Goal: Task Accomplishment & Management: Complete application form

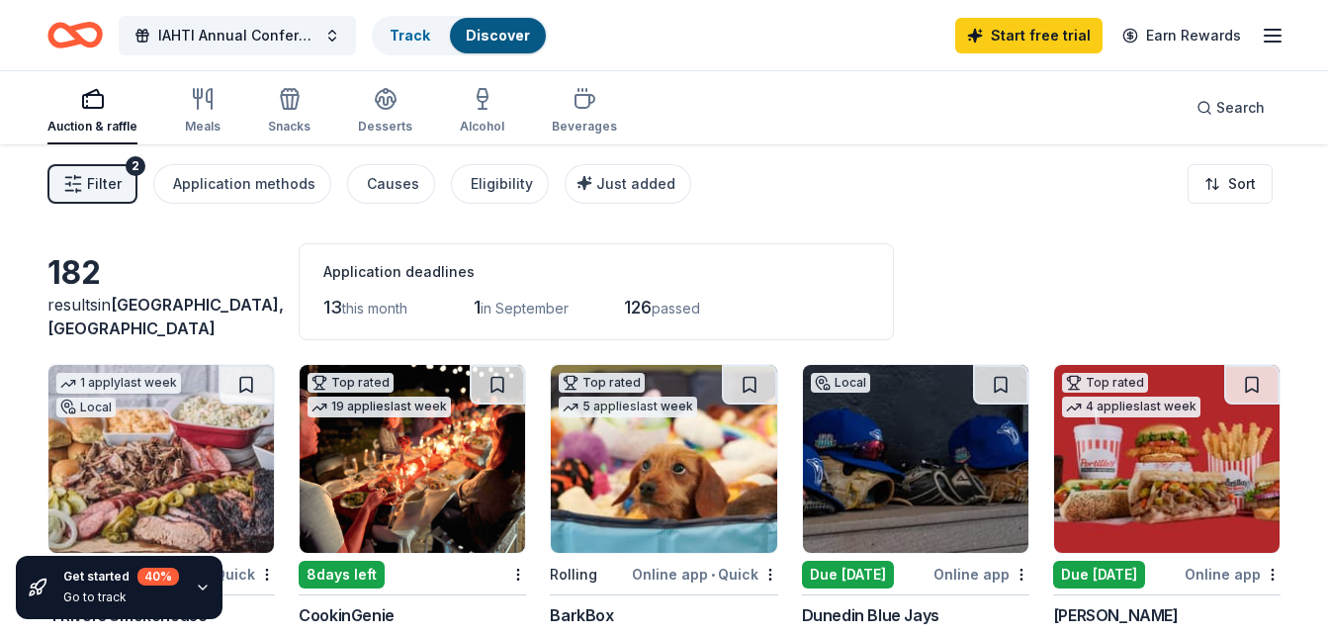
scroll to position [989, 0]
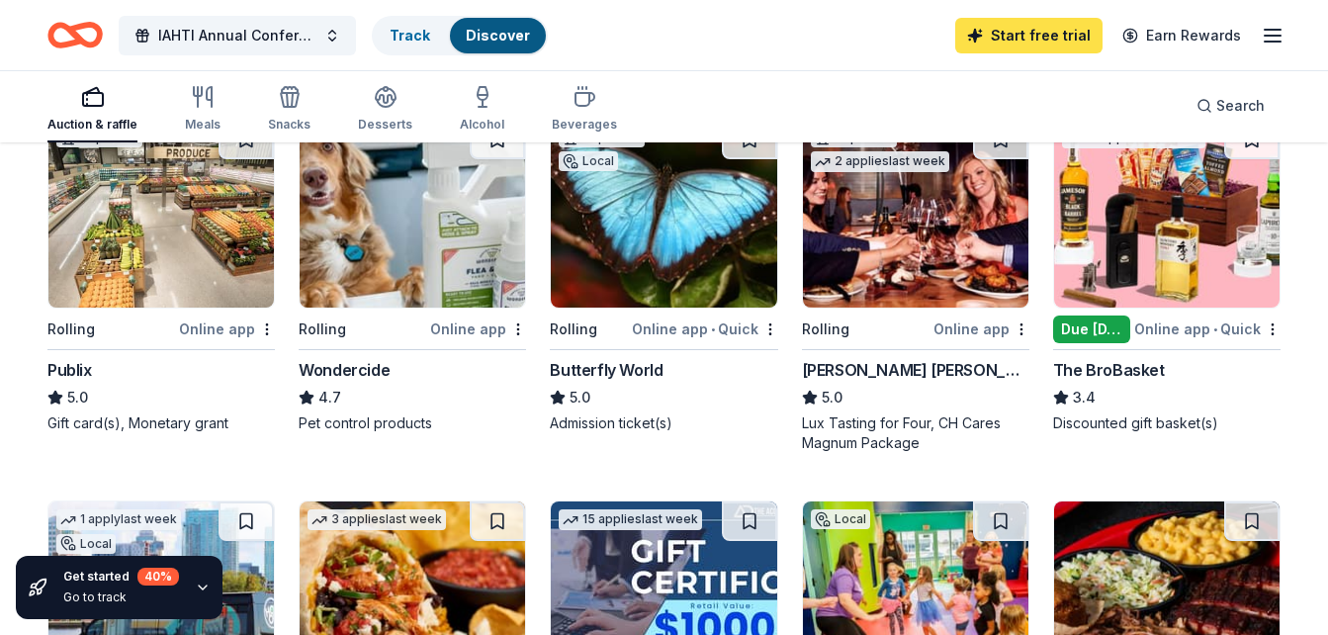
click at [1023, 33] on link "Start free trial" at bounding box center [1028, 36] width 147 height 36
click at [1062, 38] on link "Start free trial" at bounding box center [1028, 36] width 147 height 36
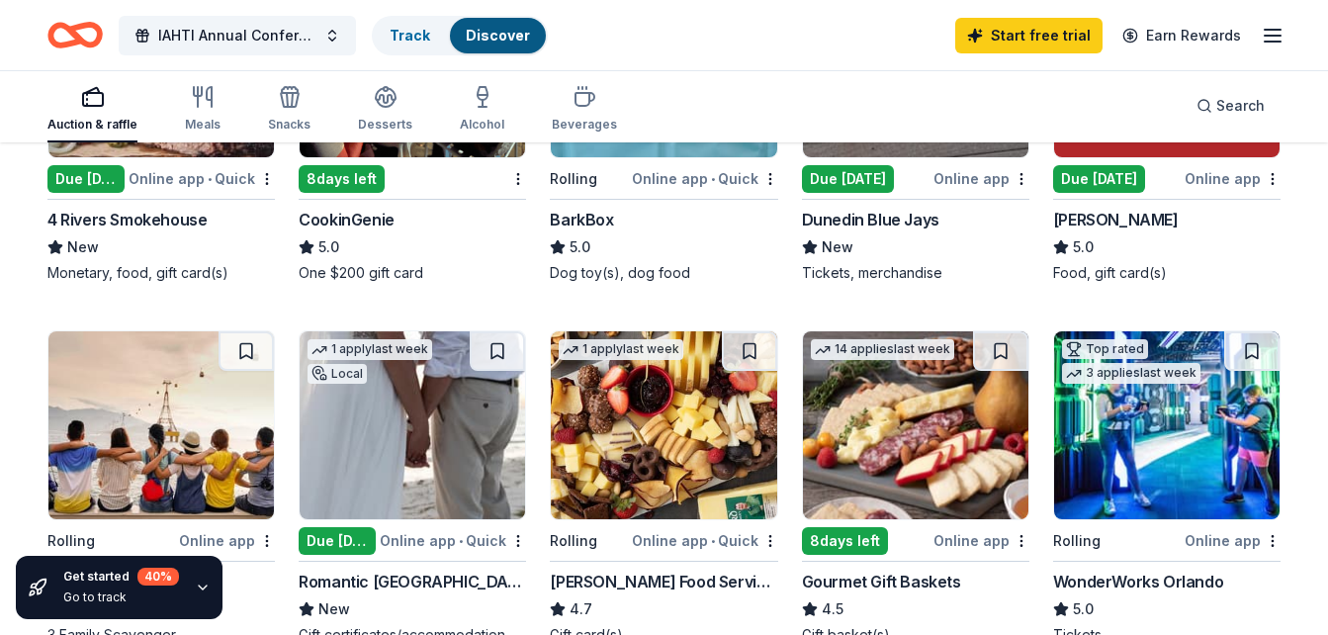
scroll to position [0, 0]
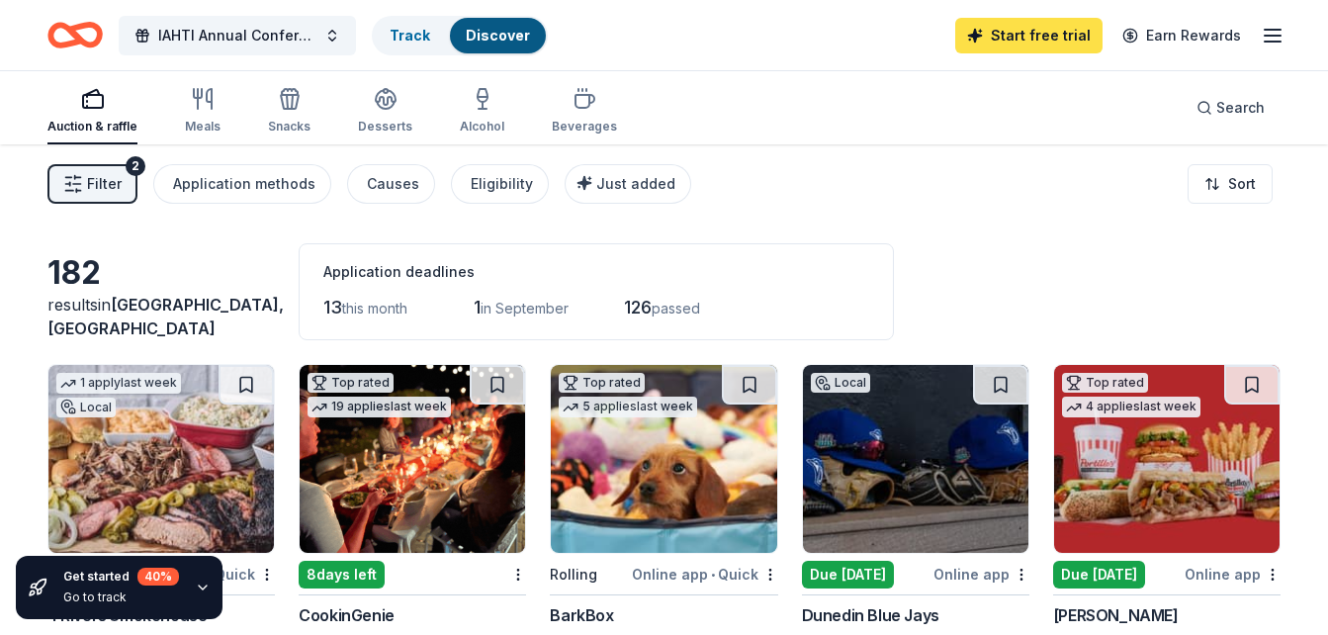
click at [1099, 37] on link "Start free trial" at bounding box center [1028, 36] width 147 height 36
click at [80, 33] on icon "Home" at bounding box center [74, 35] width 55 height 46
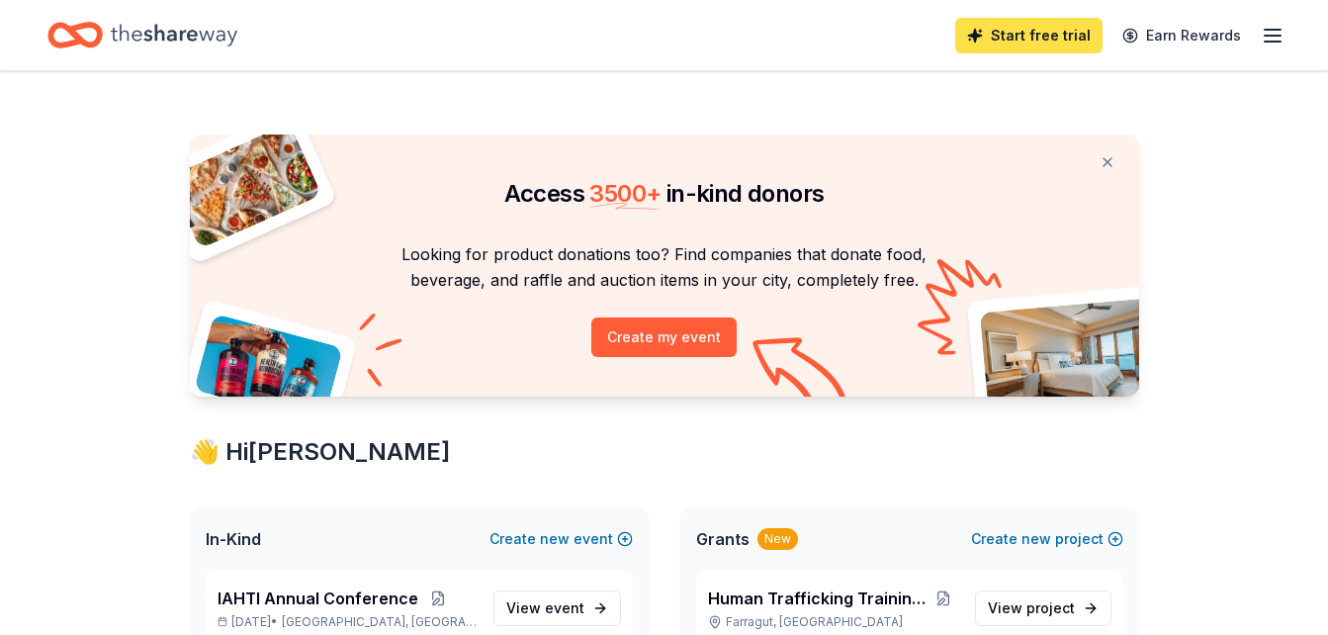
click at [1010, 46] on link "Start free trial" at bounding box center [1028, 36] width 147 height 36
click at [1036, 30] on link "Start free trial" at bounding box center [1028, 36] width 147 height 36
click at [1271, 38] on icon "button" at bounding box center [1273, 36] width 24 height 24
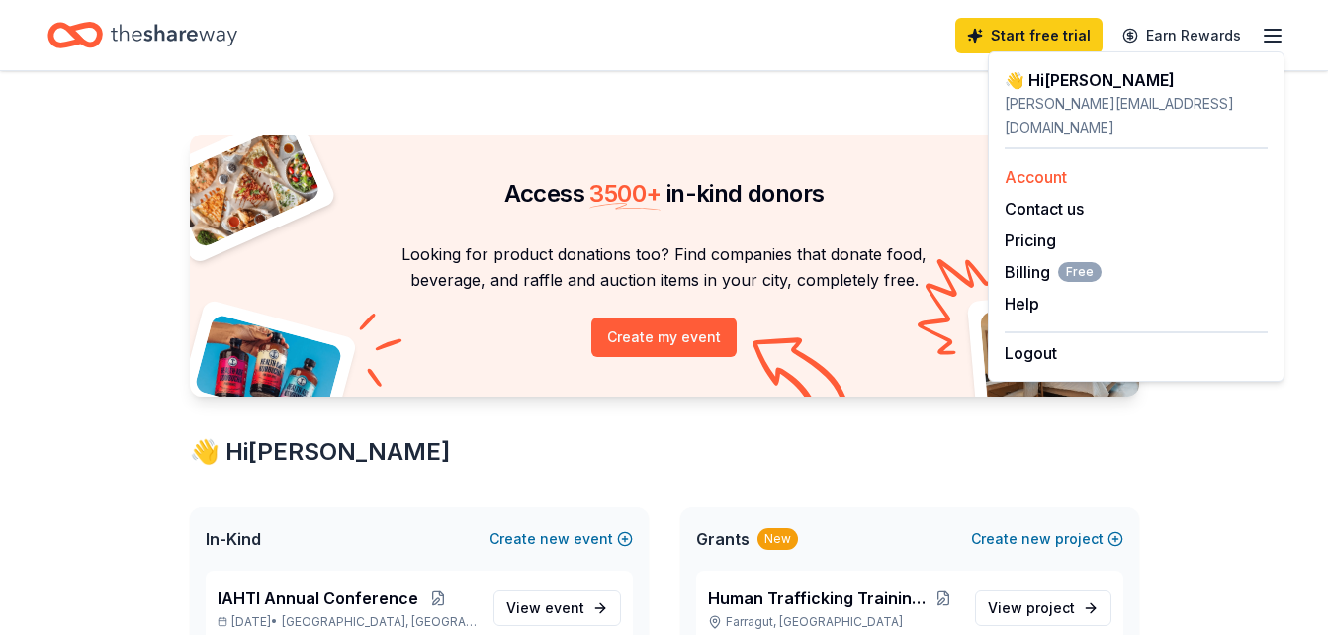
click at [1046, 167] on link "Account" at bounding box center [1036, 177] width 62 height 20
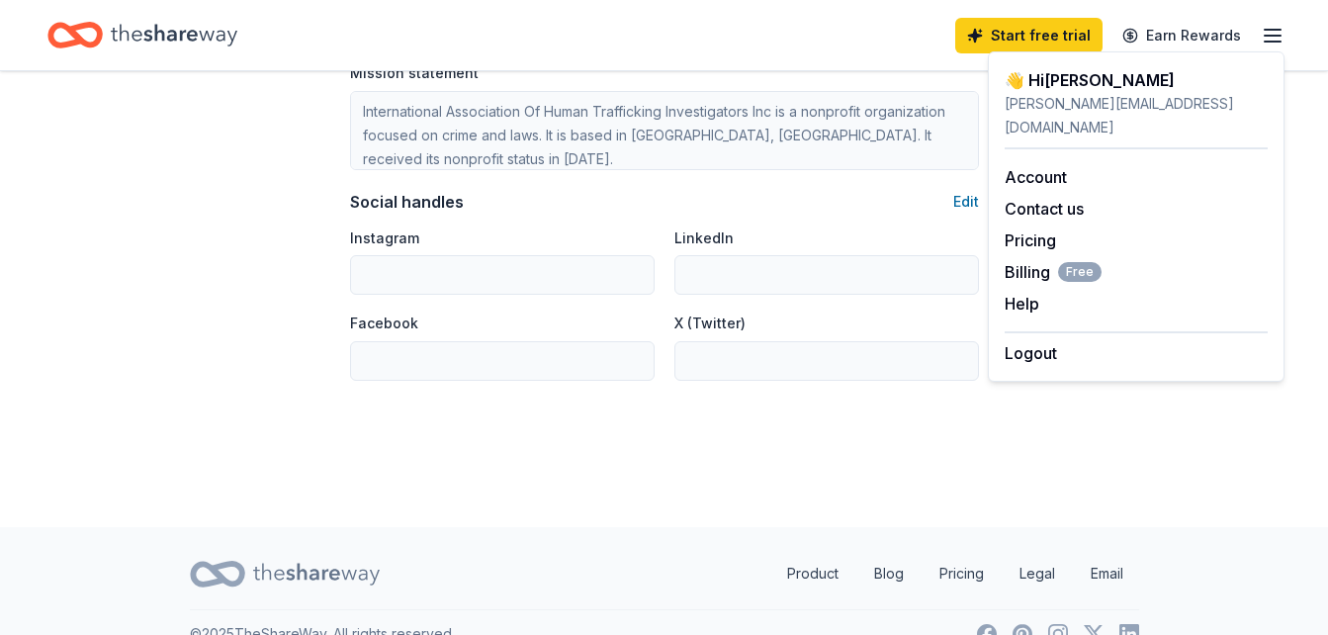
scroll to position [1344, 0]
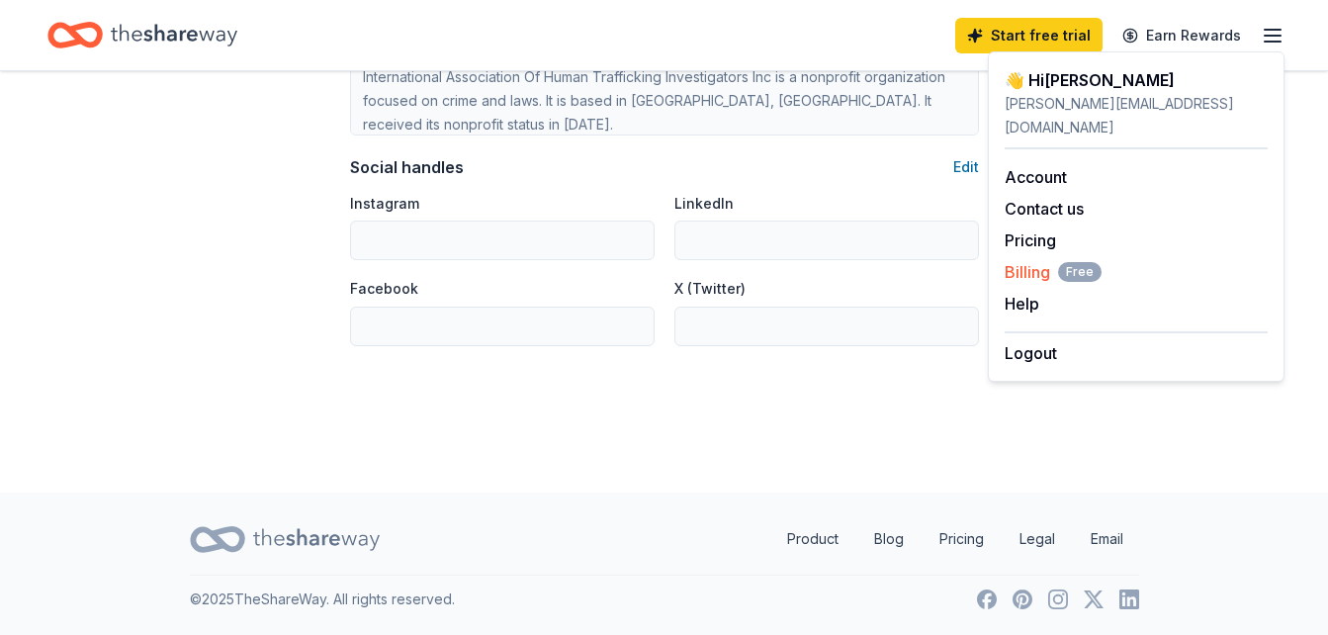
click at [1043, 260] on span "Billing Free" at bounding box center [1053, 272] width 97 height 24
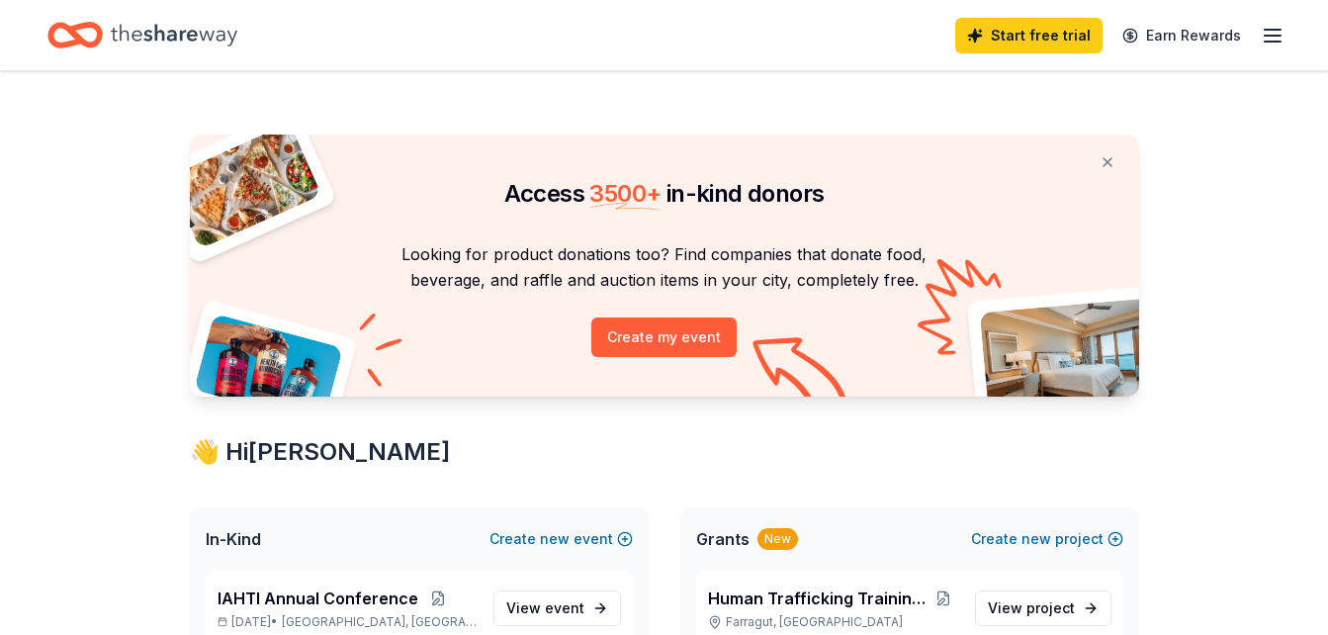
click at [1272, 44] on icon "button" at bounding box center [1273, 36] width 24 height 24
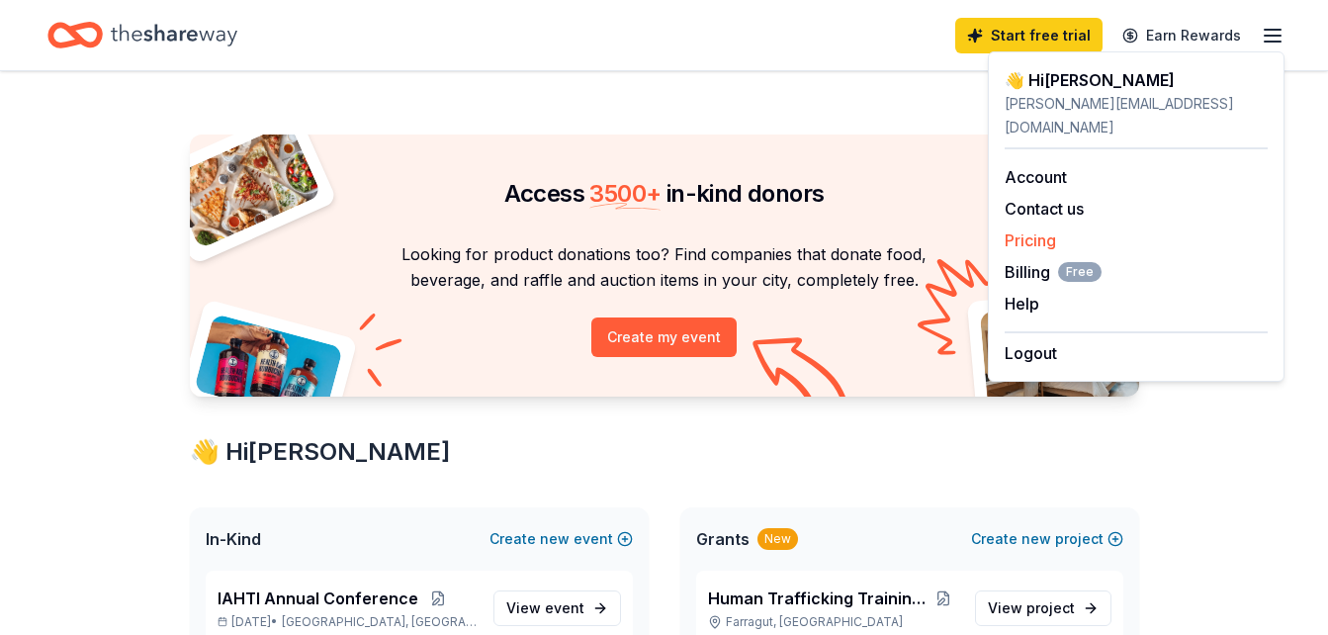
click at [1018, 230] on link "Pricing" at bounding box center [1030, 240] width 51 height 20
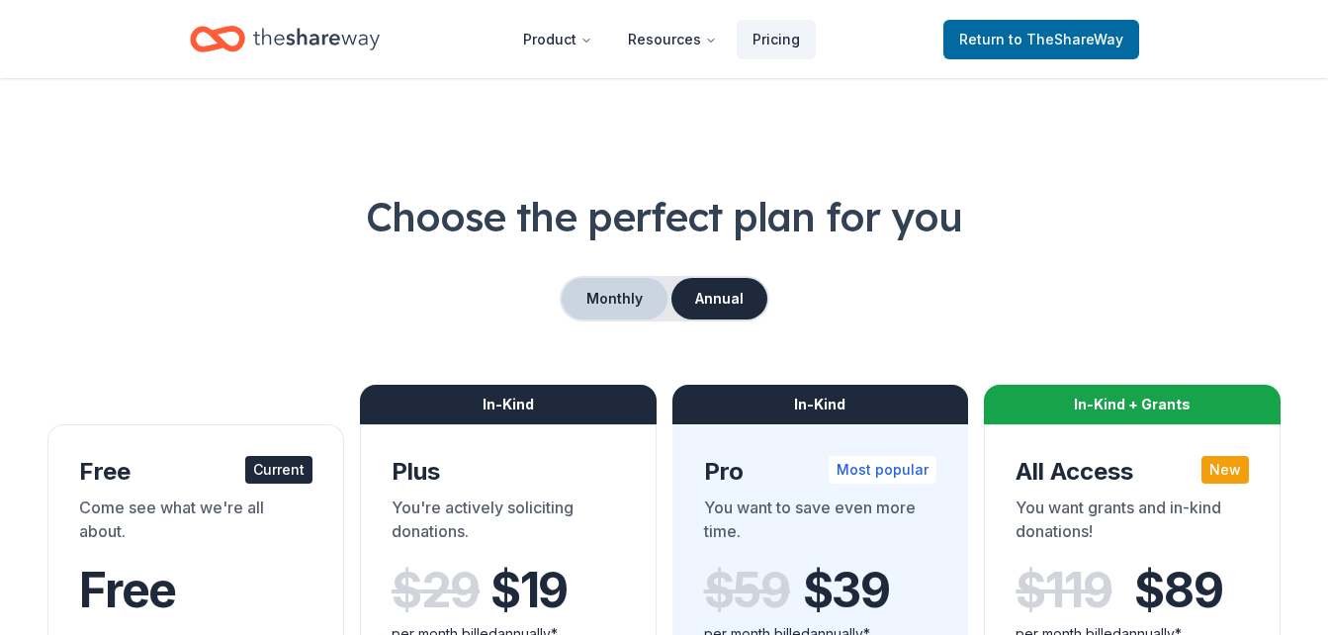
click at [629, 290] on button "Monthly" at bounding box center [615, 299] width 106 height 42
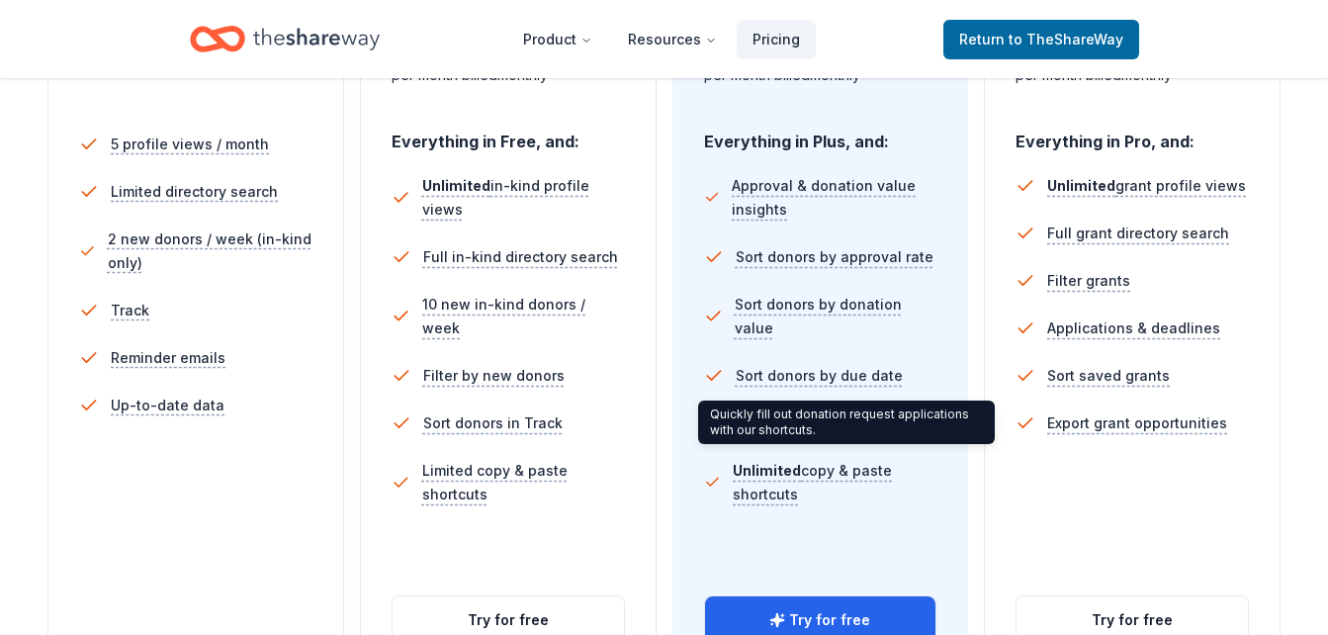
scroll to position [692, 0]
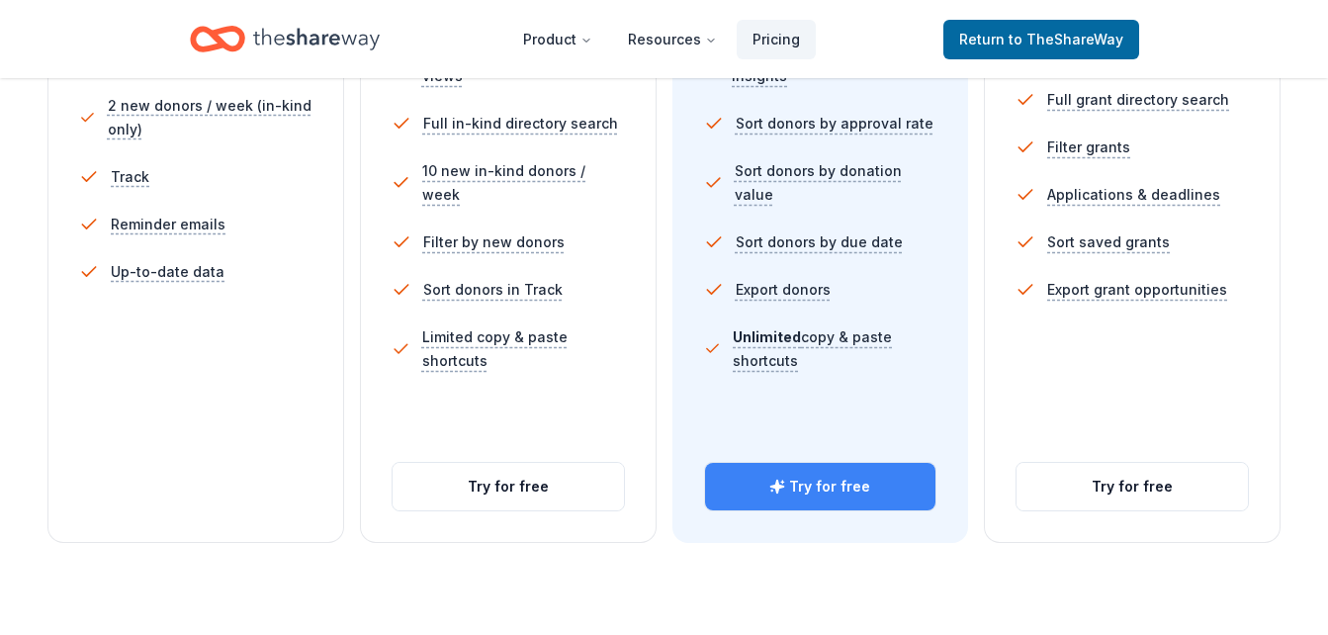
click at [814, 488] on button "Try for free" at bounding box center [820, 486] width 231 height 47
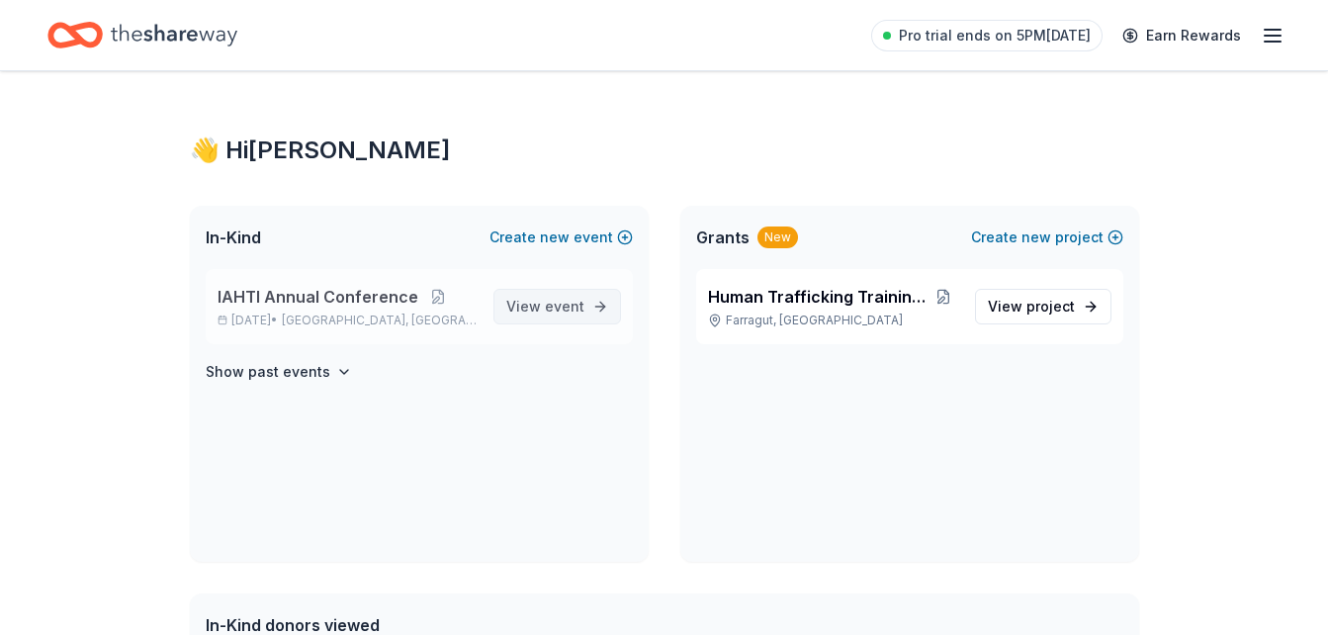
click at [563, 306] on span "event" at bounding box center [565, 306] width 40 height 17
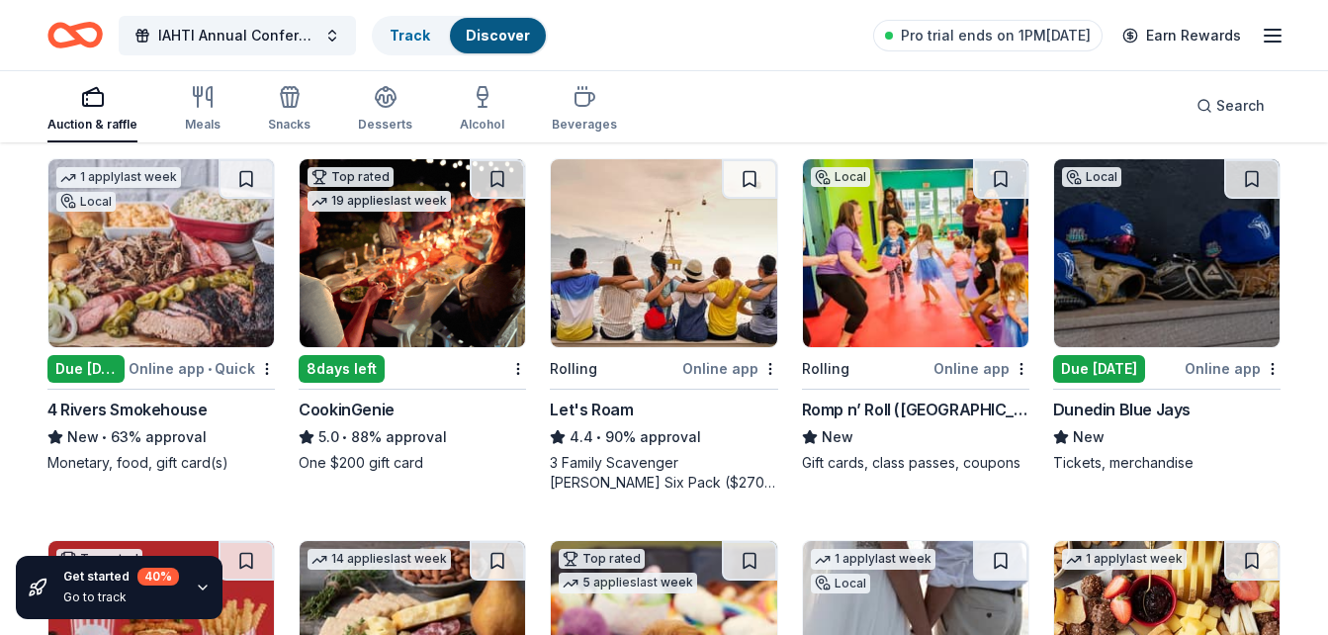
scroll to position [198, 0]
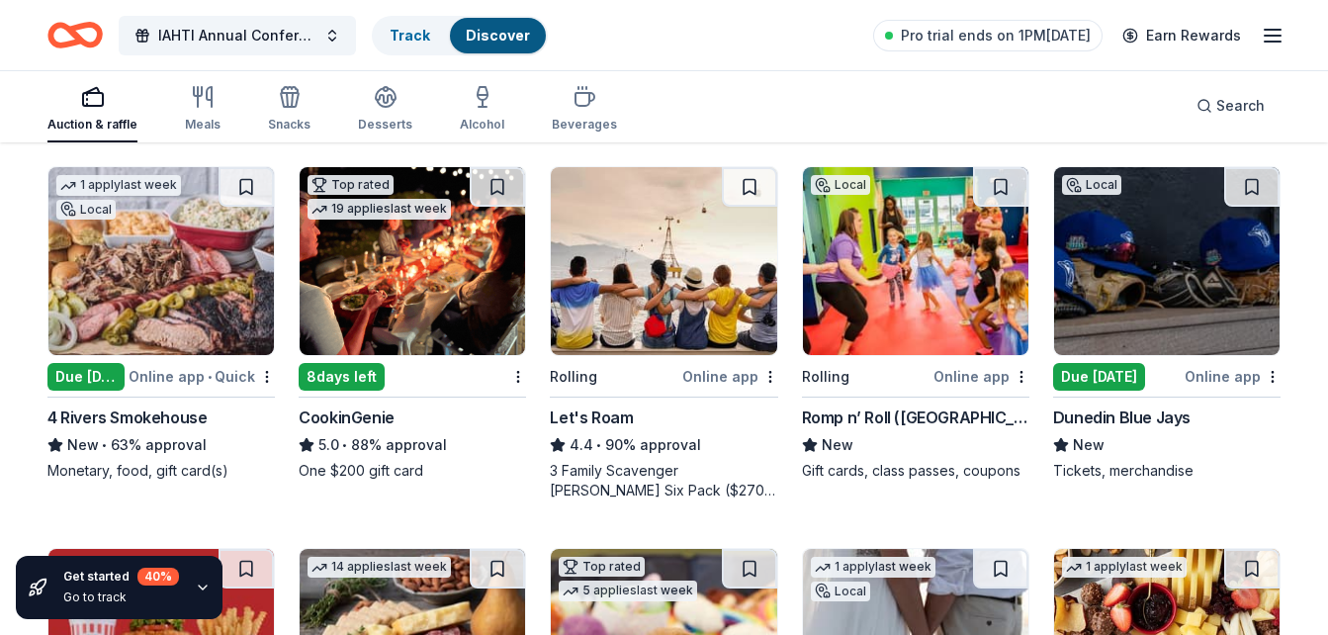
click at [79, 374] on div "Due [DATE]" at bounding box center [85, 377] width 77 height 28
click at [1124, 270] on img at bounding box center [1166, 261] width 225 height 188
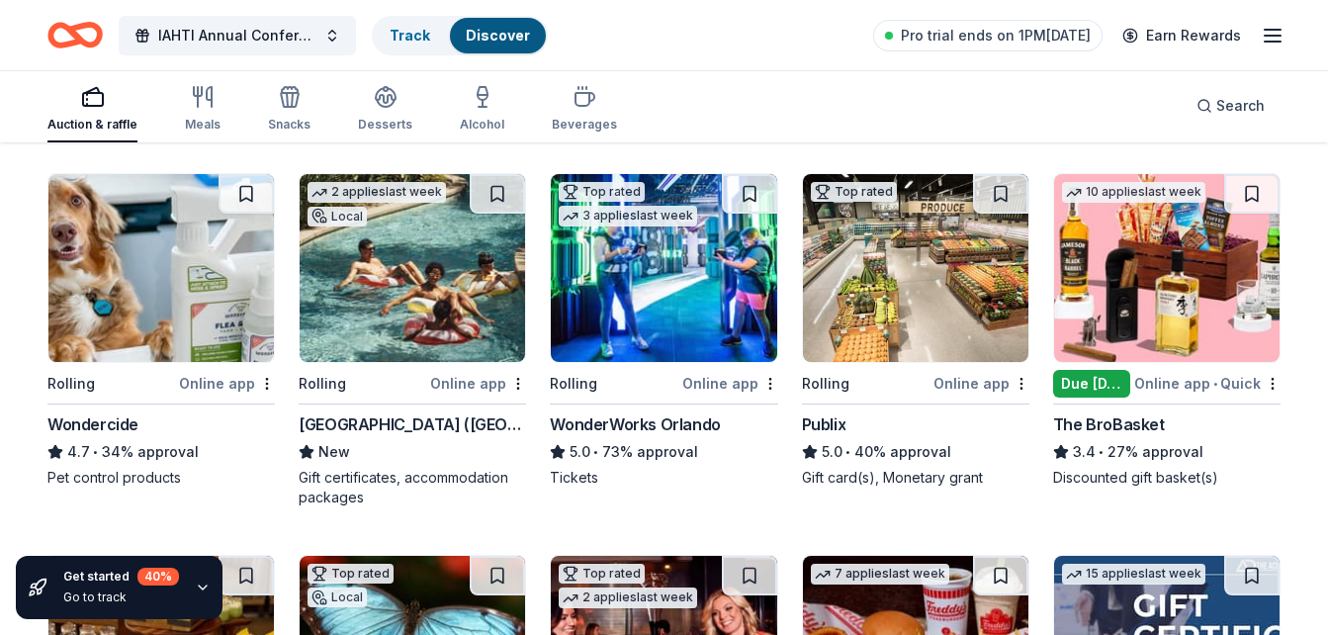
scroll to position [989, 0]
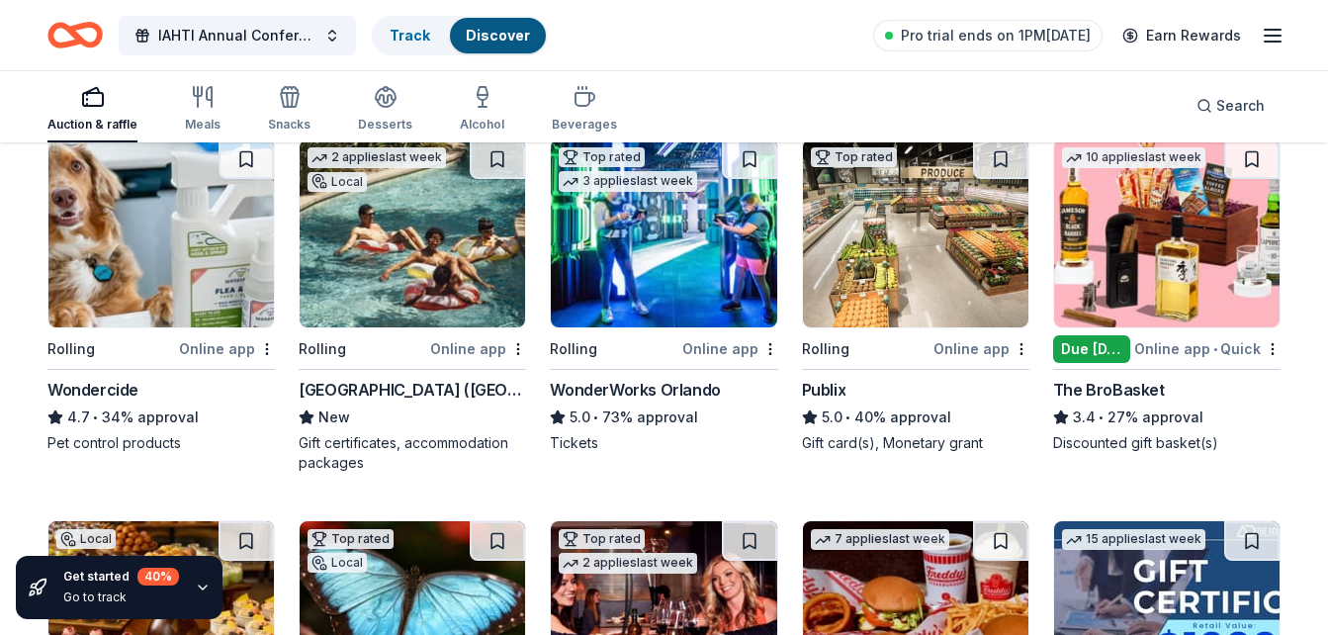
click at [1137, 273] on img at bounding box center [1166, 233] width 225 height 188
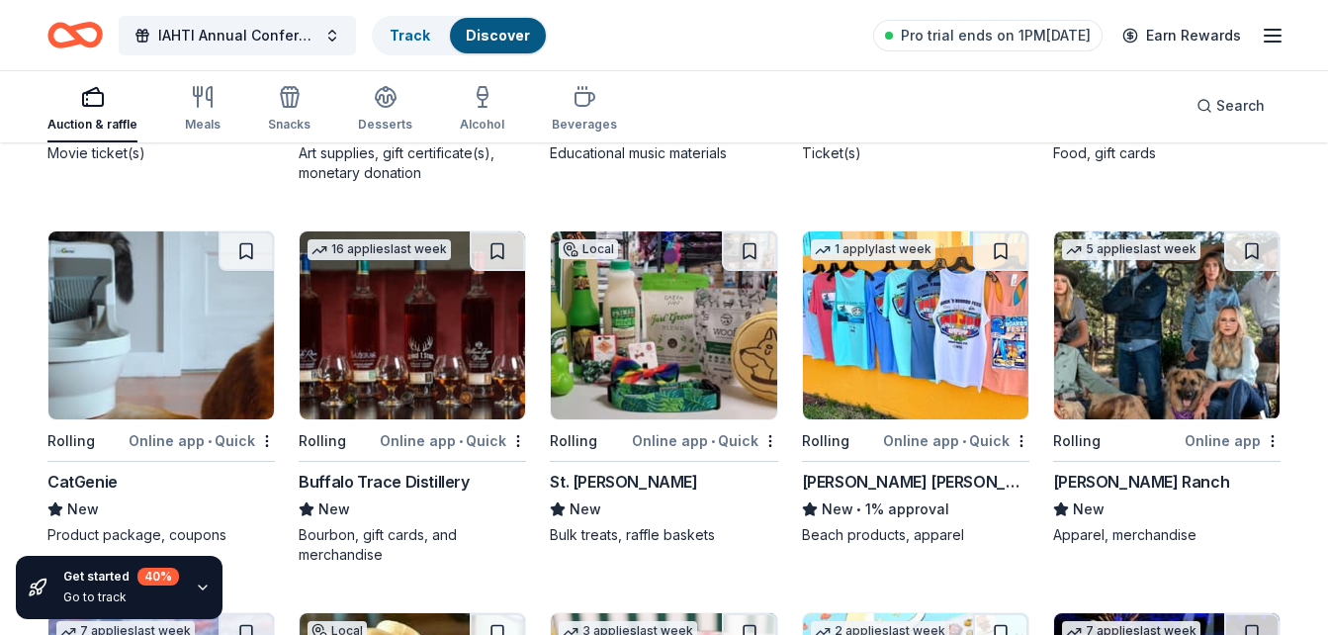
scroll to position [3980, 0]
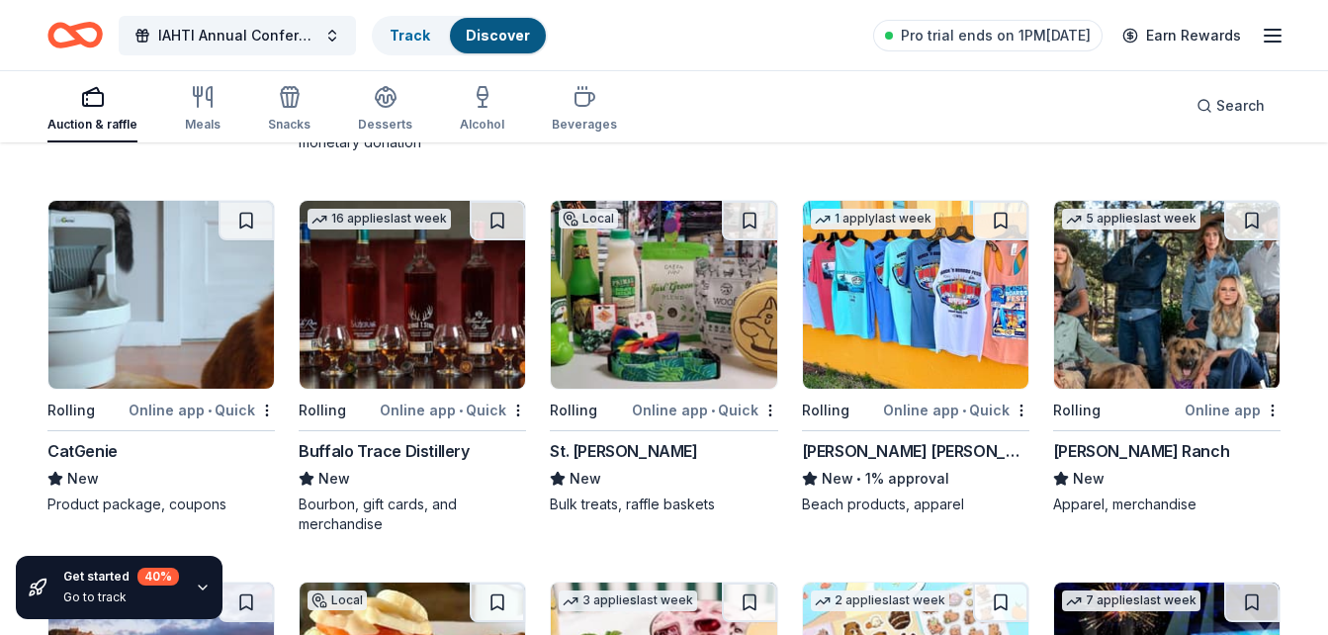
click at [356, 320] on img at bounding box center [412, 295] width 225 height 188
click at [897, 306] on img at bounding box center [915, 295] width 225 height 188
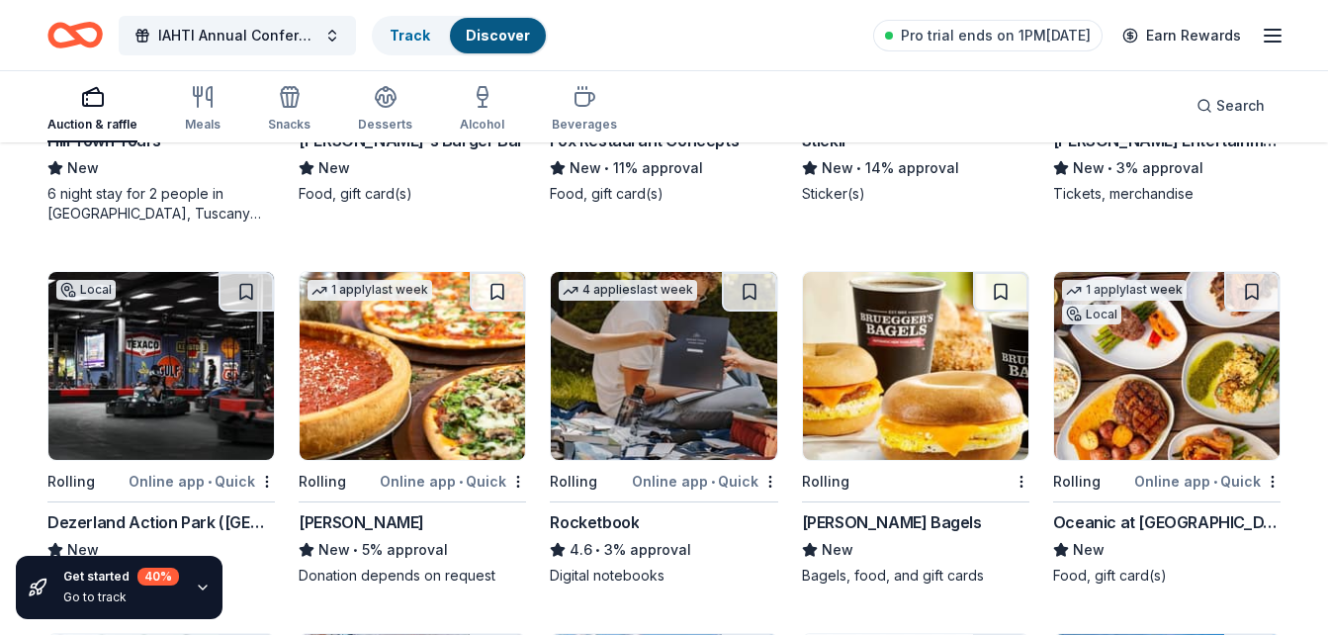
scroll to position [4771, 0]
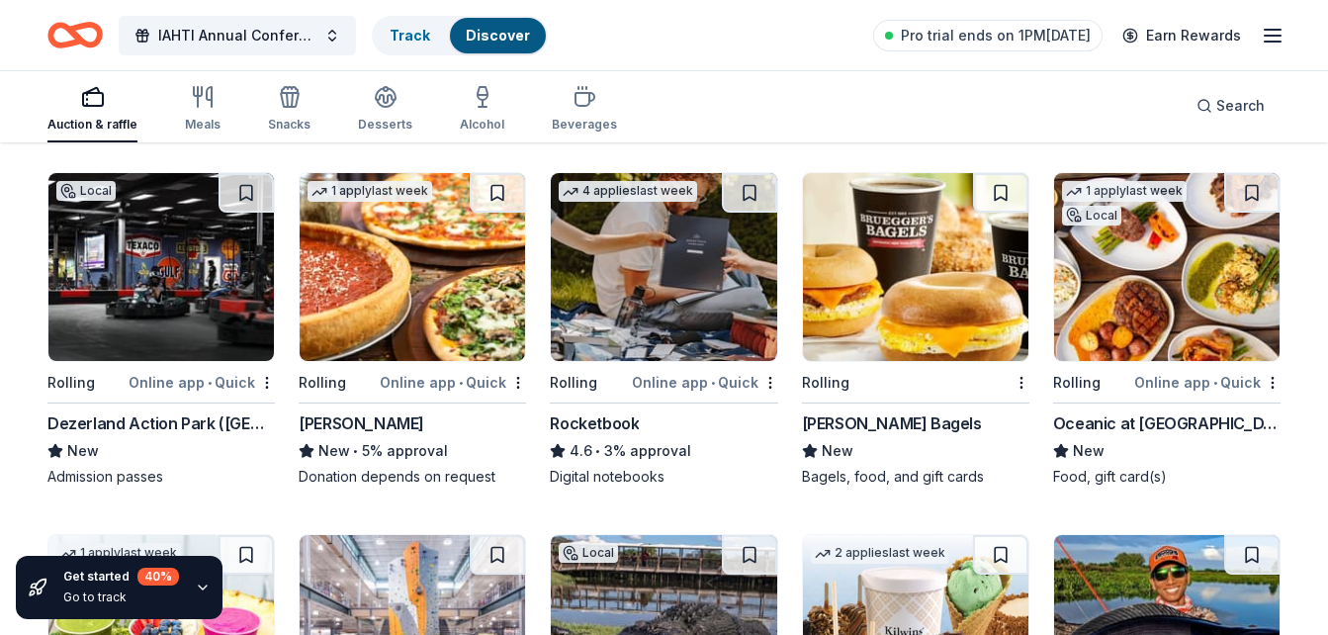
click at [427, 287] on img at bounding box center [412, 267] width 225 height 188
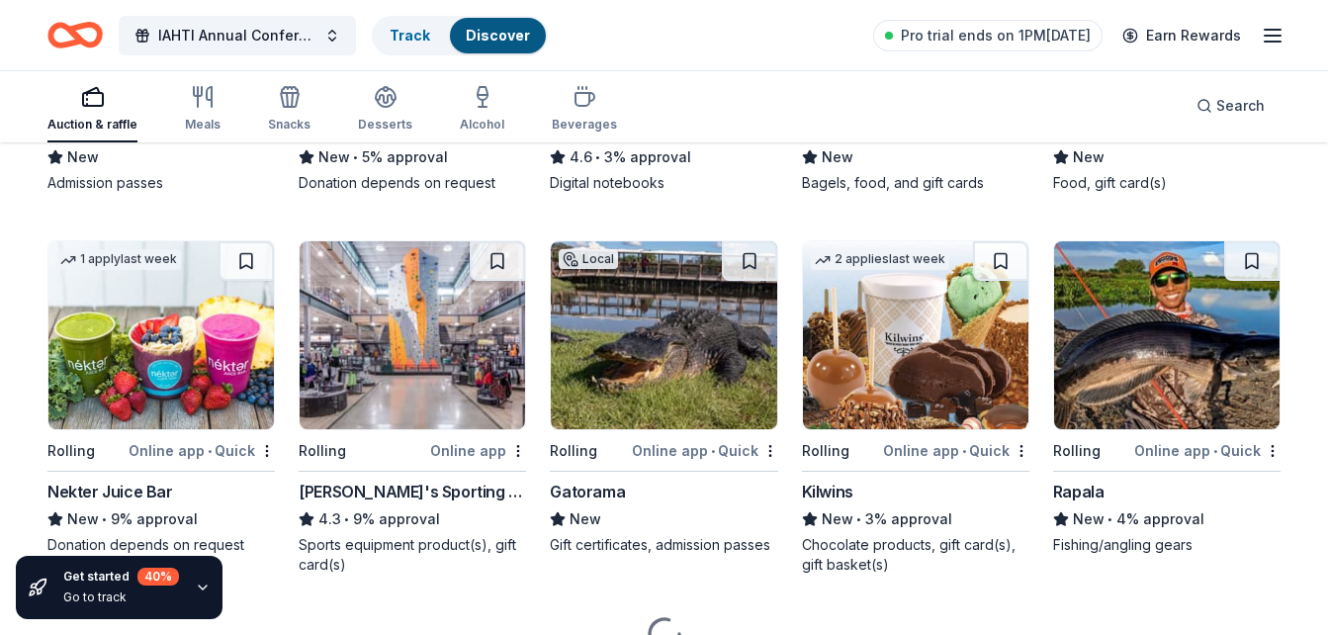
scroll to position [5068, 0]
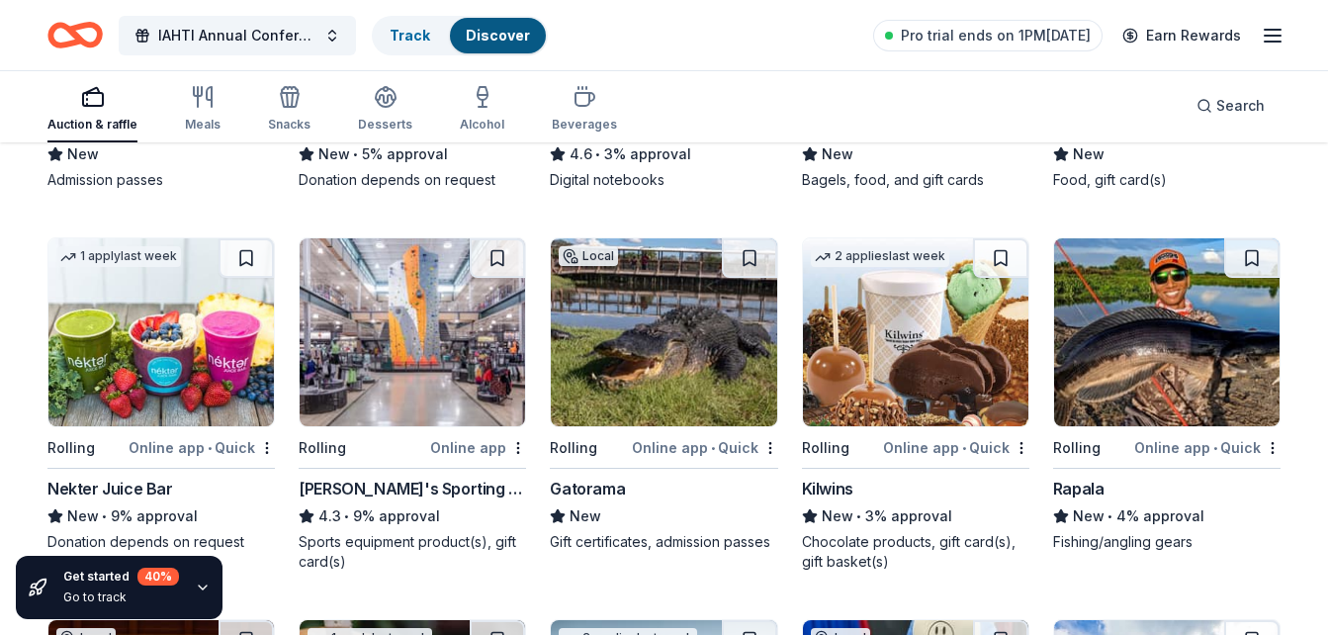
click at [678, 371] on img at bounding box center [663, 332] width 225 height 188
click at [400, 325] on img at bounding box center [412, 332] width 225 height 188
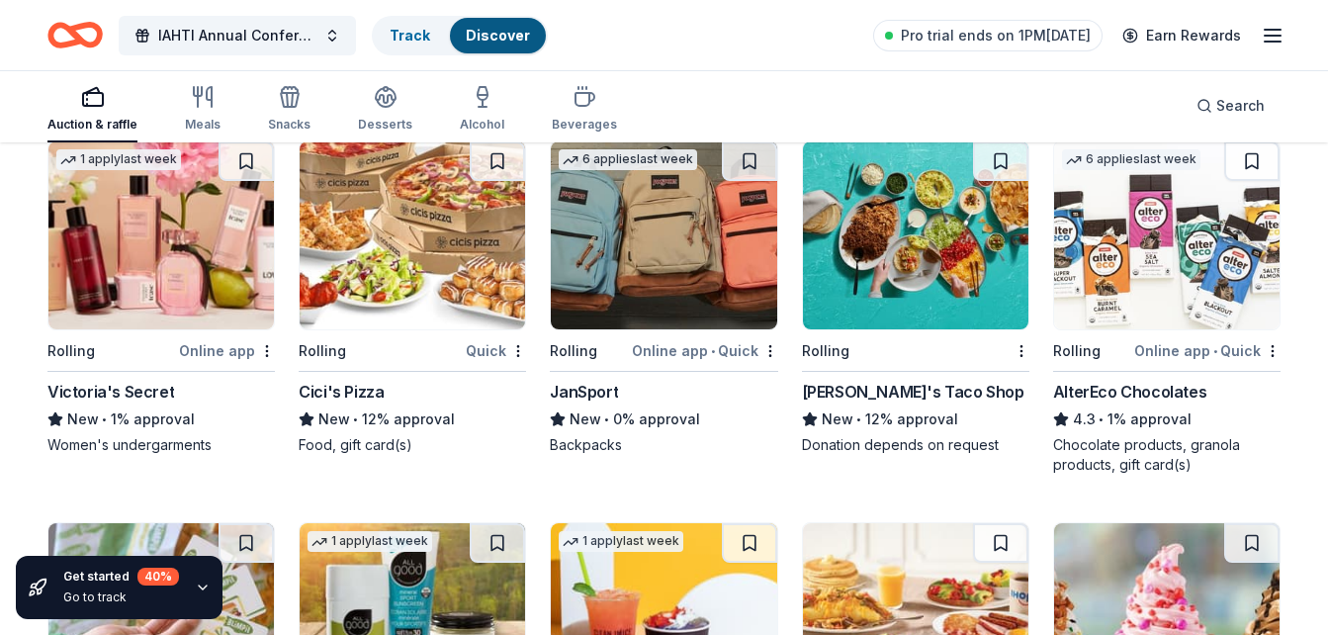
scroll to position [9296, 0]
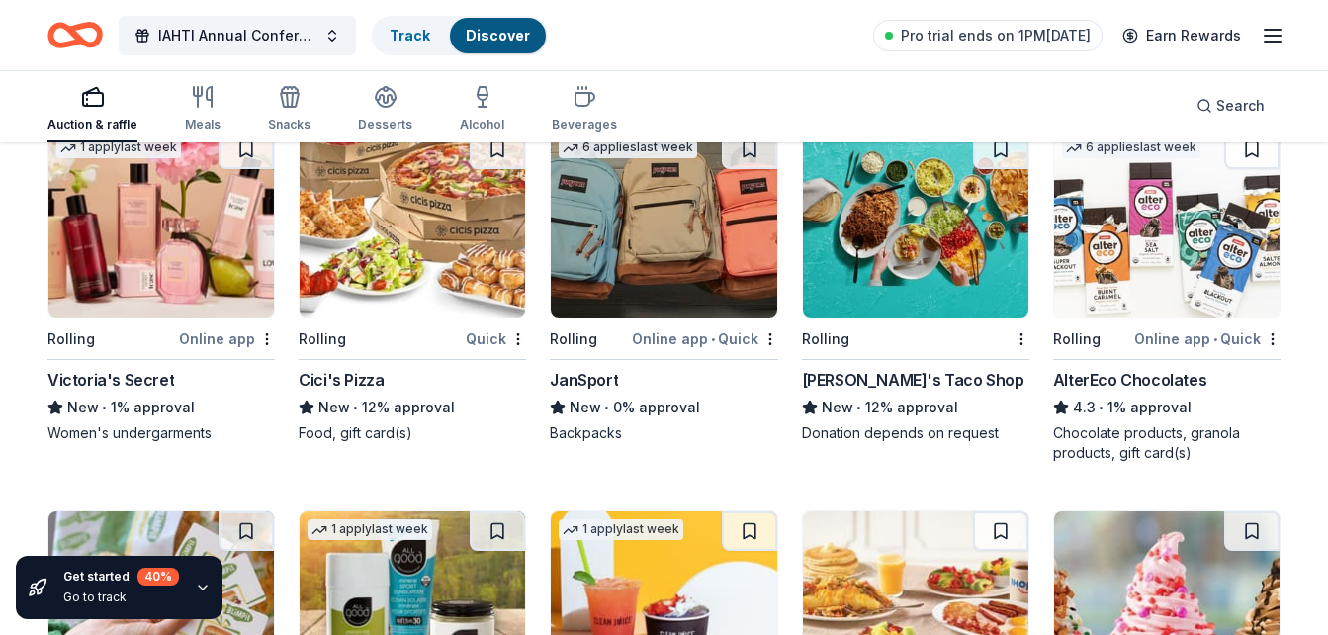
click at [655, 240] on img at bounding box center [663, 224] width 225 height 188
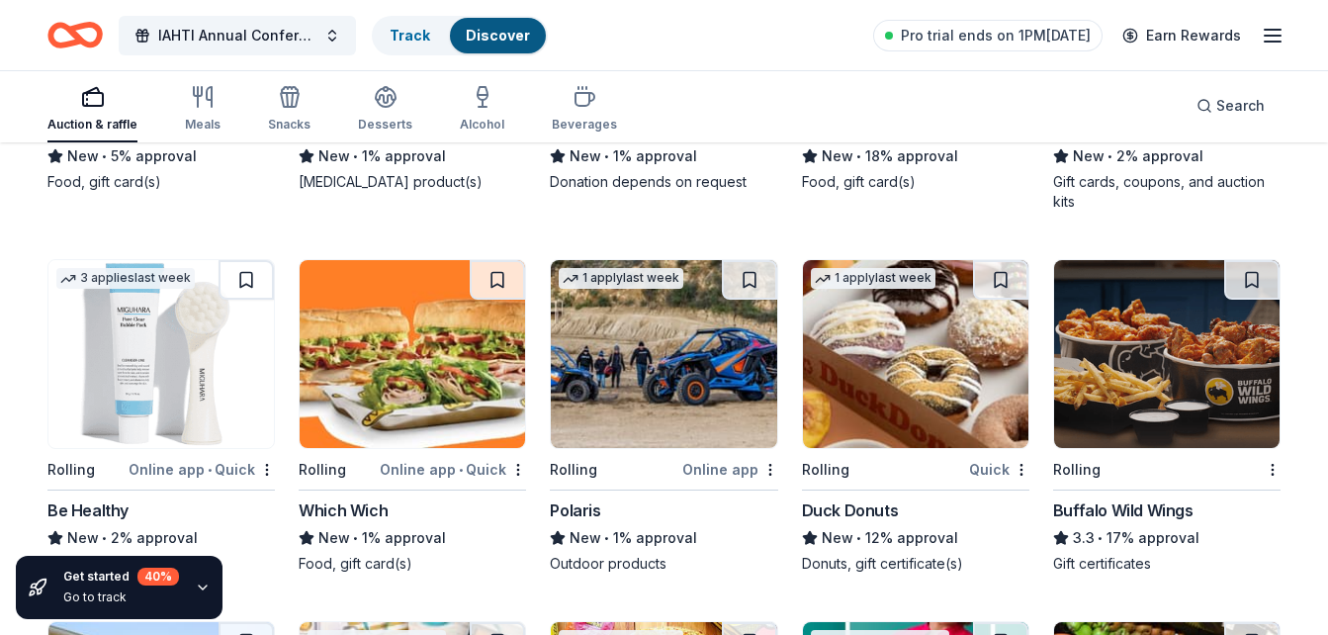
scroll to position [9960, 0]
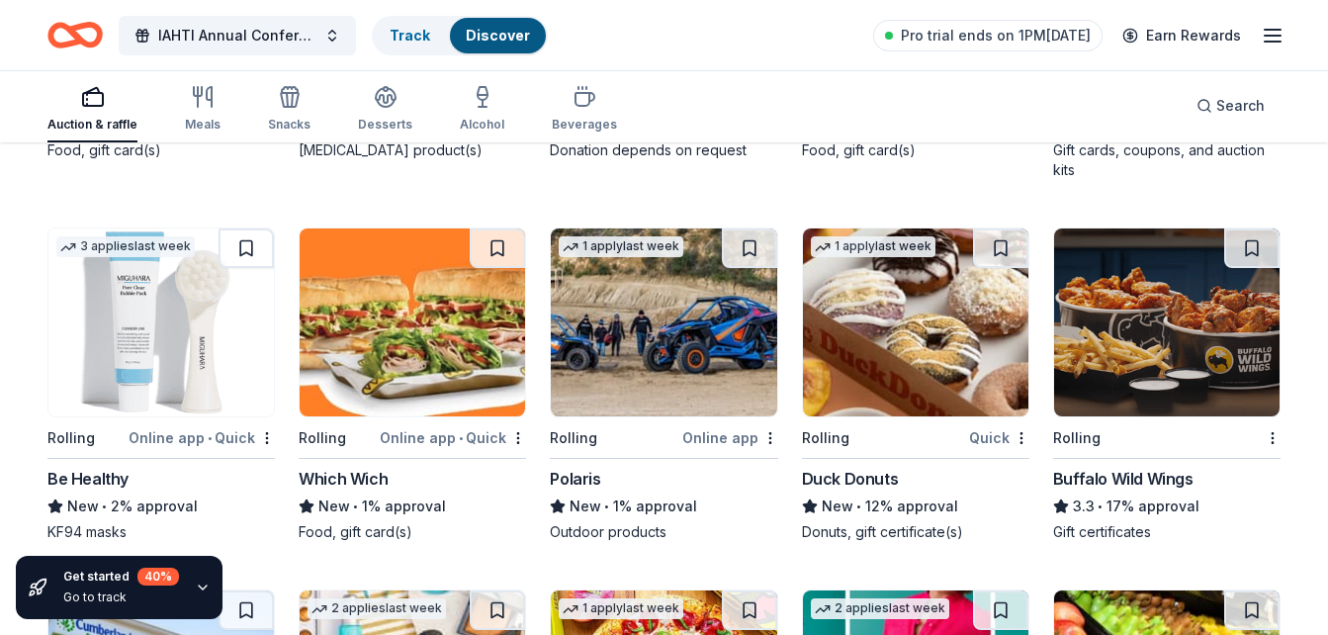
click at [656, 325] on img at bounding box center [663, 322] width 225 height 188
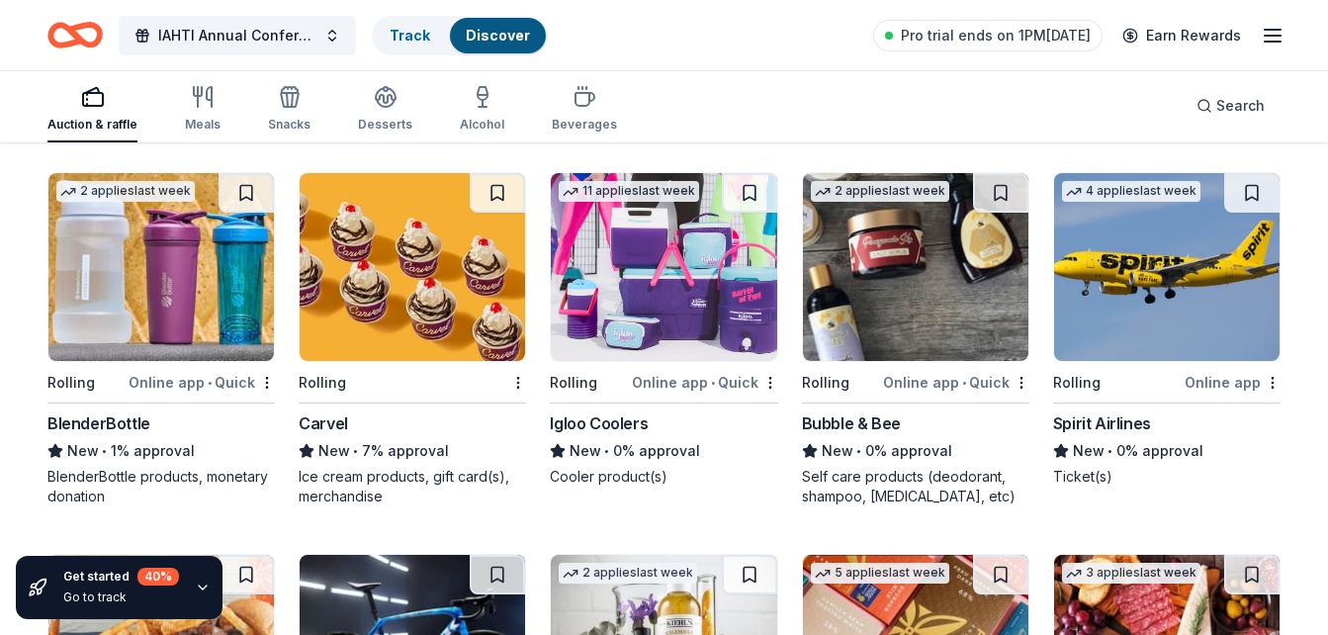
scroll to position [10751, 0]
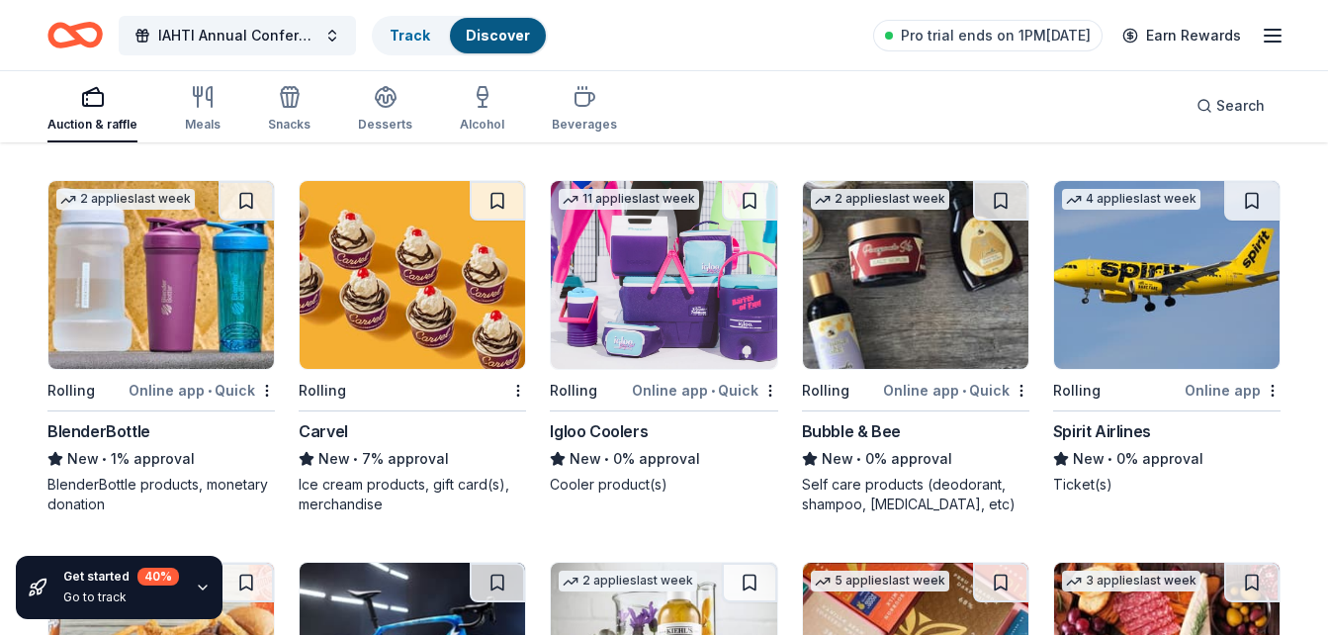
click at [669, 302] on img at bounding box center [663, 275] width 225 height 188
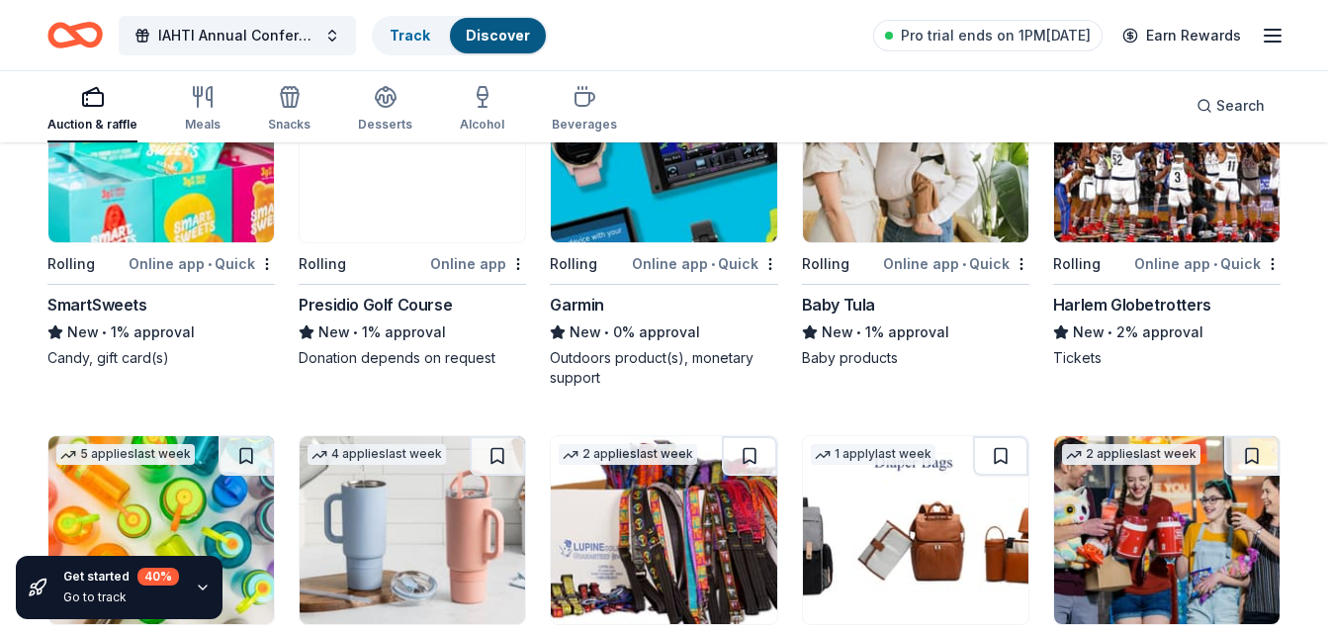
scroll to position [11542, 0]
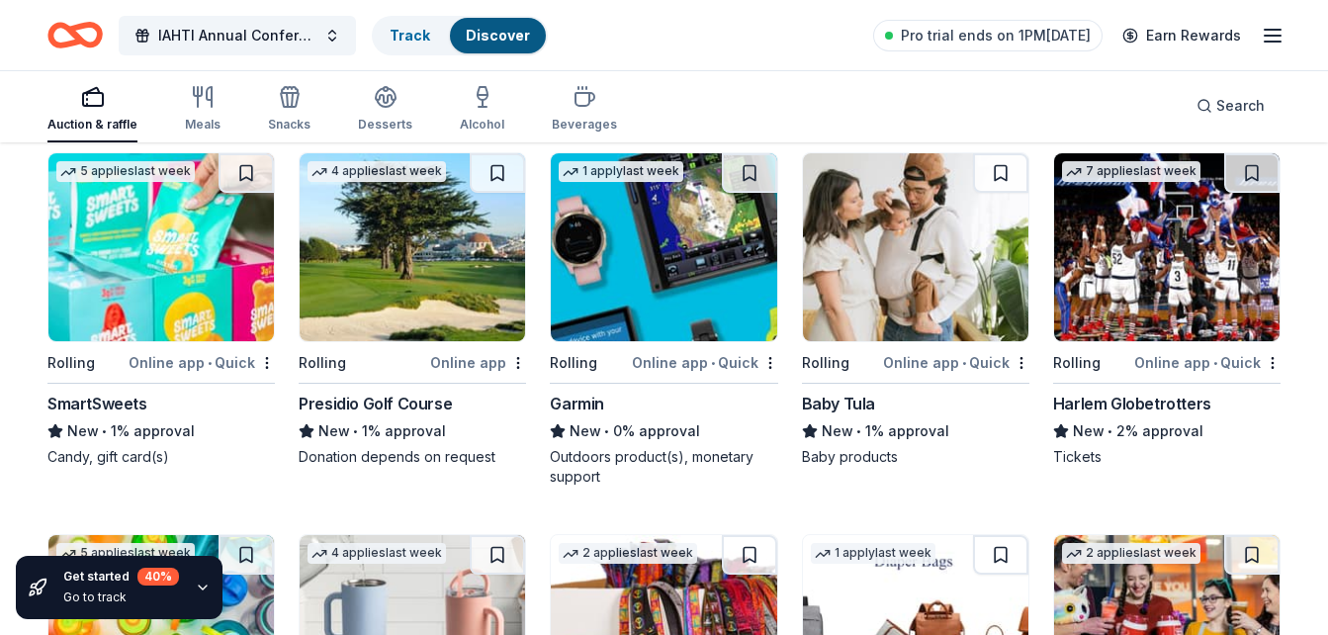
click at [676, 234] on img at bounding box center [663, 247] width 225 height 188
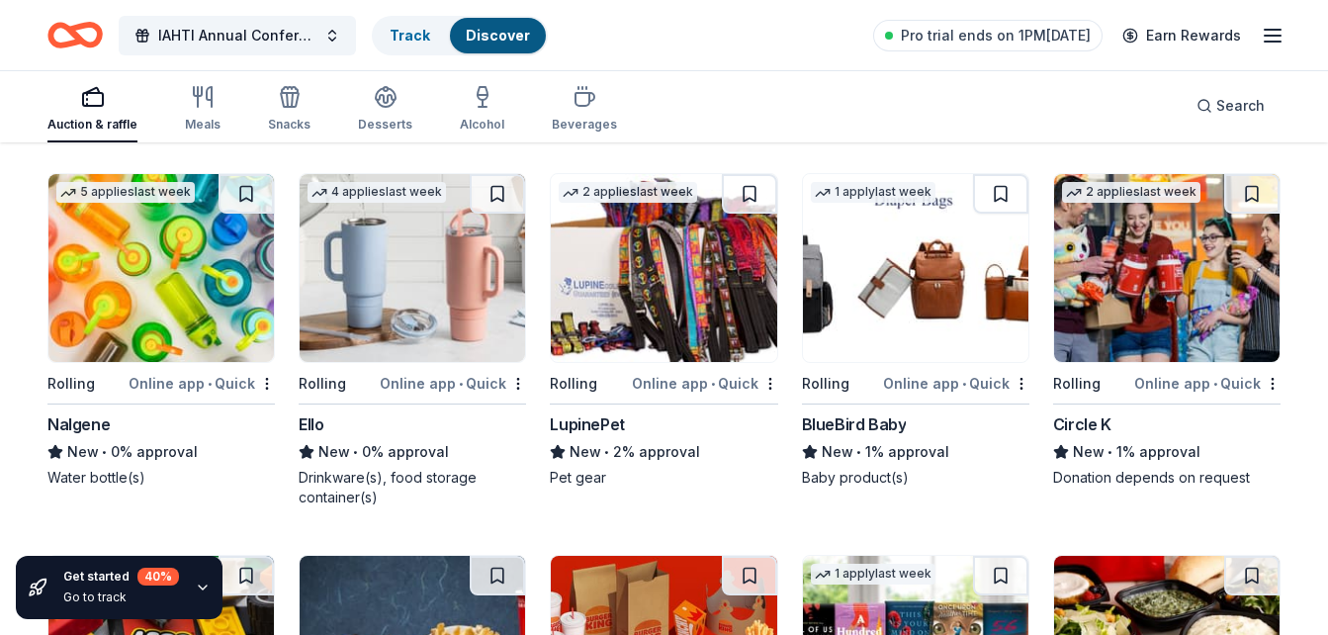
scroll to position [11938, 0]
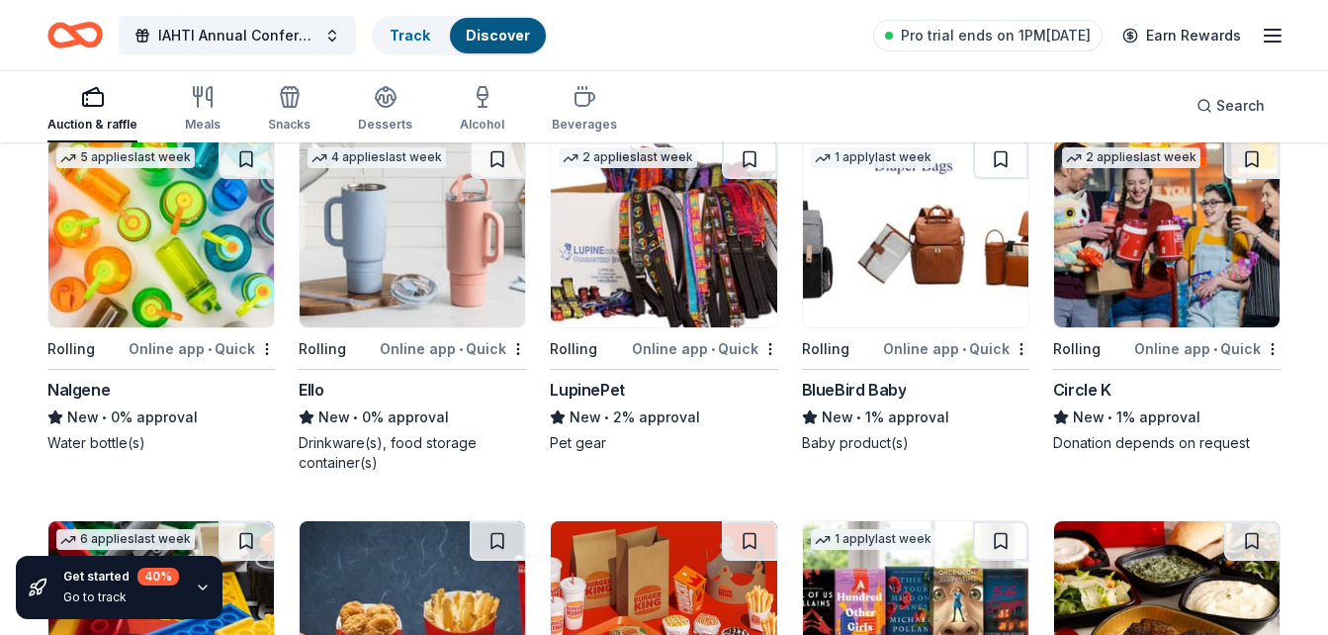
click at [437, 249] on img at bounding box center [412, 233] width 225 height 188
click at [142, 281] on img at bounding box center [160, 233] width 225 height 188
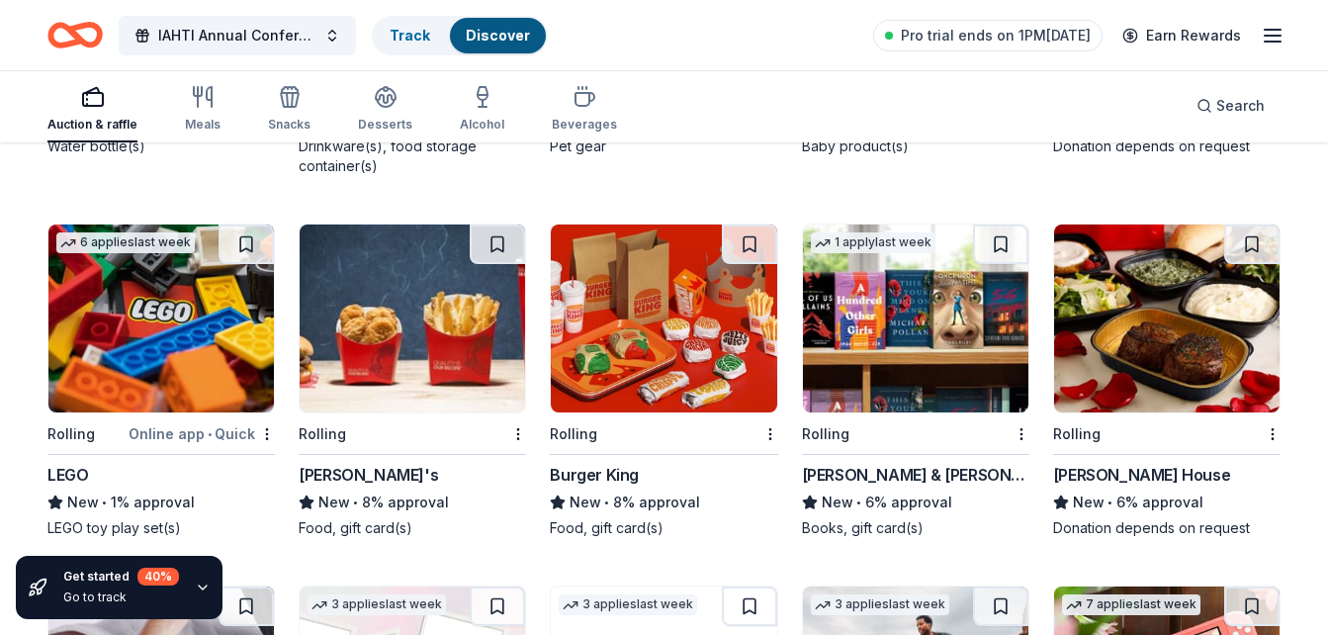
scroll to position [12333, 0]
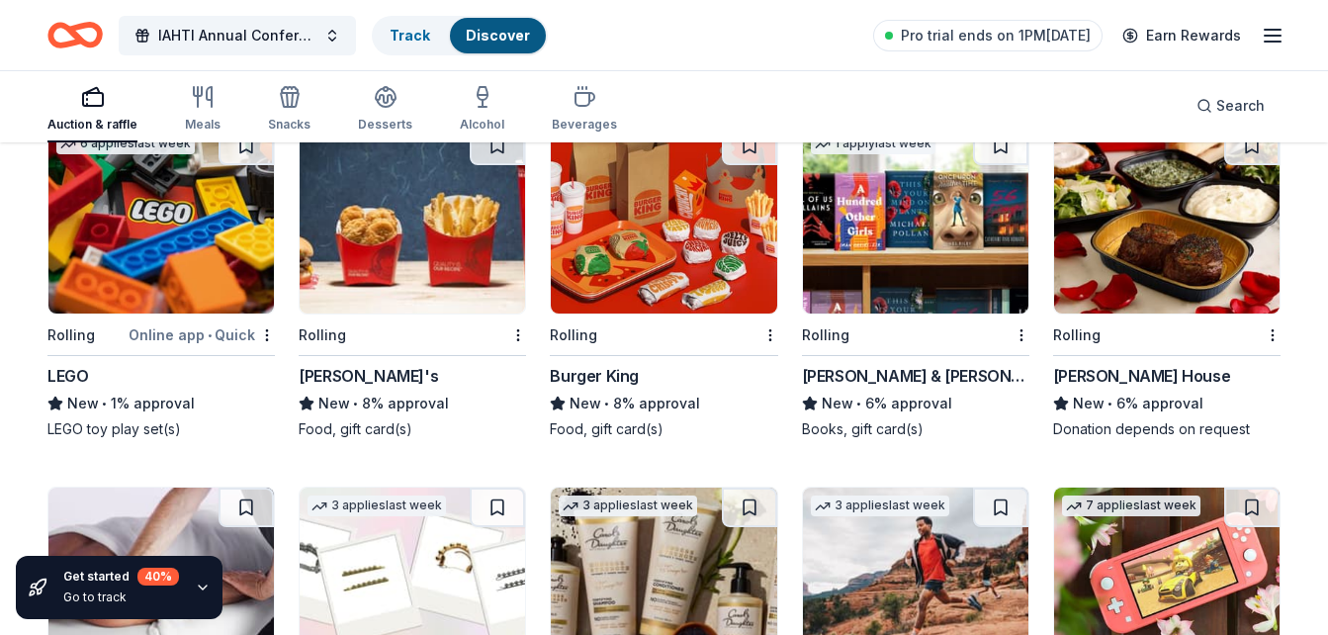
click at [168, 246] on img at bounding box center [160, 220] width 225 height 188
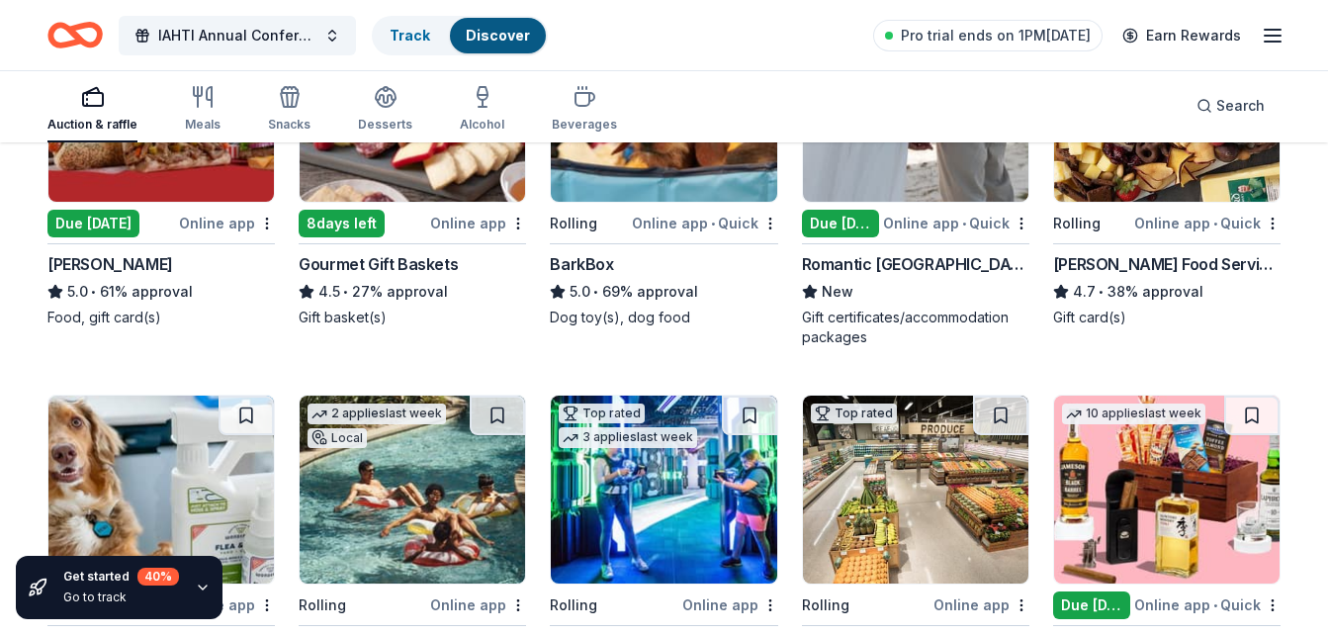
scroll to position [712, 0]
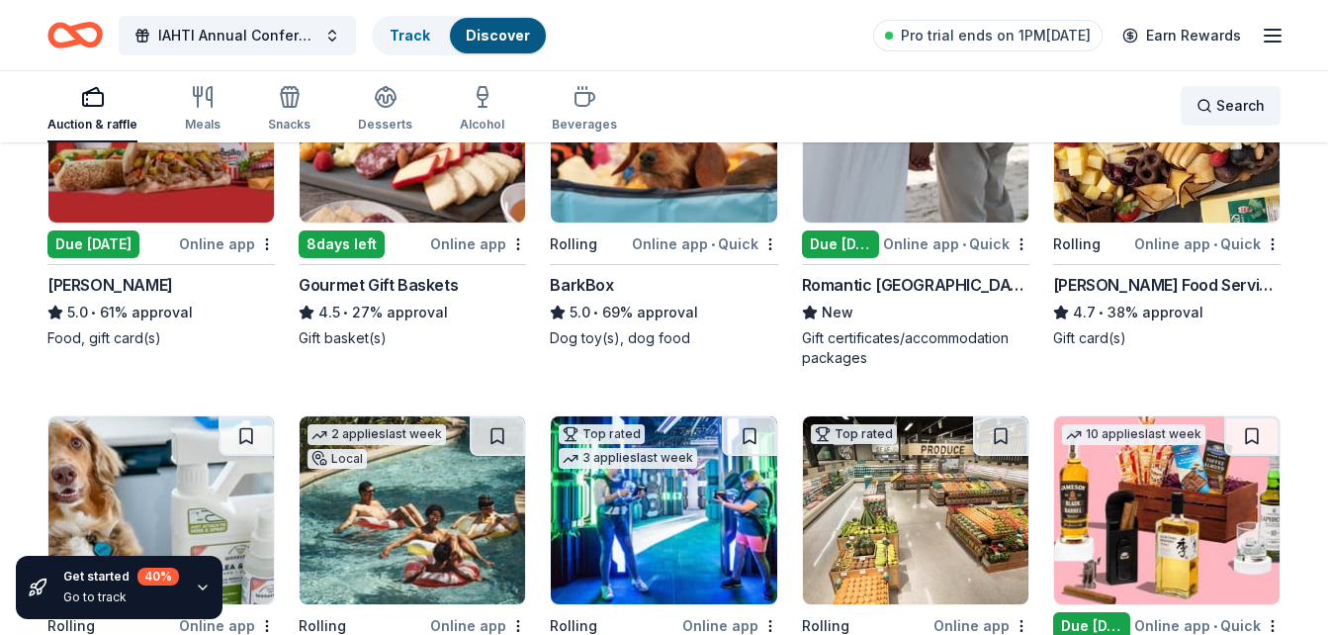
click at [1234, 101] on span "Search" at bounding box center [1240, 106] width 48 height 24
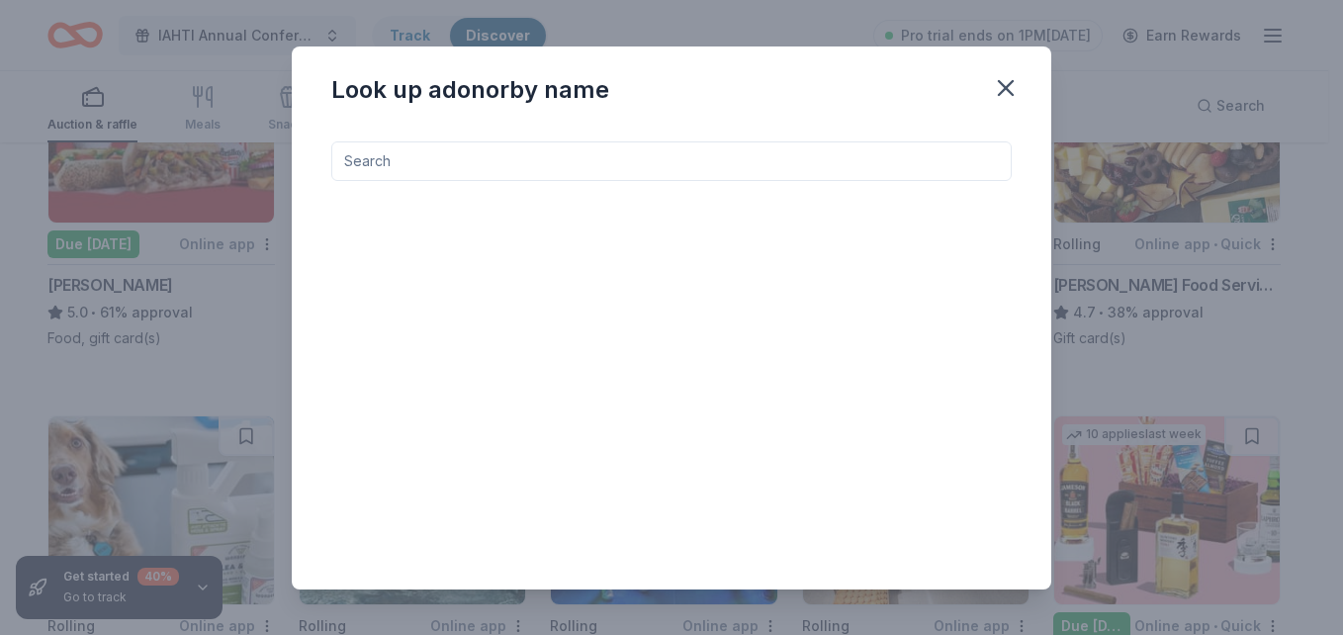
click at [630, 171] on input at bounding box center [671, 161] width 680 height 40
click at [1013, 88] on icon "button" at bounding box center [1006, 88] width 28 height 28
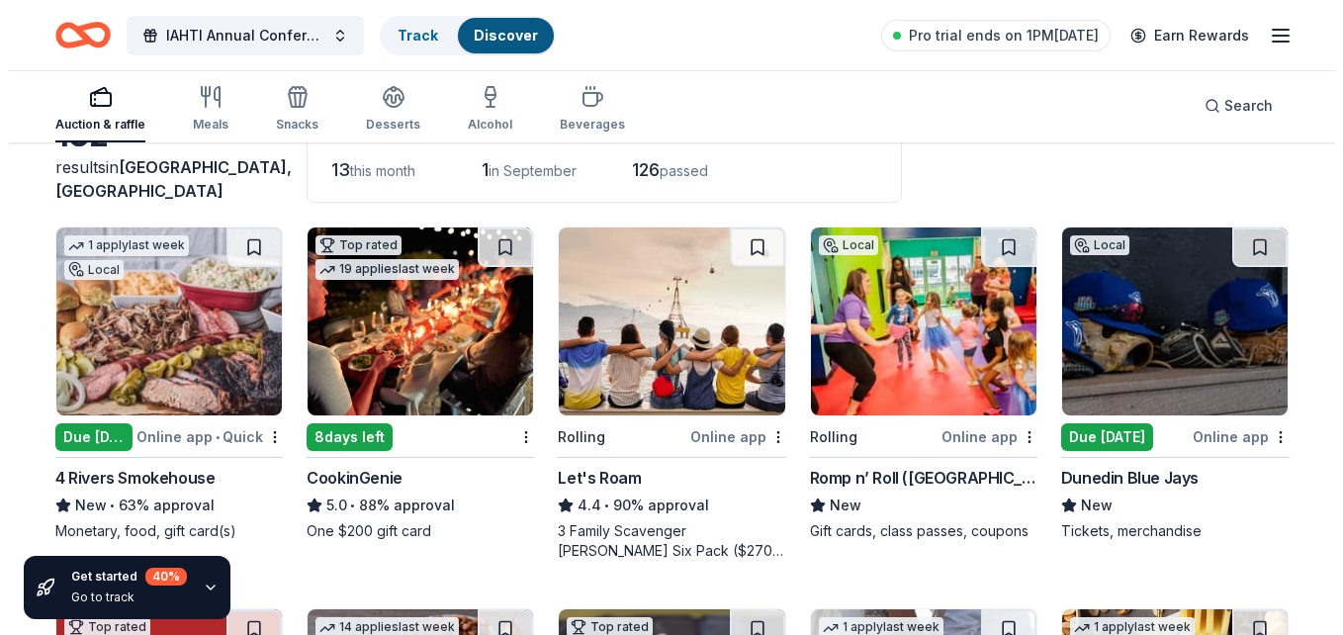
scroll to position [0, 0]
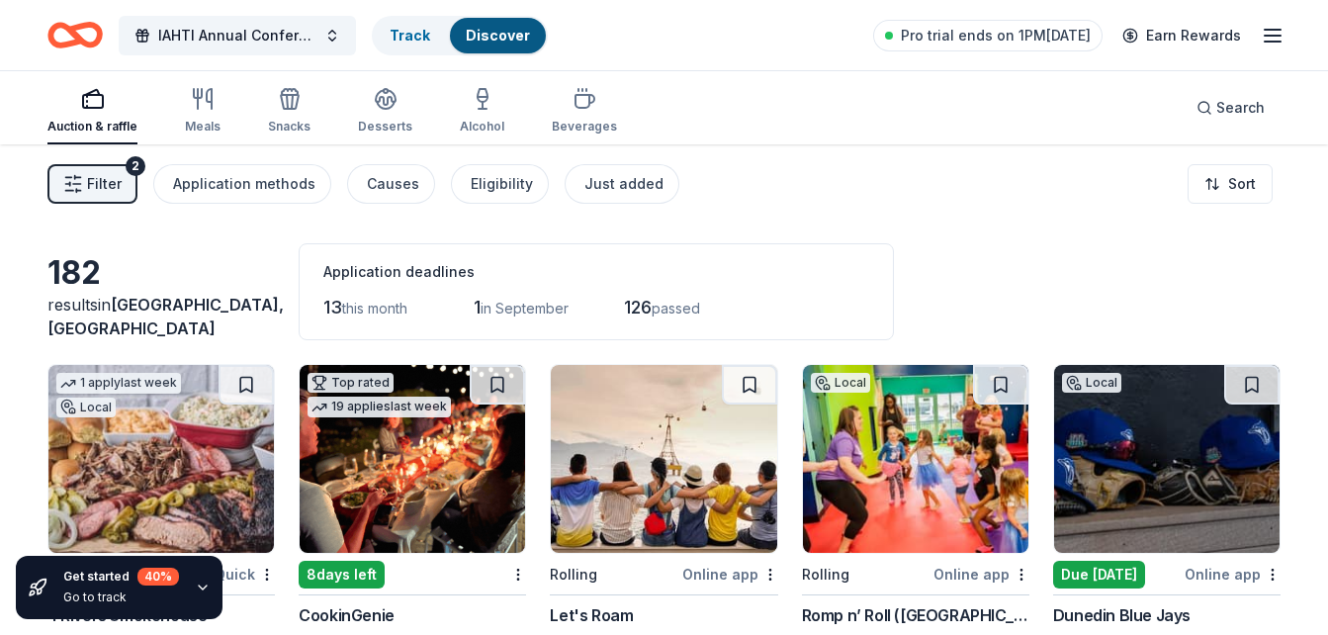
click at [106, 190] on span "Filter" at bounding box center [104, 184] width 35 height 24
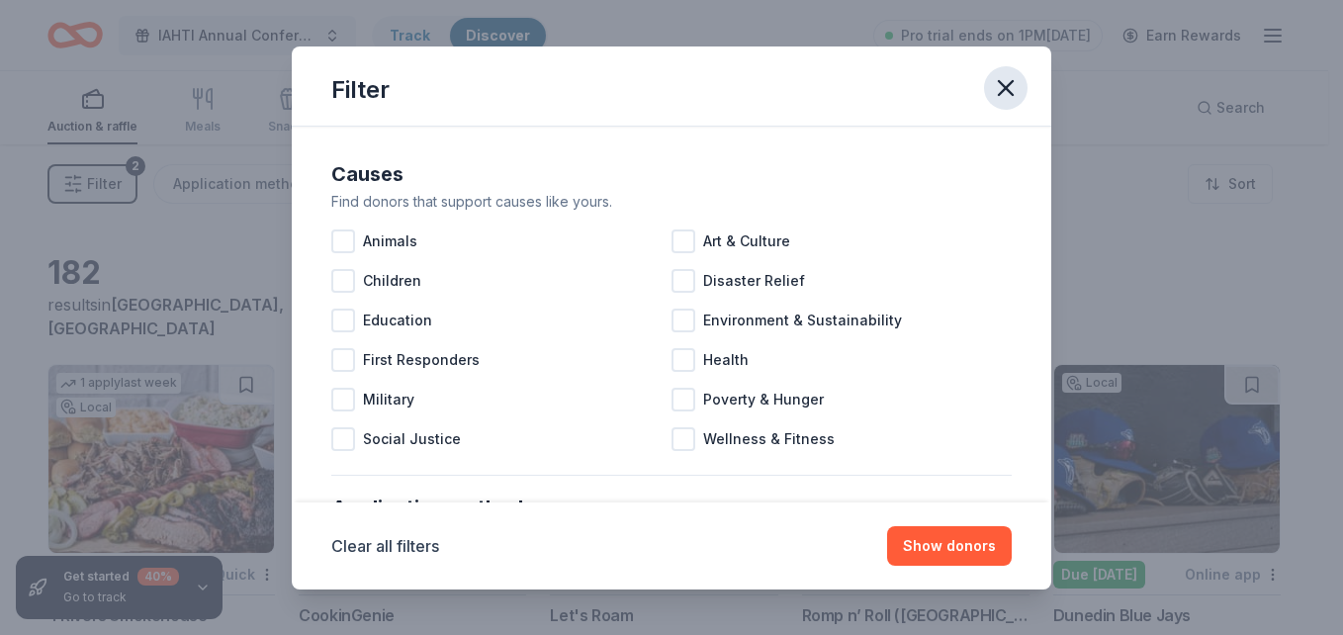
click at [1000, 97] on icon "button" at bounding box center [1006, 88] width 28 height 28
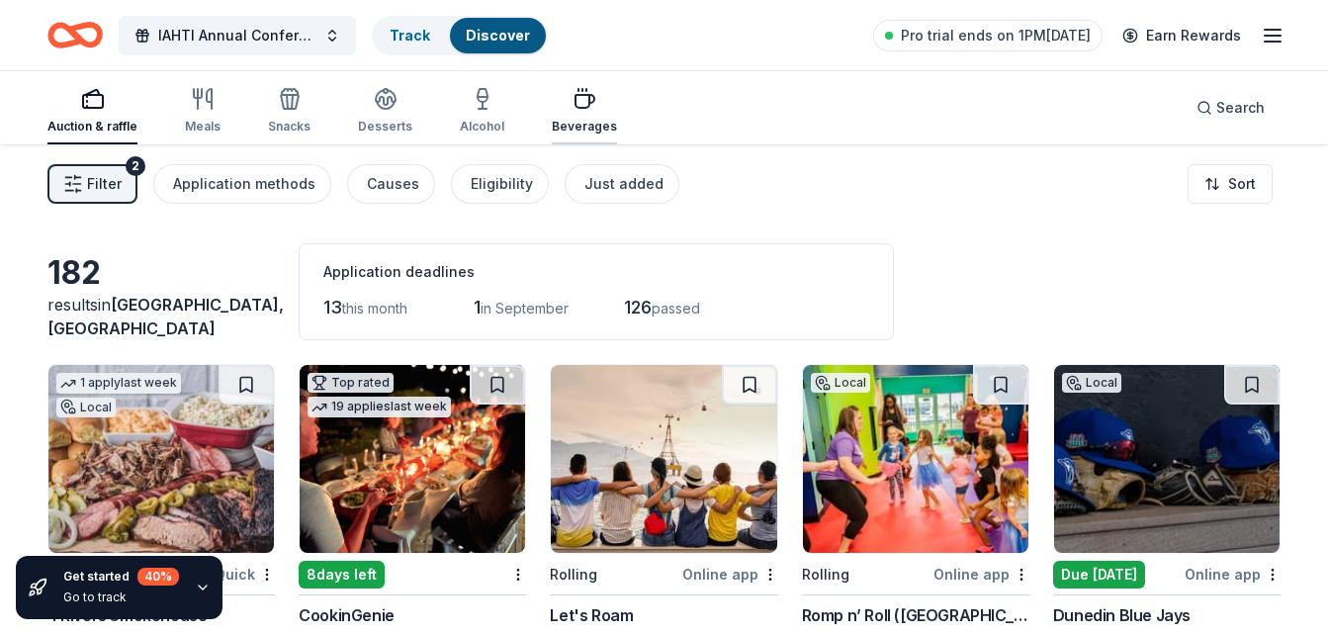
click at [572, 113] on div "Beverages" at bounding box center [584, 110] width 65 height 47
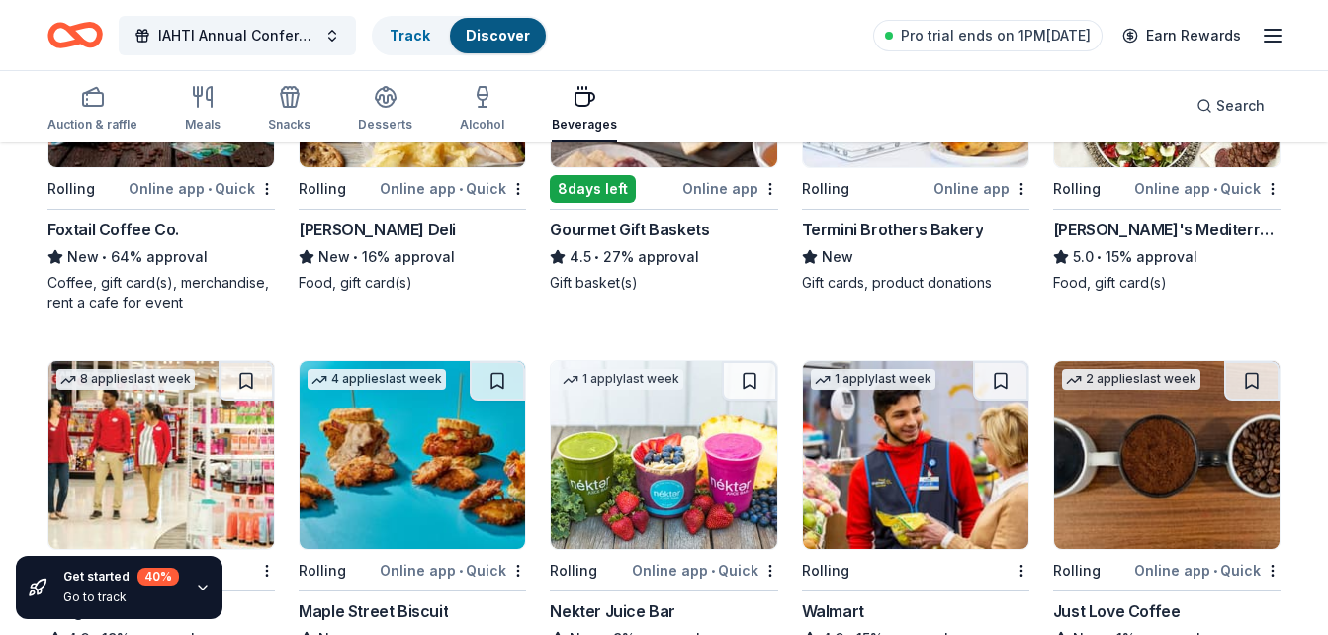
scroll to position [395, 0]
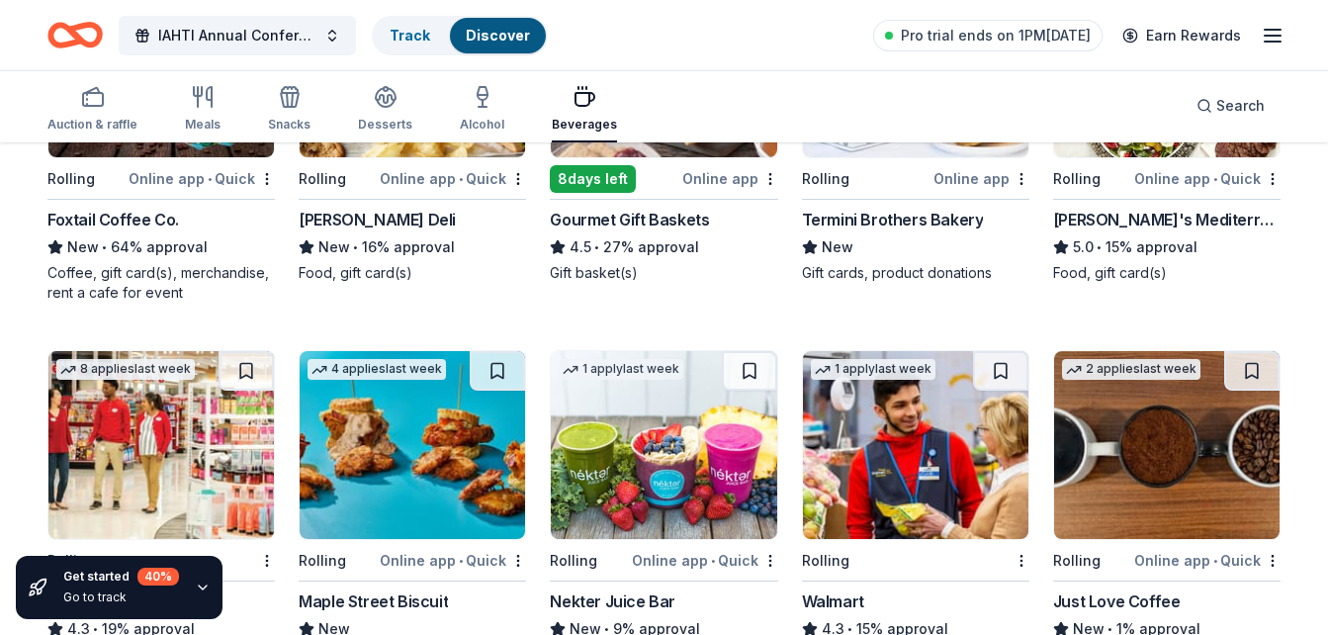
click at [199, 434] on img at bounding box center [160, 445] width 225 height 188
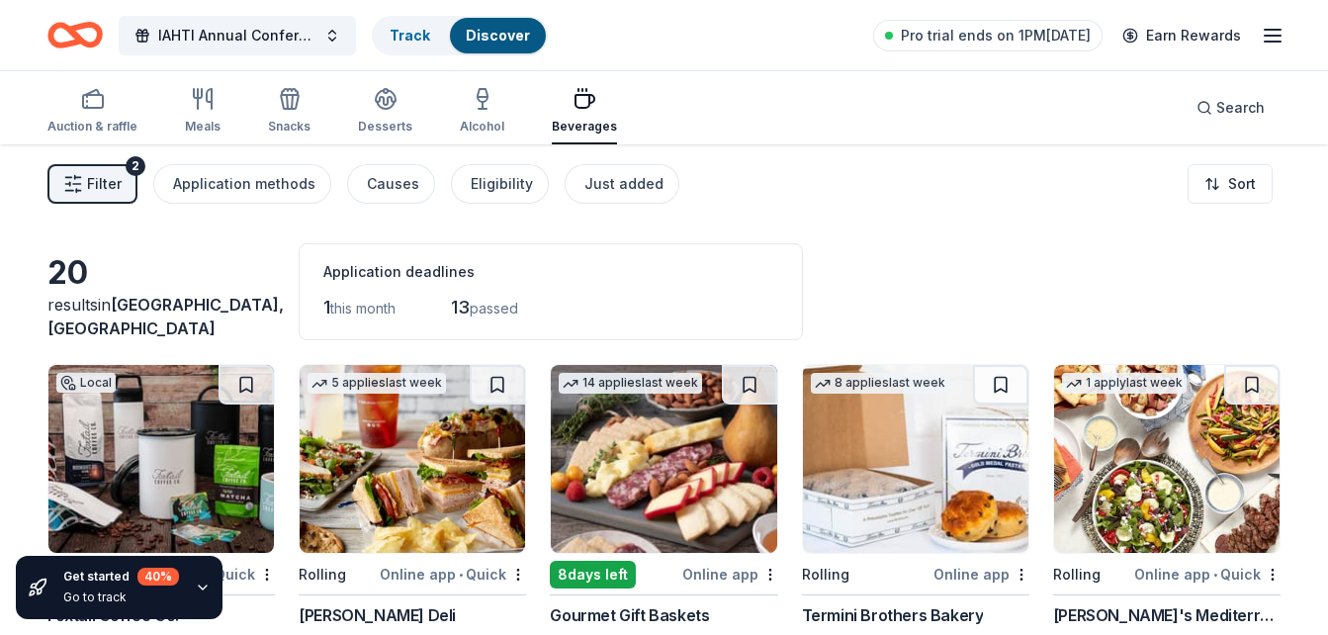
click at [500, 32] on link "Discover" at bounding box center [498, 35] width 64 height 17
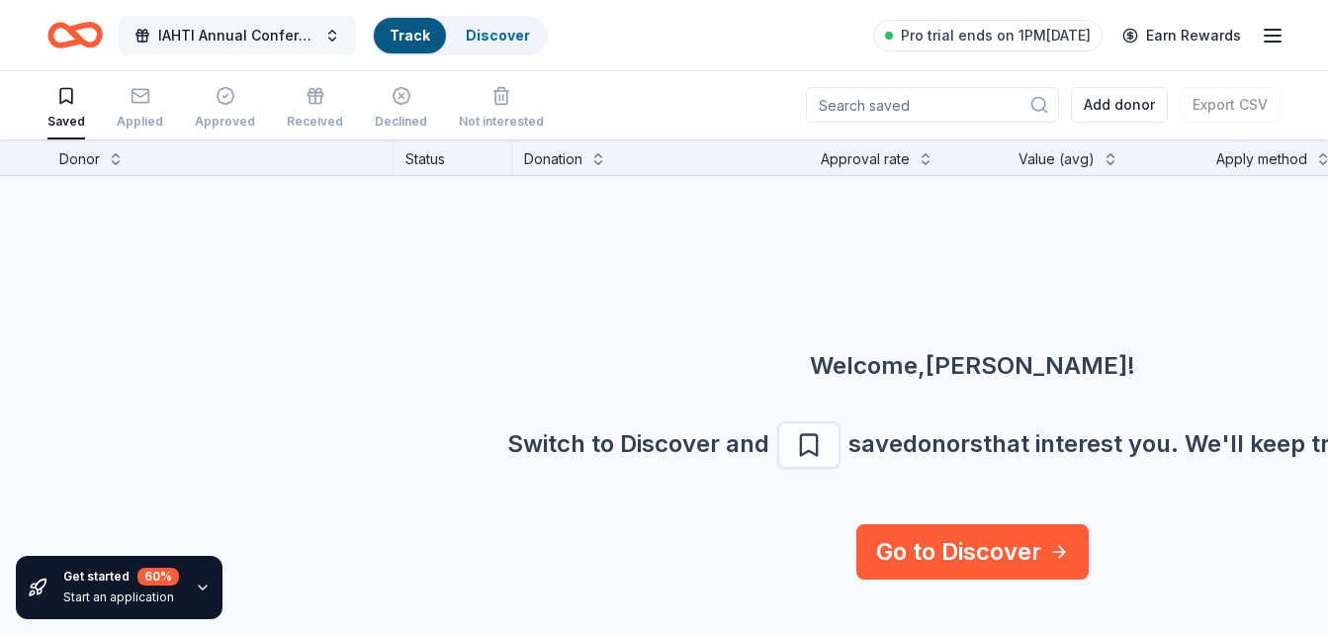
click at [263, 35] on span "IAHTI Annual Conference" at bounding box center [237, 36] width 158 height 24
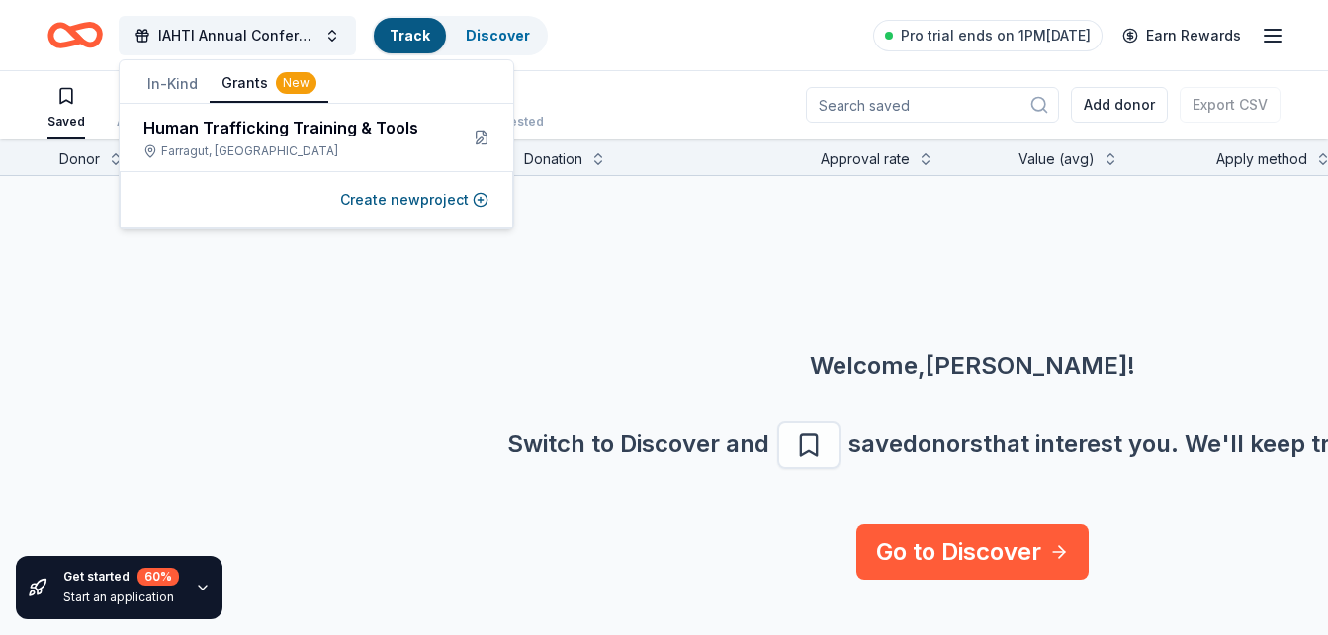
click at [243, 80] on button "Grants New" at bounding box center [269, 84] width 119 height 38
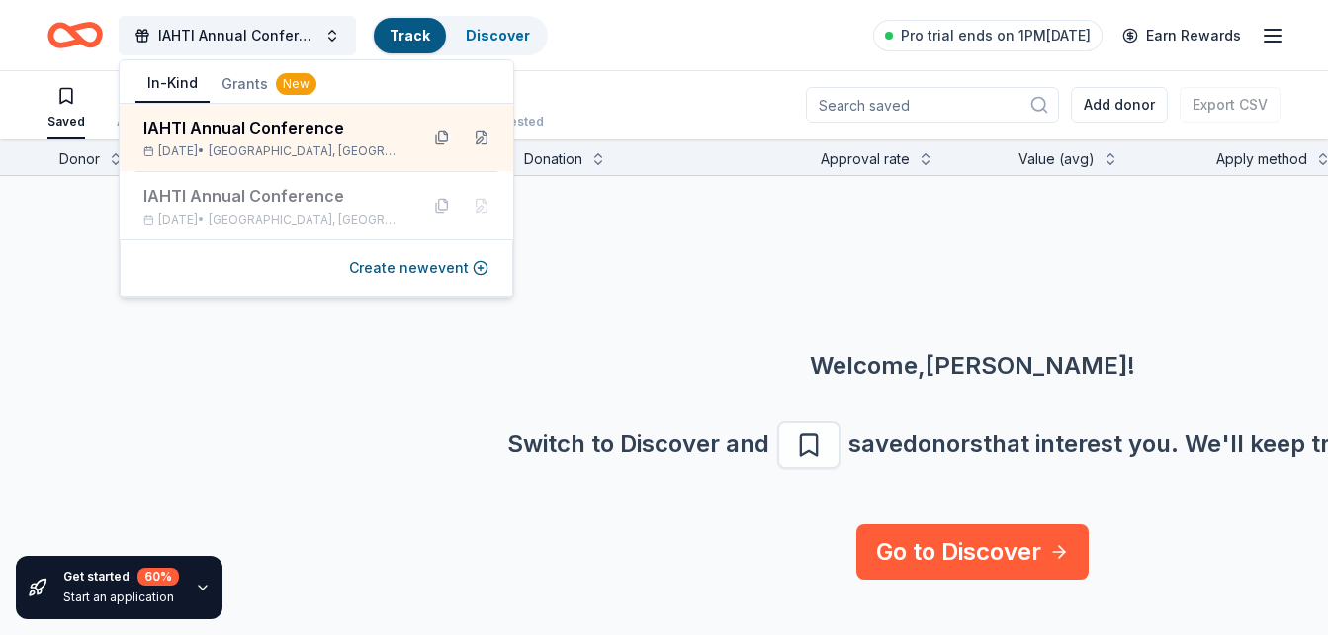
click at [179, 87] on button "In-Kind" at bounding box center [172, 84] width 74 height 38
click at [663, 276] on div "Welcome, Lauri Lee ! Switch to Discover and save donors that interest you. We '…" at bounding box center [972, 350] width 1328 height 348
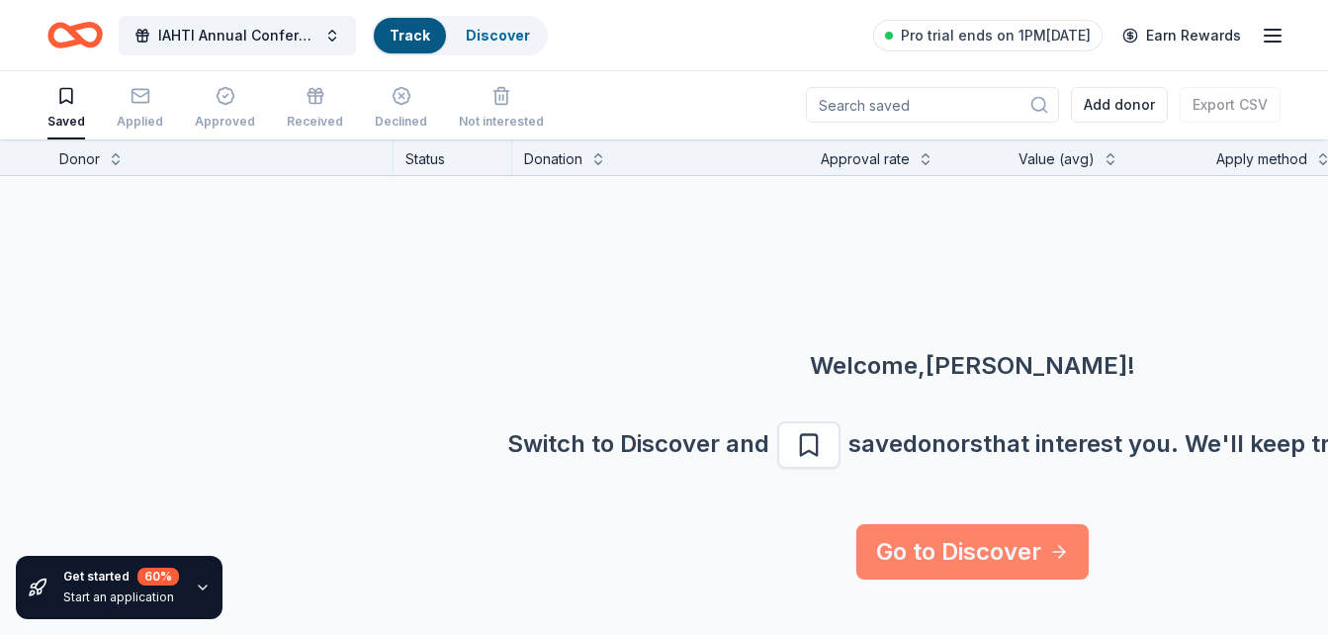
click at [945, 559] on link "Go to Discover" at bounding box center [972, 551] width 232 height 55
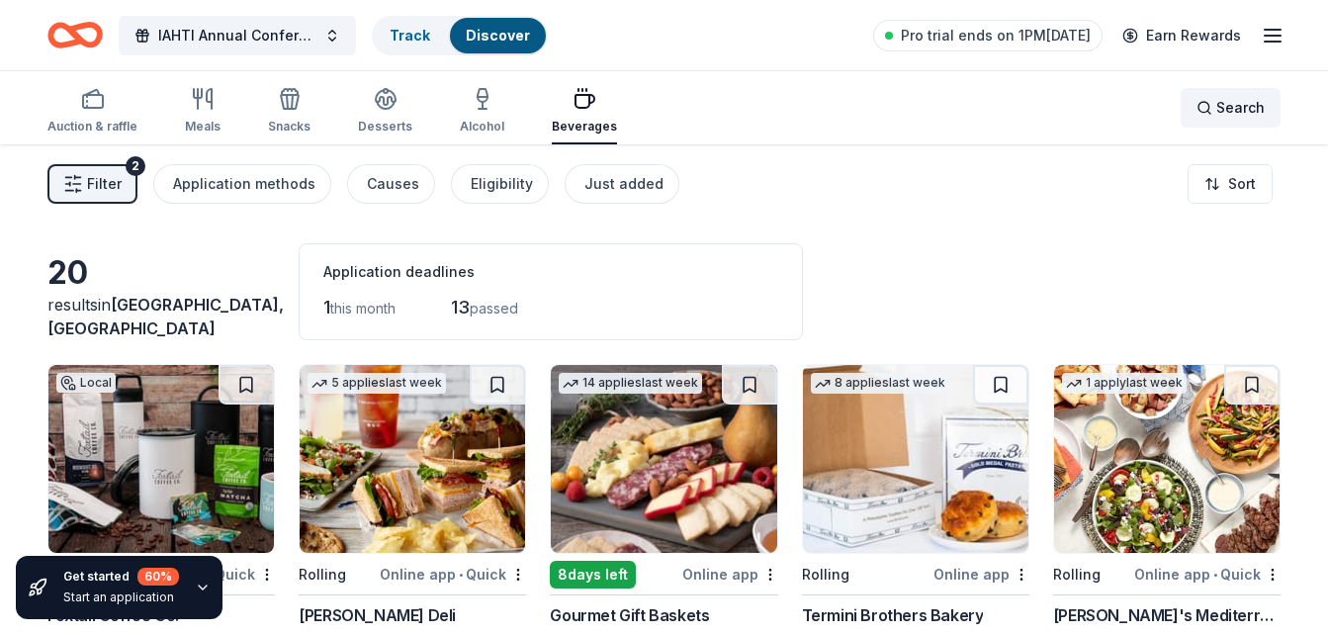
click at [1228, 116] on span "Search" at bounding box center [1240, 108] width 48 height 24
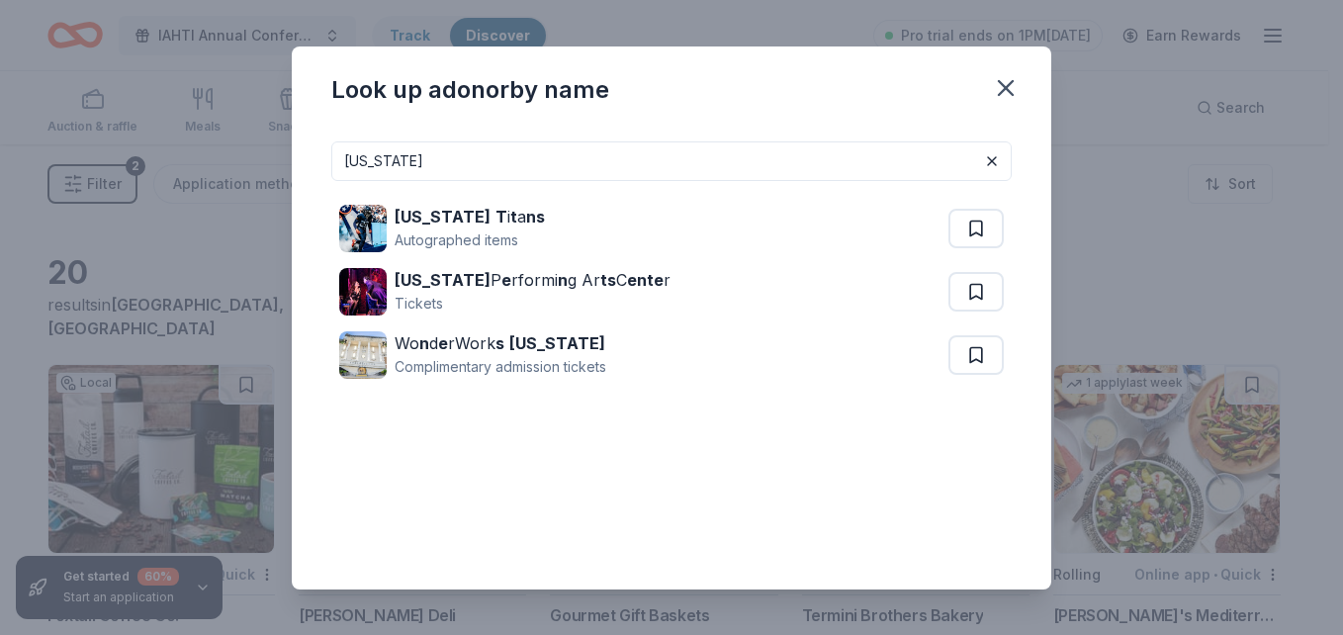
drag, startPoint x: 450, startPoint y: 164, endPoint x: 288, endPoint y: 164, distance: 162.1
click at [290, 164] on div "Look up a donor by name tennessee Tennessee T i t a ns Autographed items Tennes…" at bounding box center [671, 317] width 1343 height 635
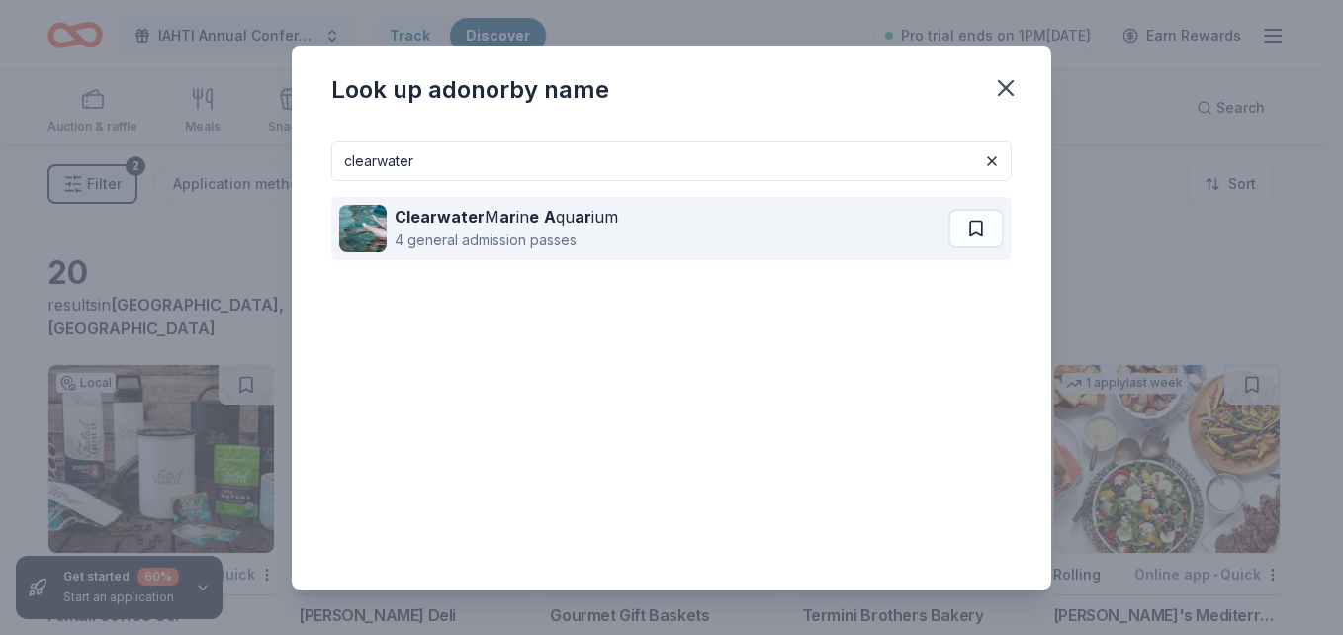
click at [545, 228] on div "4 general admission passes" at bounding box center [505, 240] width 223 height 24
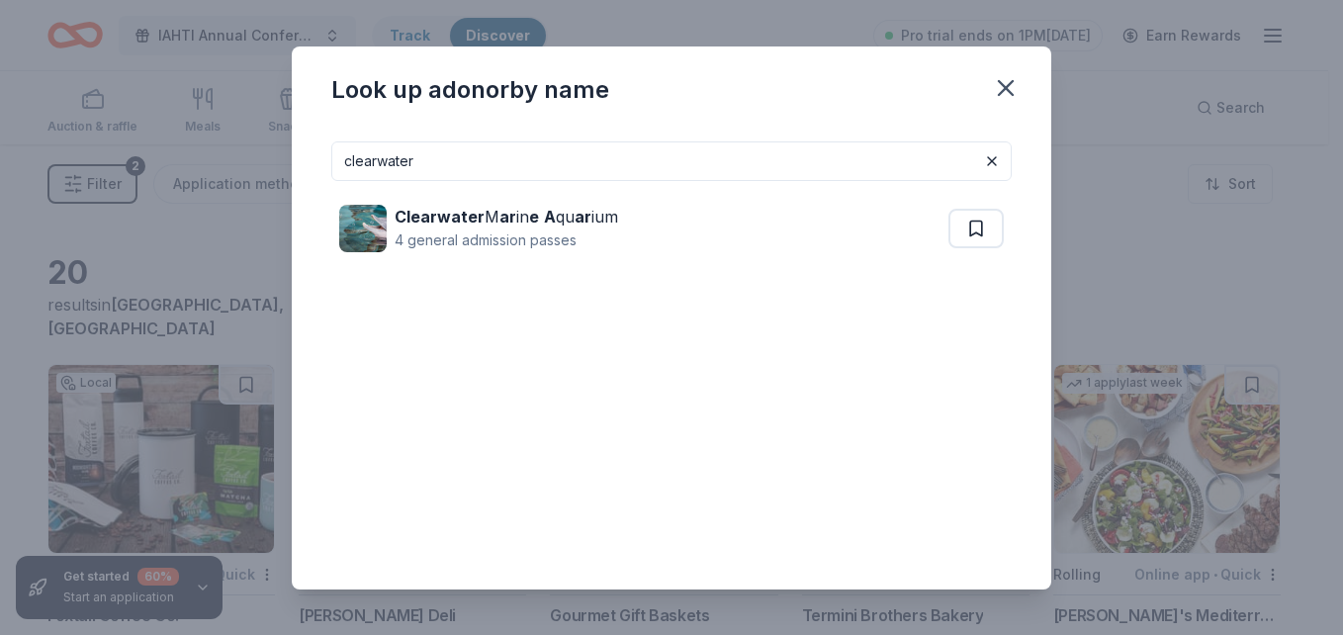
drag, startPoint x: 515, startPoint y: 151, endPoint x: 268, endPoint y: 163, distance: 247.5
click at [268, 163] on div "Look up a donor by name clearwater Clearwater M ar in e A qu ar ium 4 general a…" at bounding box center [671, 317] width 1343 height 635
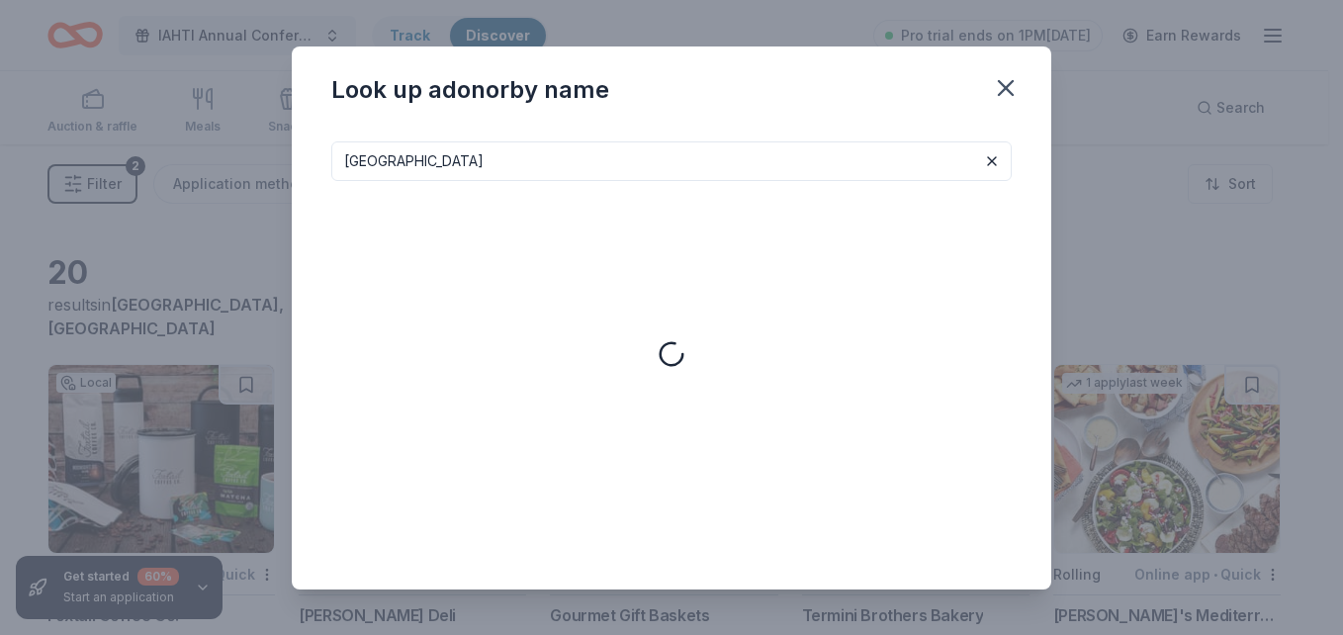
type input "tampa"
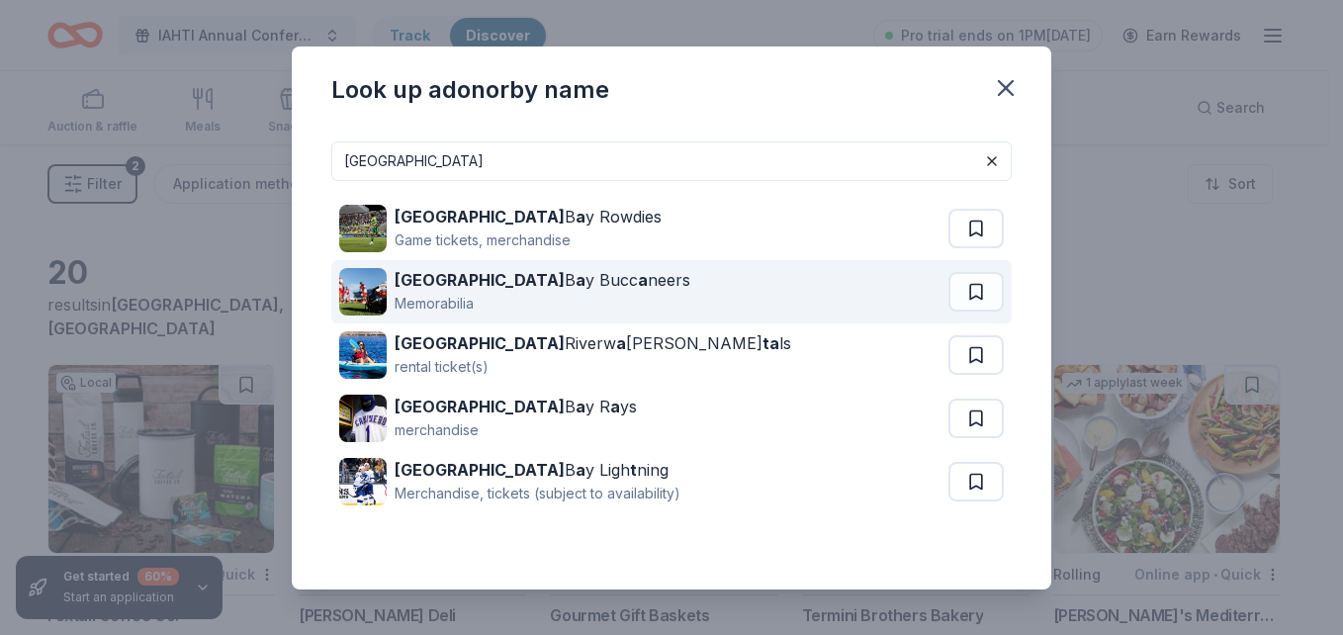
click at [497, 300] on div "Memorabilia" at bounding box center [542, 304] width 296 height 24
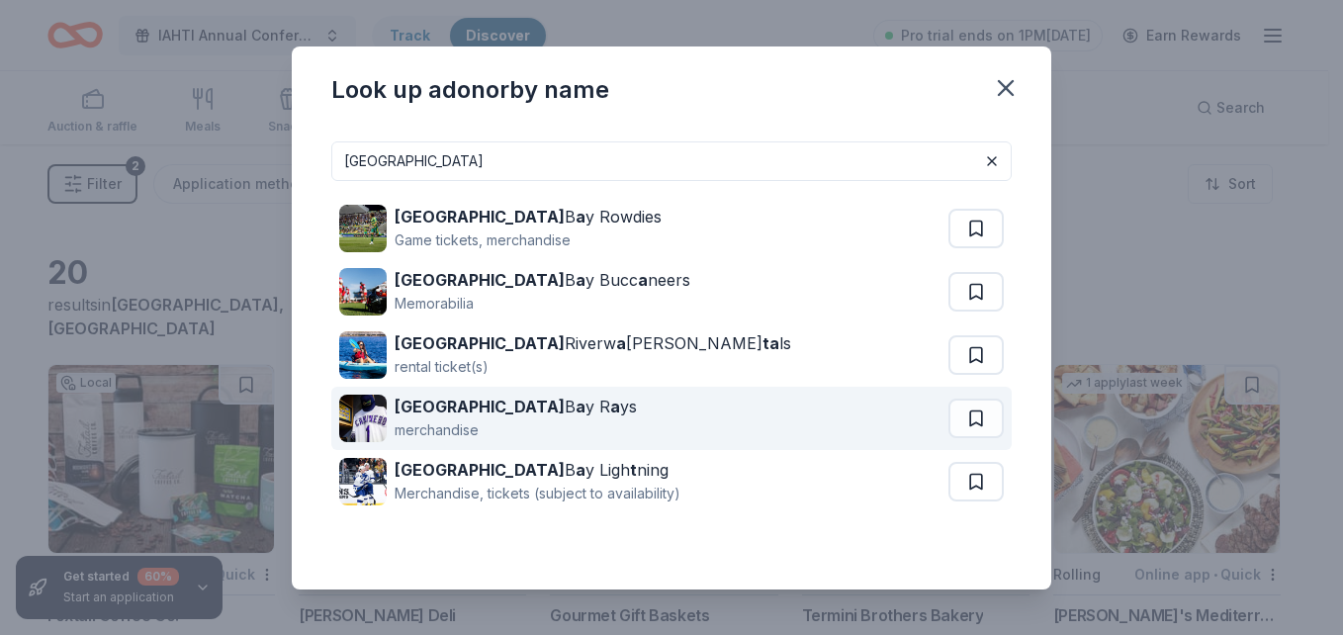
click at [497, 423] on div "merchandise" at bounding box center [515, 430] width 242 height 24
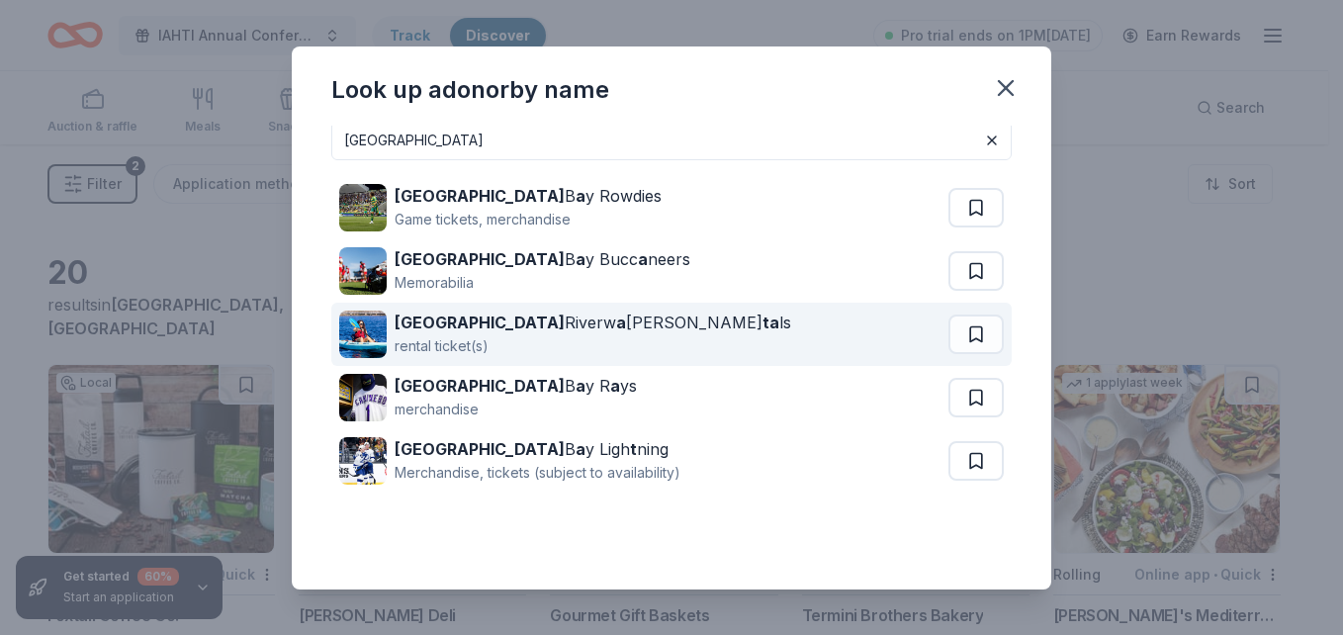
scroll to position [27, 0]
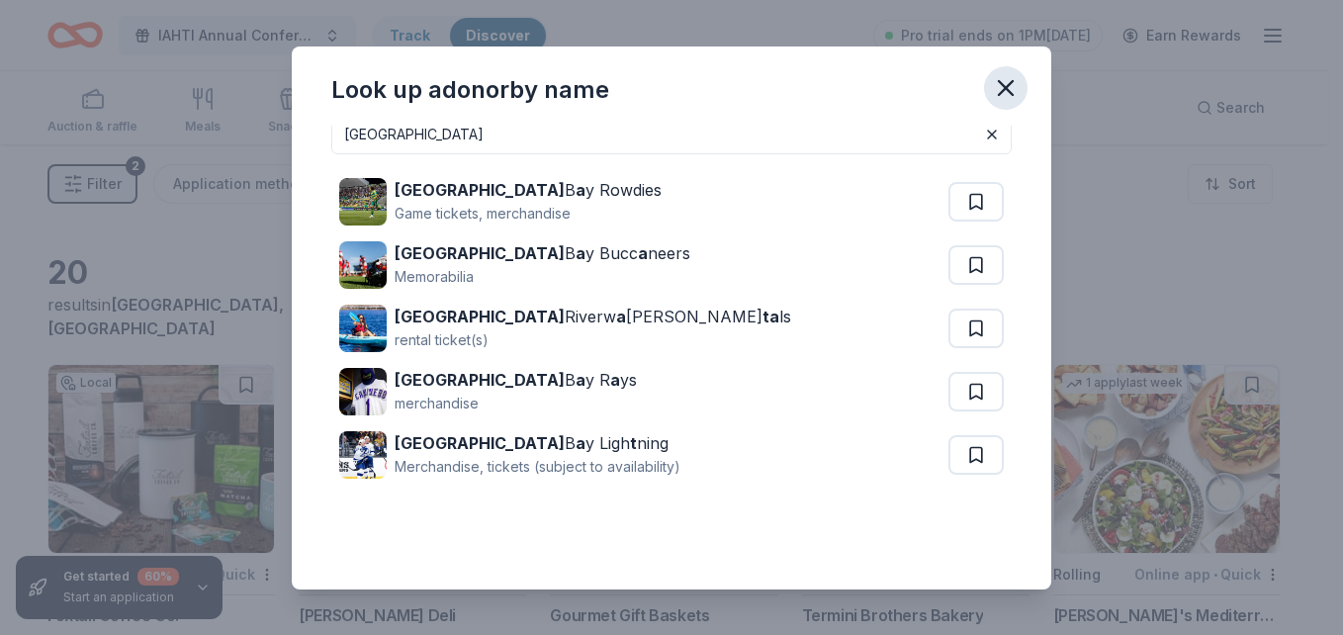
click at [1011, 92] on icon "button" at bounding box center [1006, 88] width 14 height 14
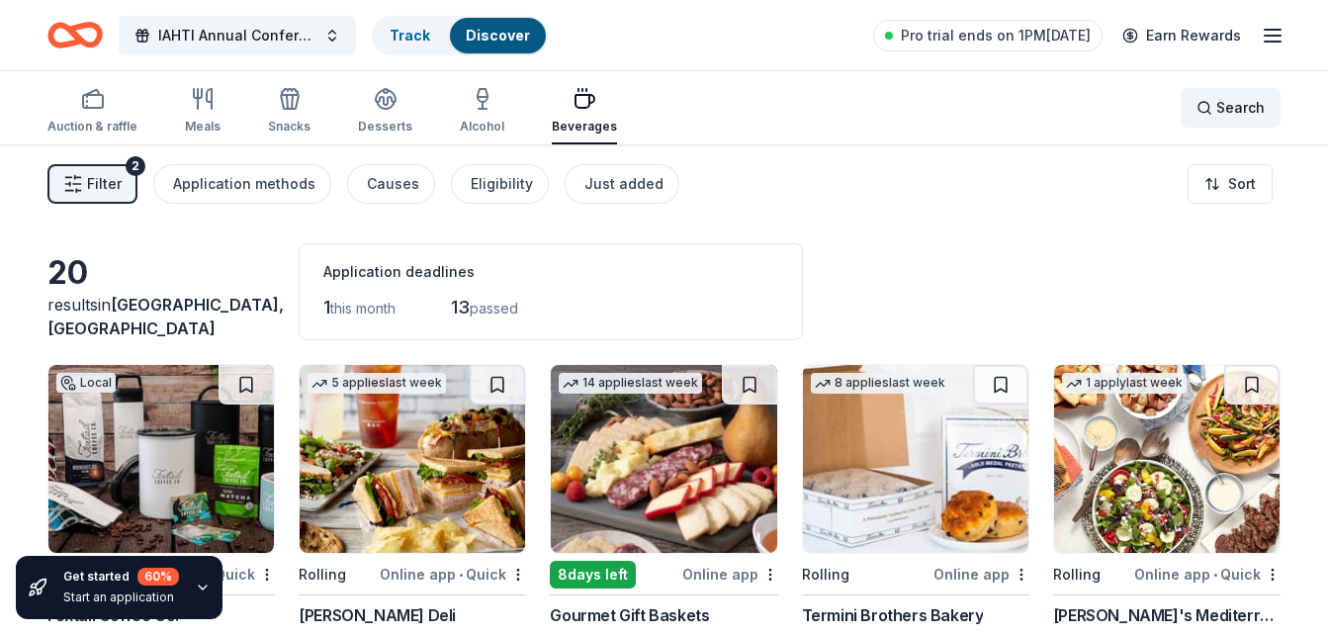
click at [1201, 108] on div "Search" at bounding box center [1230, 108] width 68 height 24
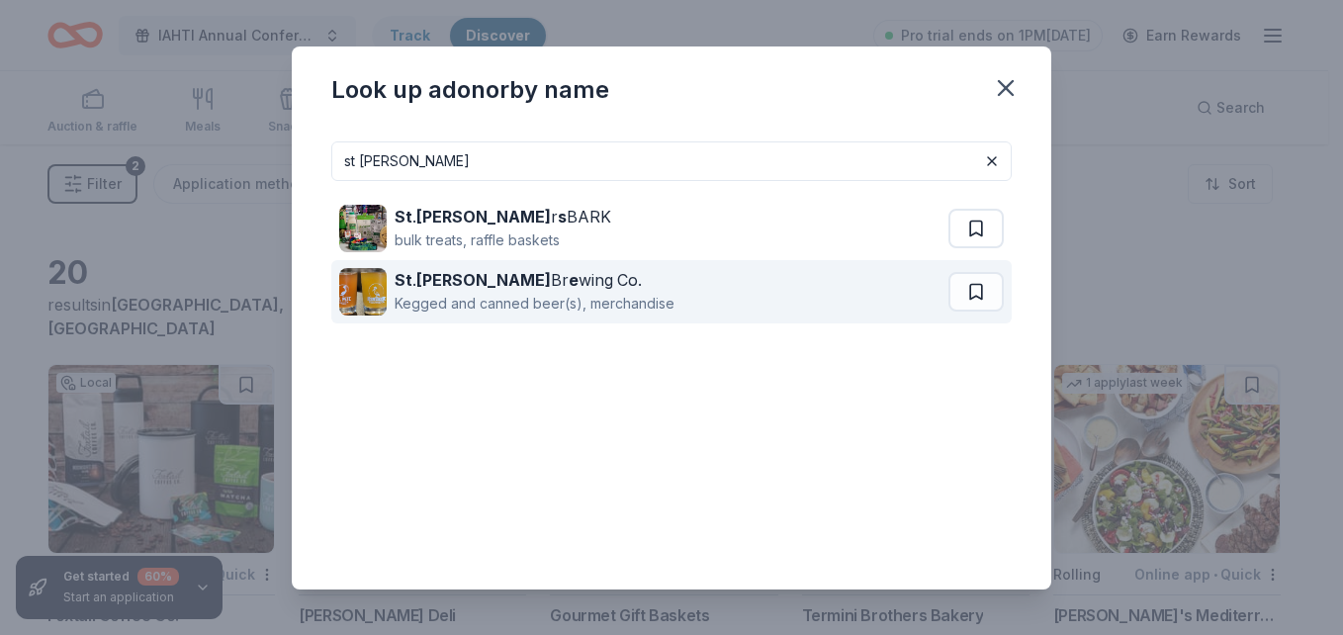
click at [517, 297] on div "Kegged and canned beer(s), merchandise" at bounding box center [534, 304] width 280 height 24
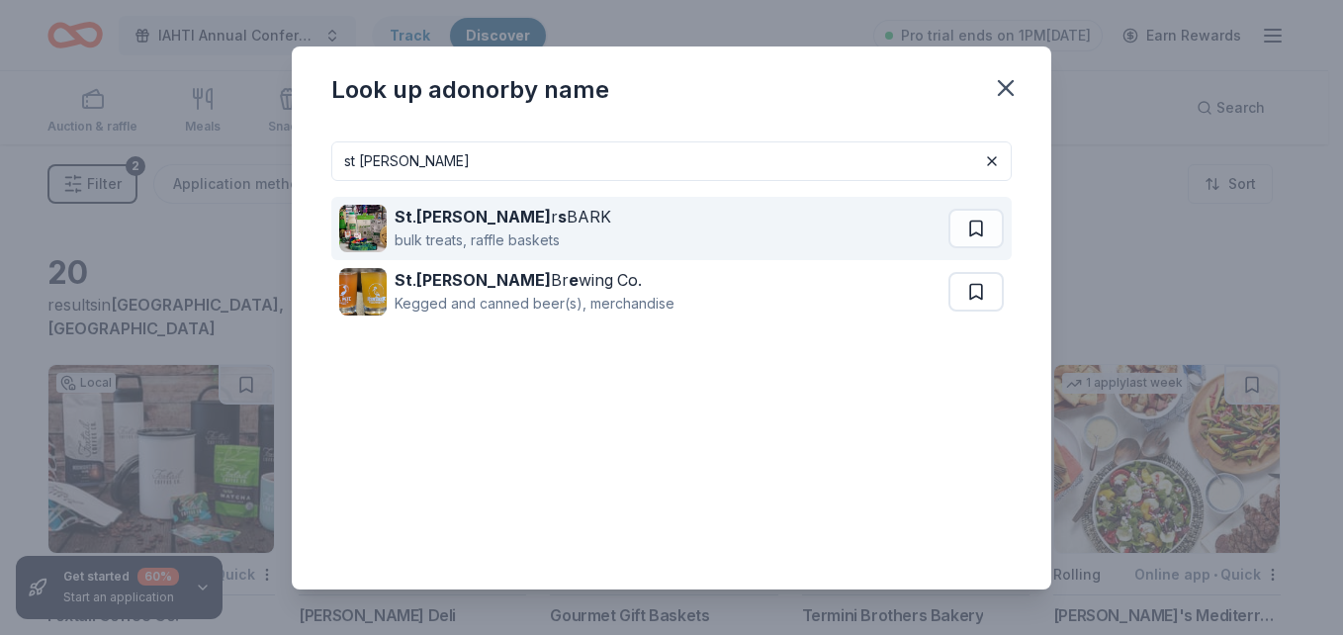
click at [432, 233] on div "bulk treats, raffle baskets" at bounding box center [502, 240] width 217 height 24
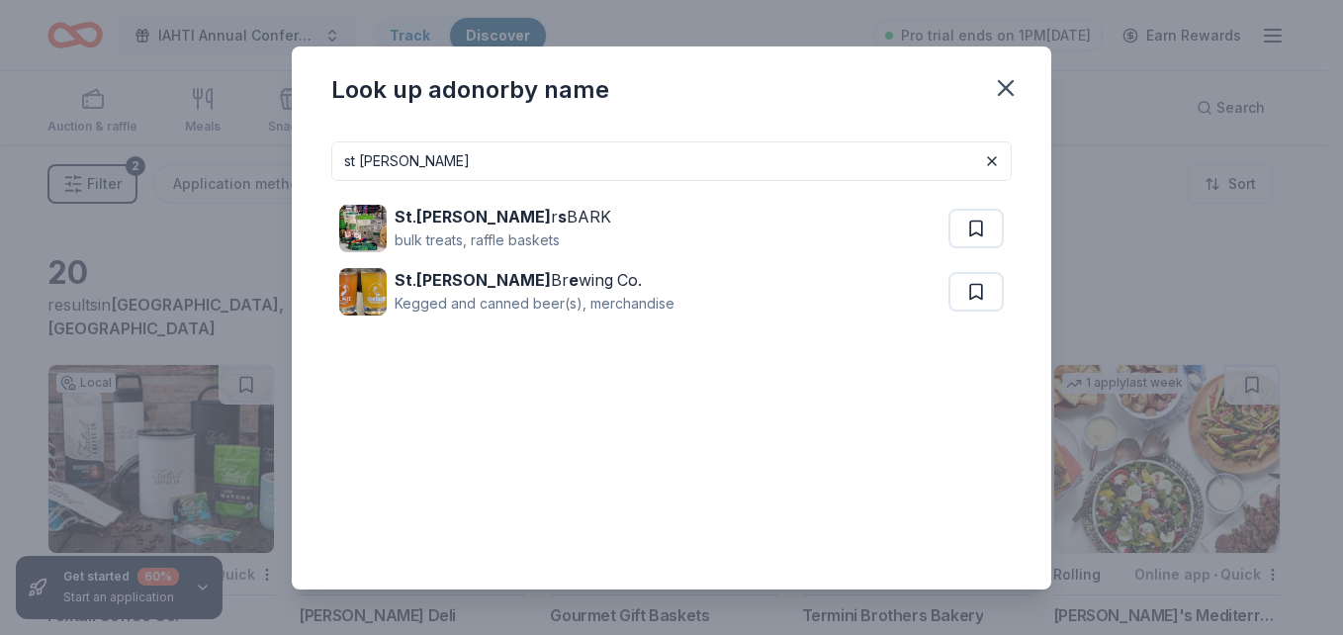
drag, startPoint x: 437, startPoint y: 171, endPoint x: 233, endPoint y: 148, distance: 204.9
click at [250, 161] on div "Look up a donor by name st pete St . Pete r s BARK bulk treats, raffle baskets …" at bounding box center [671, 317] width 1343 height 635
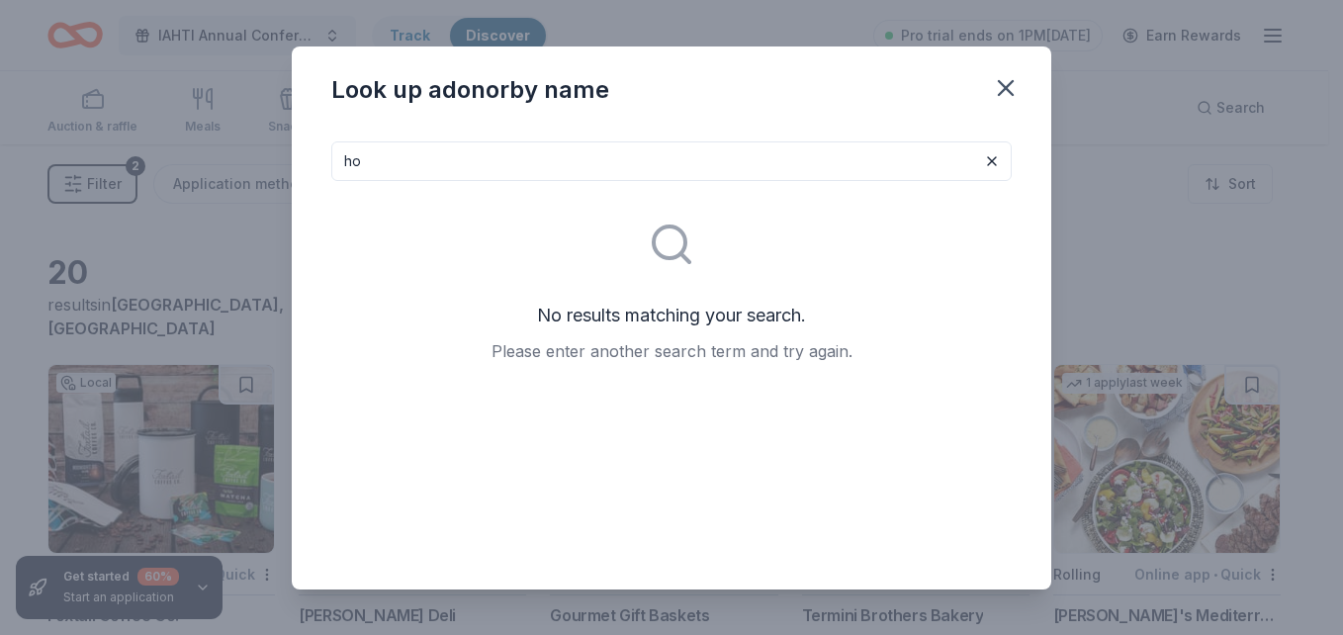
type input "h"
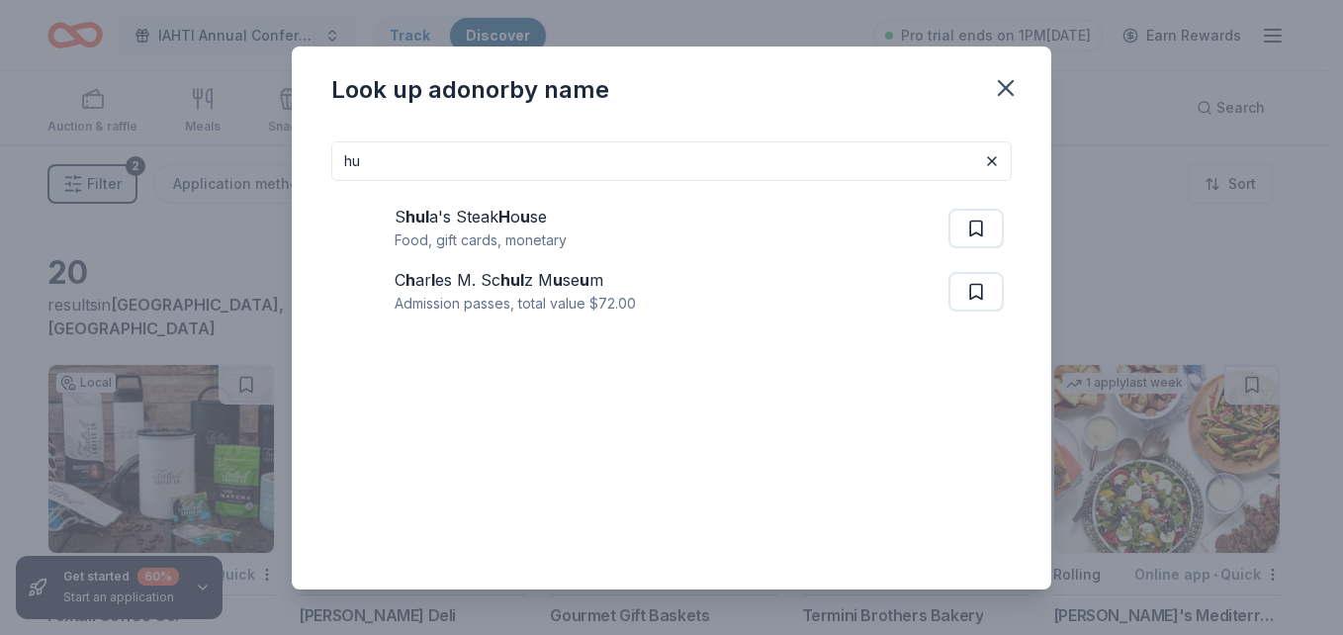
type input "h"
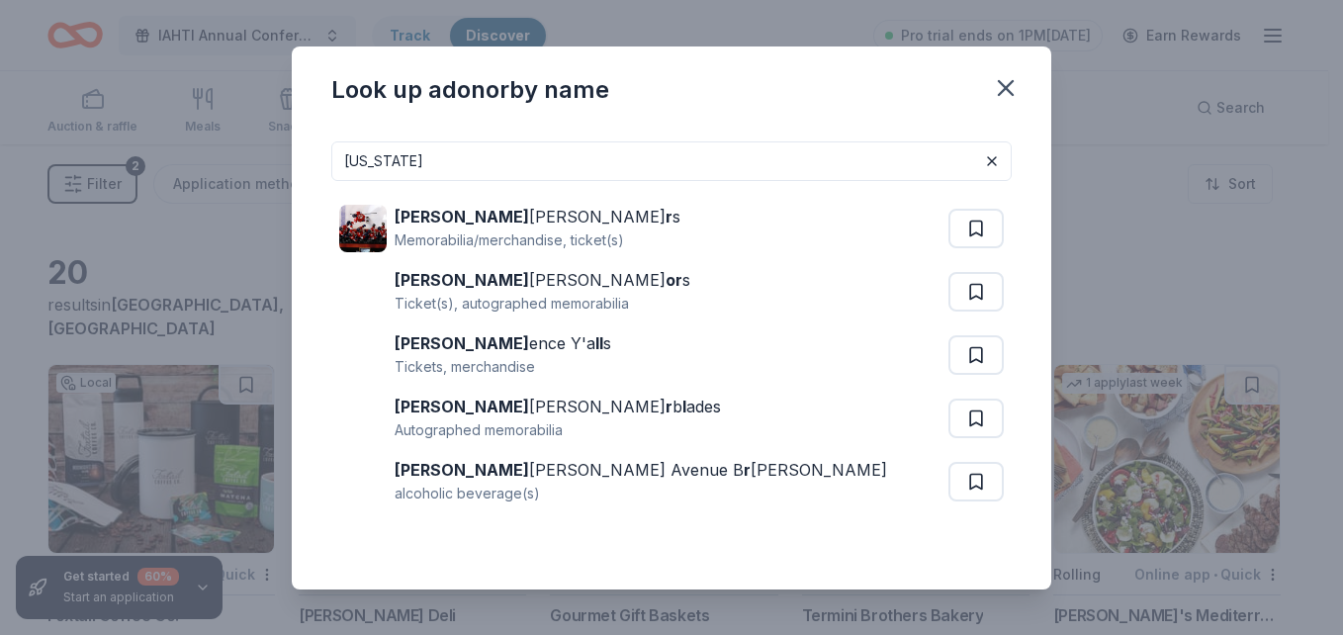
type input "florida"
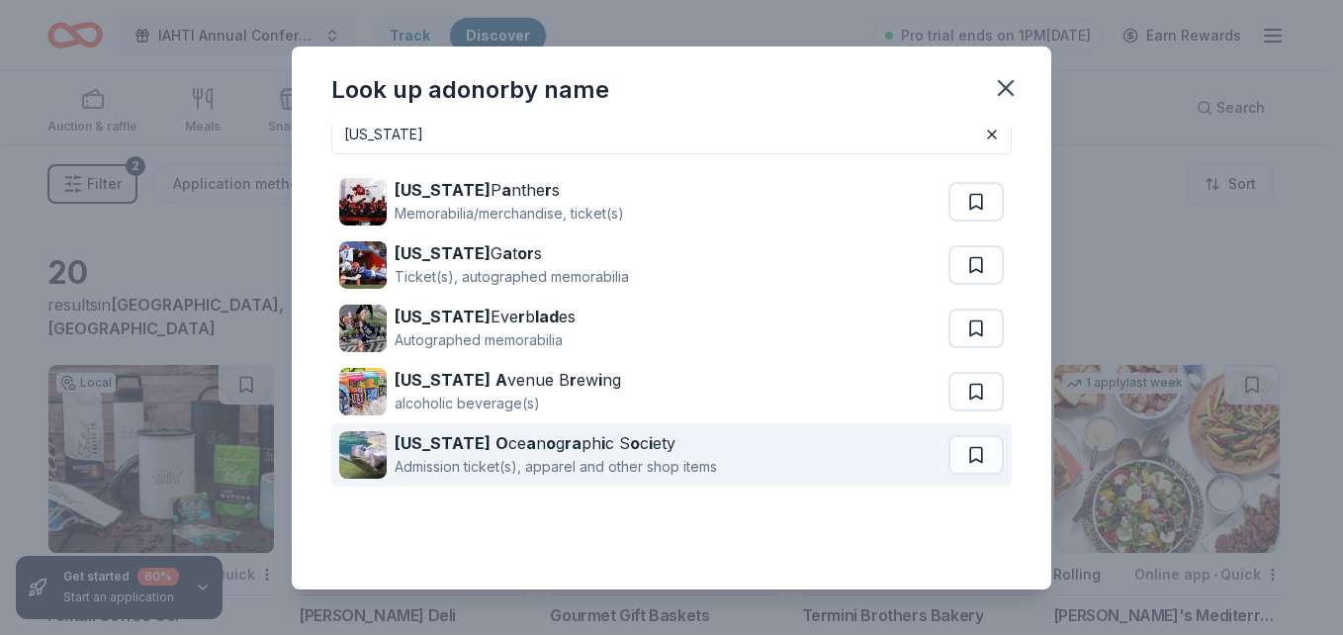
click at [471, 462] on div "Admission ticket(s), apparel and other shop items" at bounding box center [555, 467] width 322 height 24
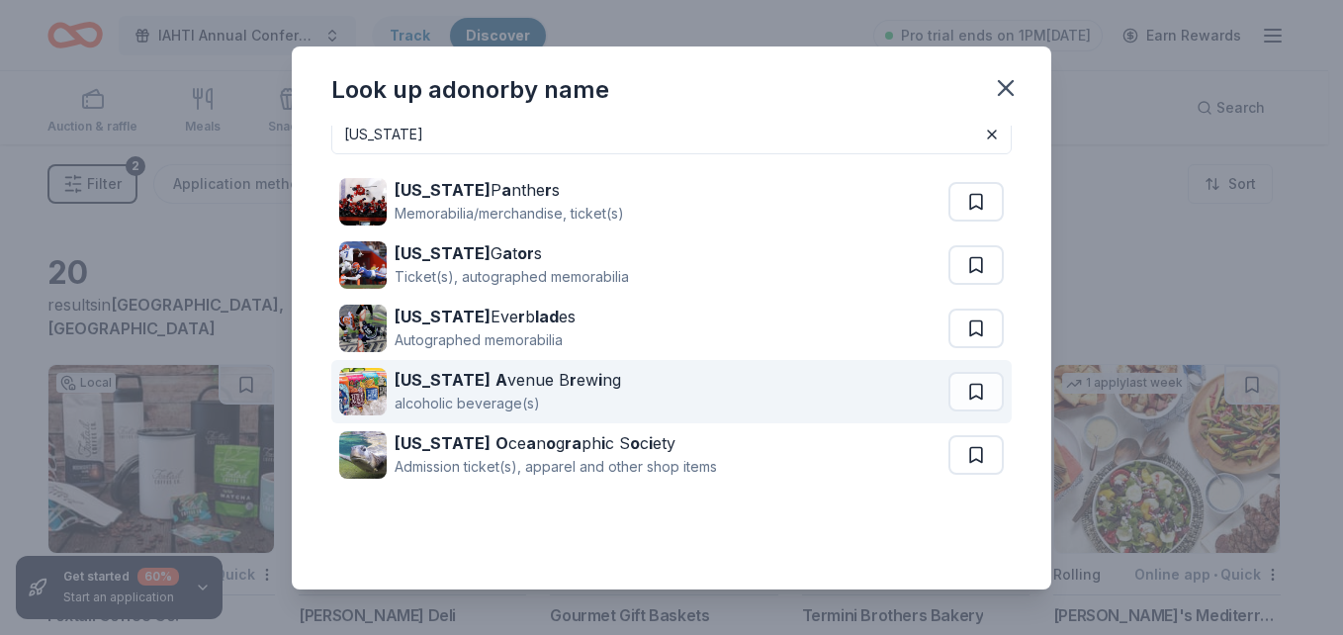
click at [425, 388] on strong "Florida" at bounding box center [442, 380] width 96 height 20
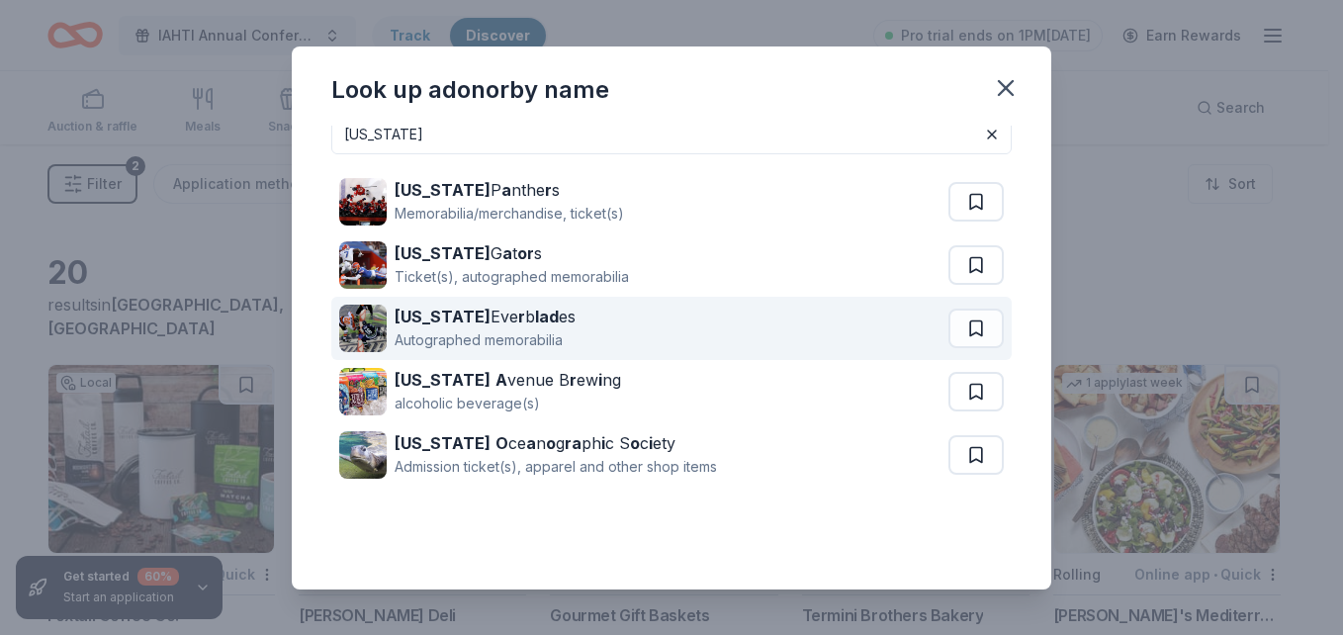
click at [493, 313] on div "Florida Eve r b lad es" at bounding box center [484, 317] width 181 height 24
click at [417, 324] on strong "Florida" at bounding box center [442, 316] width 96 height 20
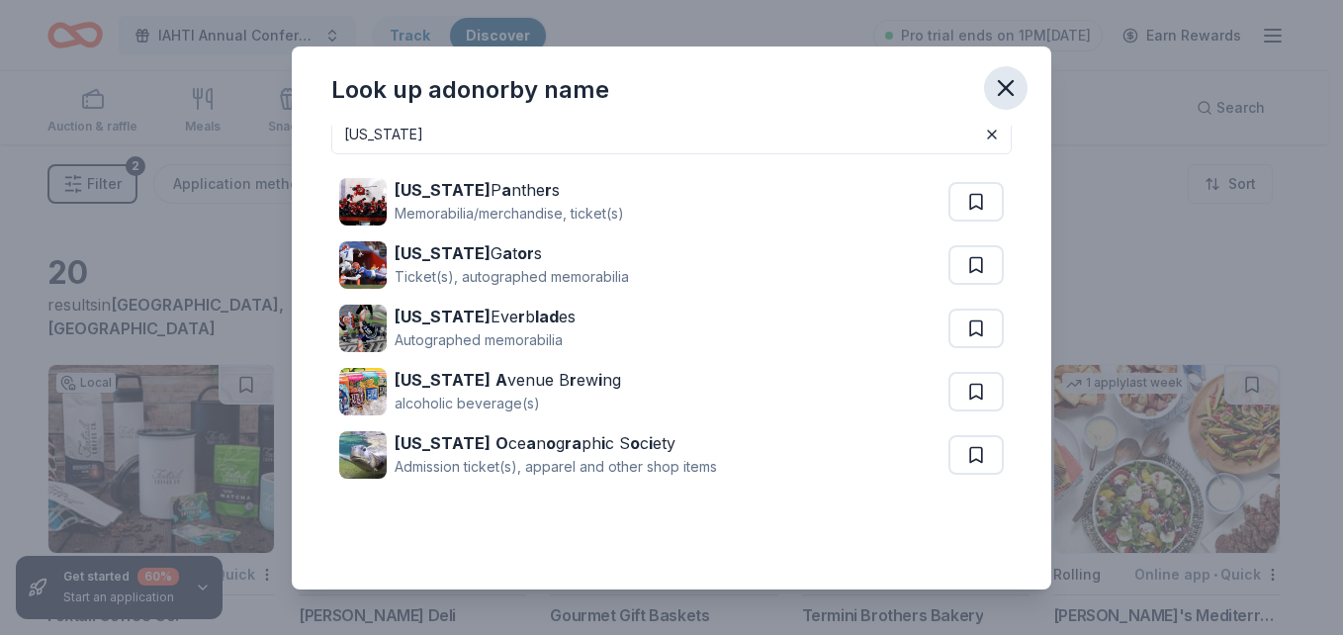
click at [1006, 82] on icon "button" at bounding box center [1006, 88] width 28 height 28
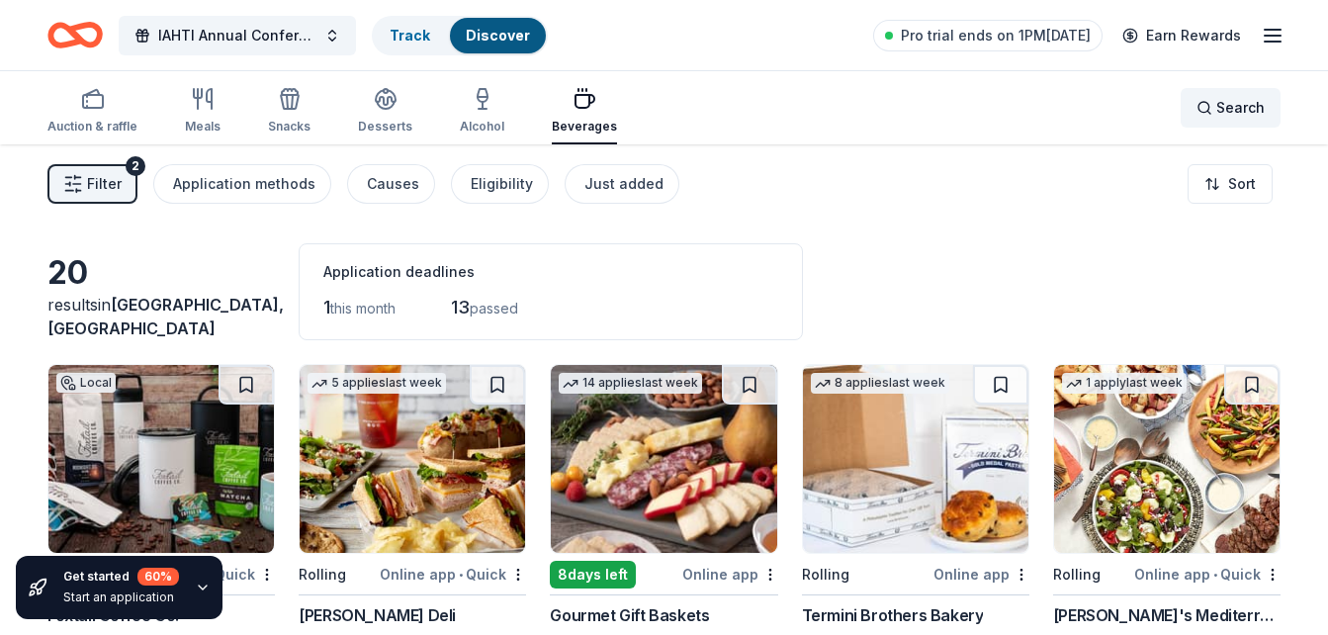
click at [1205, 110] on div "Search" at bounding box center [1230, 108] width 68 height 24
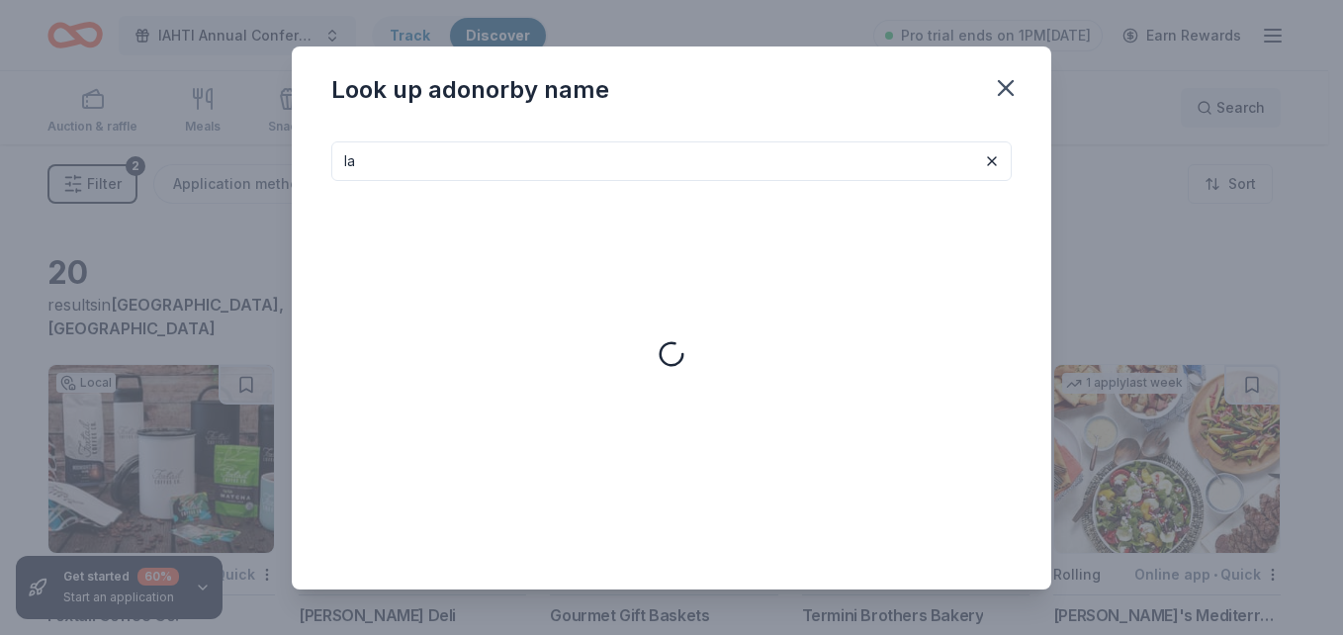
type input "l"
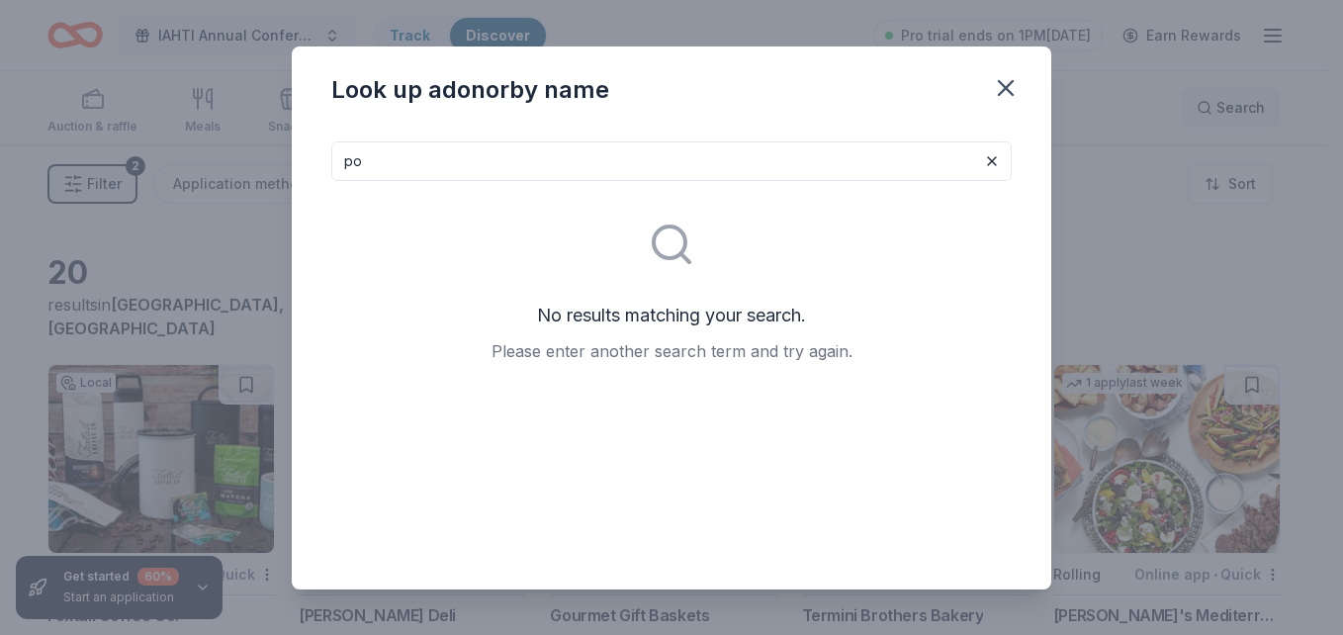
type input "p"
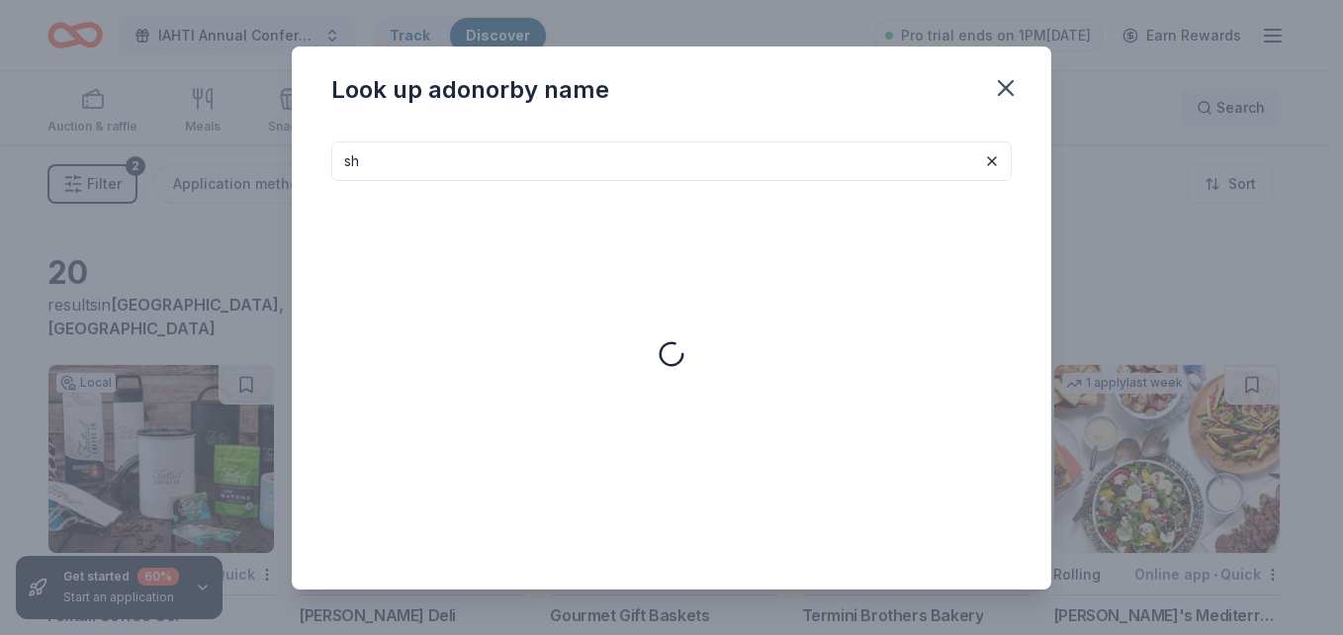
type input "s"
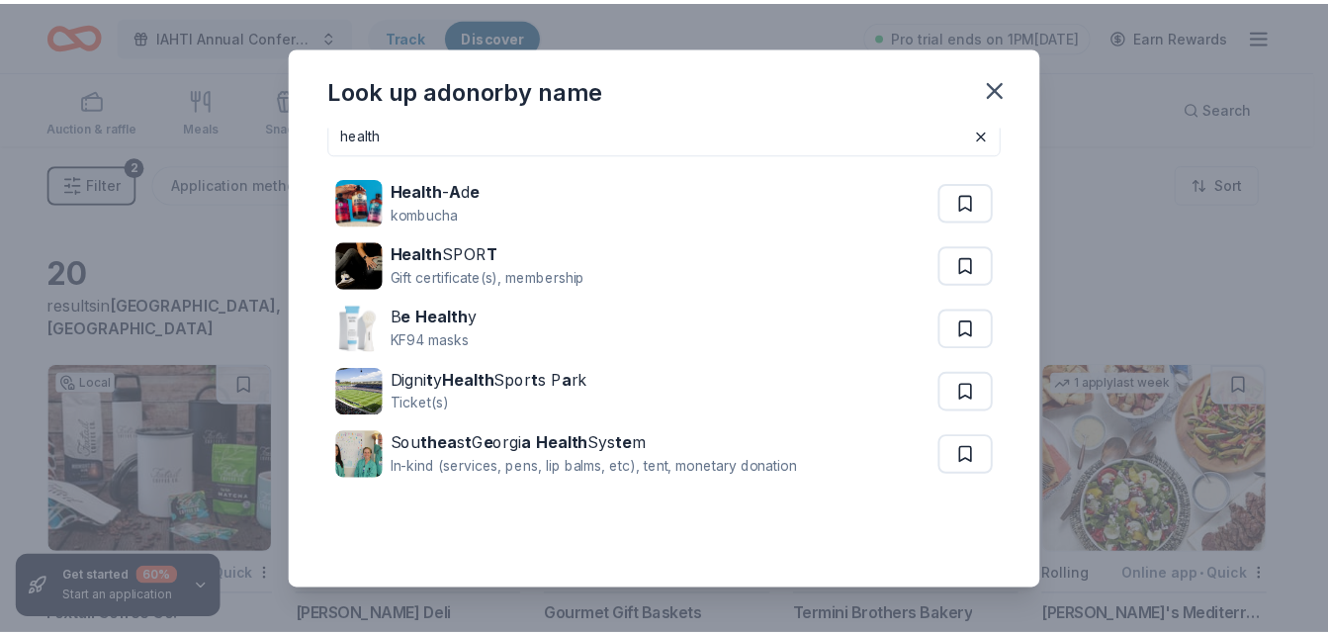
scroll to position [0, 0]
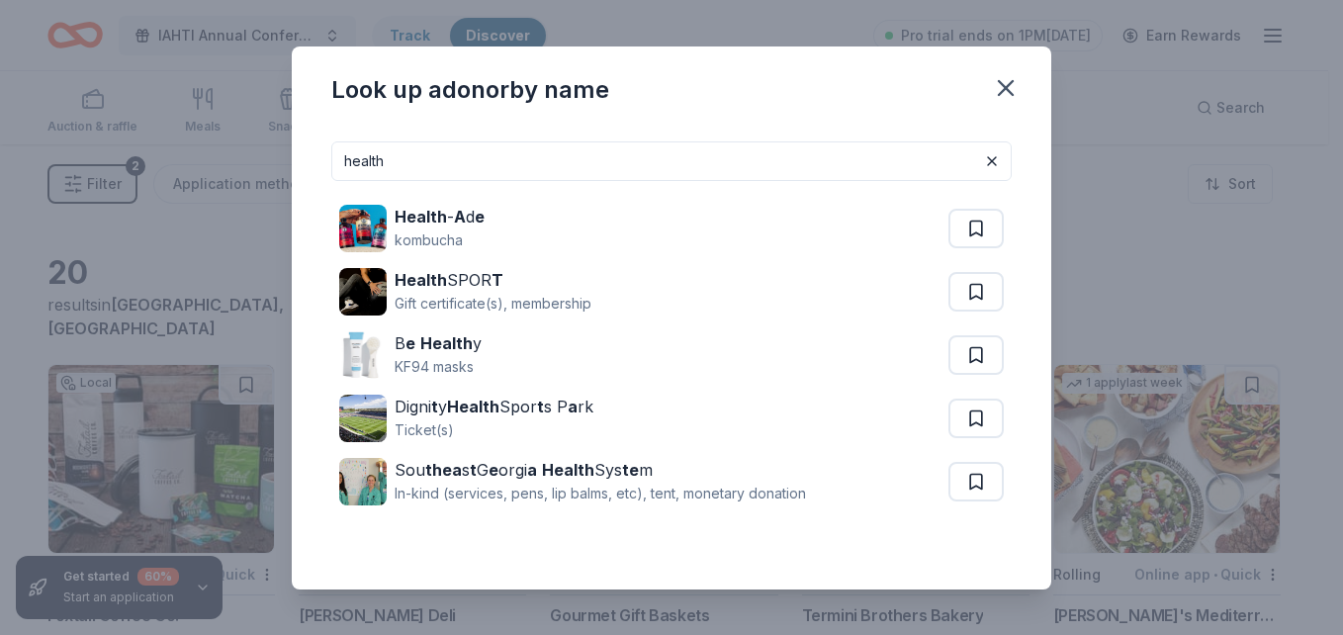
drag, startPoint x: 416, startPoint y: 135, endPoint x: 284, endPoint y: 135, distance: 132.5
click at [284, 135] on div "Look up a donor by name health Health - A d e kombucha Health SPOR T Gift certi…" at bounding box center [671, 317] width 1343 height 635
type input "health"
click at [1010, 89] on icon "button" at bounding box center [1006, 88] width 28 height 28
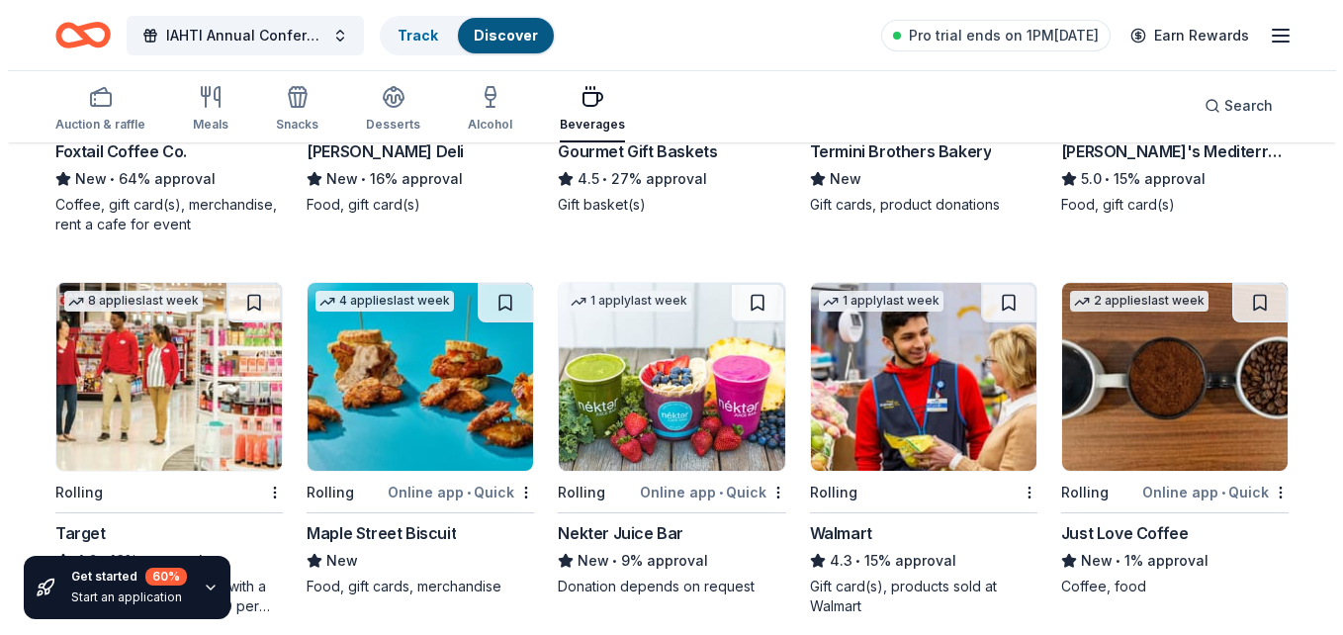
scroll to position [494, 0]
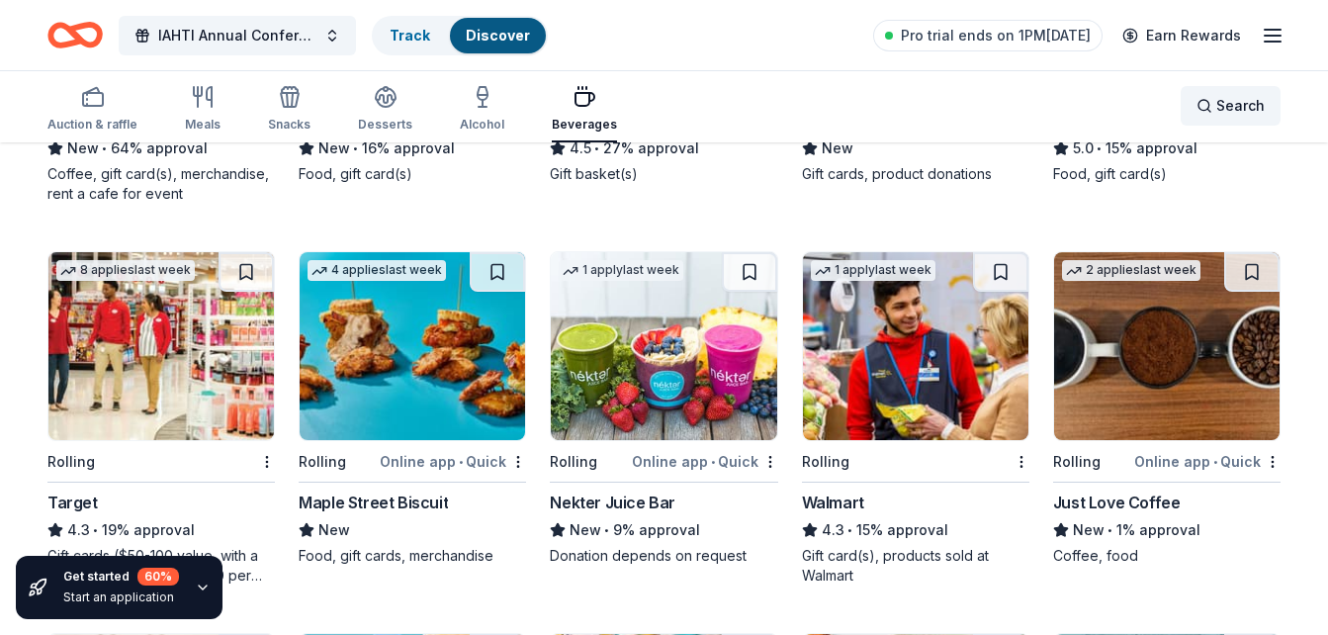
click at [1204, 104] on div "Search" at bounding box center [1230, 106] width 68 height 24
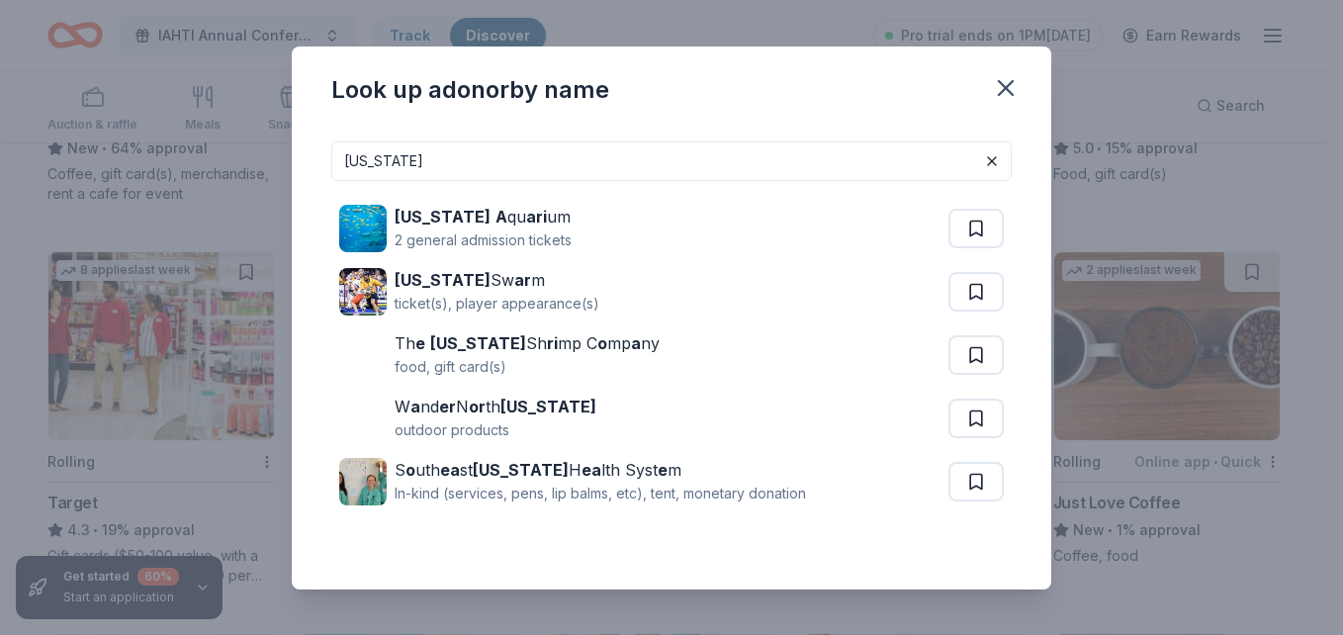
type input "georgia"
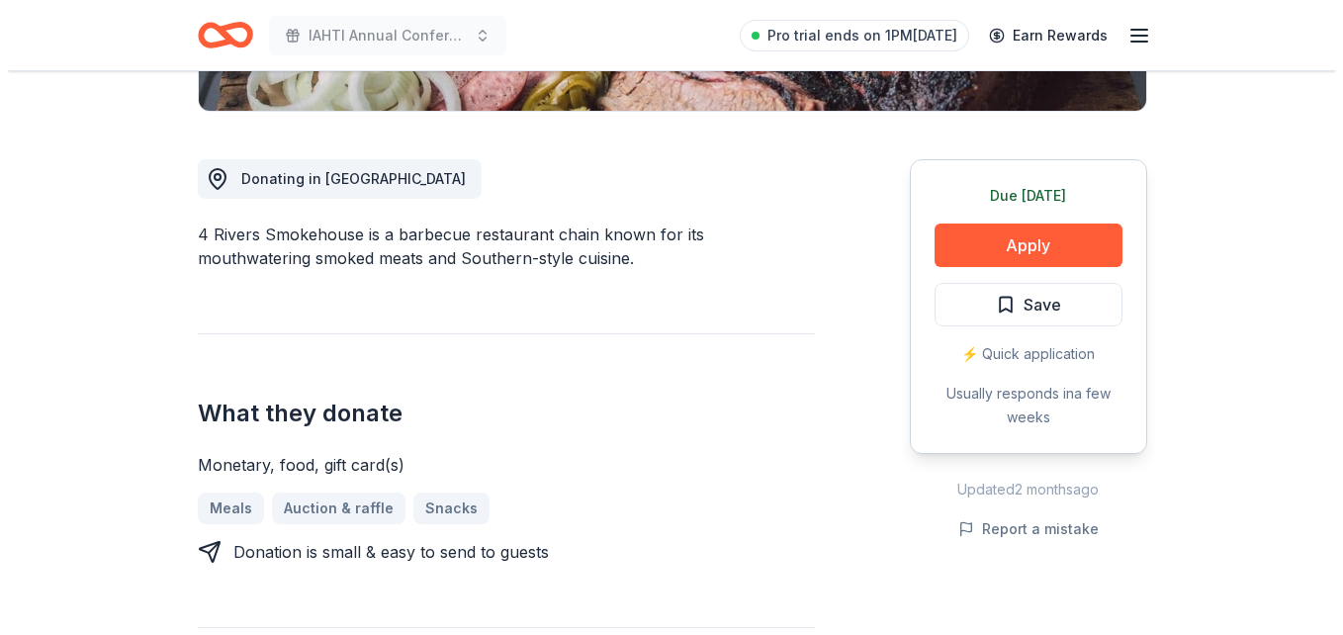
scroll to position [494, 0]
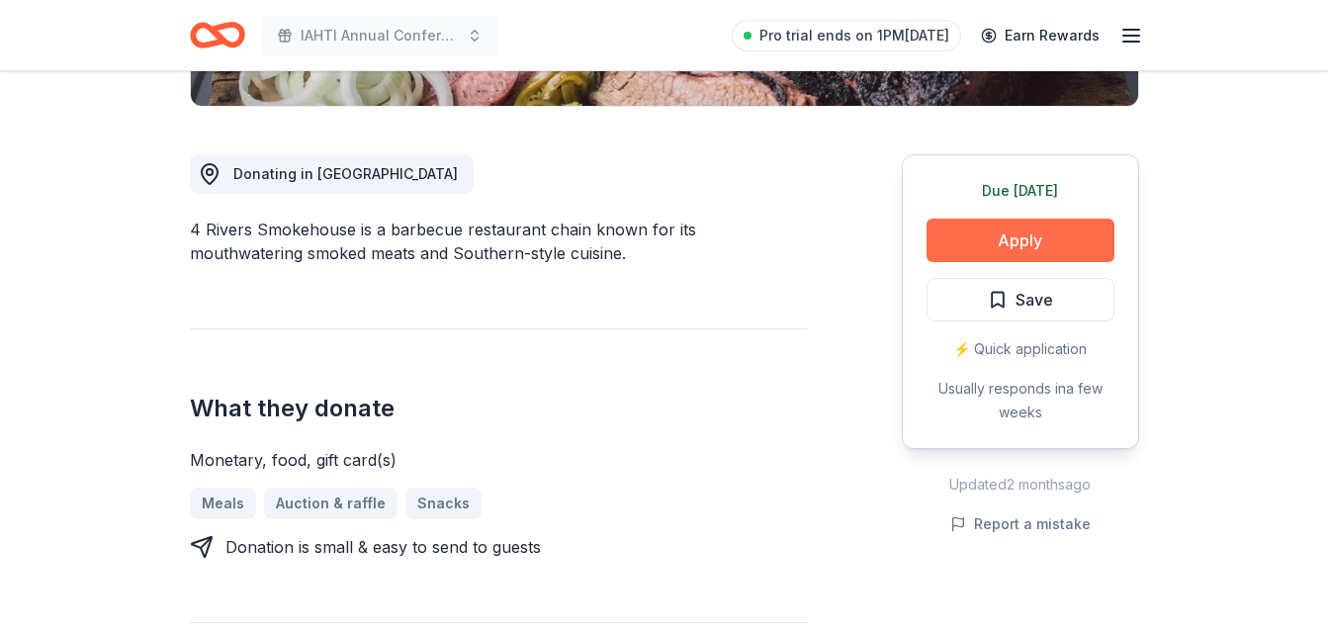
click at [989, 241] on button "Apply" at bounding box center [1020, 241] width 188 height 44
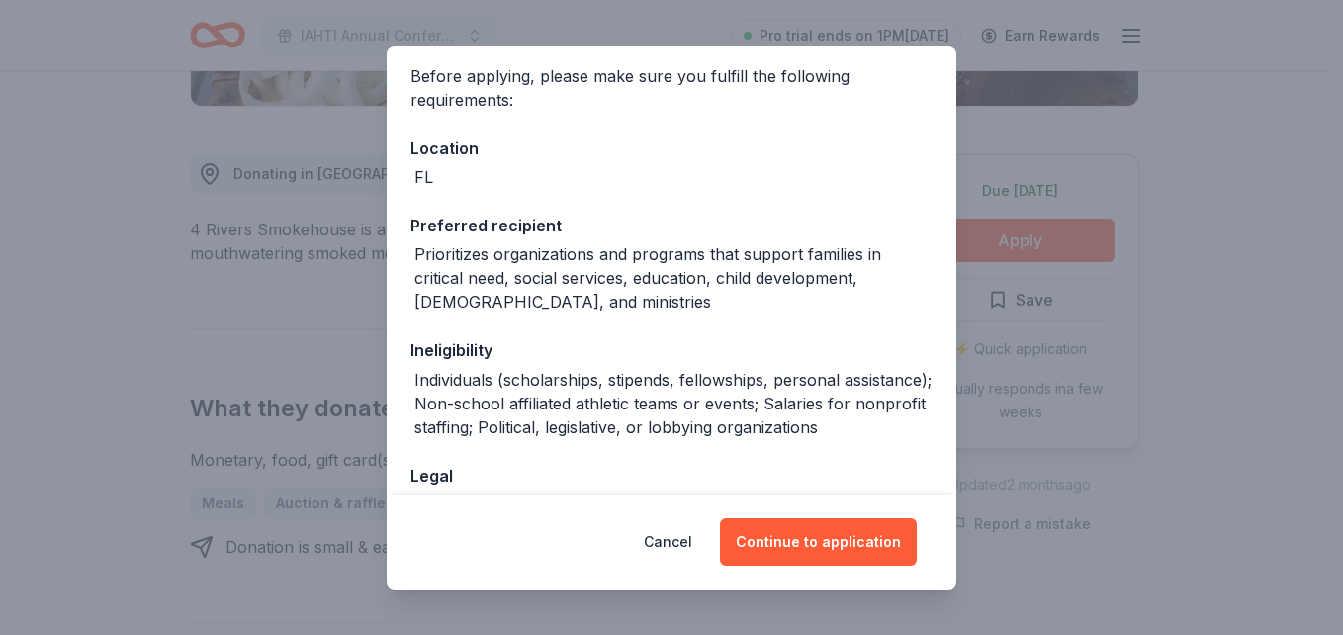
scroll to position [277, 0]
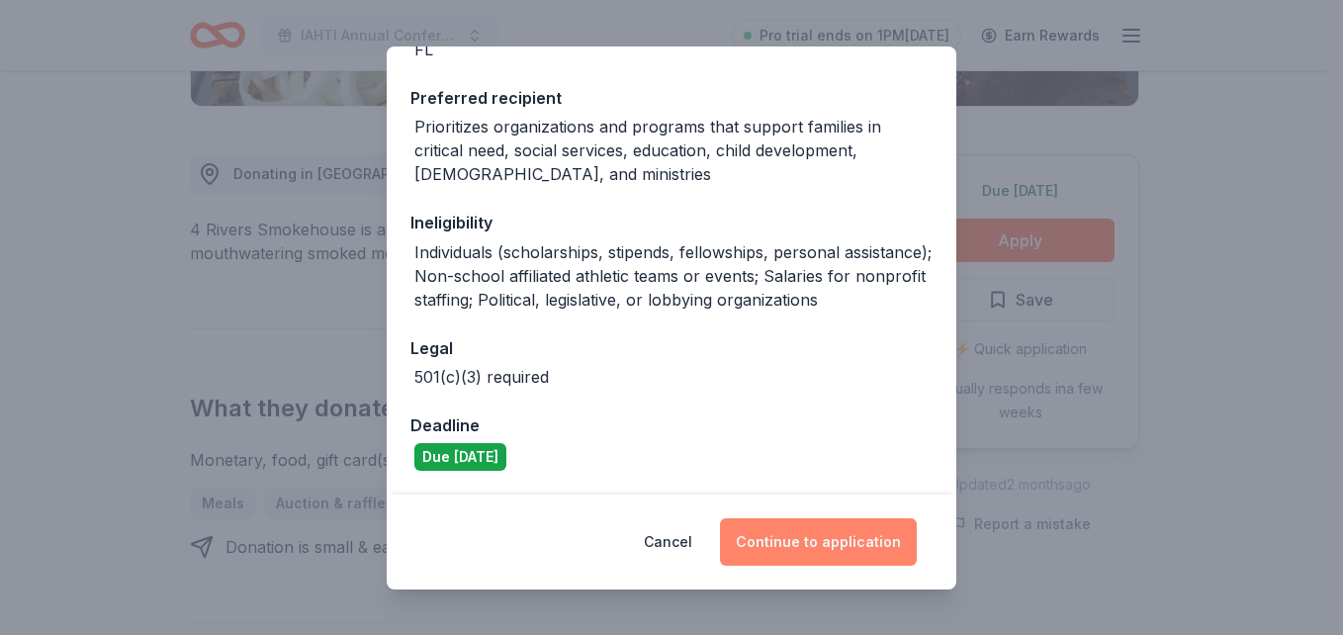
click at [821, 542] on button "Continue to application" at bounding box center [818, 541] width 197 height 47
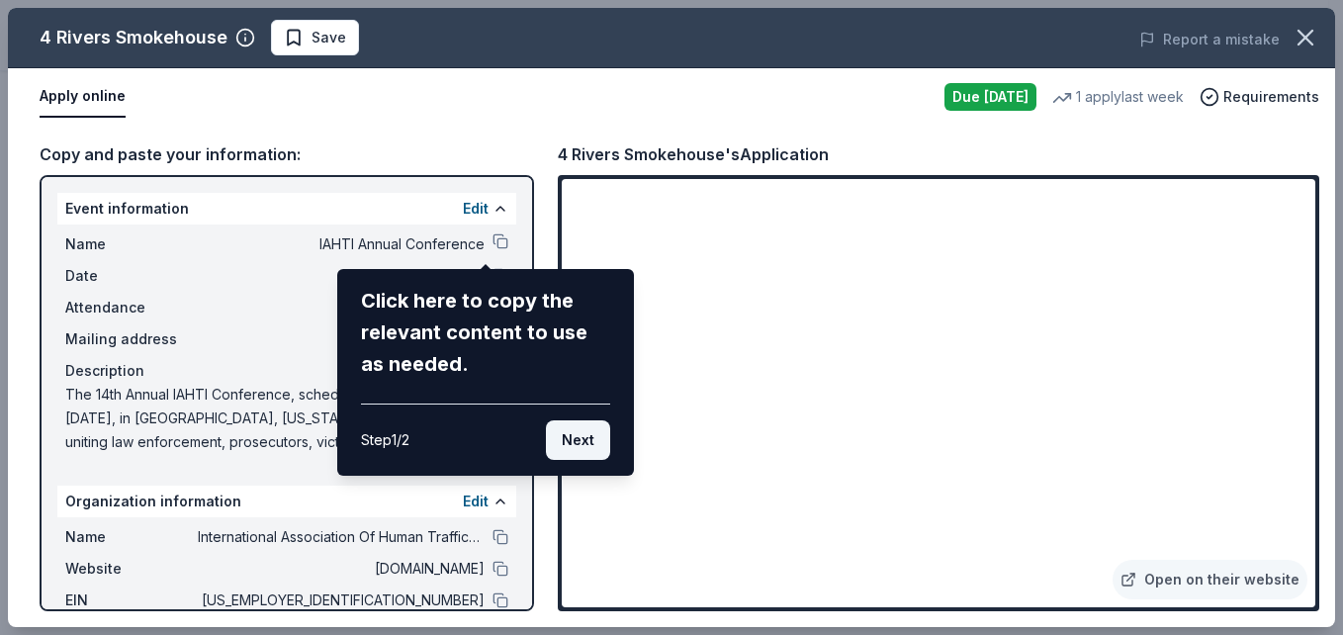
click at [577, 434] on button "Next" at bounding box center [578, 440] width 64 height 40
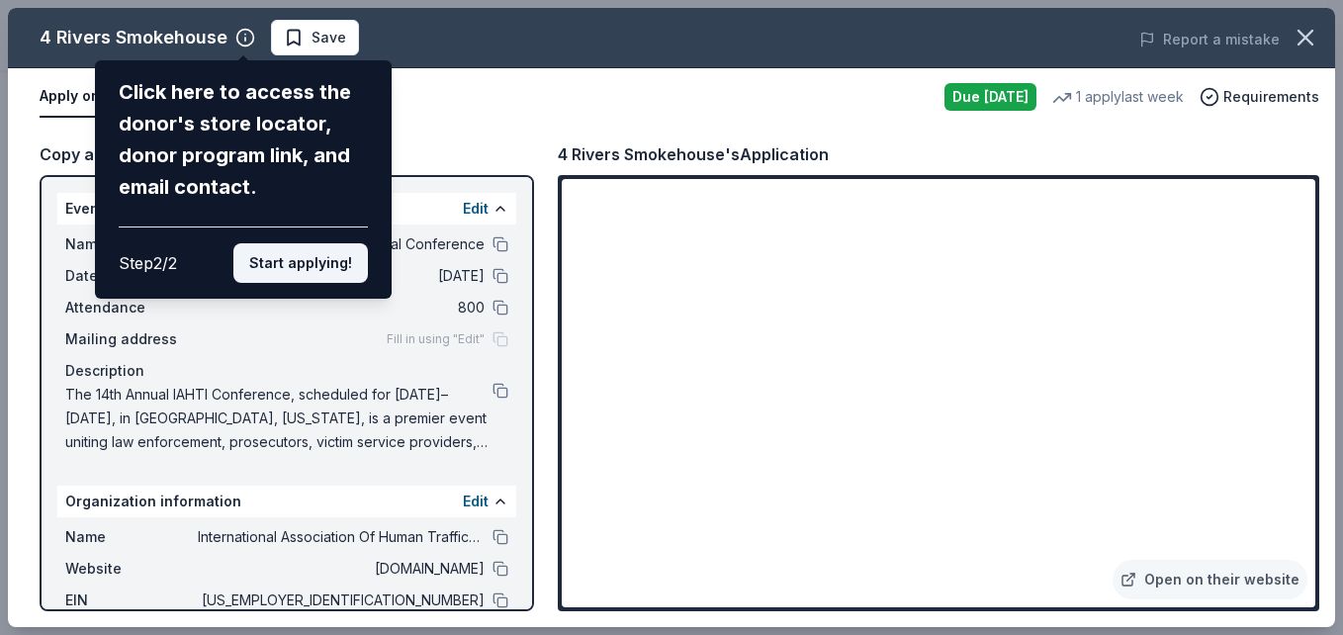
click at [287, 259] on button "Start applying!" at bounding box center [300, 263] width 134 height 40
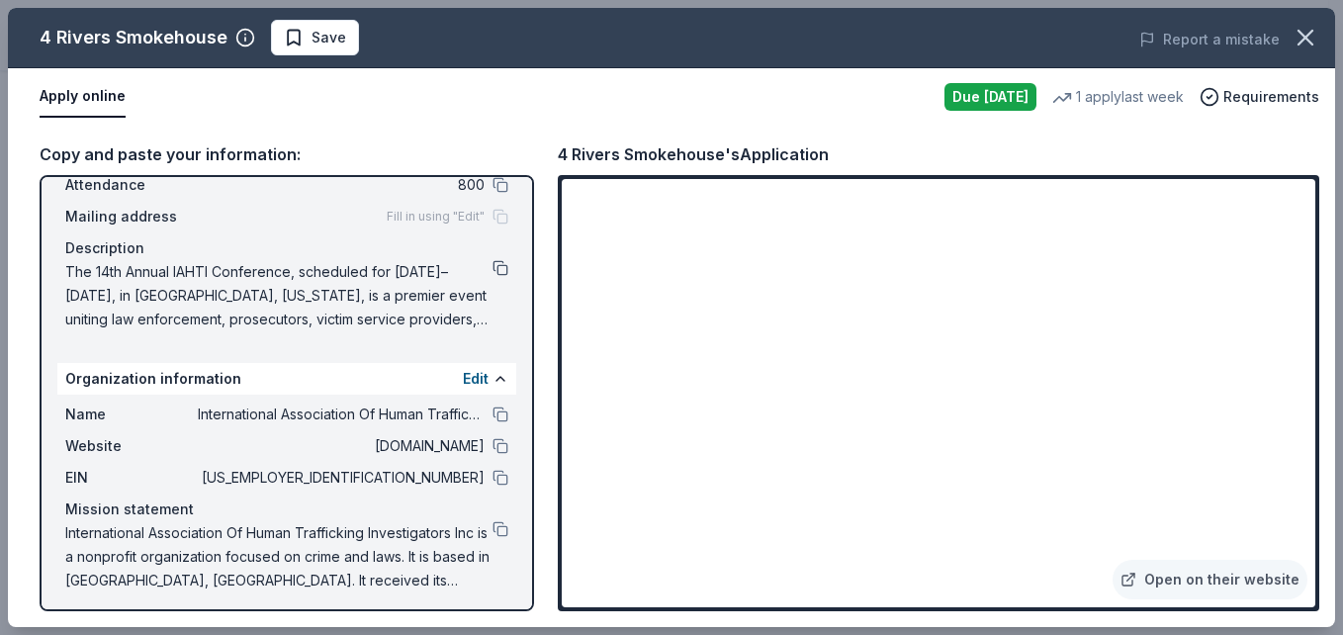
scroll to position [130, 0]
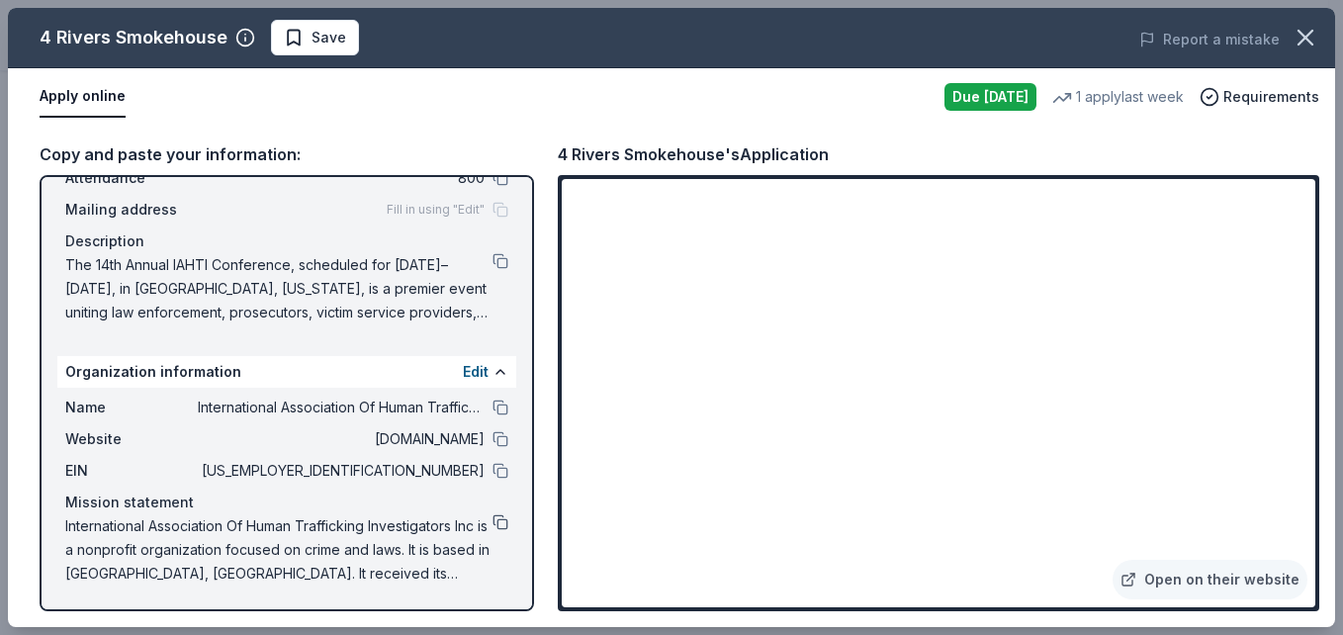
click at [492, 522] on button at bounding box center [500, 522] width 16 height 16
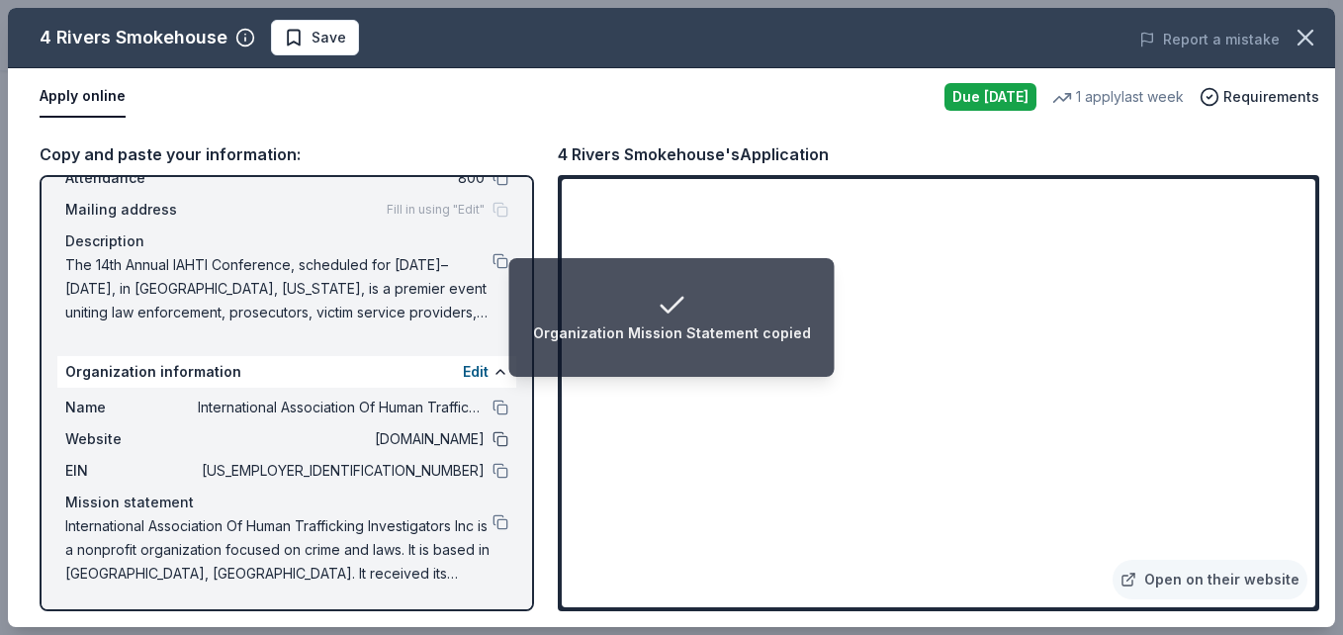
click at [492, 434] on button at bounding box center [500, 439] width 16 height 16
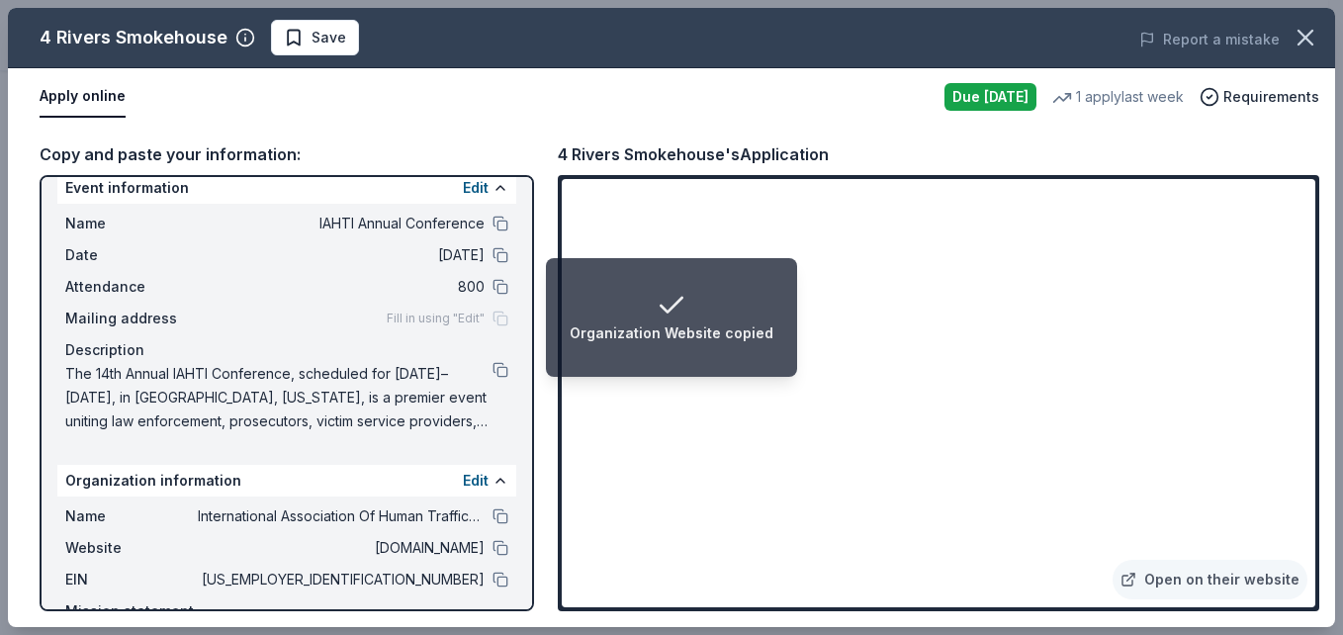
scroll to position [0, 0]
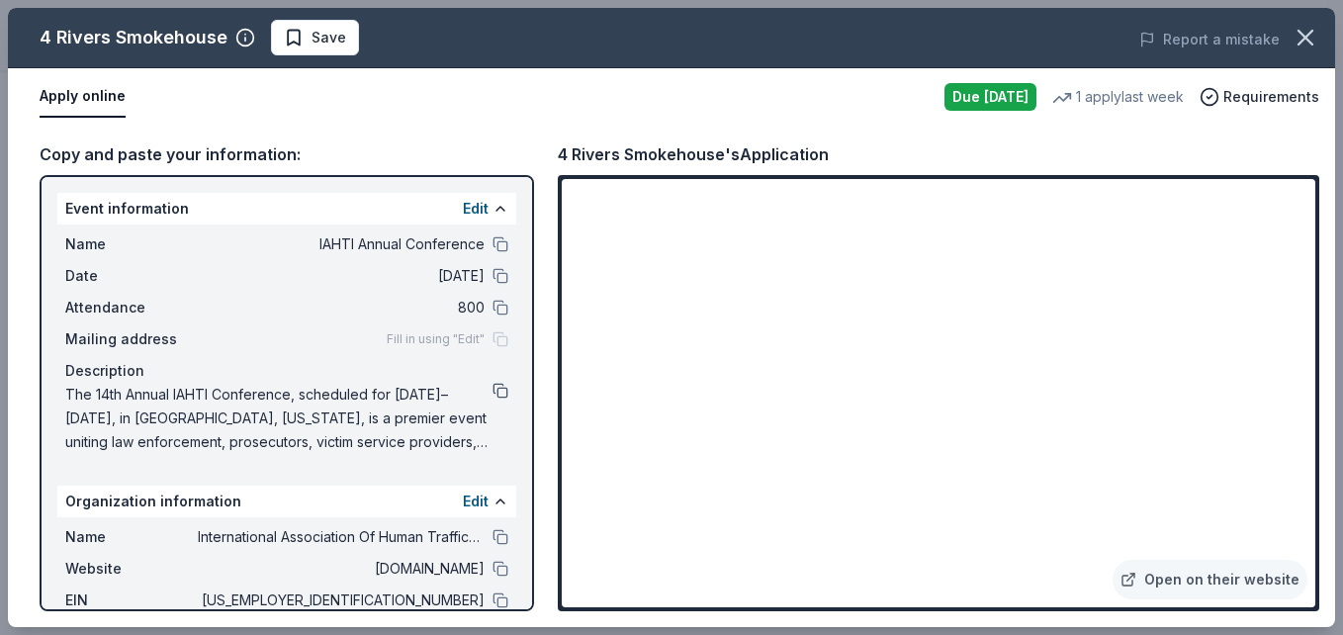
click at [492, 393] on button at bounding box center [500, 391] width 16 height 16
click at [513, 426] on div "Event information Edit Name IAHTI Annual Conference Date 09/03/25 Attendance 80…" at bounding box center [287, 393] width 494 height 436
drag, startPoint x: 526, startPoint y: 102, endPoint x: 329, endPoint y: -46, distance: 246.4
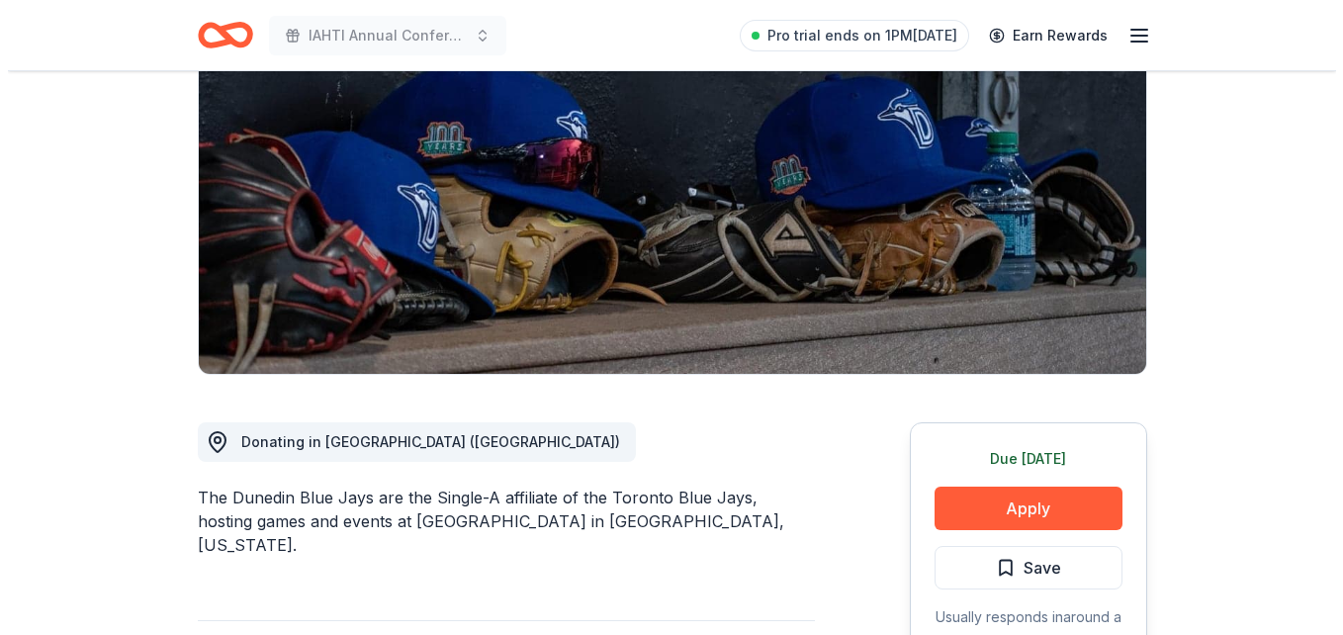
scroll to position [395, 0]
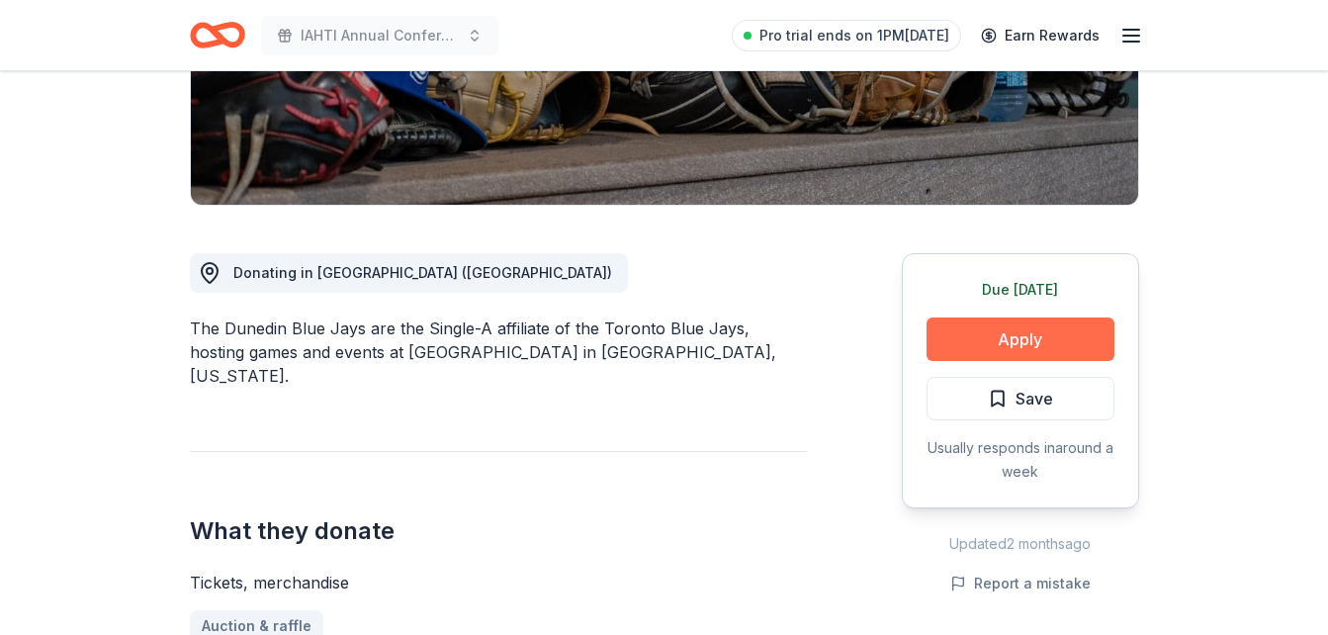
click at [997, 347] on button "Apply" at bounding box center [1020, 339] width 188 height 44
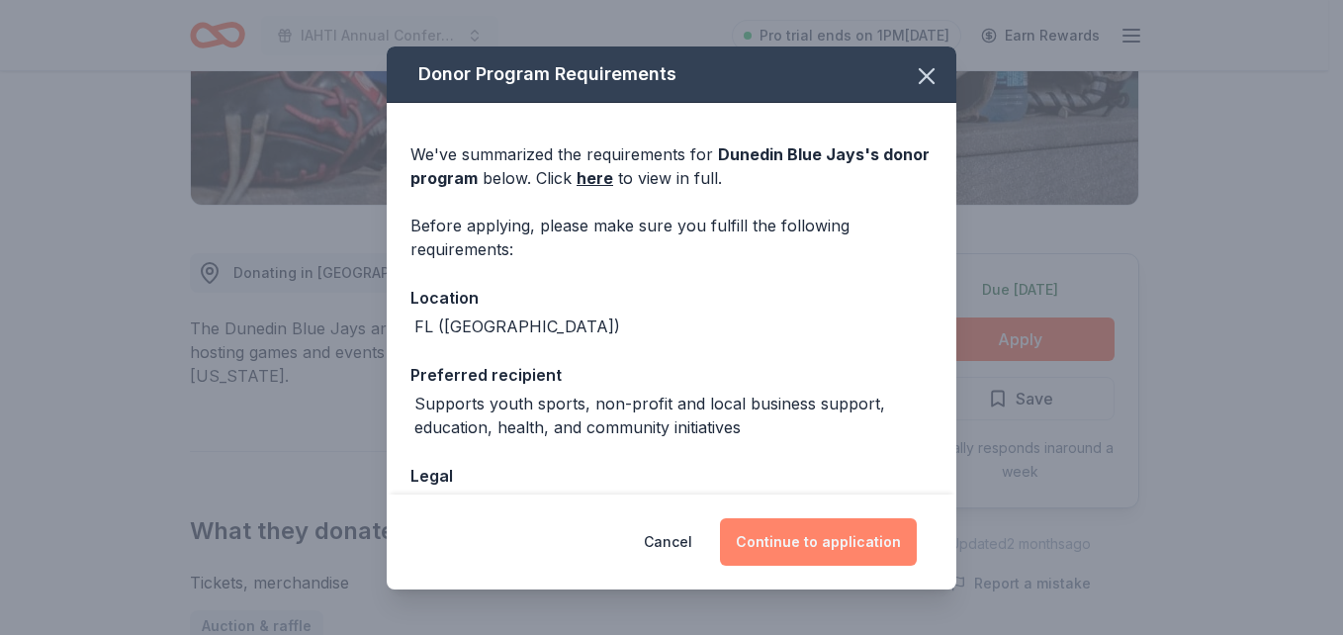
click at [786, 542] on button "Continue to application" at bounding box center [818, 541] width 197 height 47
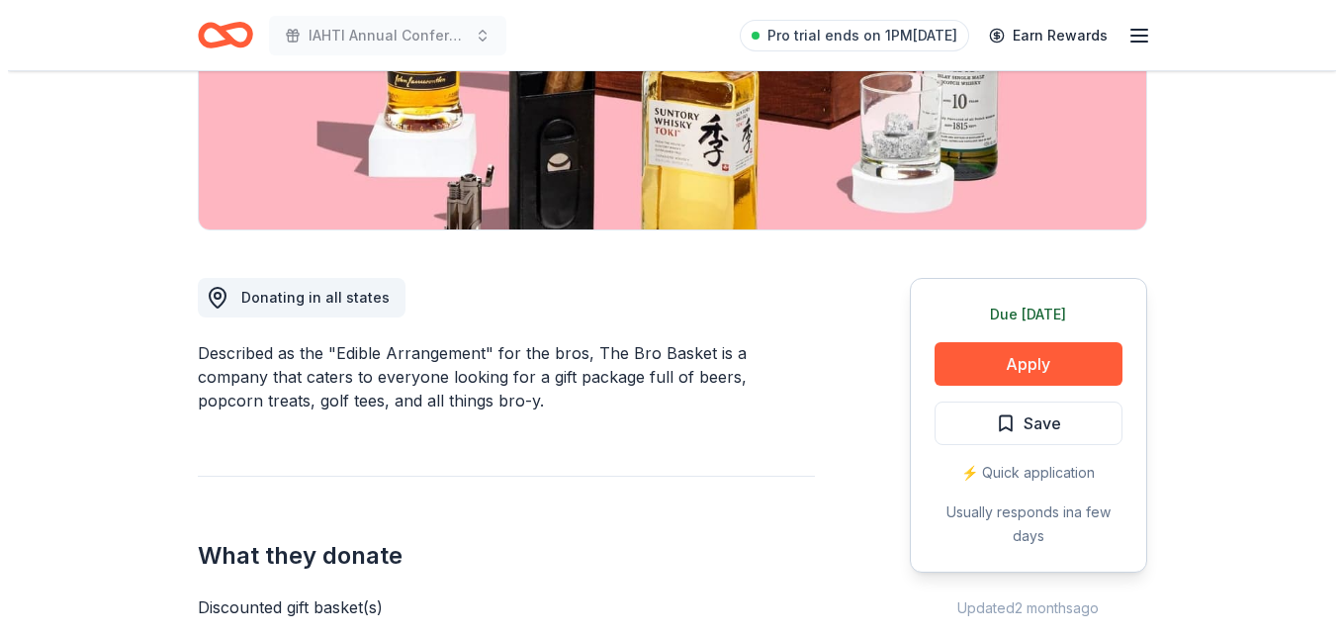
scroll to position [395, 0]
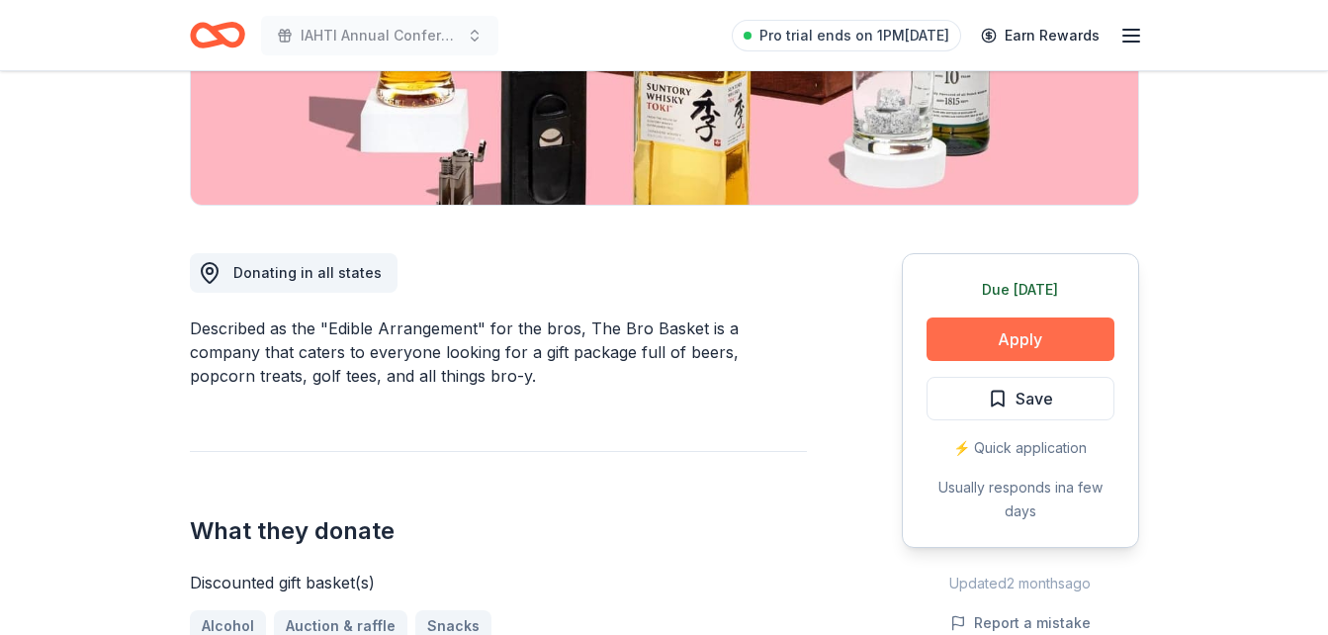
click at [1014, 347] on button "Apply" at bounding box center [1020, 339] width 188 height 44
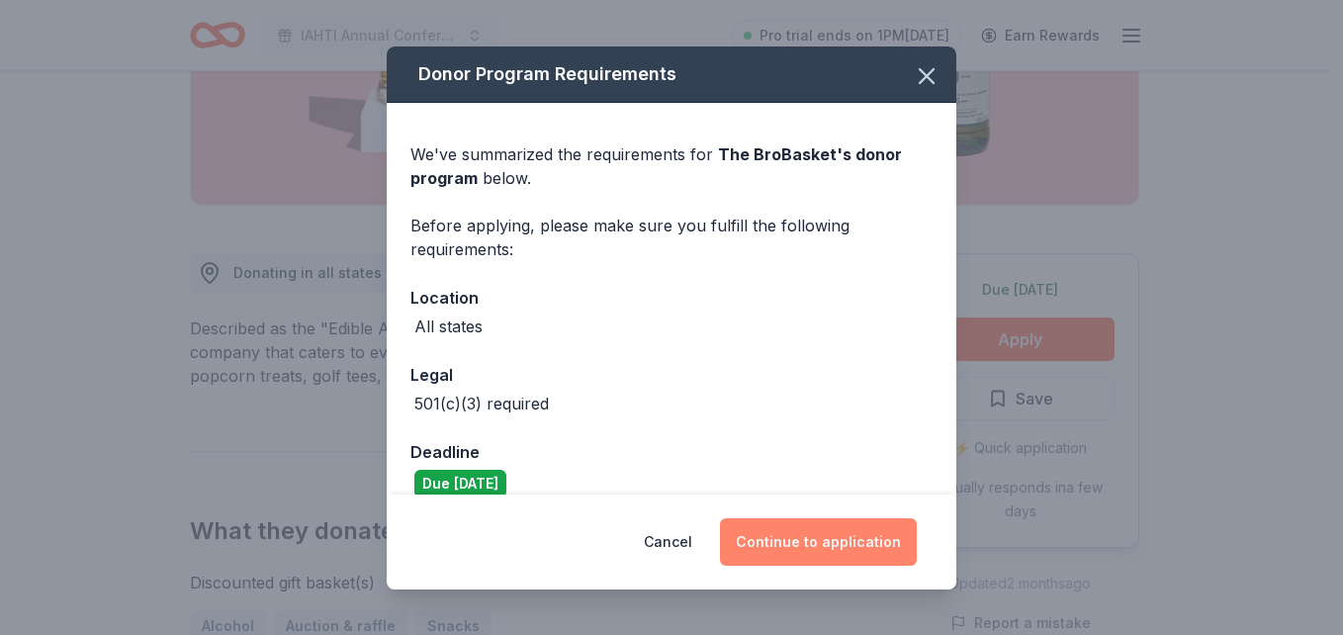
click at [864, 539] on button "Continue to application" at bounding box center [818, 541] width 197 height 47
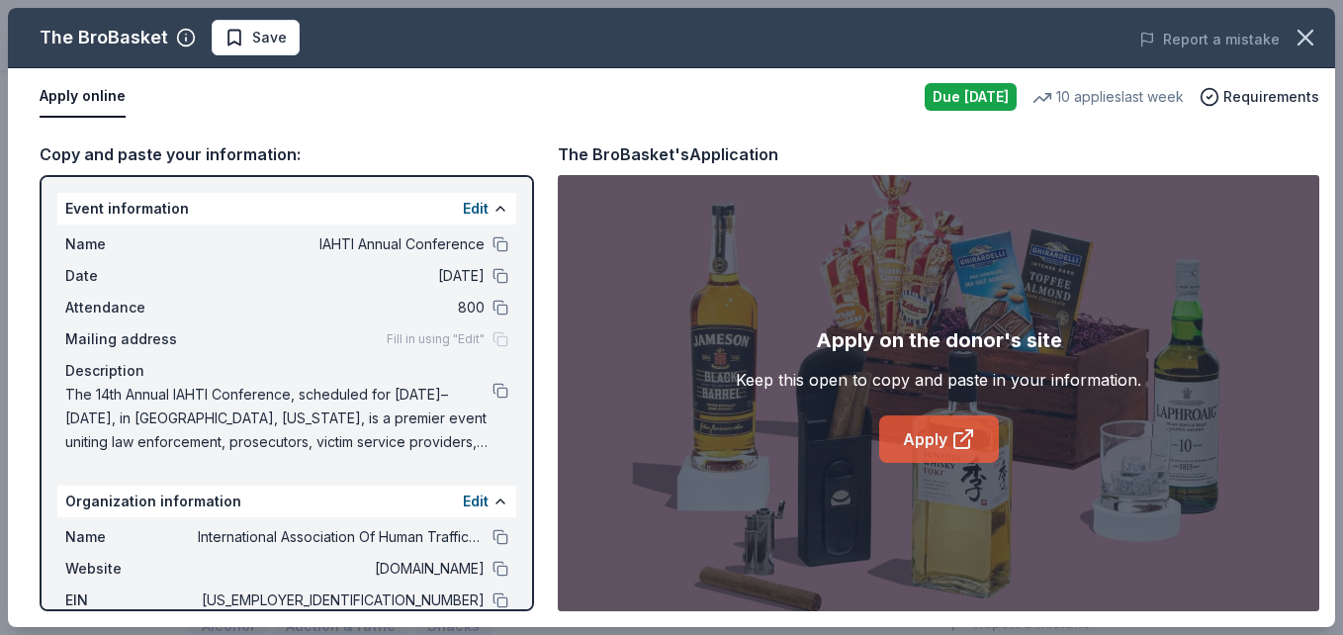
click at [942, 439] on link "Apply" at bounding box center [939, 438] width 120 height 47
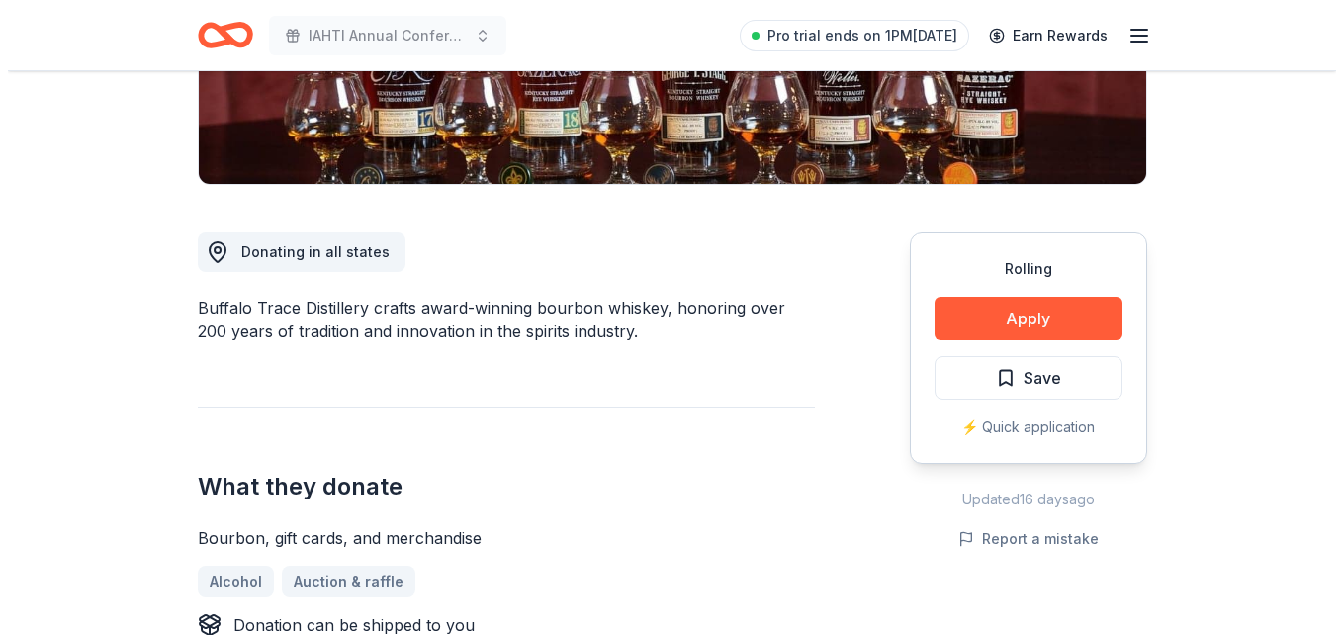
scroll to position [494, 0]
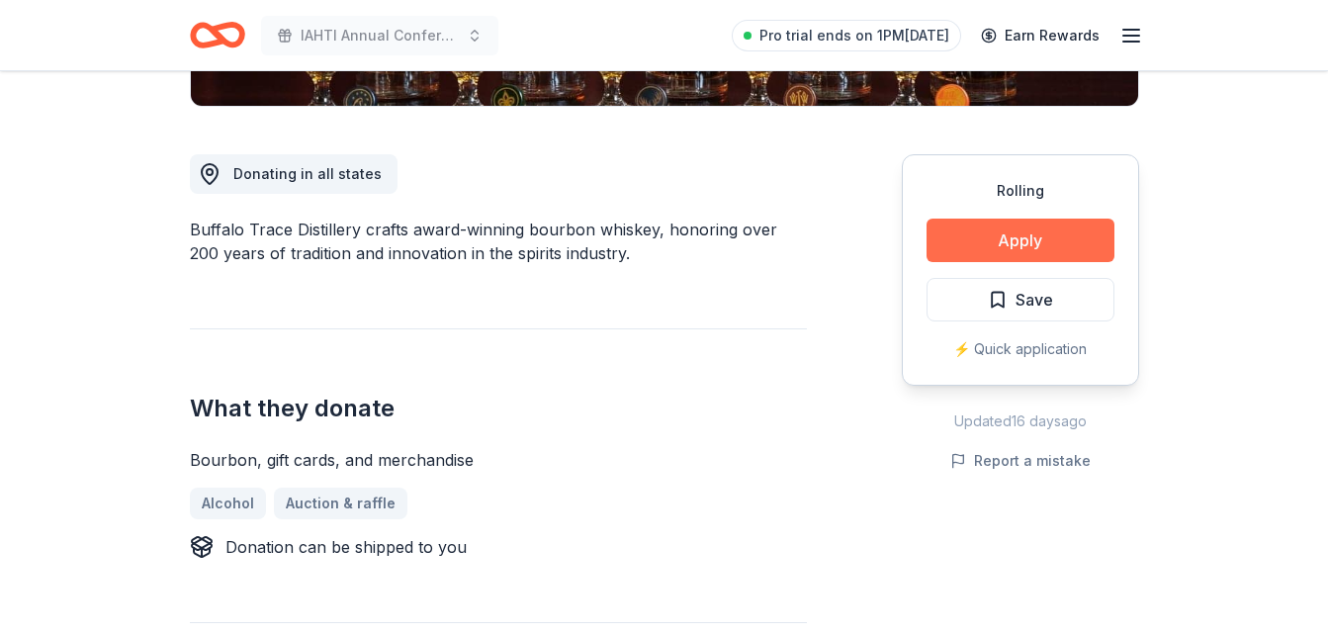
click at [962, 251] on button "Apply" at bounding box center [1020, 241] width 188 height 44
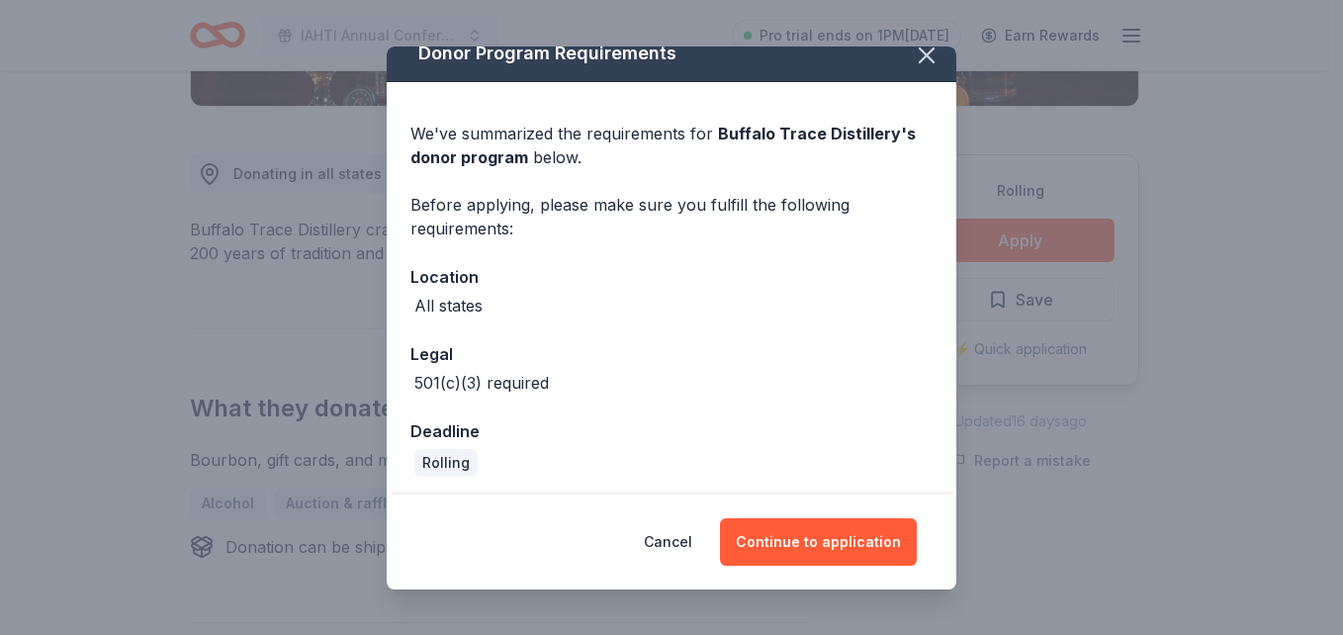
scroll to position [27, 0]
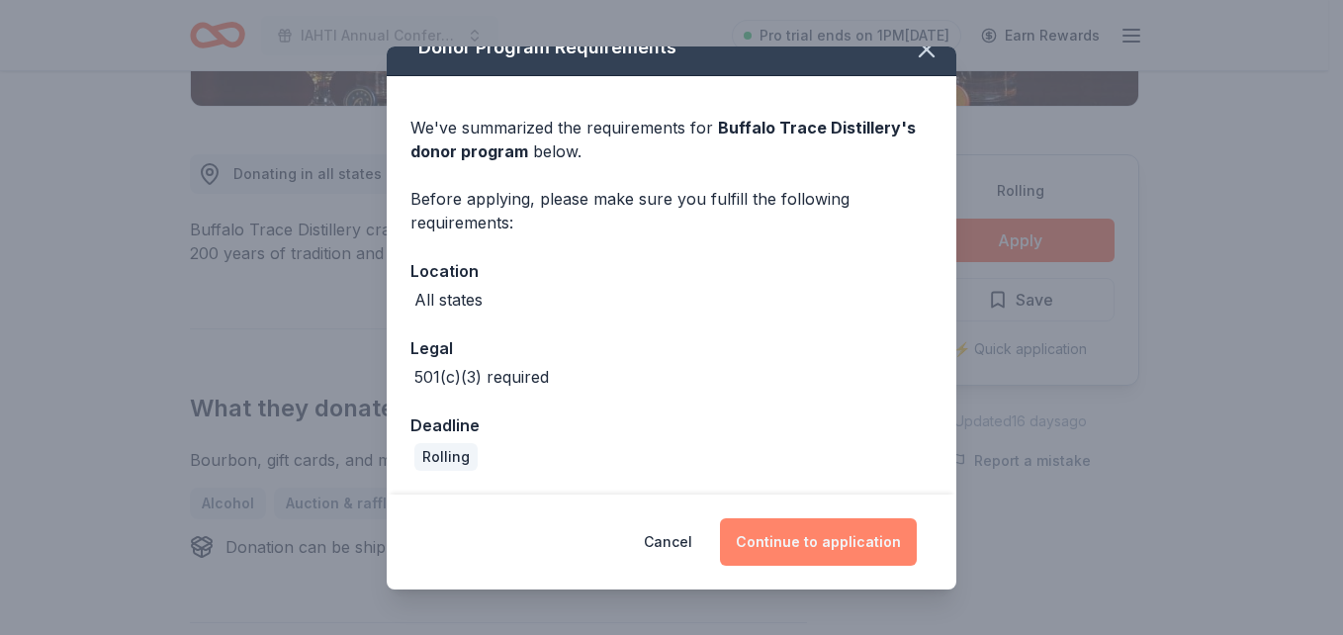
click at [808, 539] on button "Continue to application" at bounding box center [818, 541] width 197 height 47
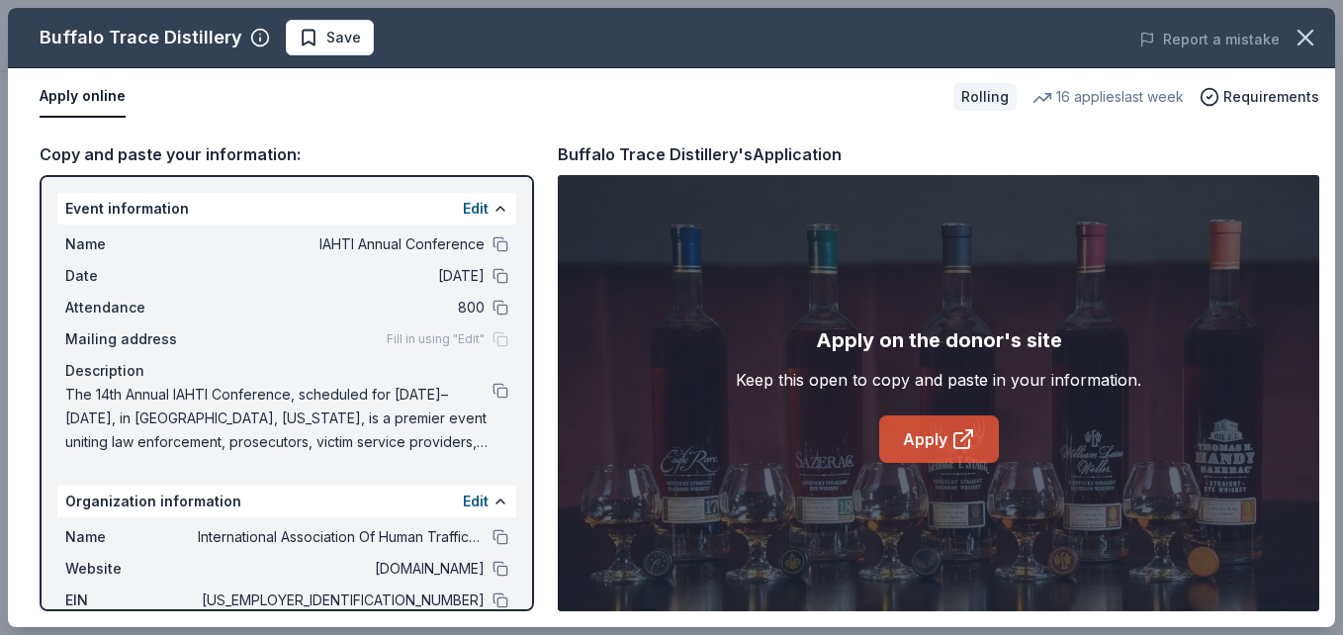
click at [923, 430] on link "Apply" at bounding box center [939, 438] width 120 height 47
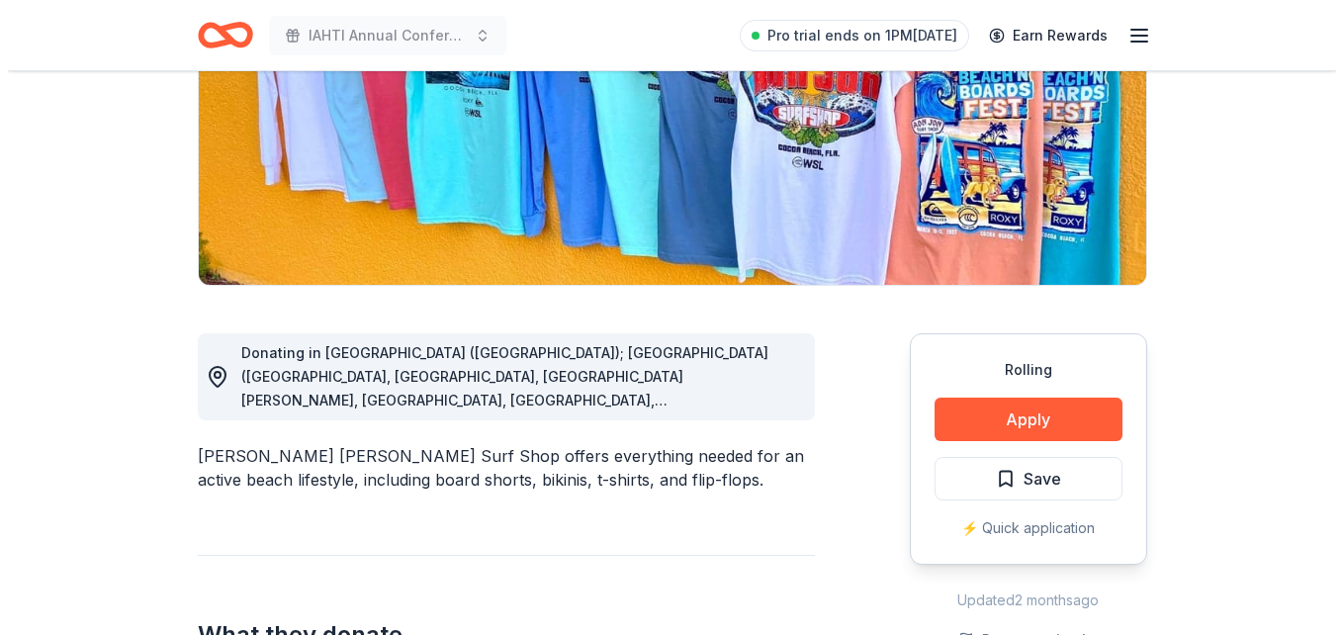
scroll to position [593, 0]
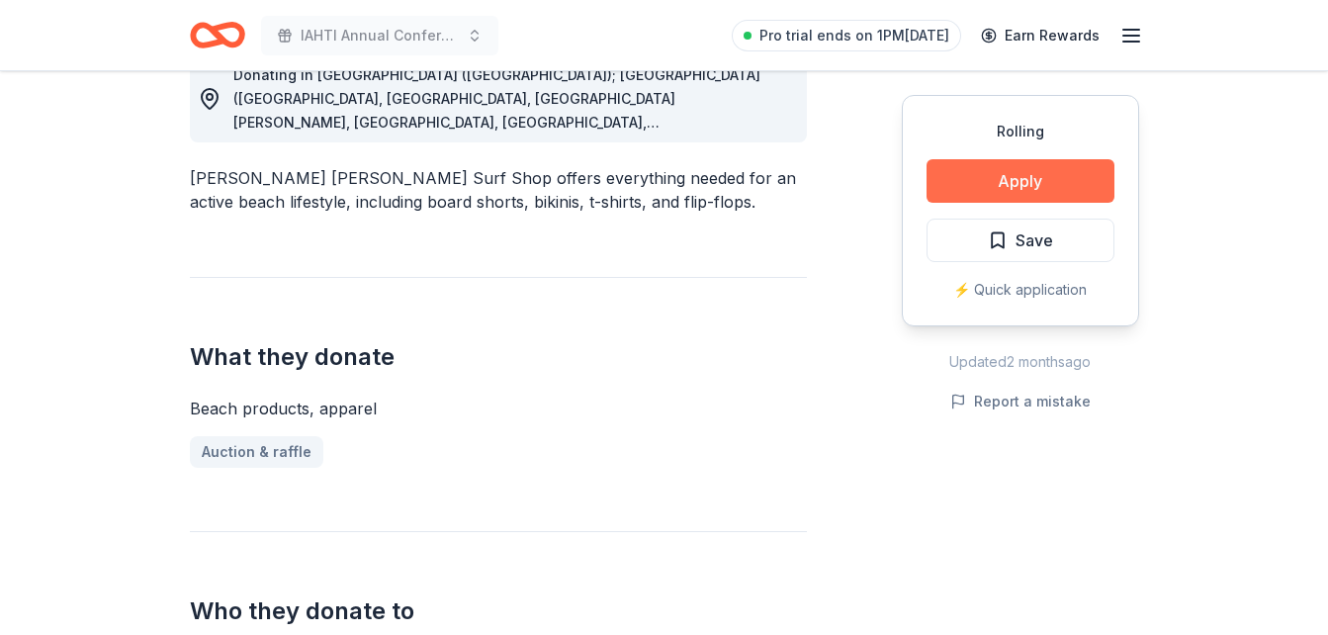
click at [1004, 179] on button "Apply" at bounding box center [1020, 181] width 188 height 44
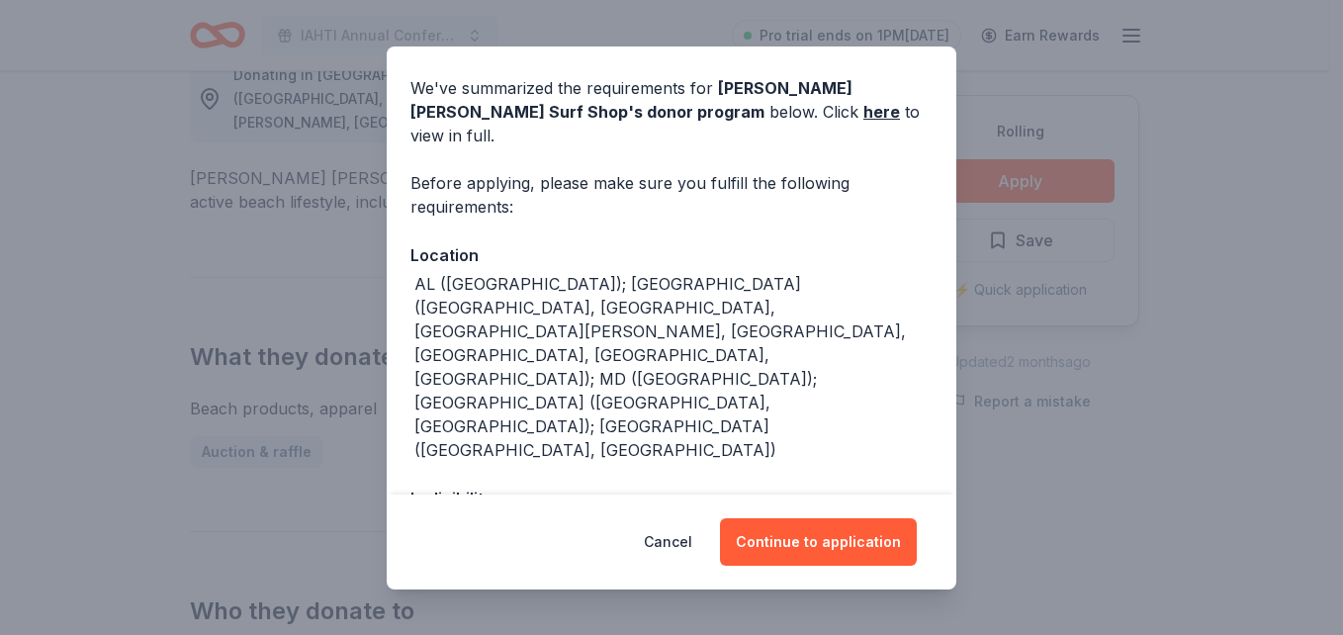
scroll to position [99, 0]
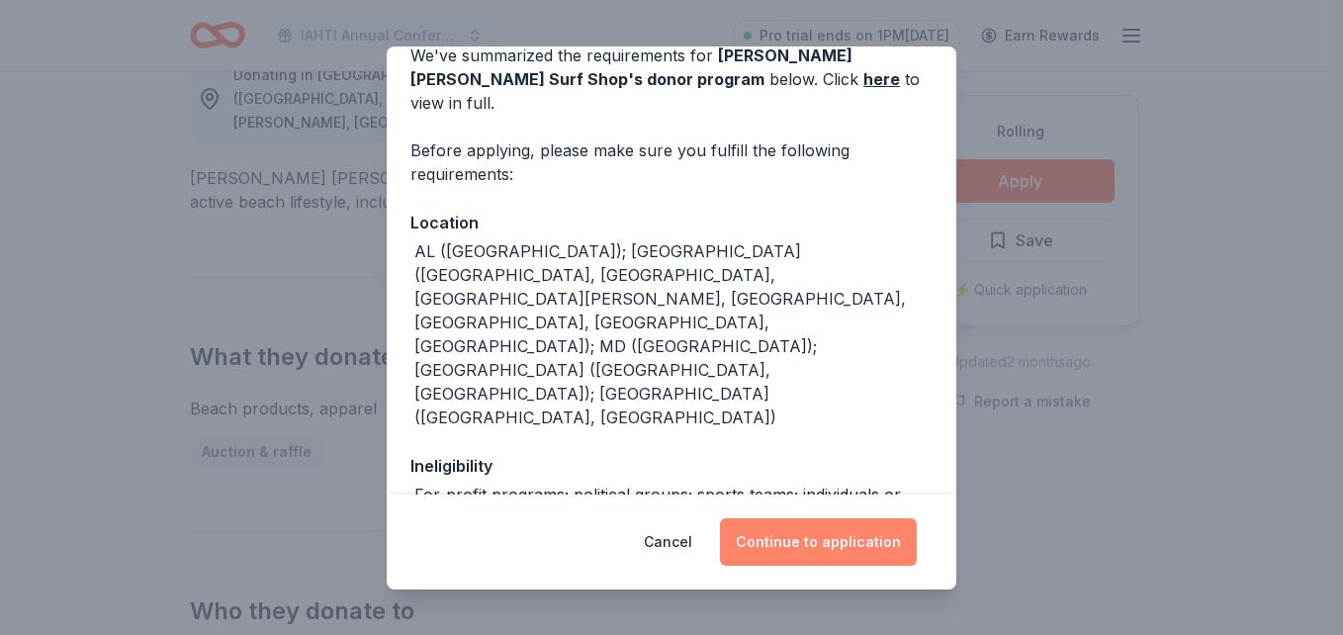
click at [843, 542] on button "Continue to application" at bounding box center [818, 541] width 197 height 47
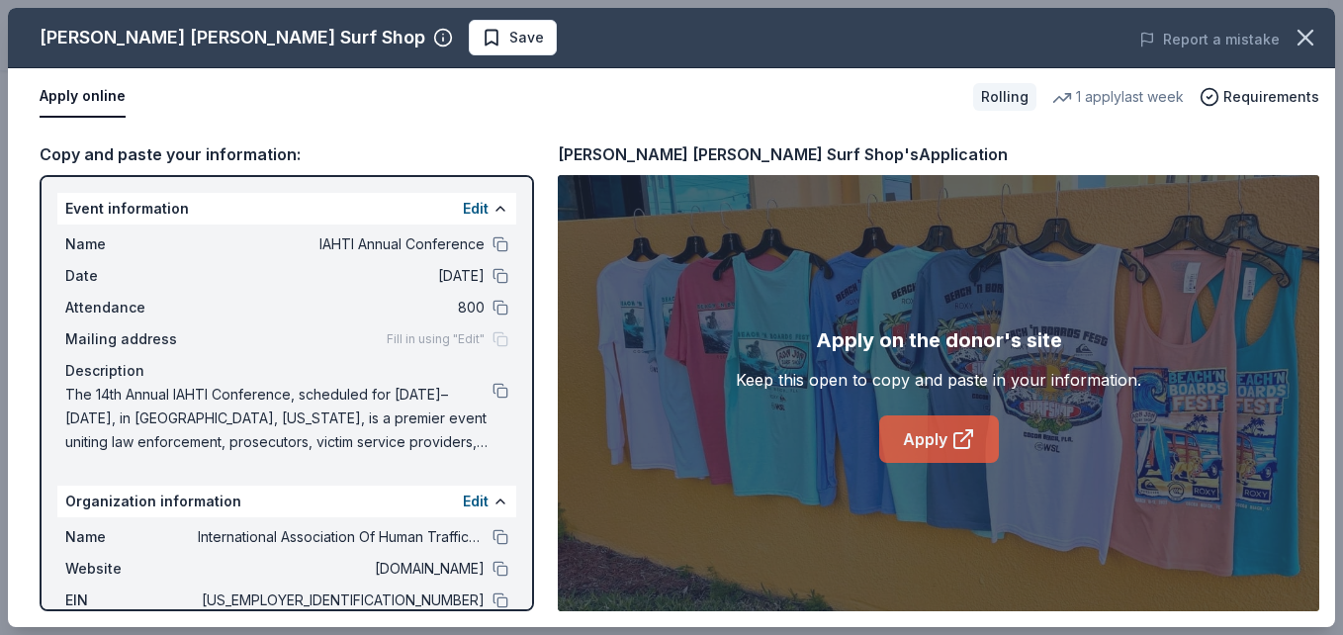
click at [941, 444] on link "Apply" at bounding box center [939, 438] width 120 height 47
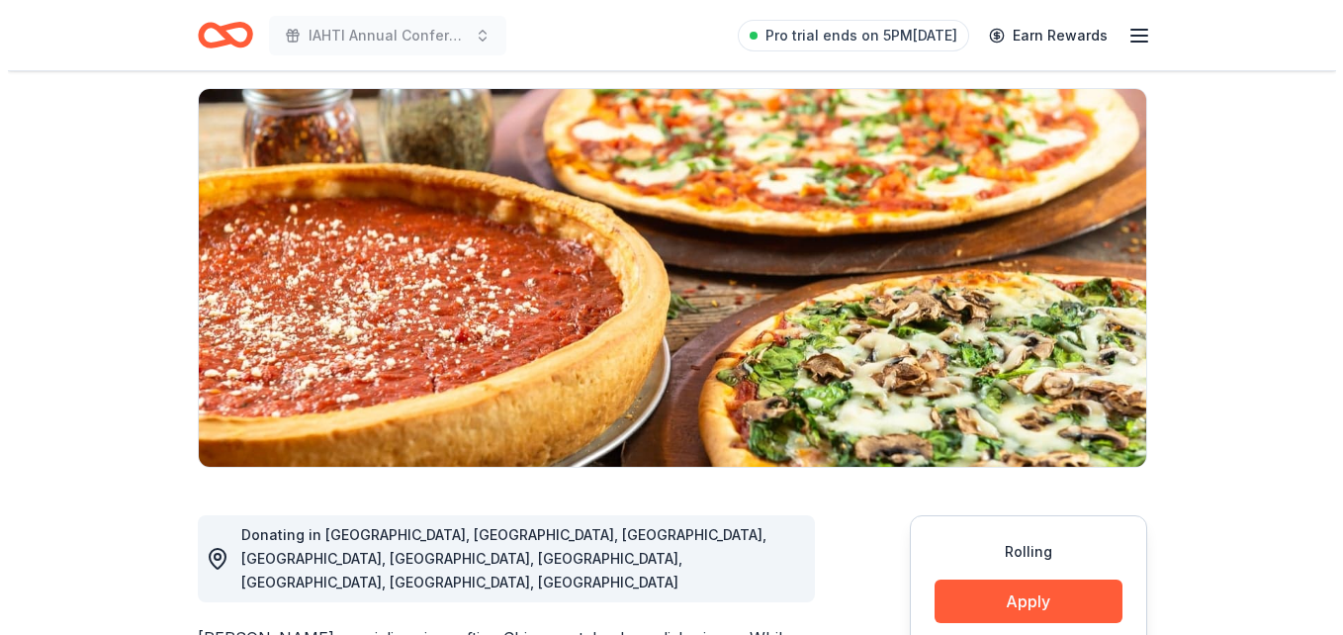
scroll to position [494, 0]
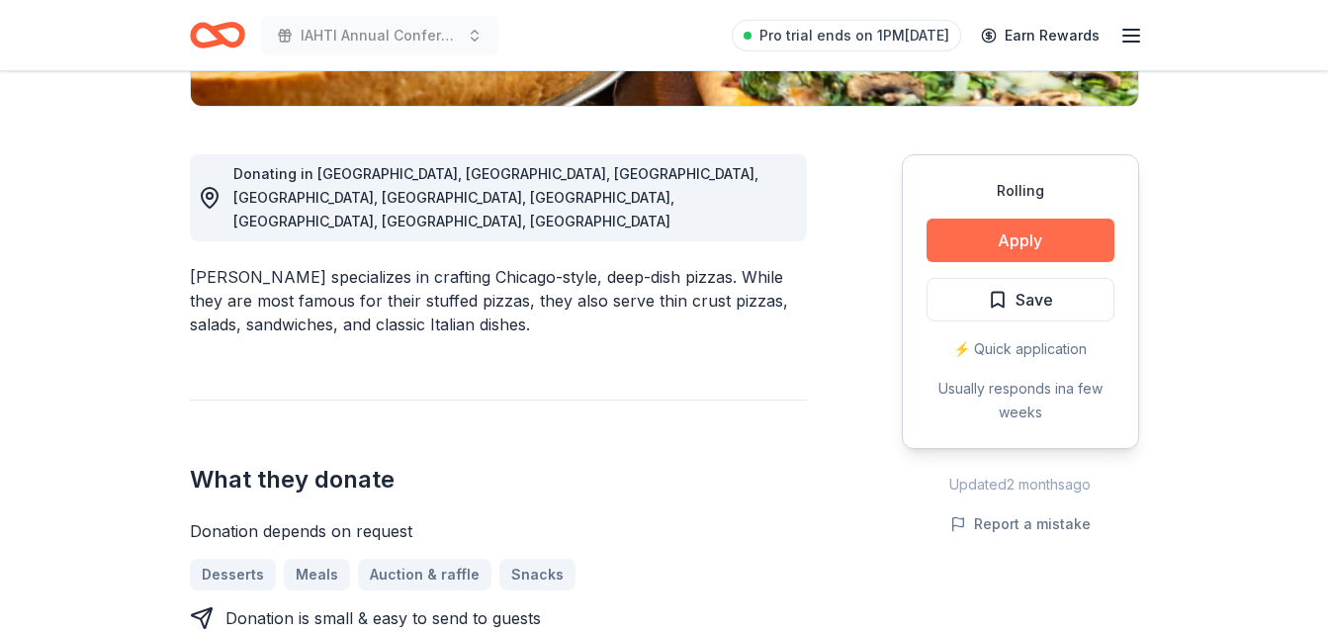
click at [1077, 247] on button "Apply" at bounding box center [1020, 241] width 188 height 44
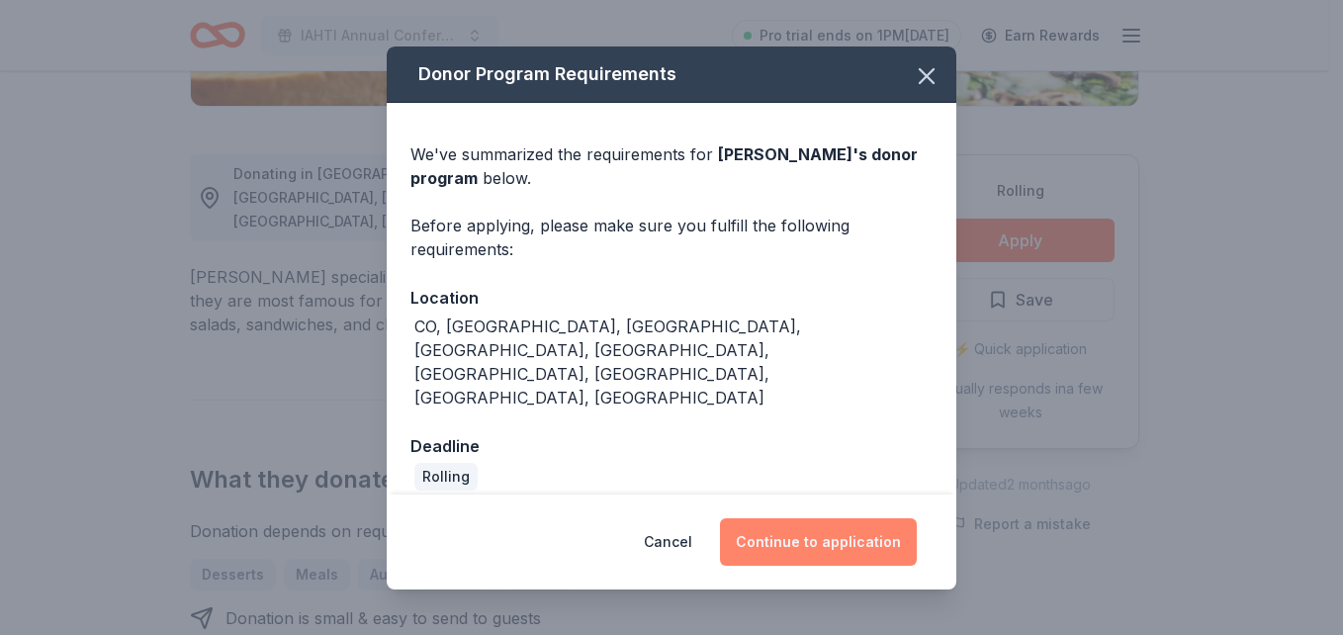
click at [824, 518] on button "Continue to application" at bounding box center [818, 541] width 197 height 47
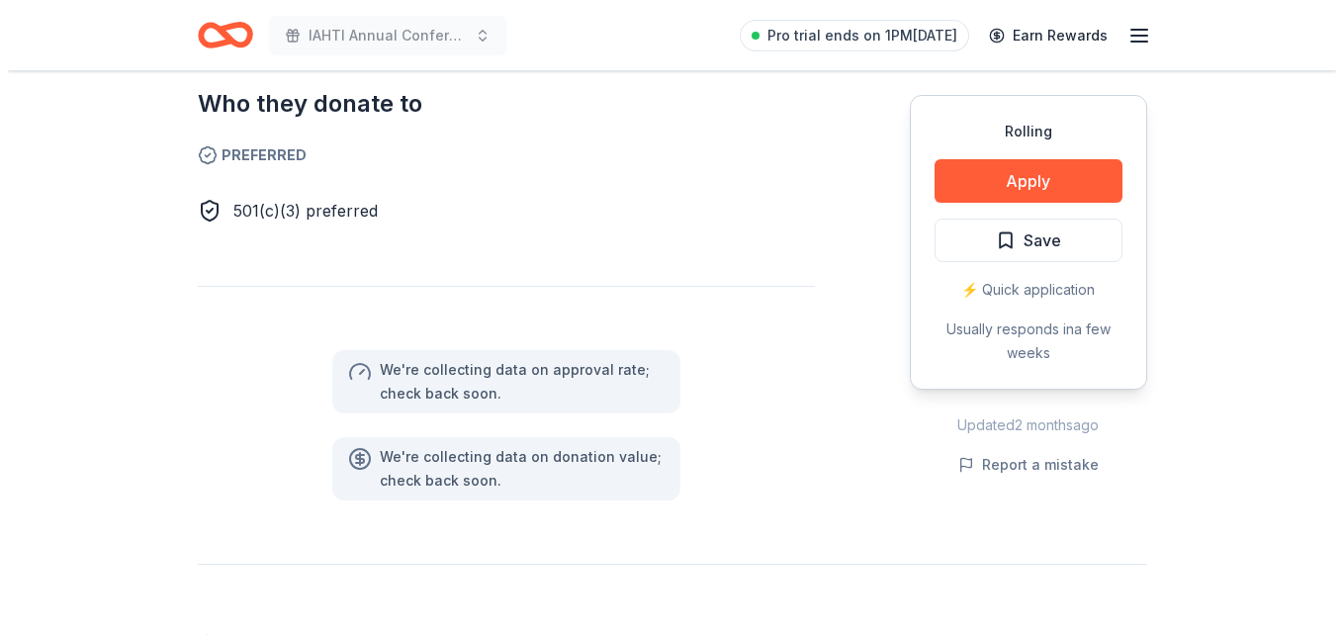
scroll to position [1186, 0]
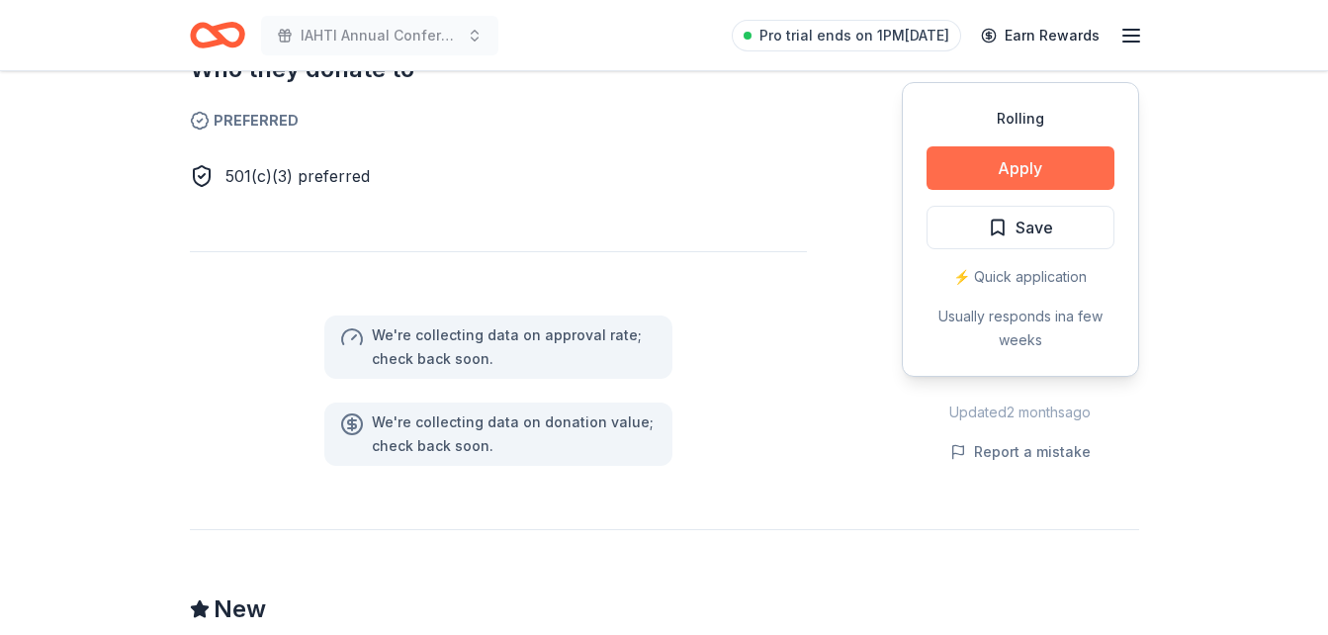
click at [1046, 146] on button "Apply" at bounding box center [1020, 168] width 188 height 44
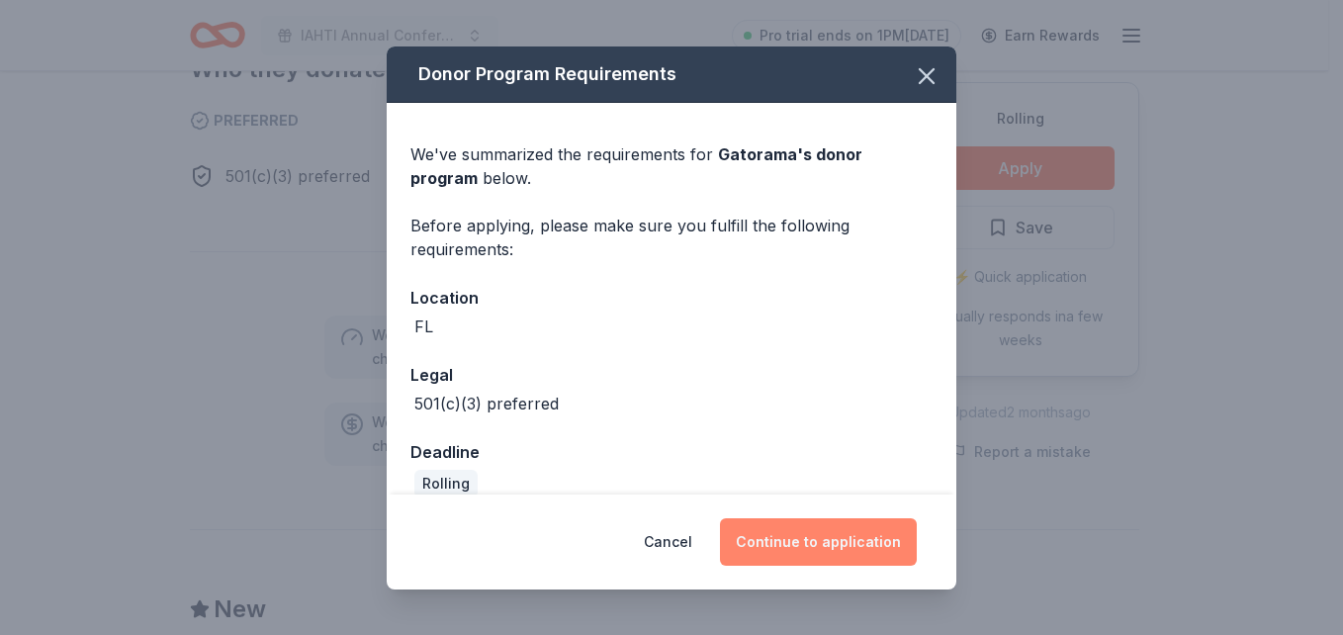
click at [841, 544] on button "Continue to application" at bounding box center [818, 541] width 197 height 47
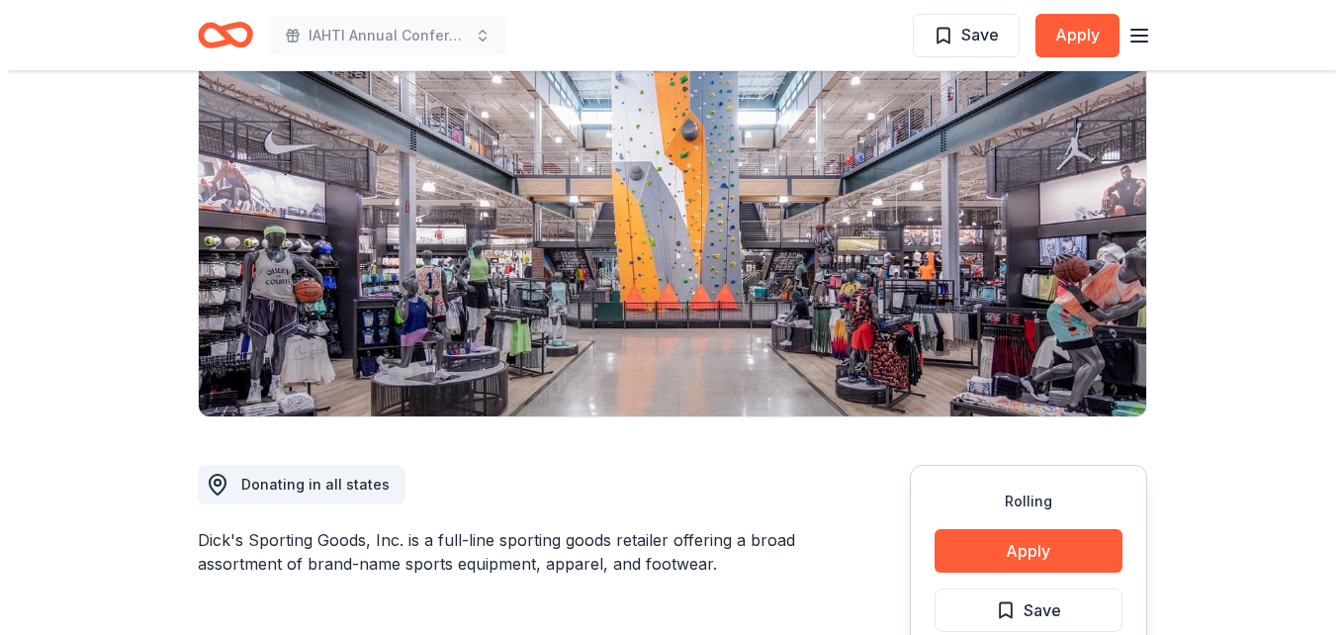
scroll to position [494, 0]
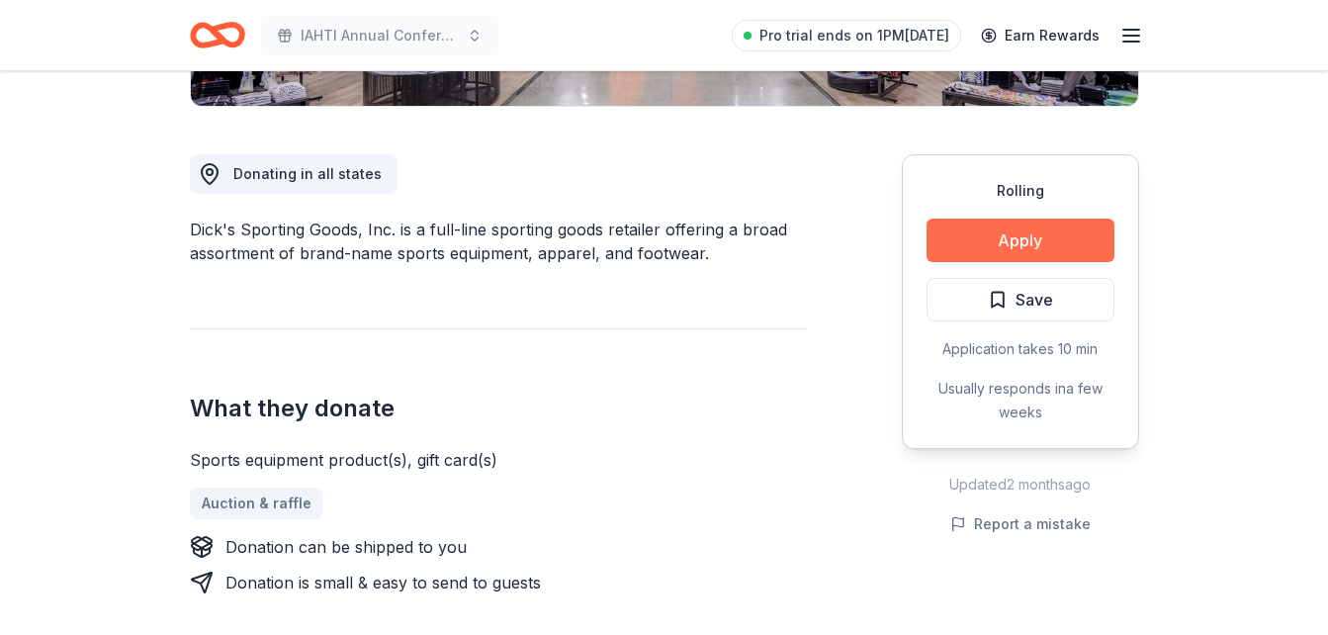
click at [1003, 240] on button "Apply" at bounding box center [1020, 241] width 188 height 44
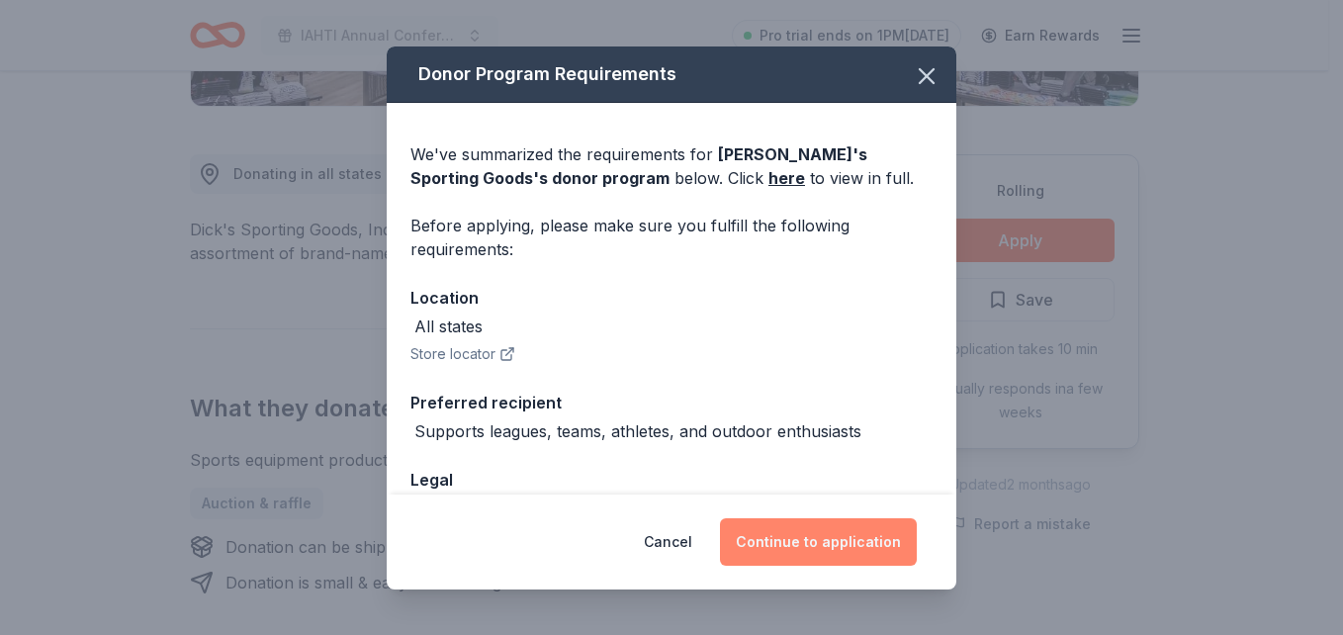
click at [867, 545] on button "Continue to application" at bounding box center [818, 541] width 197 height 47
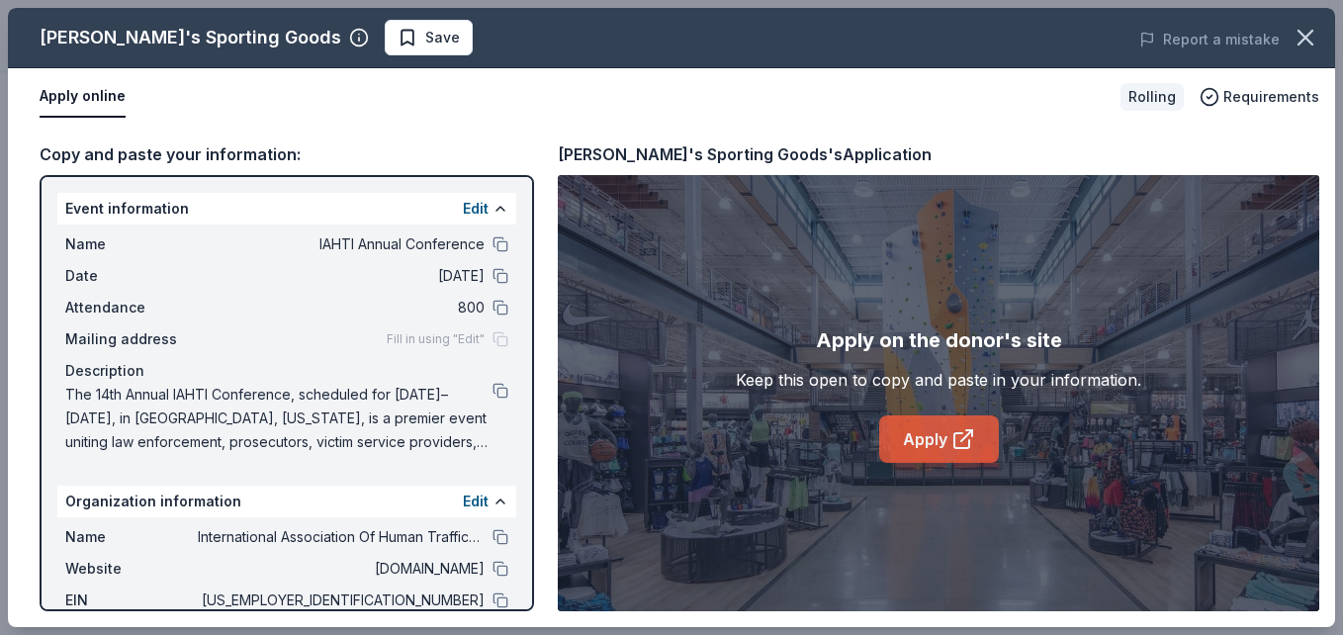
click at [924, 450] on link "Apply" at bounding box center [939, 438] width 120 height 47
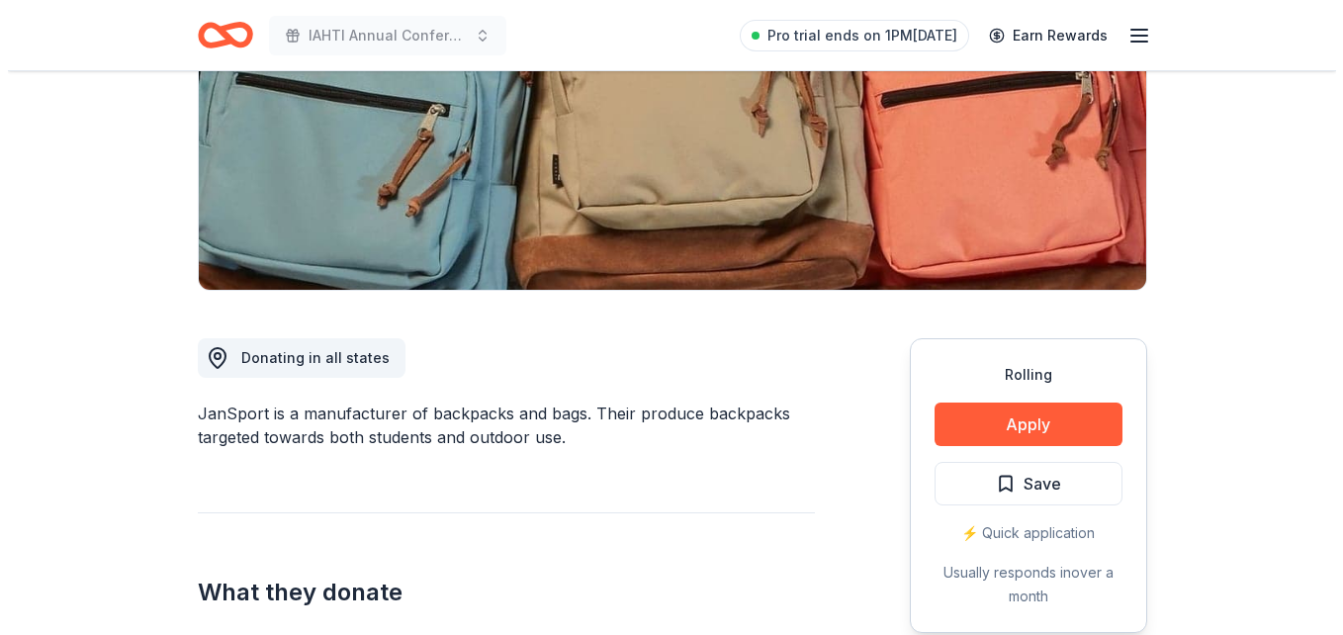
scroll to position [395, 0]
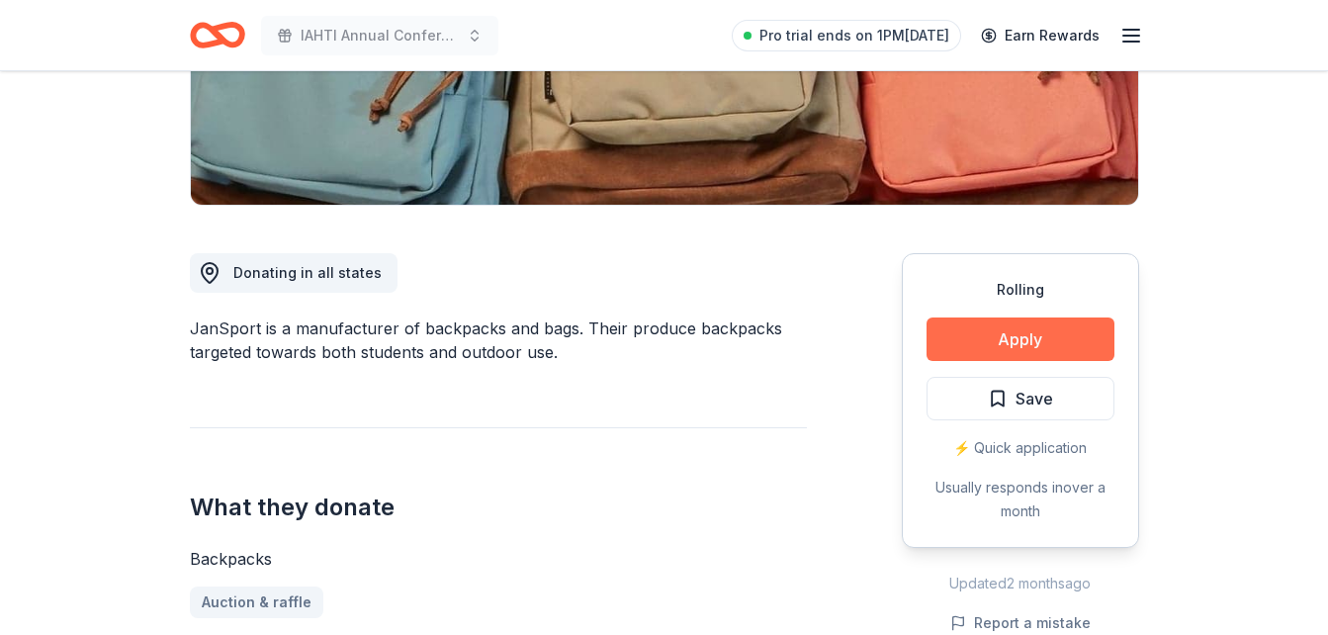
click at [1025, 346] on button "Apply" at bounding box center [1020, 339] width 188 height 44
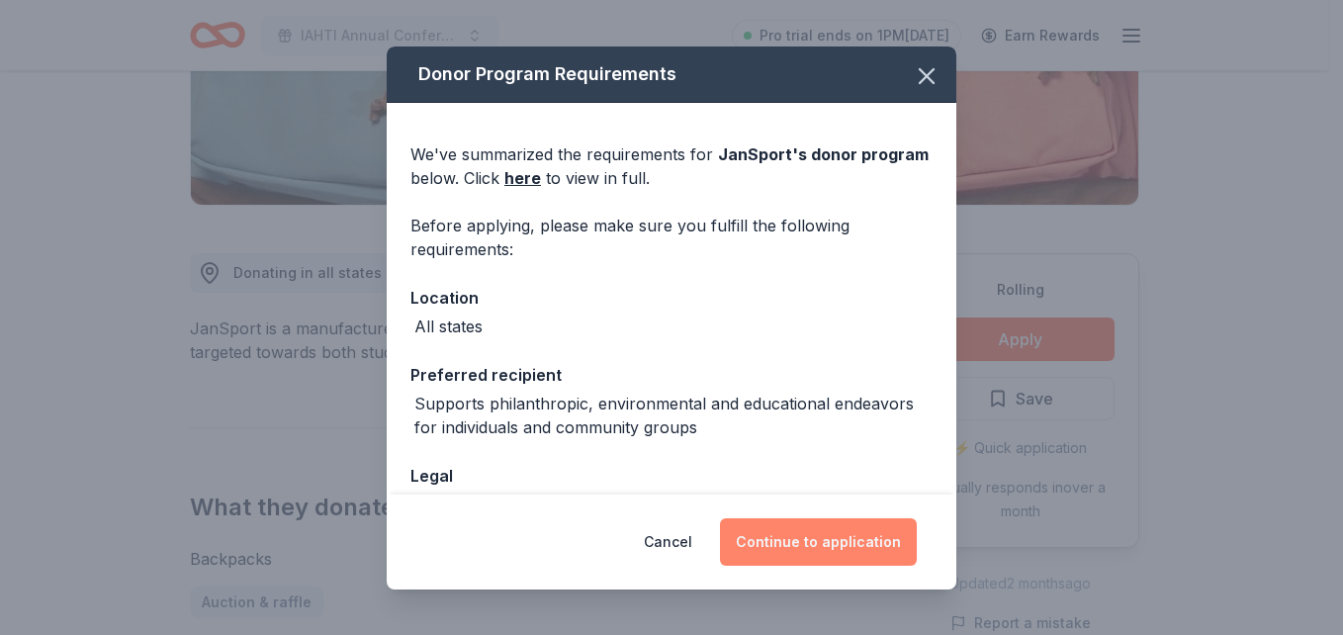
click at [820, 557] on button "Continue to application" at bounding box center [818, 541] width 197 height 47
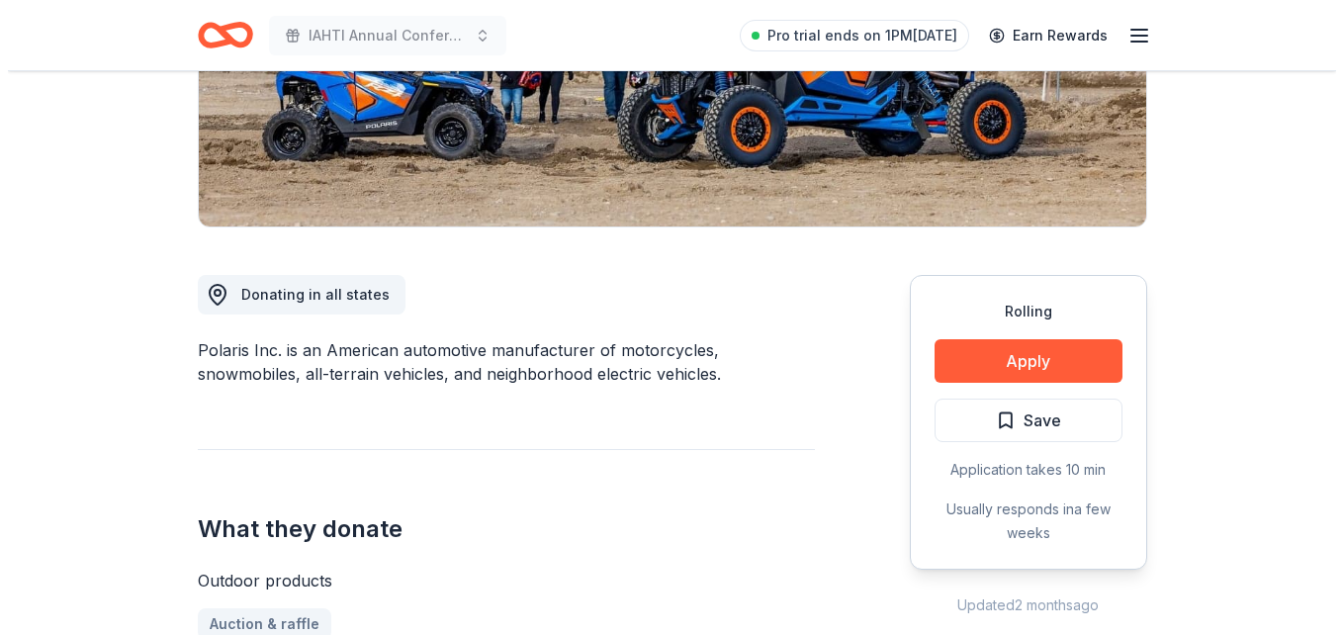
scroll to position [395, 0]
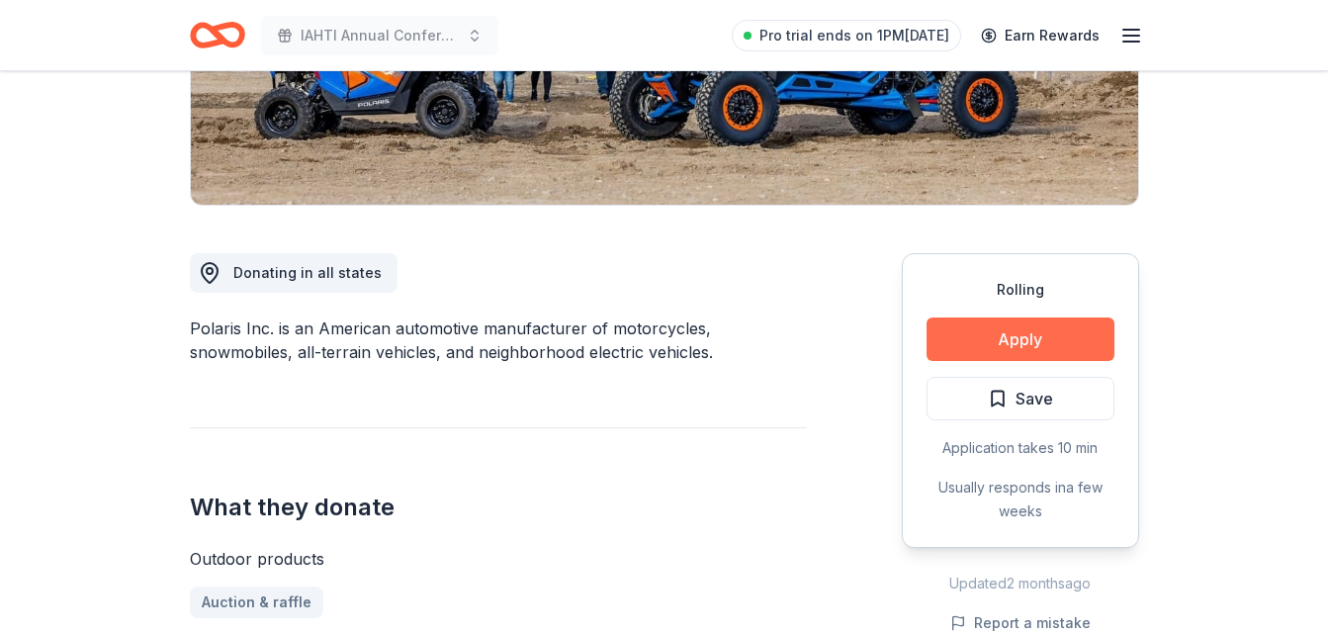
click at [1067, 343] on button "Apply" at bounding box center [1020, 339] width 188 height 44
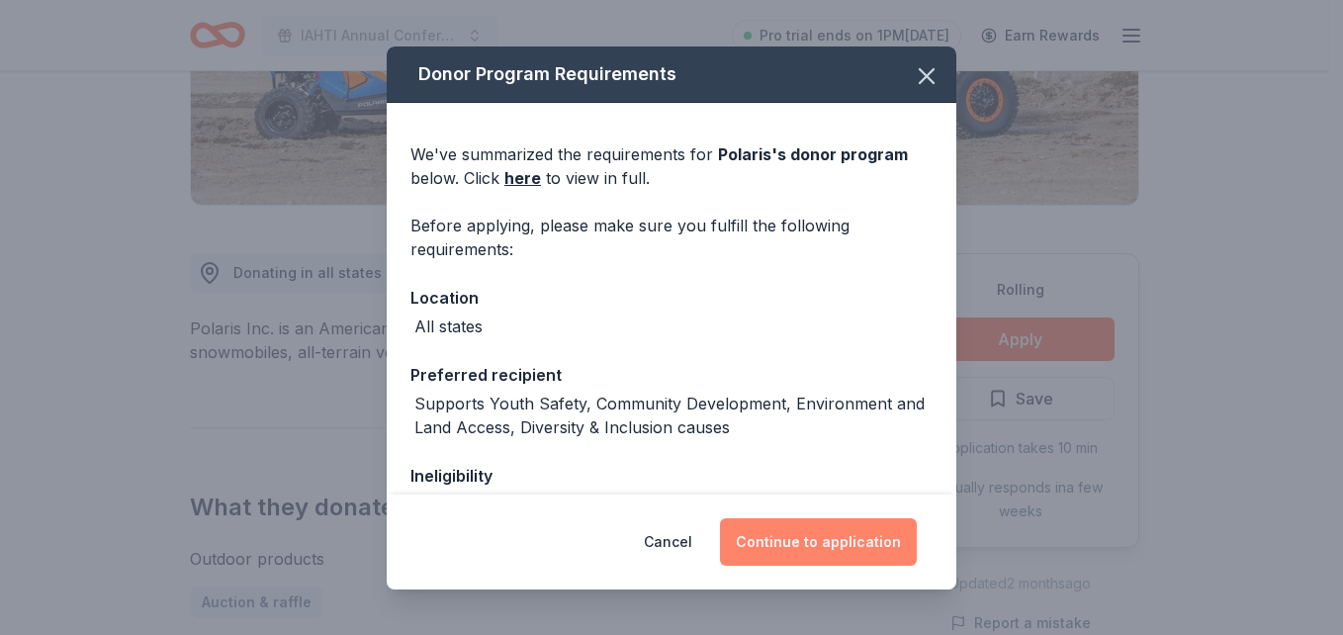
click at [786, 536] on button "Continue to application" at bounding box center [818, 541] width 197 height 47
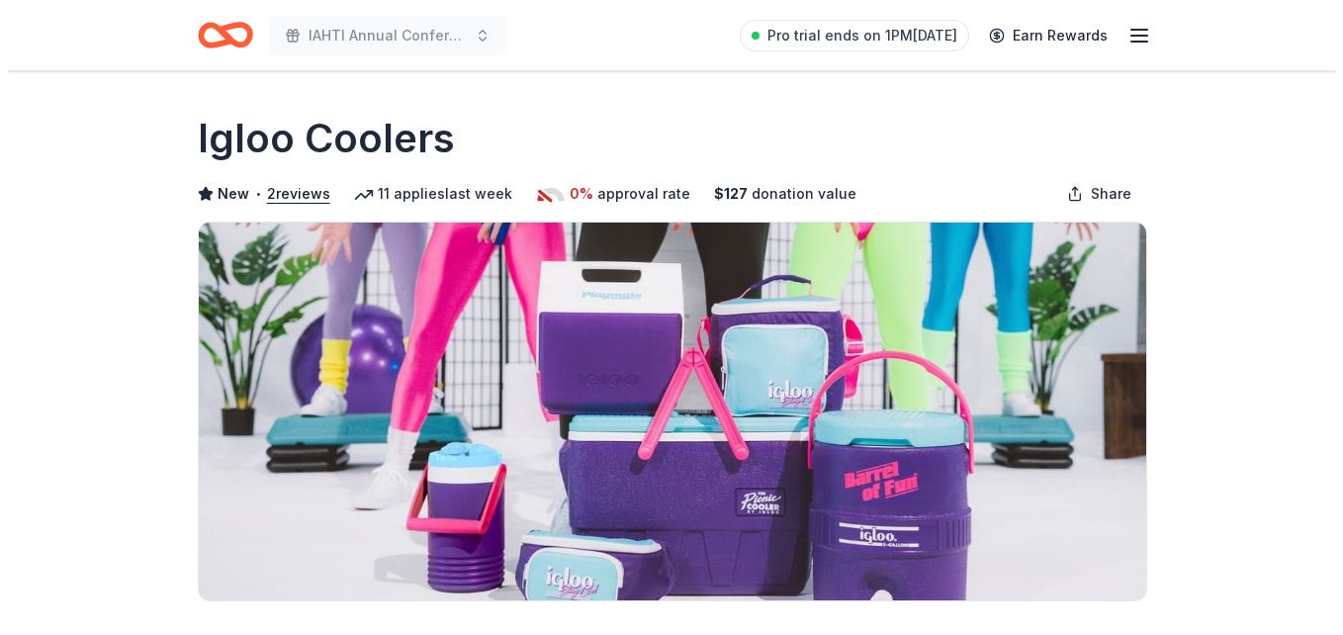
scroll to position [494, 0]
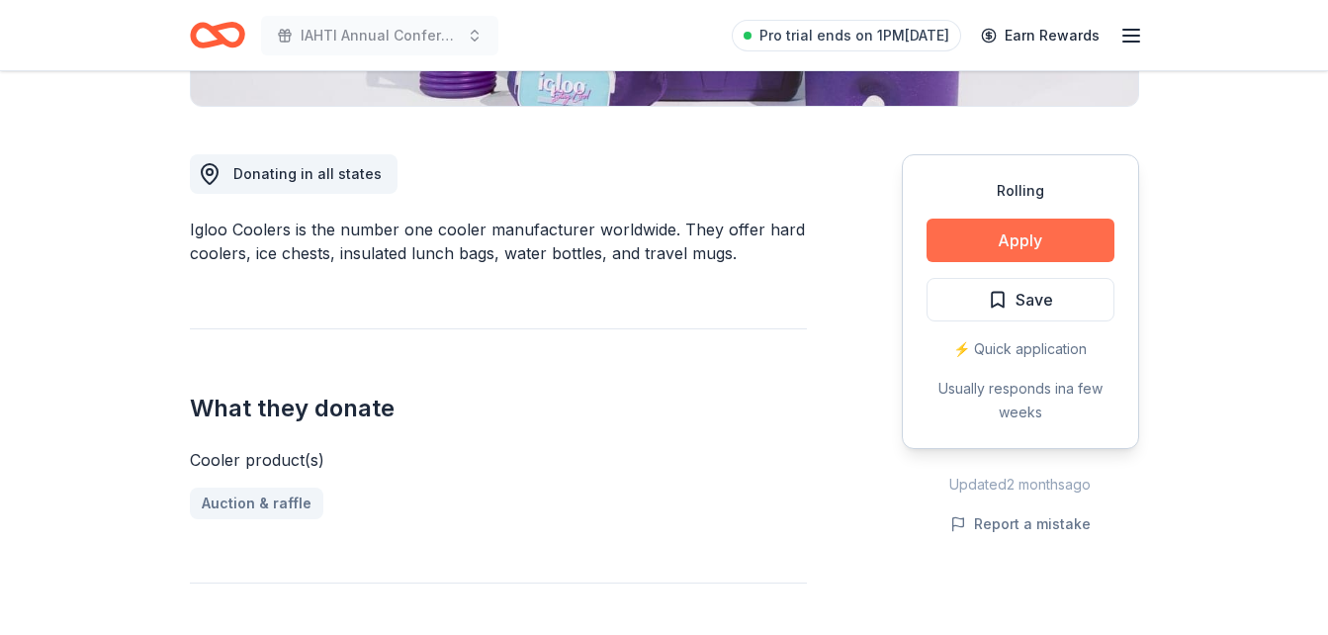
click at [1045, 243] on button "Apply" at bounding box center [1020, 241] width 188 height 44
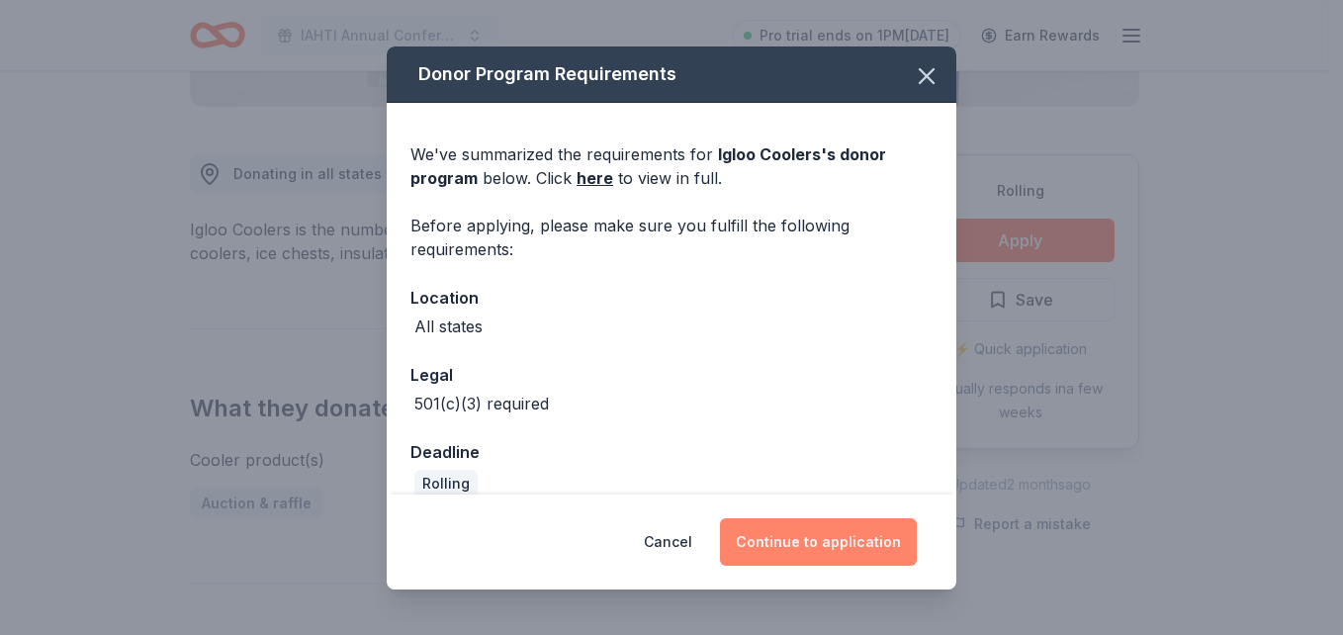
click at [877, 544] on button "Continue to application" at bounding box center [818, 541] width 197 height 47
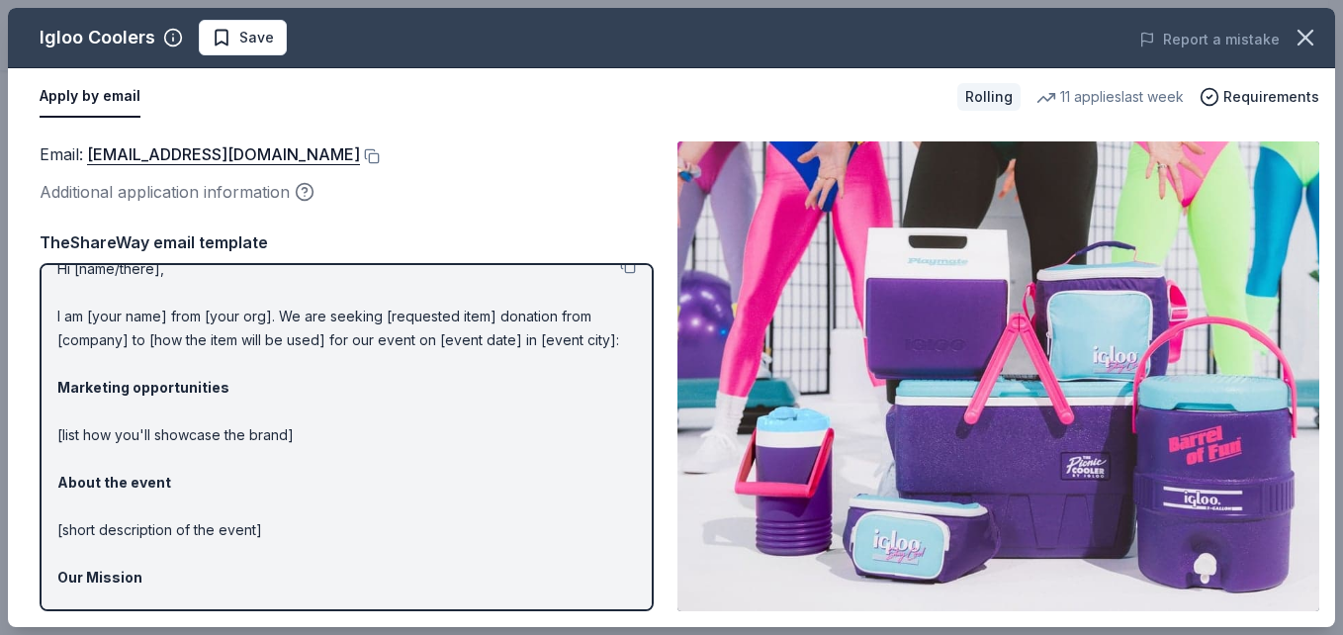
scroll to position [0, 0]
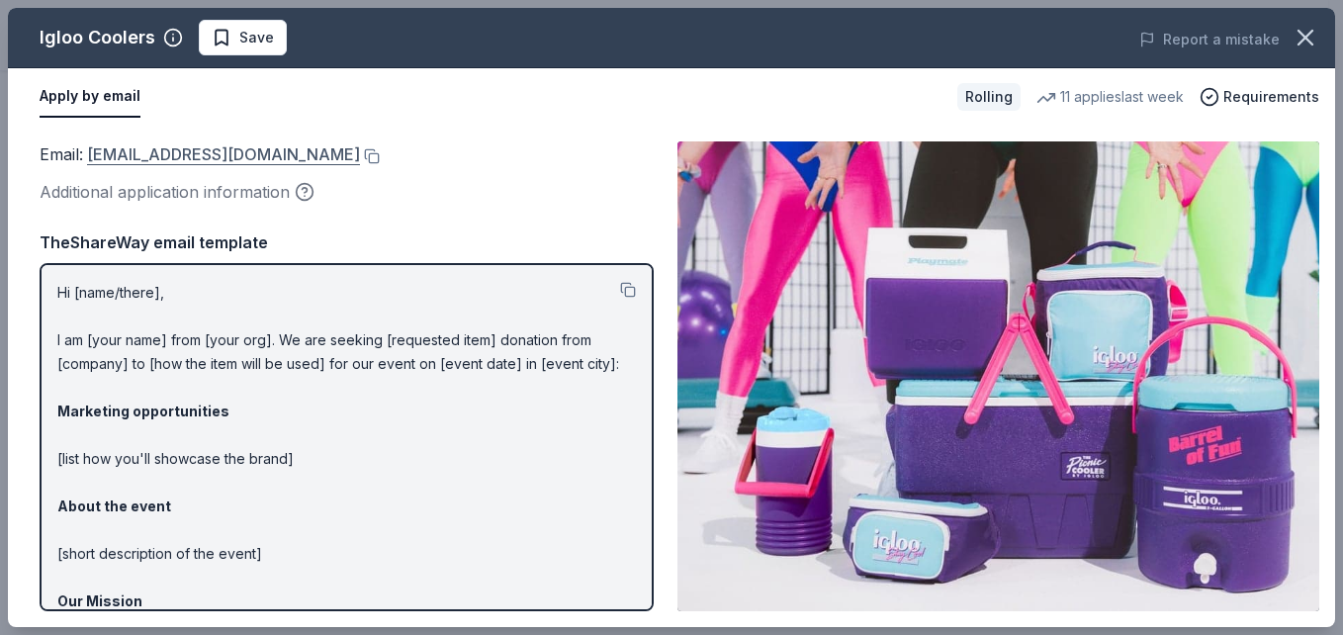
click at [206, 155] on link "donations@igloocorp.com" at bounding box center [223, 154] width 273 height 26
click at [360, 157] on button at bounding box center [370, 156] width 20 height 16
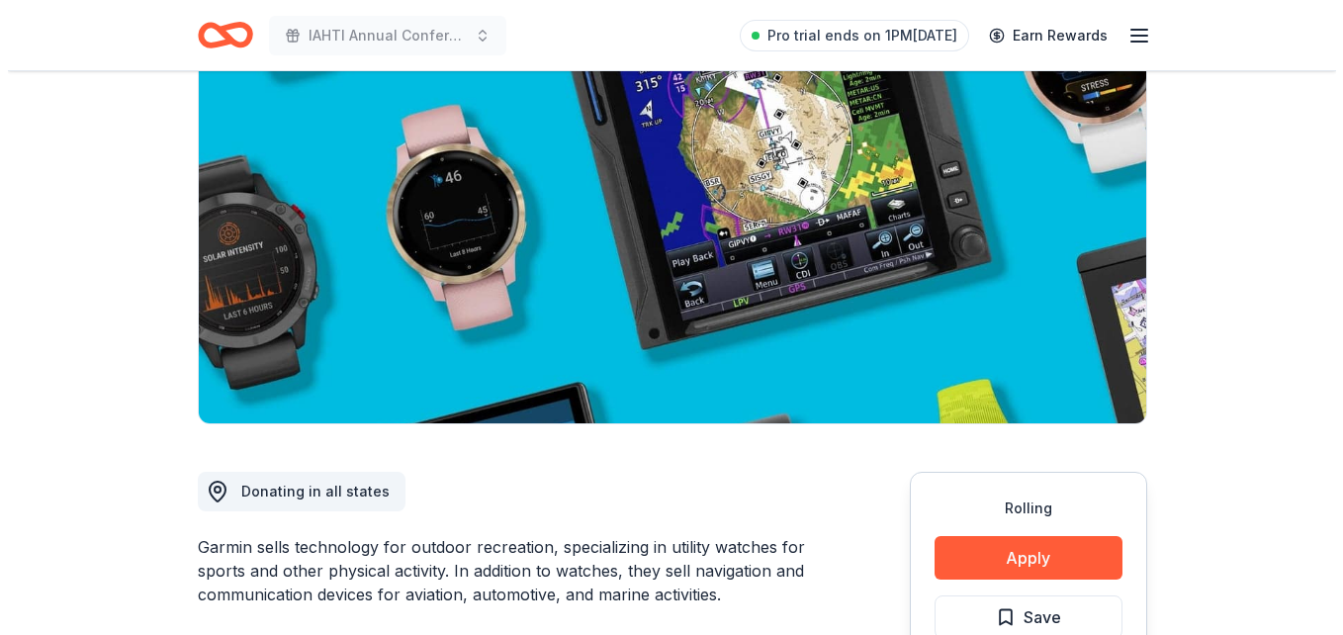
scroll to position [494, 0]
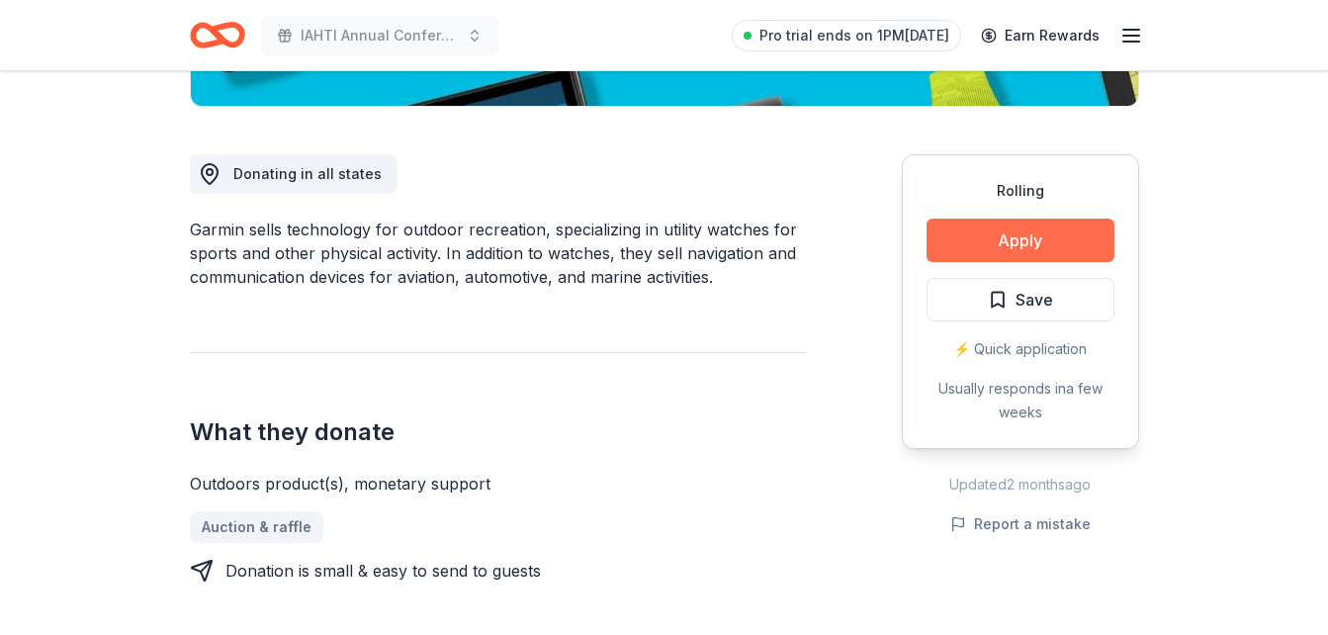
click at [1036, 242] on button "Apply" at bounding box center [1020, 241] width 188 height 44
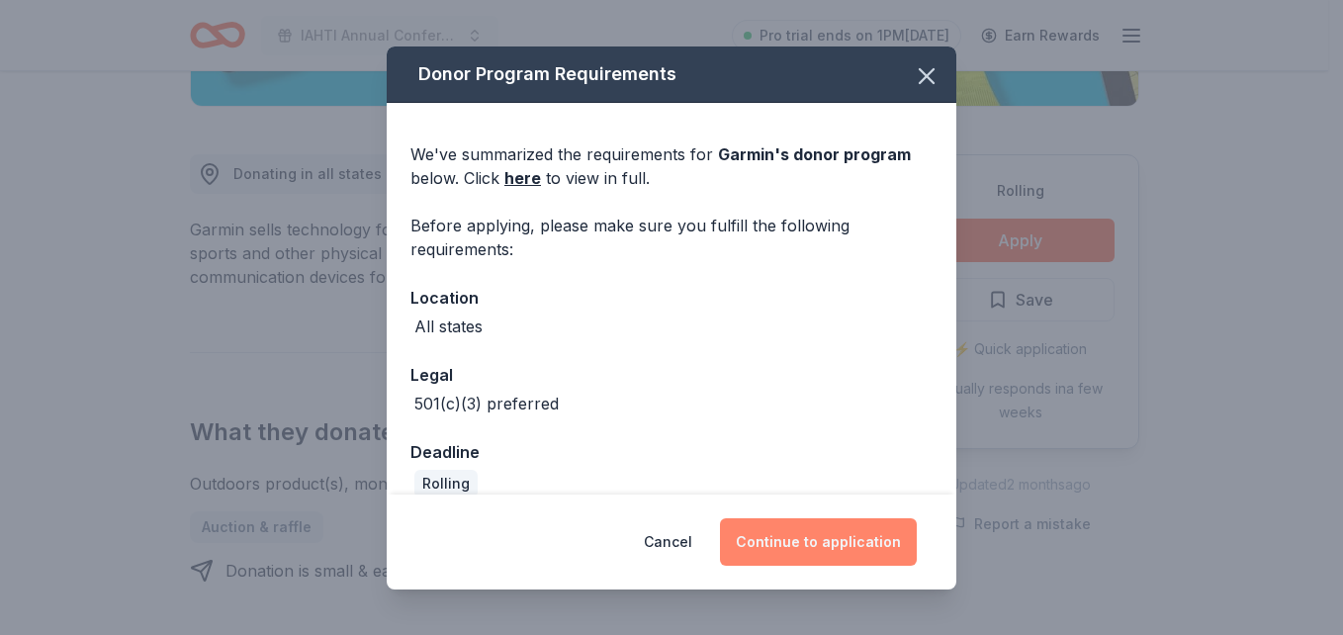
click at [826, 548] on button "Continue to application" at bounding box center [818, 541] width 197 height 47
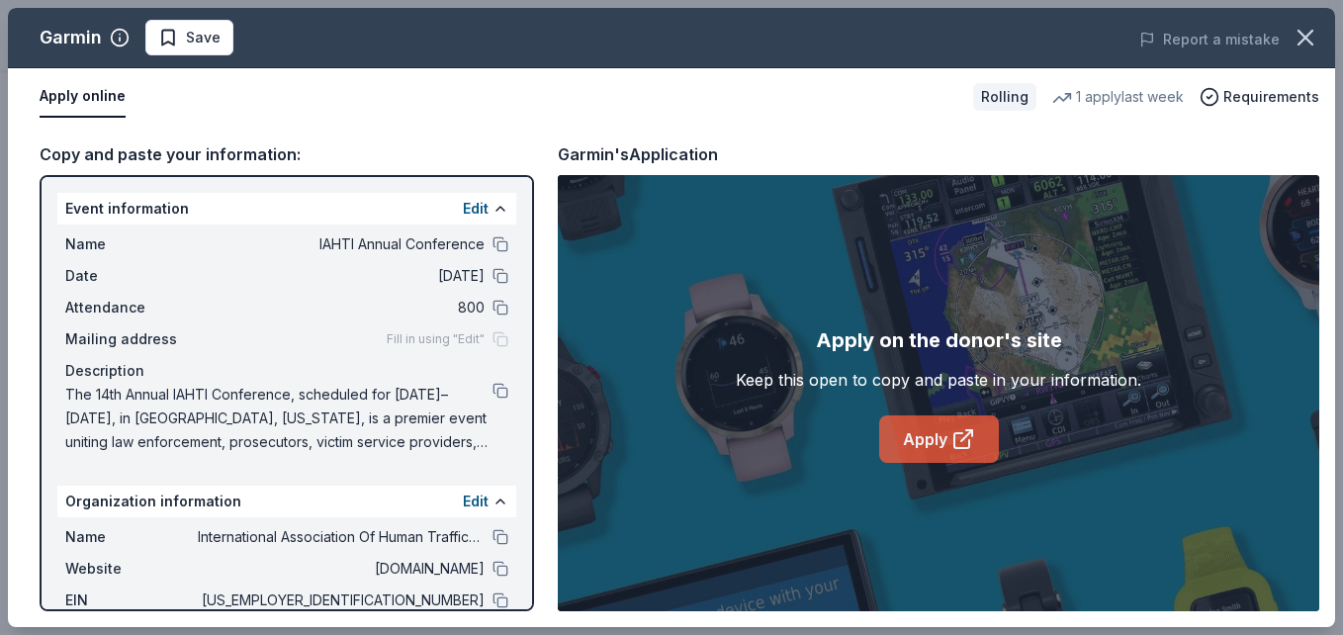
click at [941, 424] on link "Apply" at bounding box center [939, 438] width 120 height 47
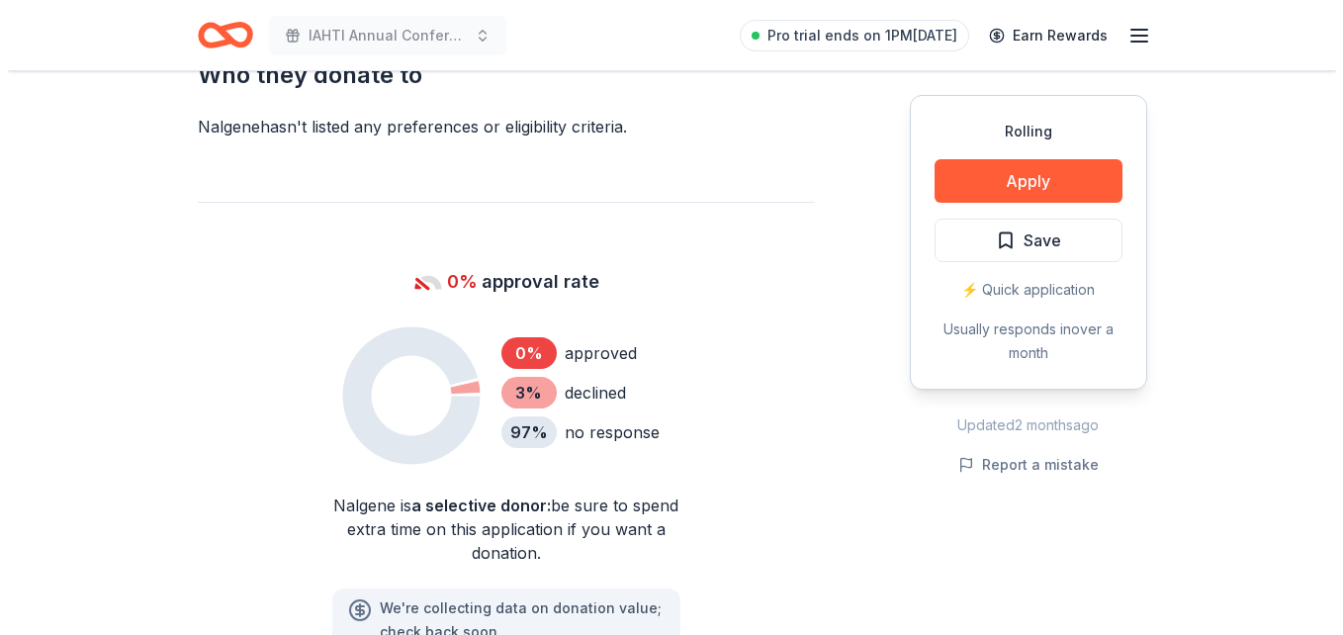
scroll to position [1088, 0]
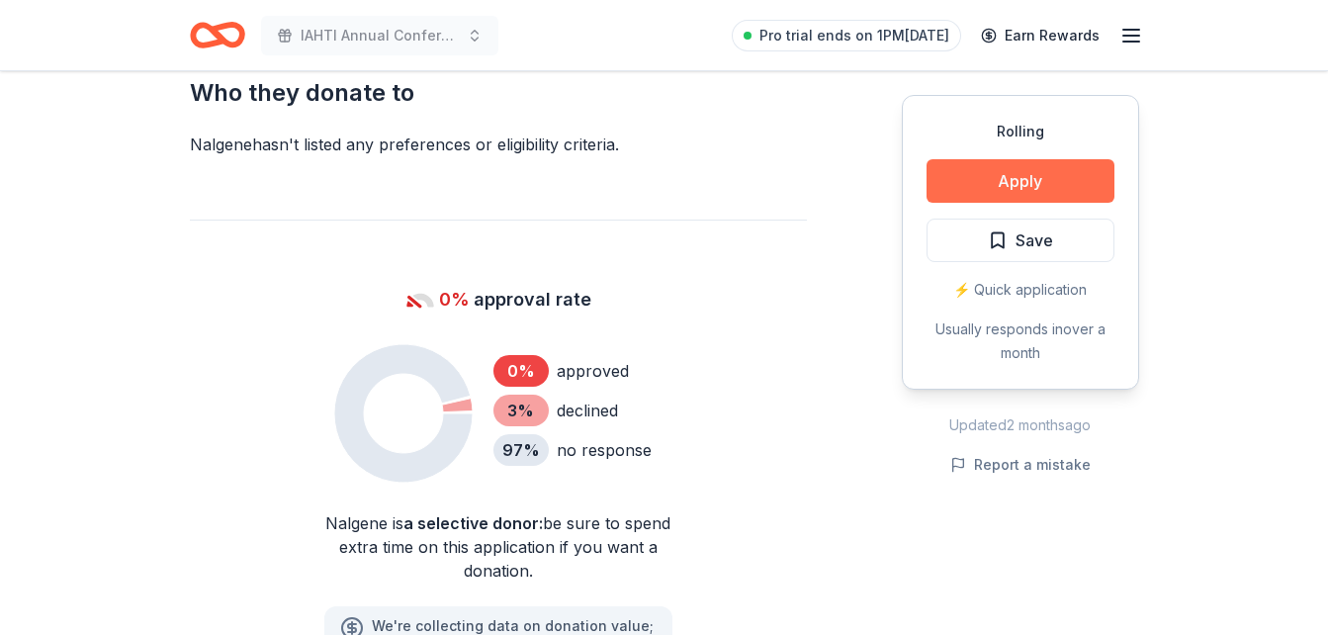
click at [1001, 192] on button "Apply" at bounding box center [1020, 181] width 188 height 44
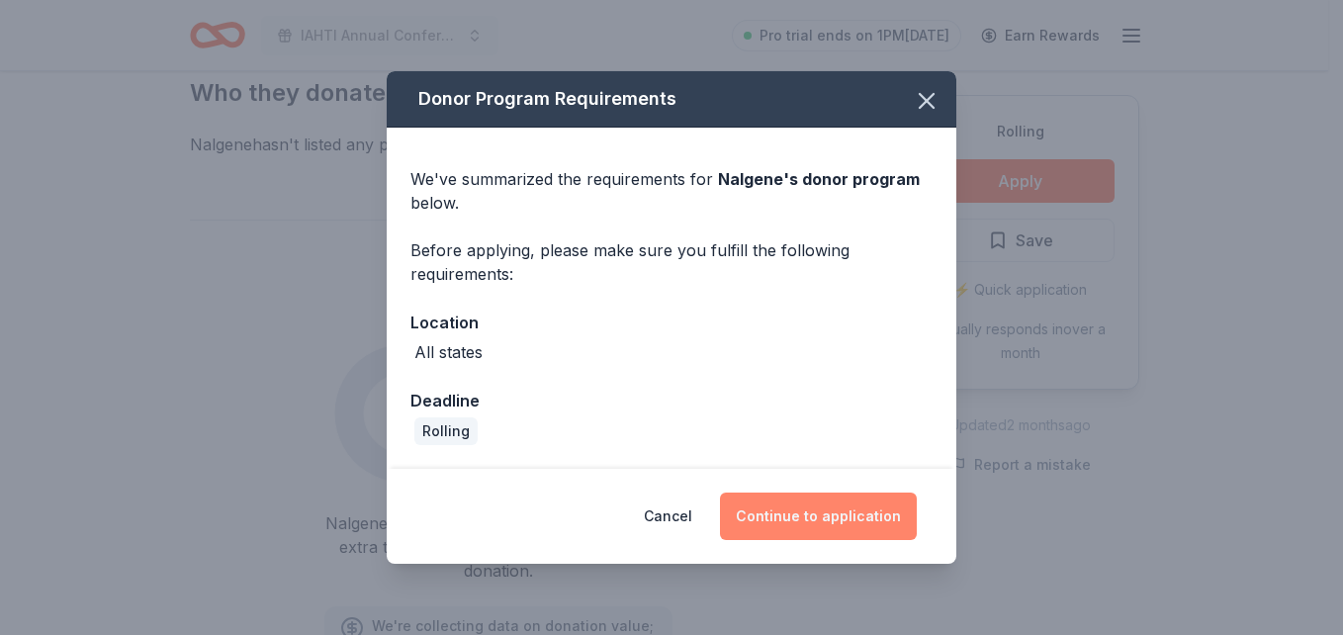
click at [840, 523] on button "Continue to application" at bounding box center [818, 515] width 197 height 47
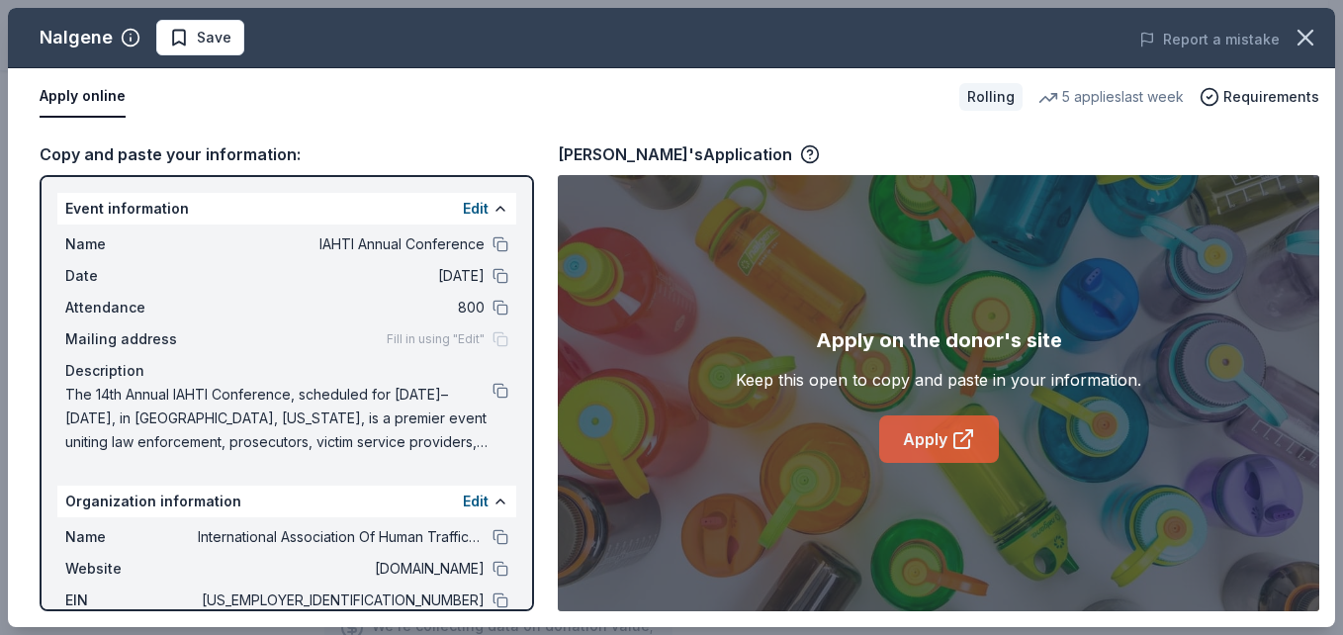
click at [960, 446] on icon at bounding box center [963, 439] width 24 height 24
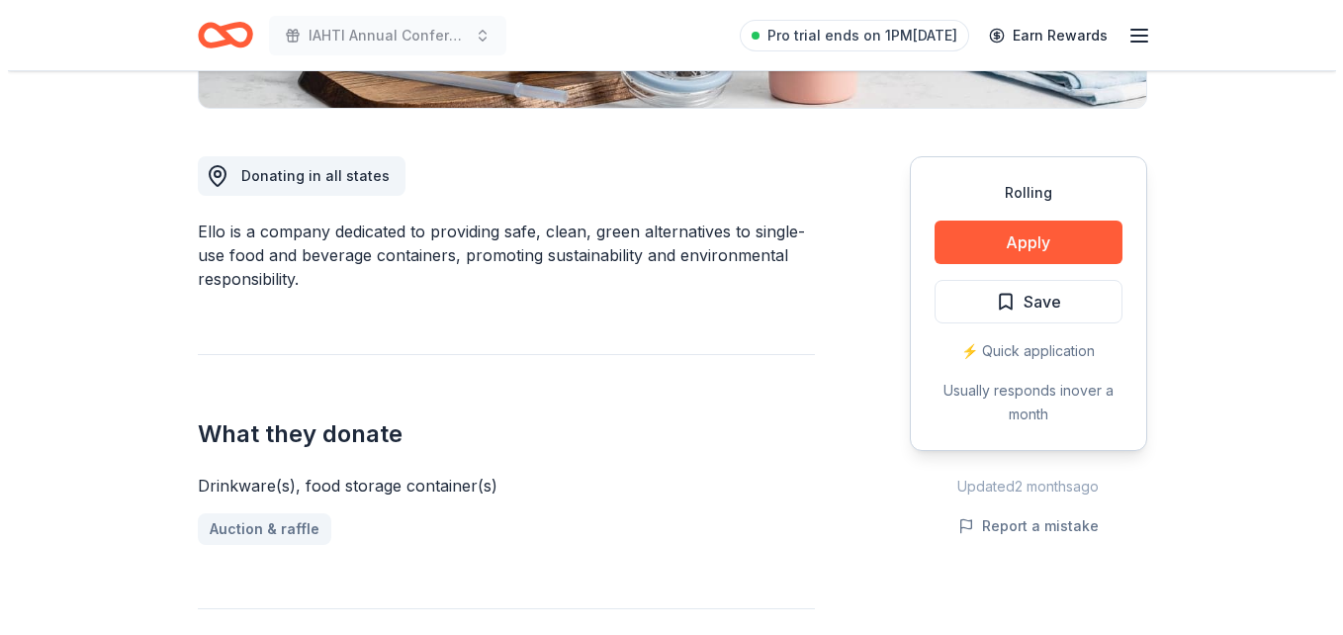
scroll to position [494, 0]
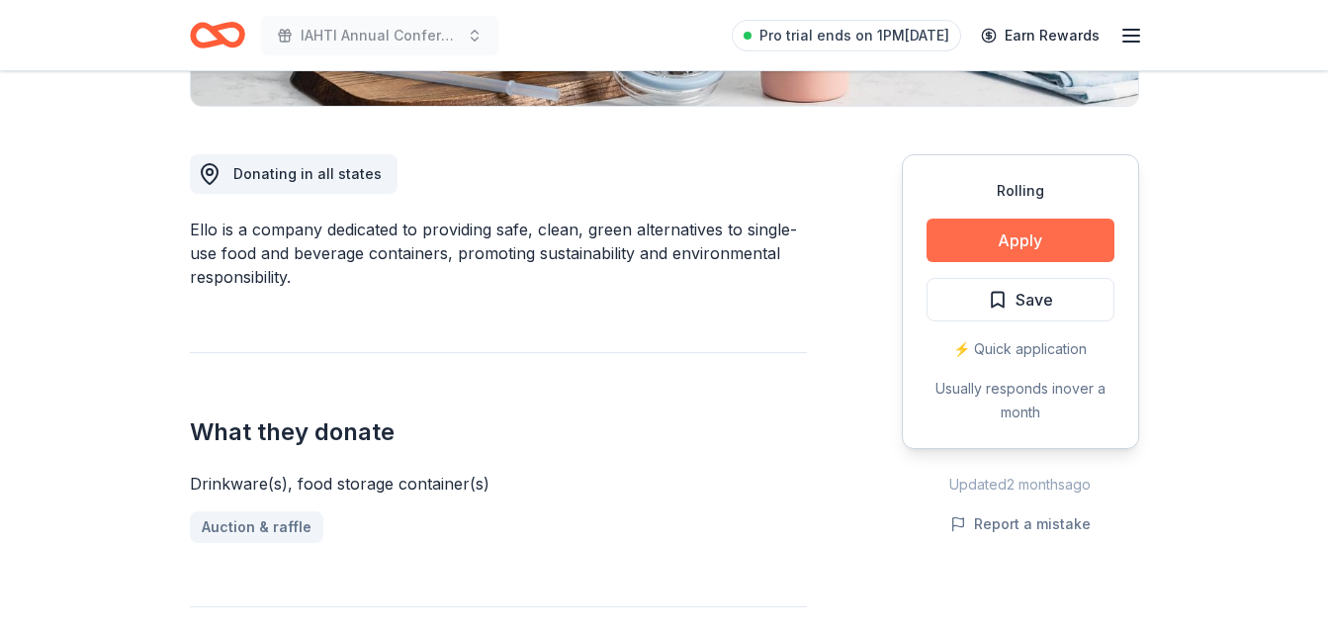
click at [979, 236] on button "Apply" at bounding box center [1020, 241] width 188 height 44
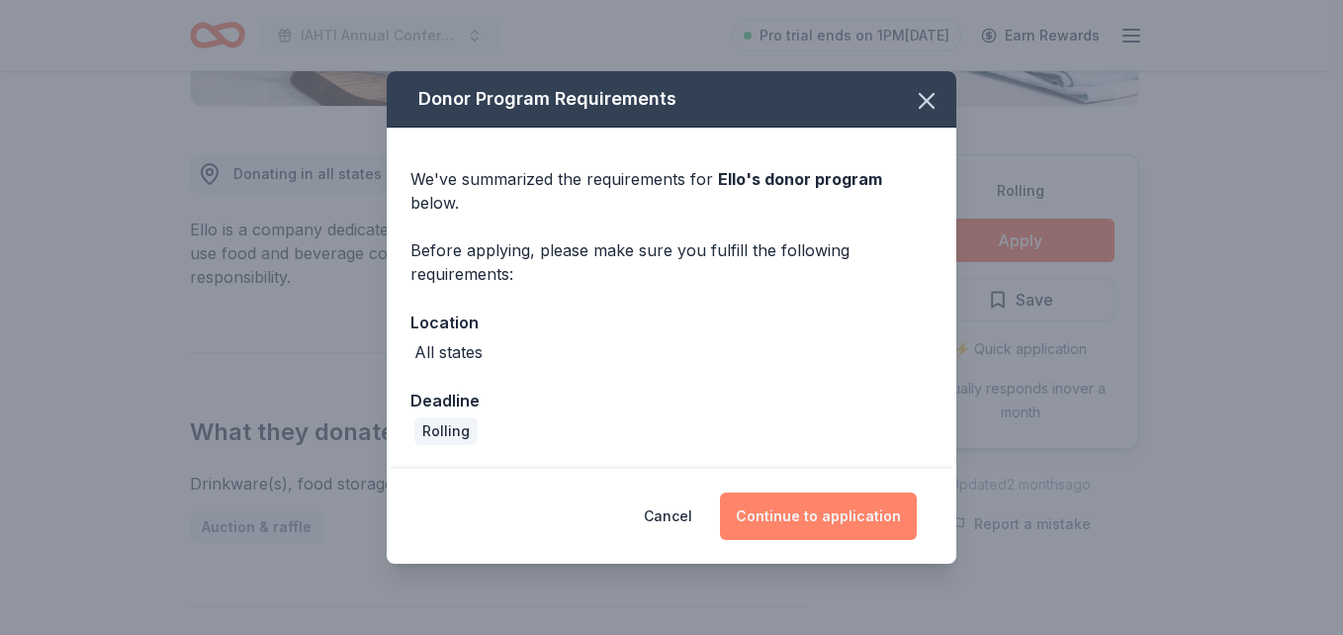
click at [875, 512] on button "Continue to application" at bounding box center [818, 515] width 197 height 47
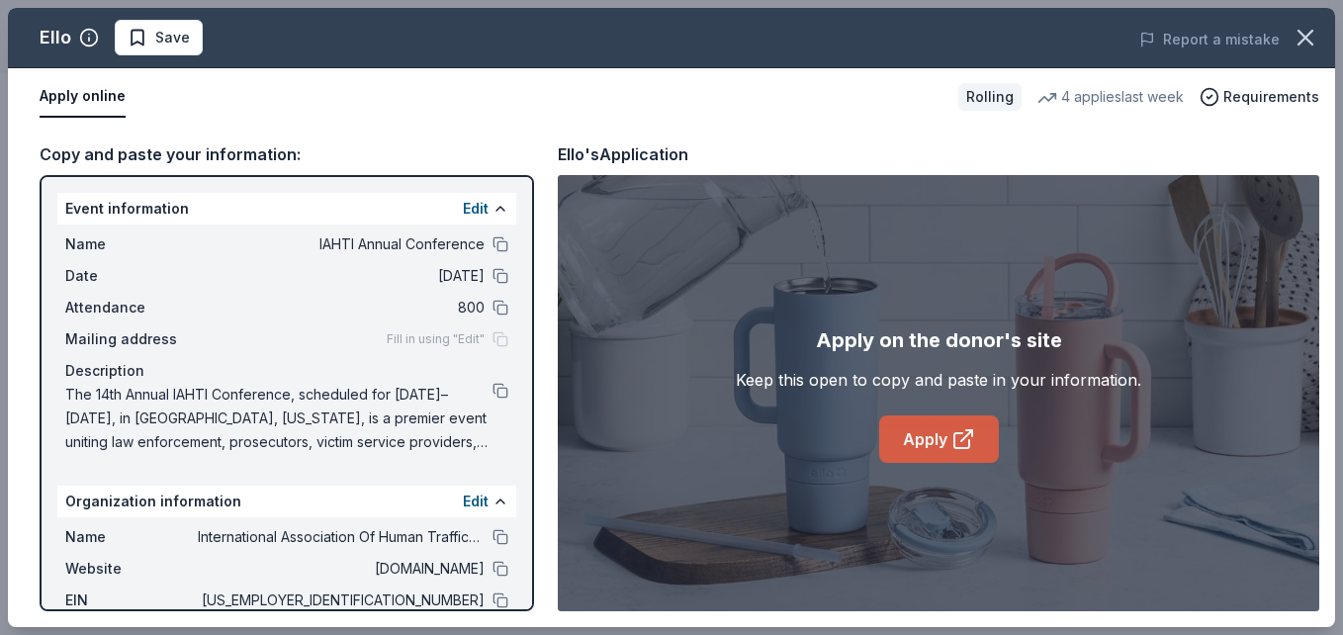
click at [935, 443] on link "Apply" at bounding box center [939, 438] width 120 height 47
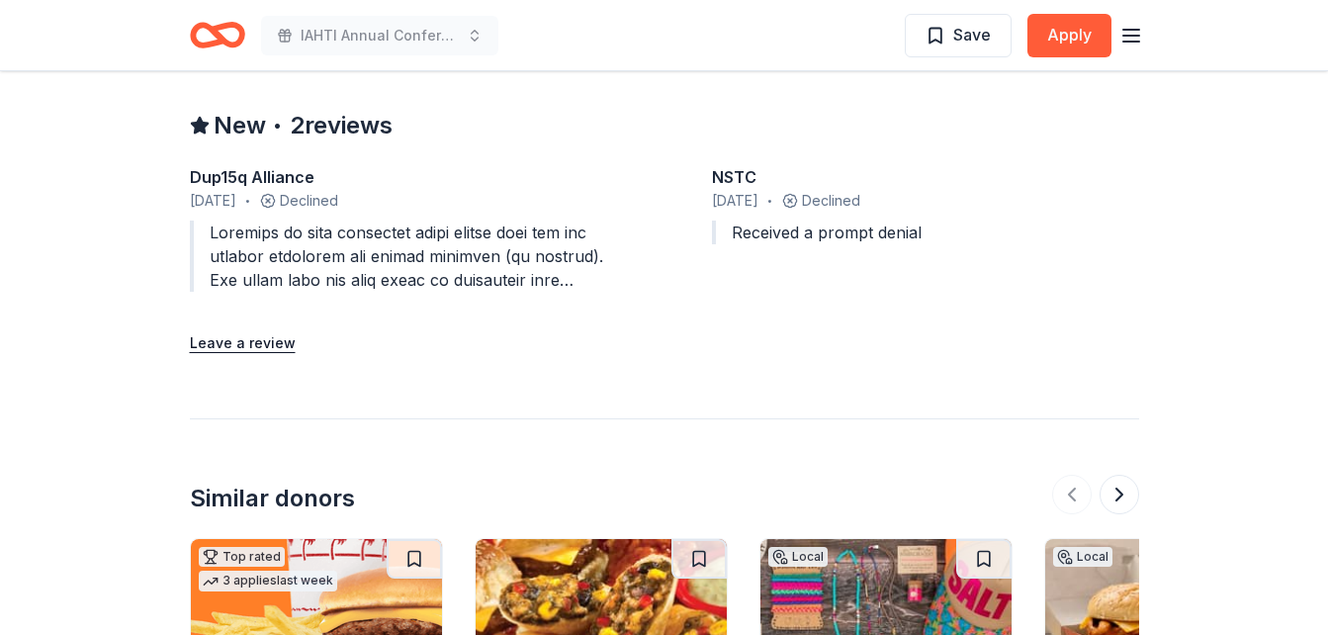
scroll to position [2175, 0]
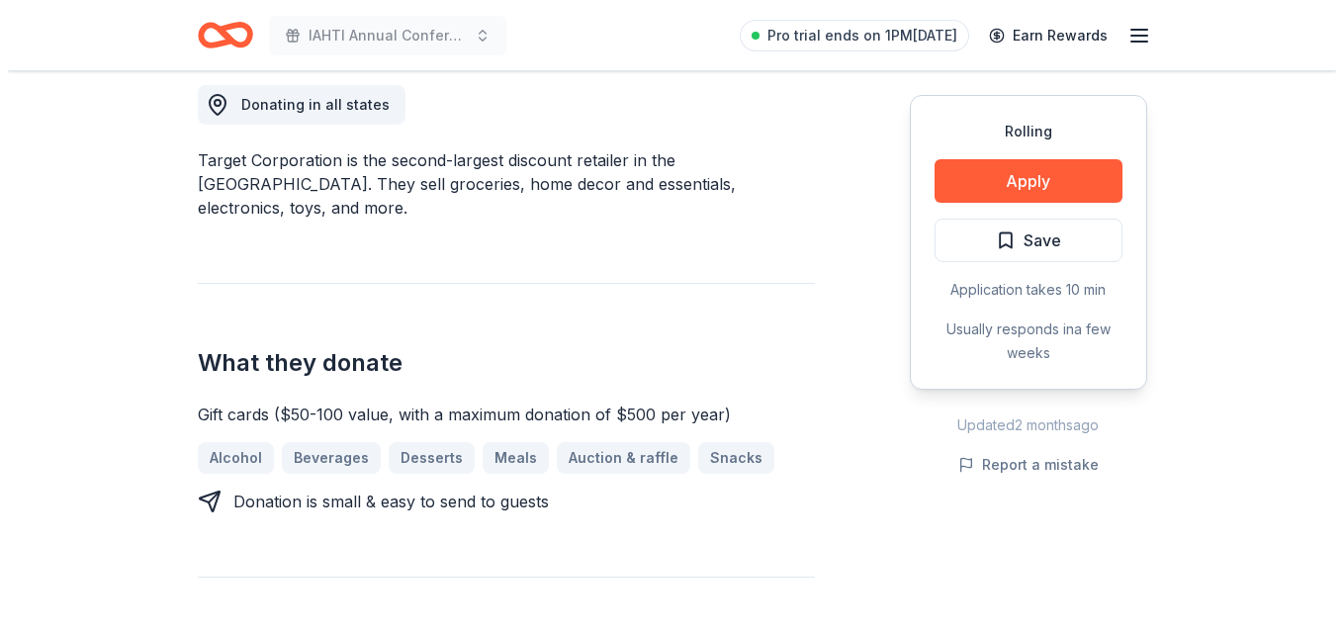
scroll to position [593, 0]
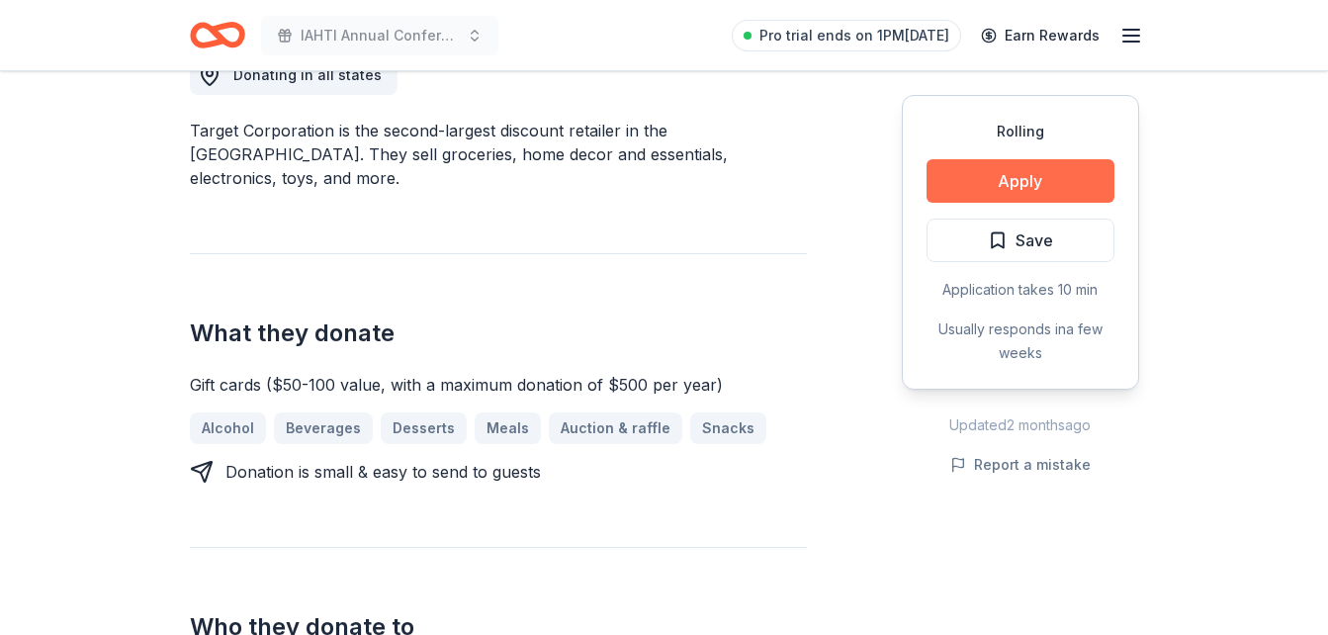
click at [1011, 187] on button "Apply" at bounding box center [1020, 181] width 188 height 44
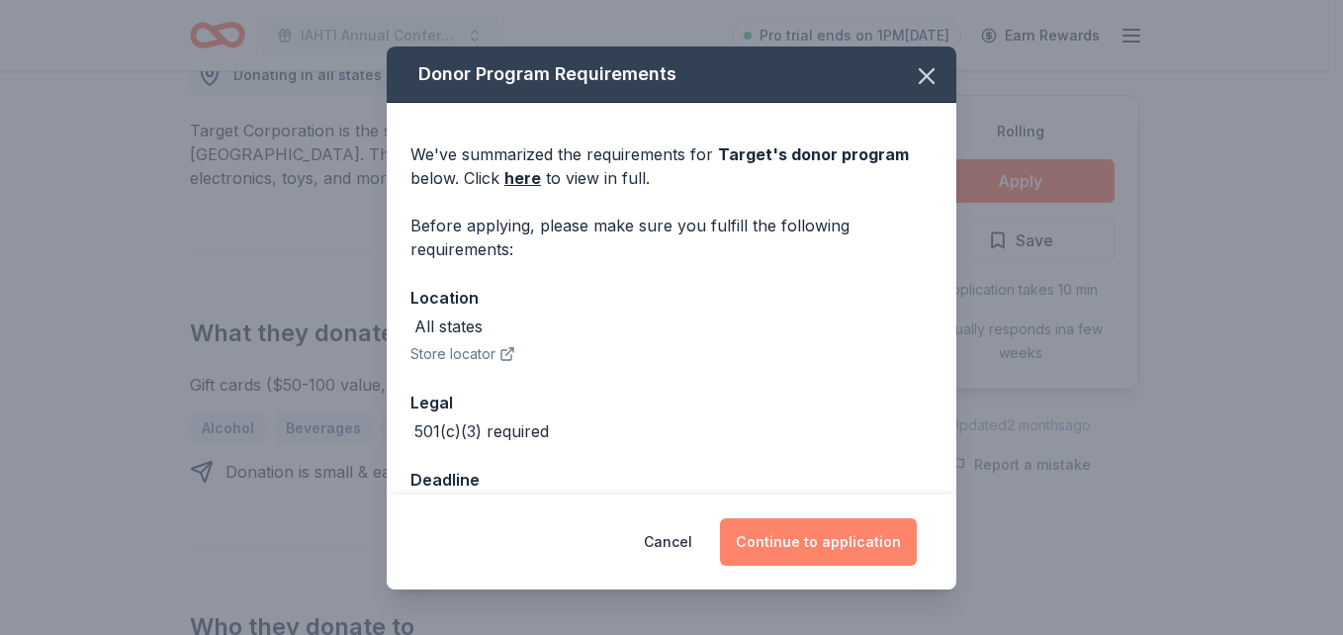
click at [851, 545] on button "Continue to application" at bounding box center [818, 541] width 197 height 47
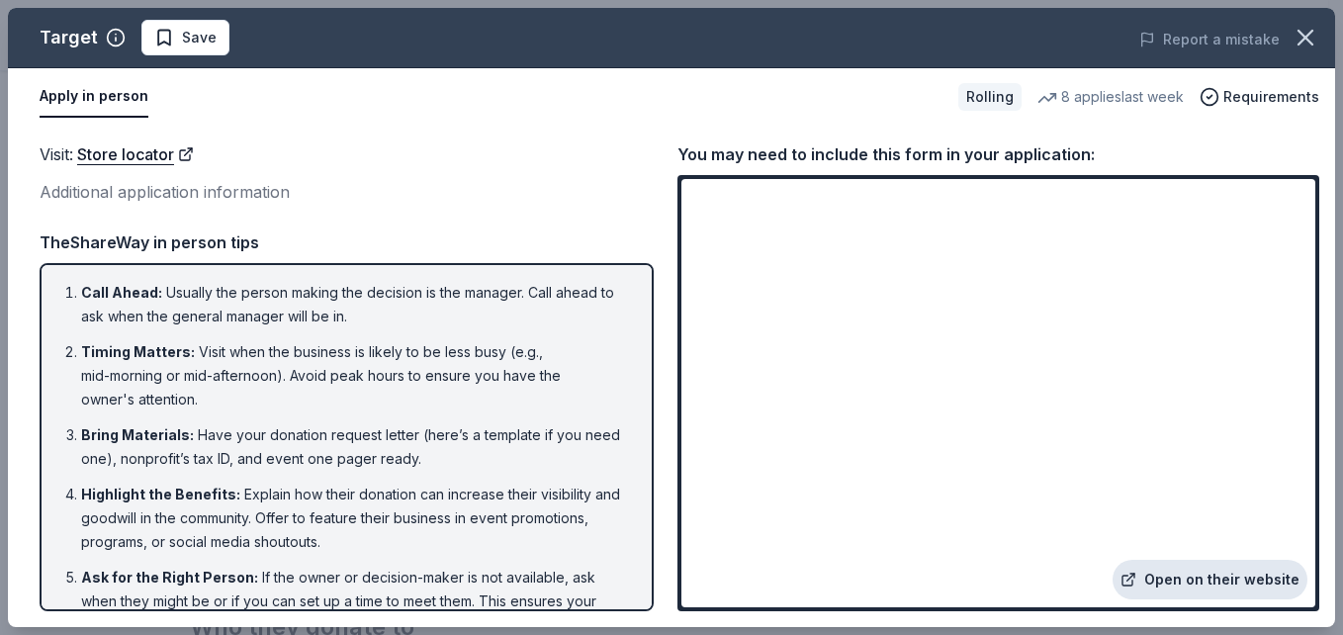
click at [1223, 586] on link "Open on their website" at bounding box center [1209, 580] width 195 height 40
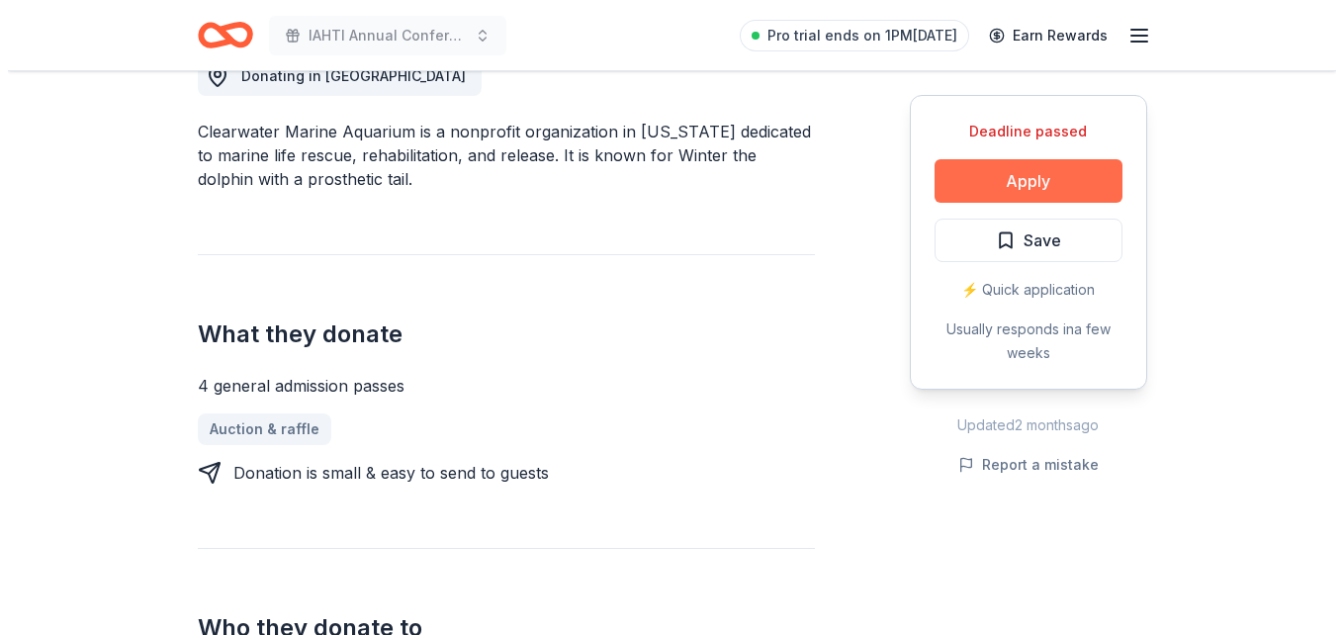
scroll to position [593, 0]
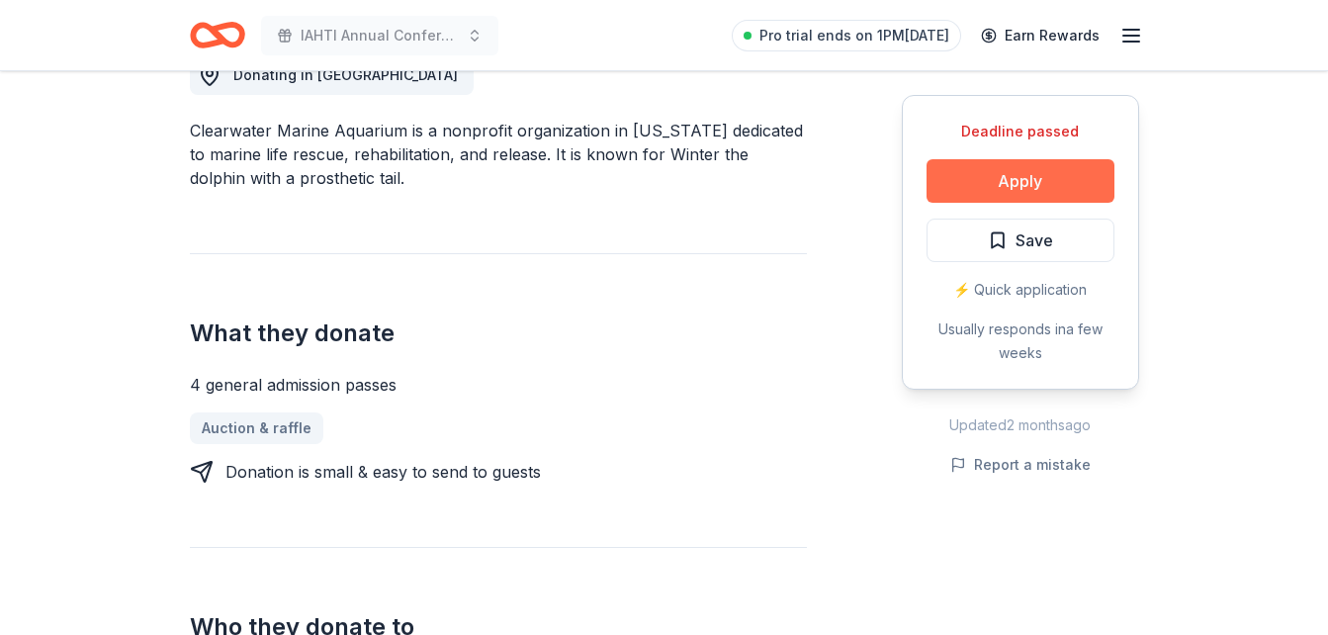
click at [1012, 191] on button "Apply" at bounding box center [1020, 181] width 188 height 44
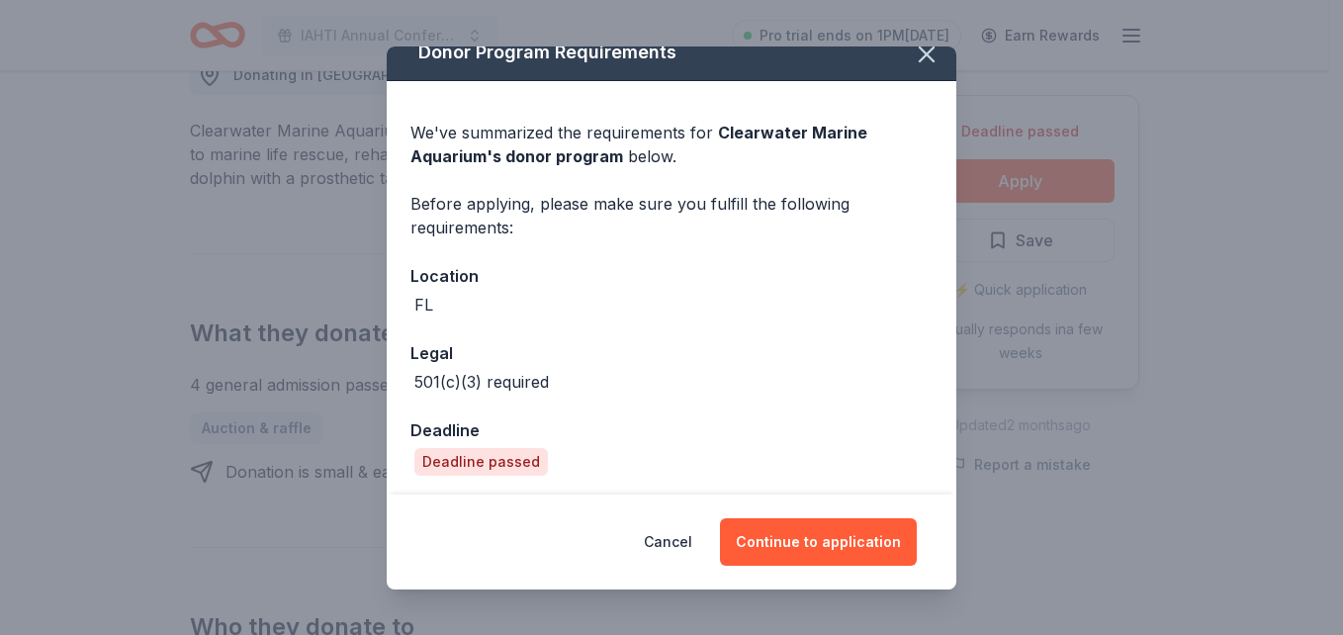
scroll to position [27, 0]
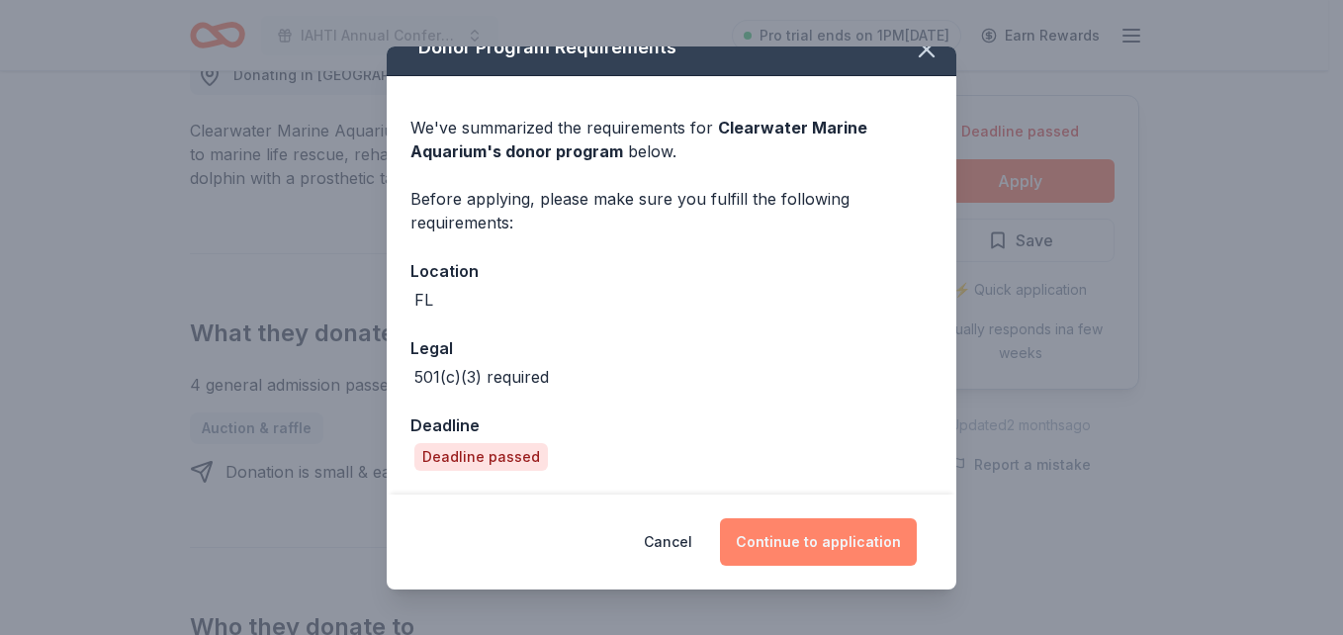
click at [831, 544] on button "Continue to application" at bounding box center [818, 541] width 197 height 47
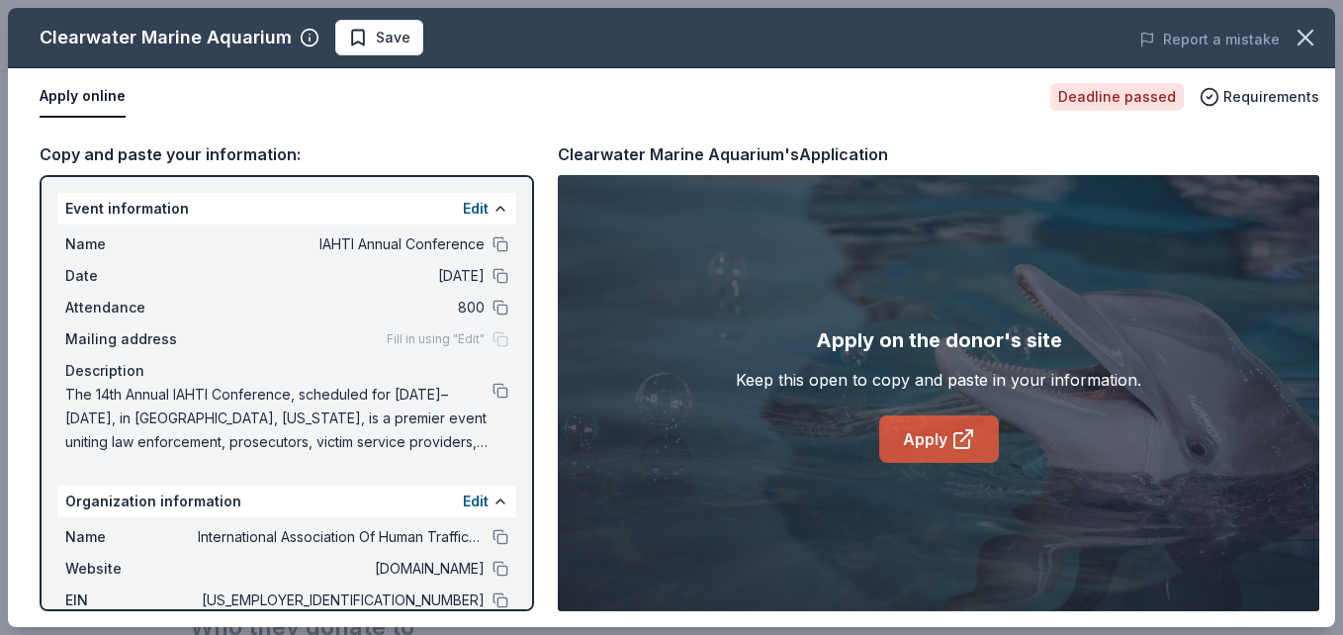
click at [930, 446] on link "Apply" at bounding box center [939, 438] width 120 height 47
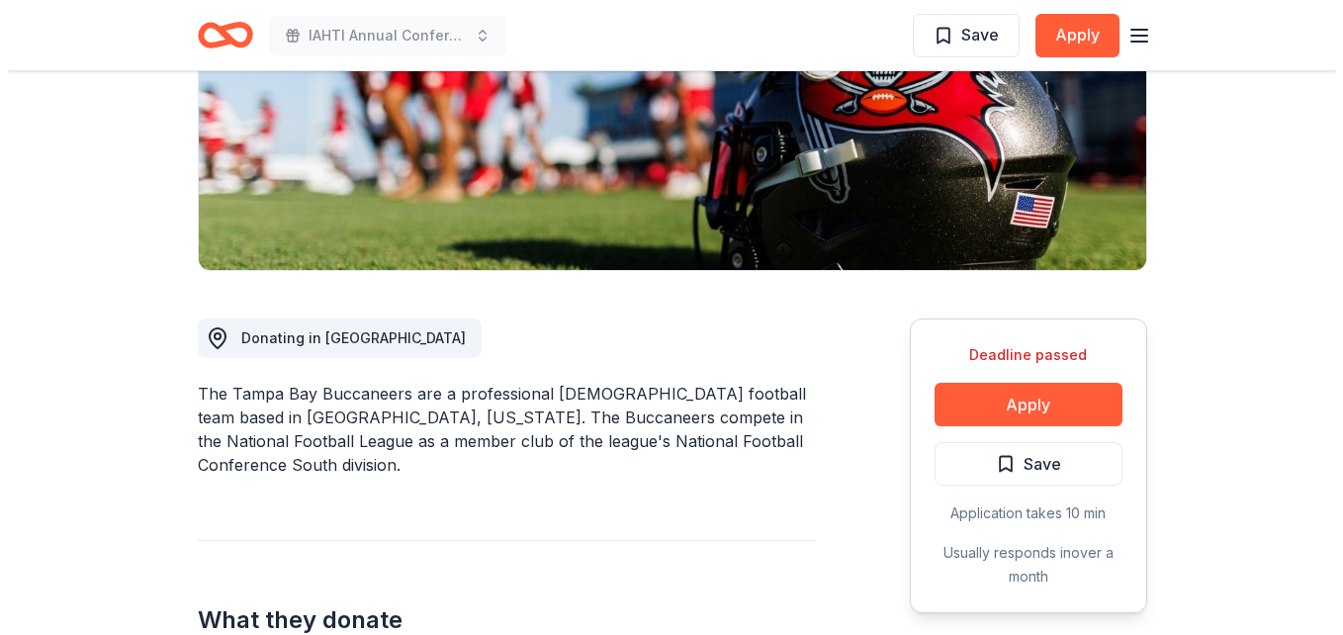
scroll to position [395, 0]
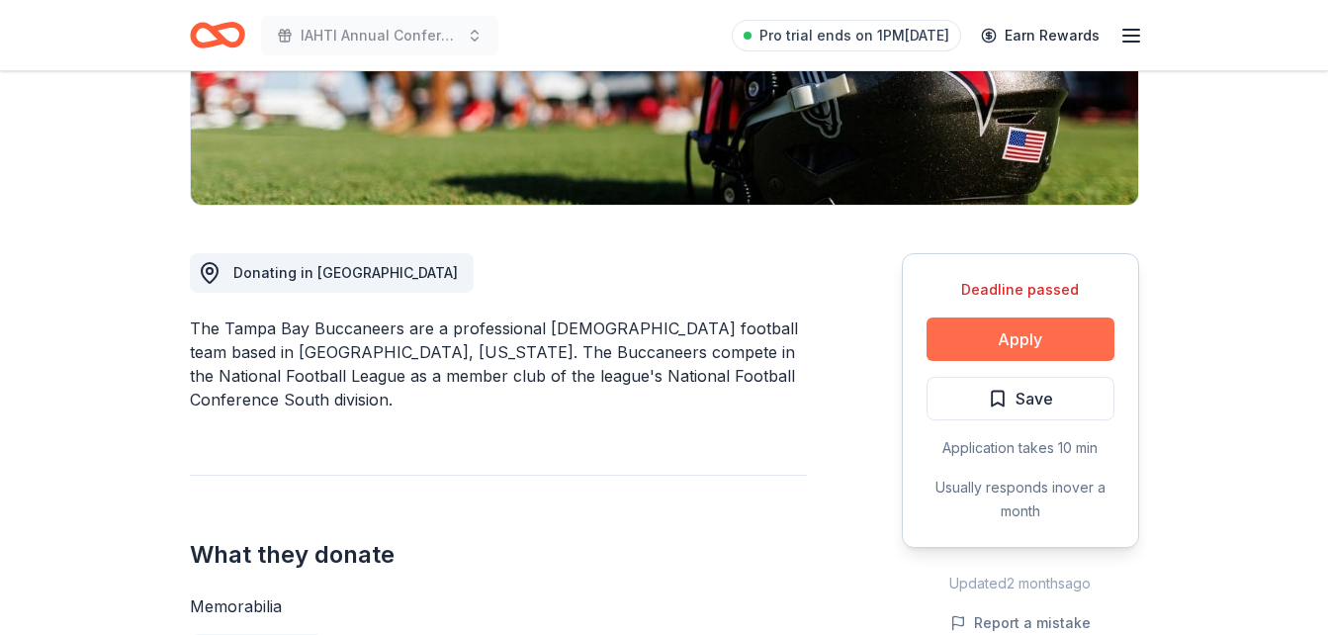
click at [1015, 333] on button "Apply" at bounding box center [1020, 339] width 188 height 44
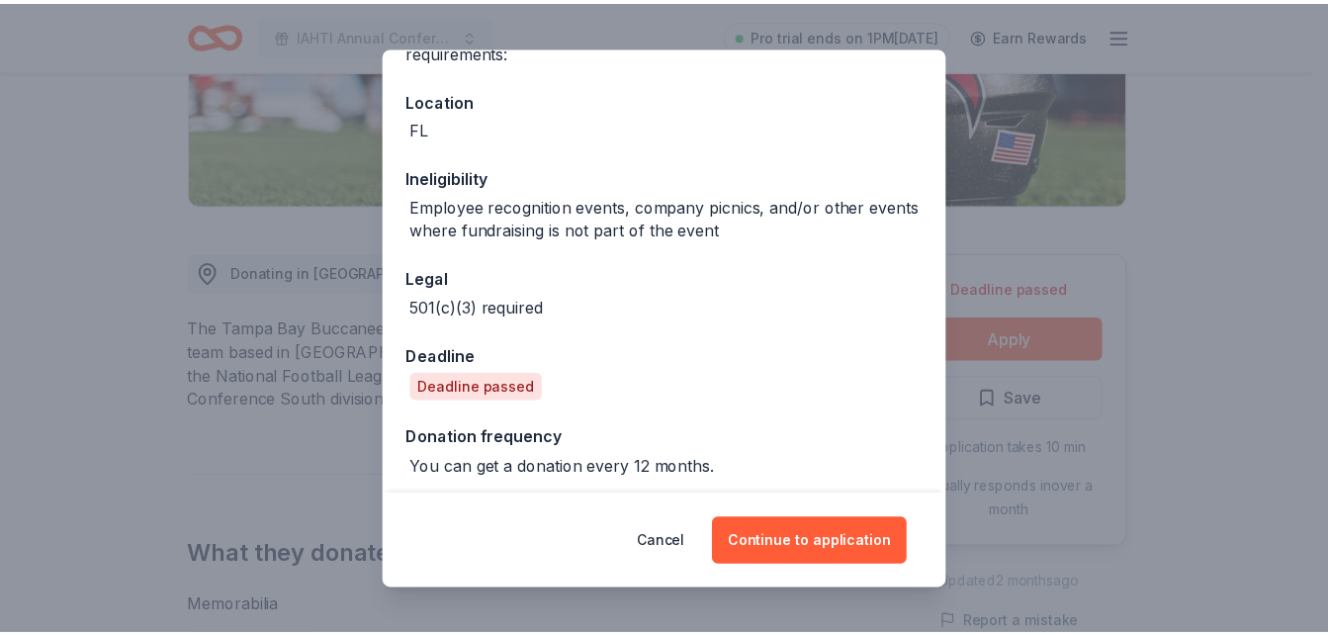
scroll to position [206, 0]
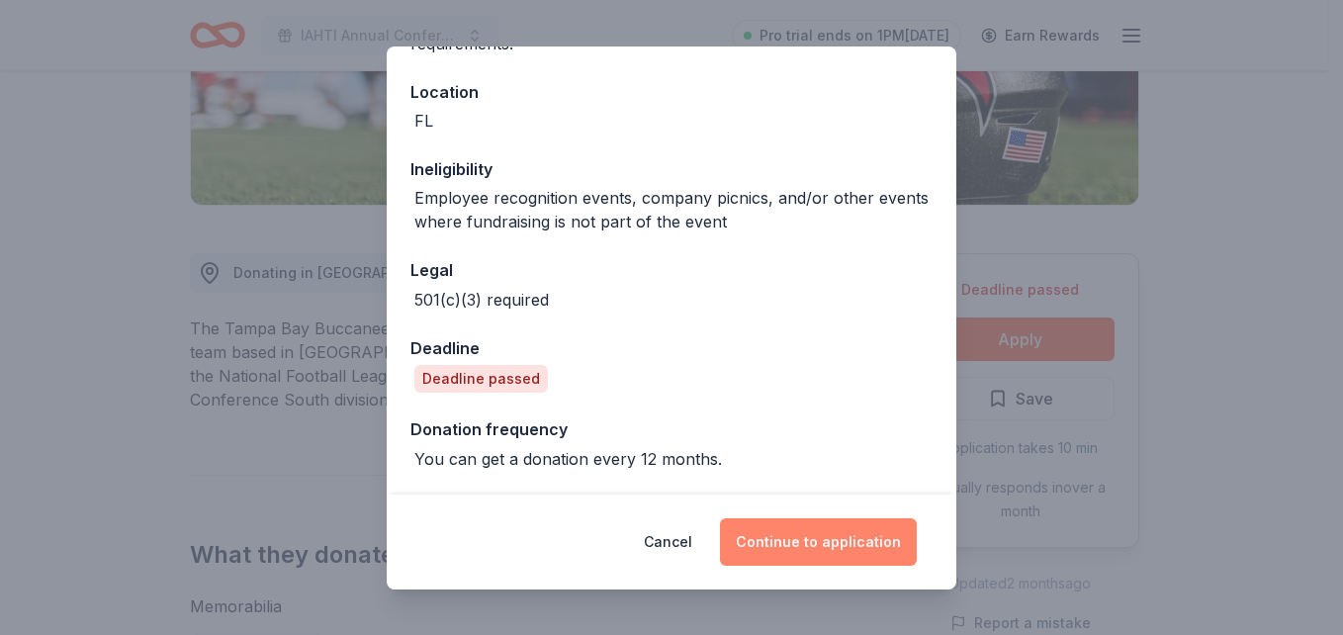
click at [805, 535] on button "Continue to application" at bounding box center [818, 541] width 197 height 47
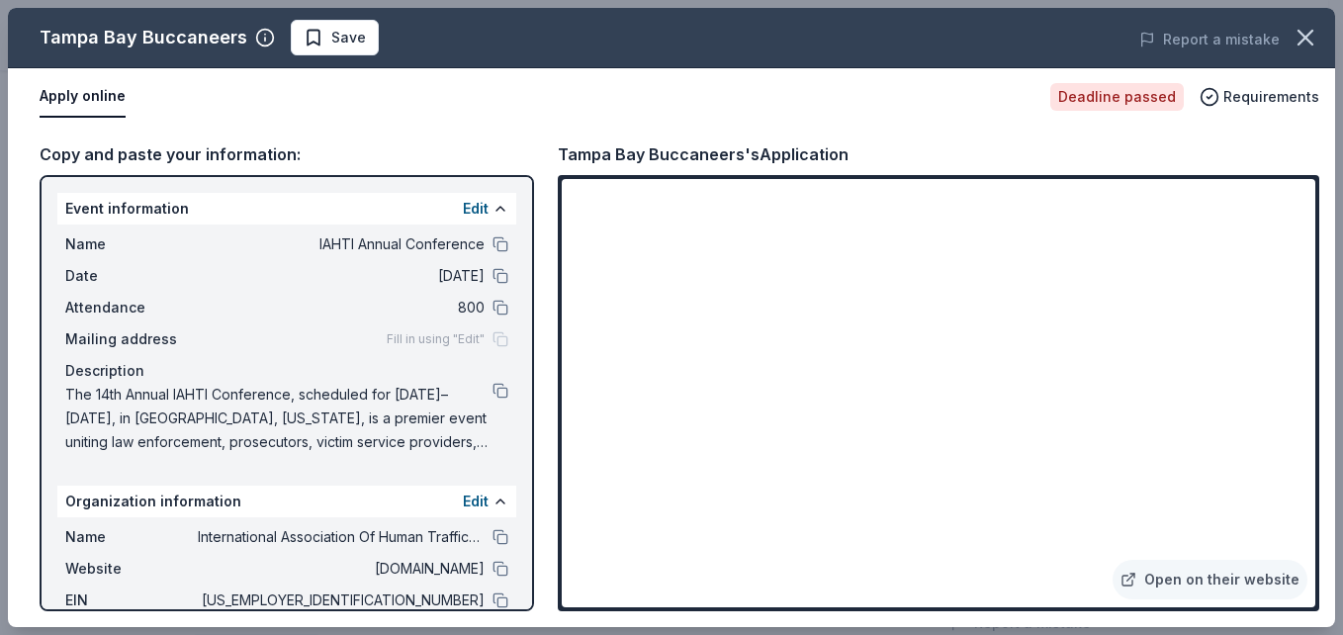
click at [1327, 415] on div "Tampa Bay Buccaneers Save Report a mistake Apply online Deadline passed Require…" at bounding box center [671, 317] width 1343 height 635
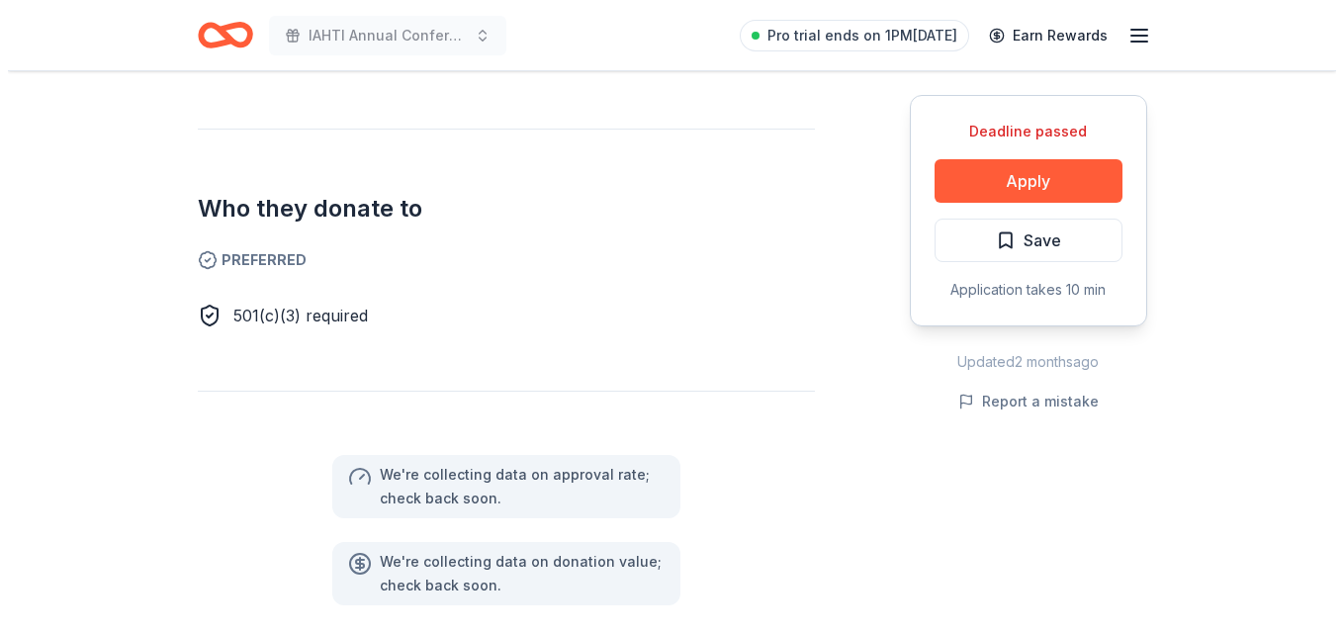
scroll to position [989, 0]
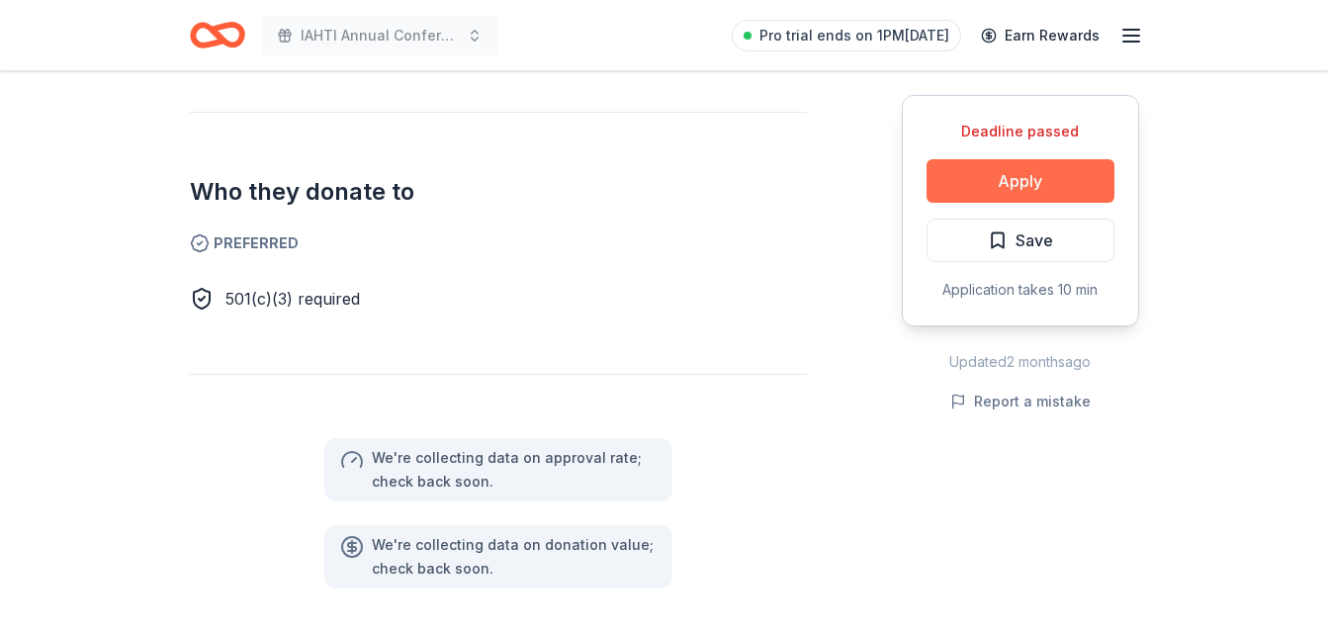
click at [1007, 177] on button "Apply" at bounding box center [1020, 181] width 188 height 44
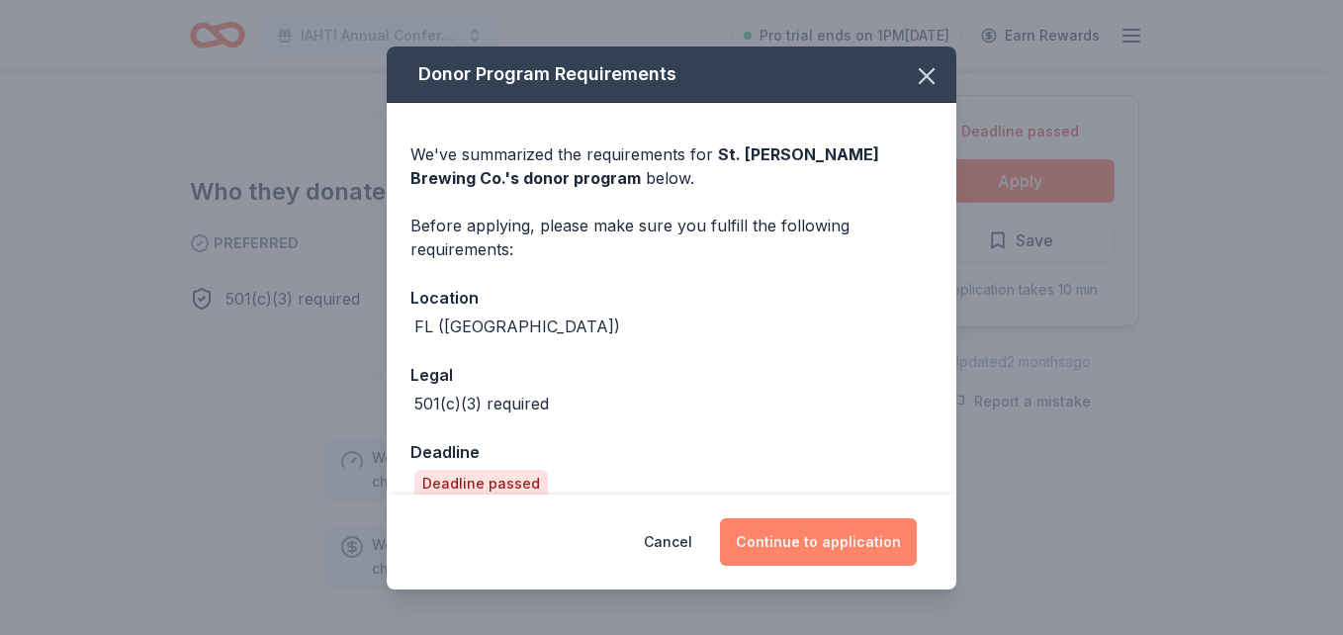
click at [789, 551] on button "Continue to application" at bounding box center [818, 541] width 197 height 47
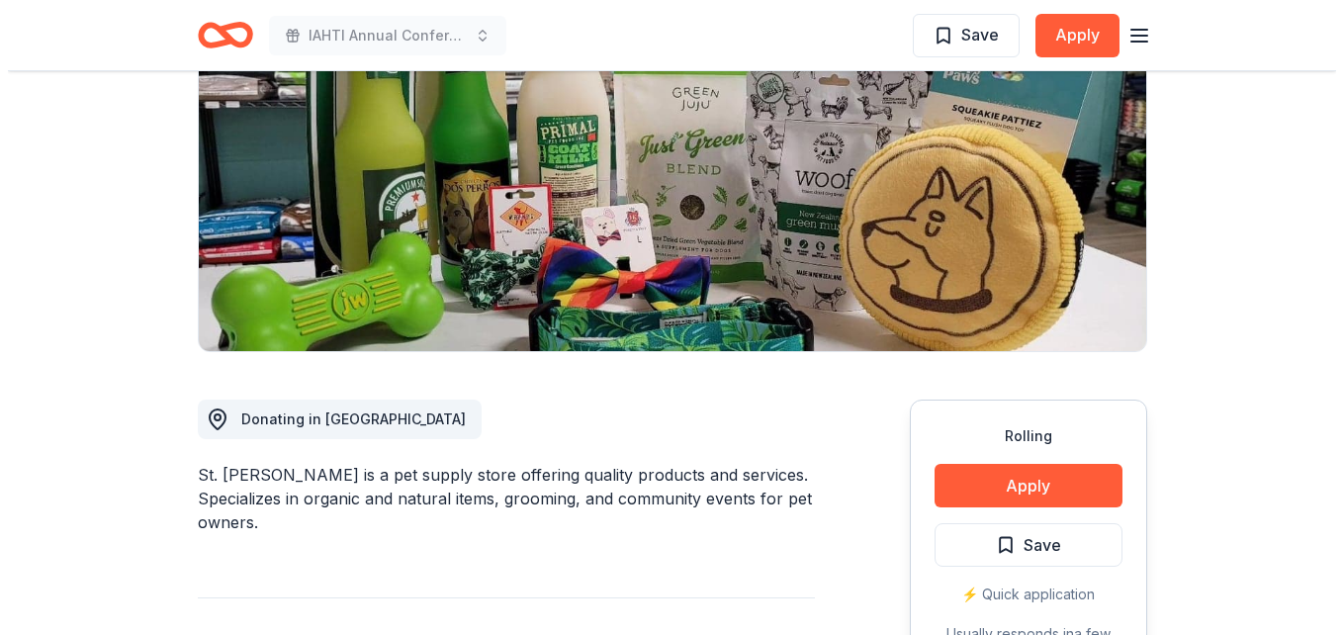
scroll to position [494, 0]
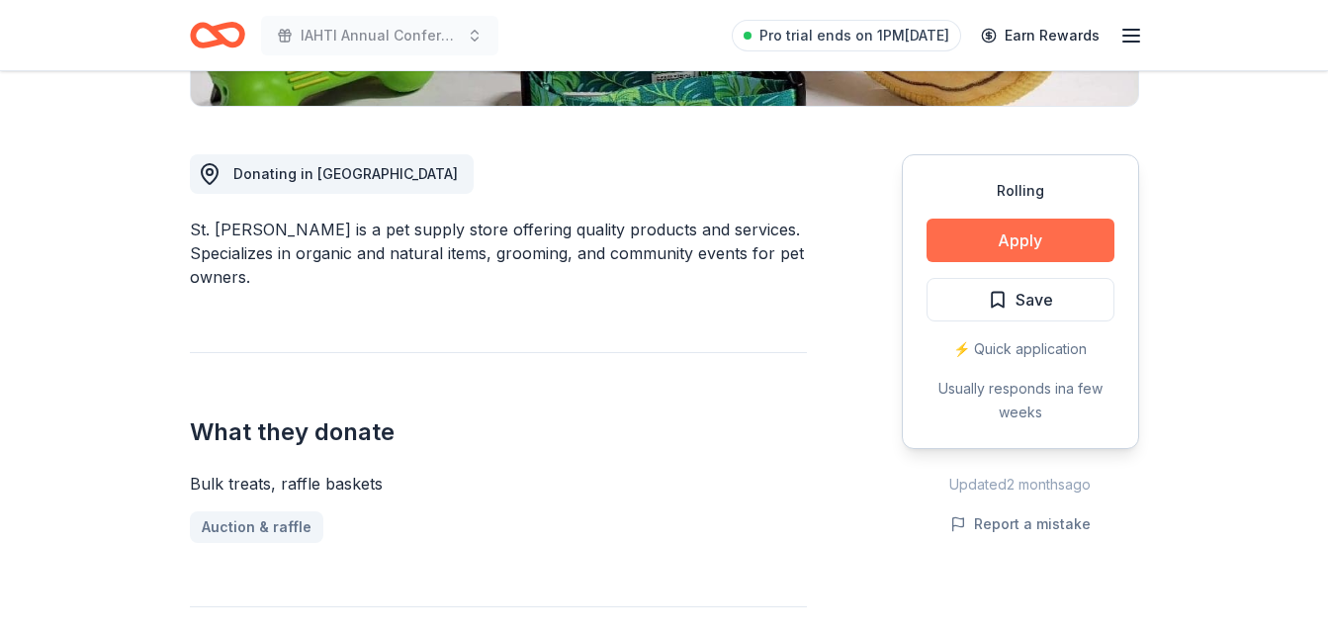
click at [978, 237] on button "Apply" at bounding box center [1020, 241] width 188 height 44
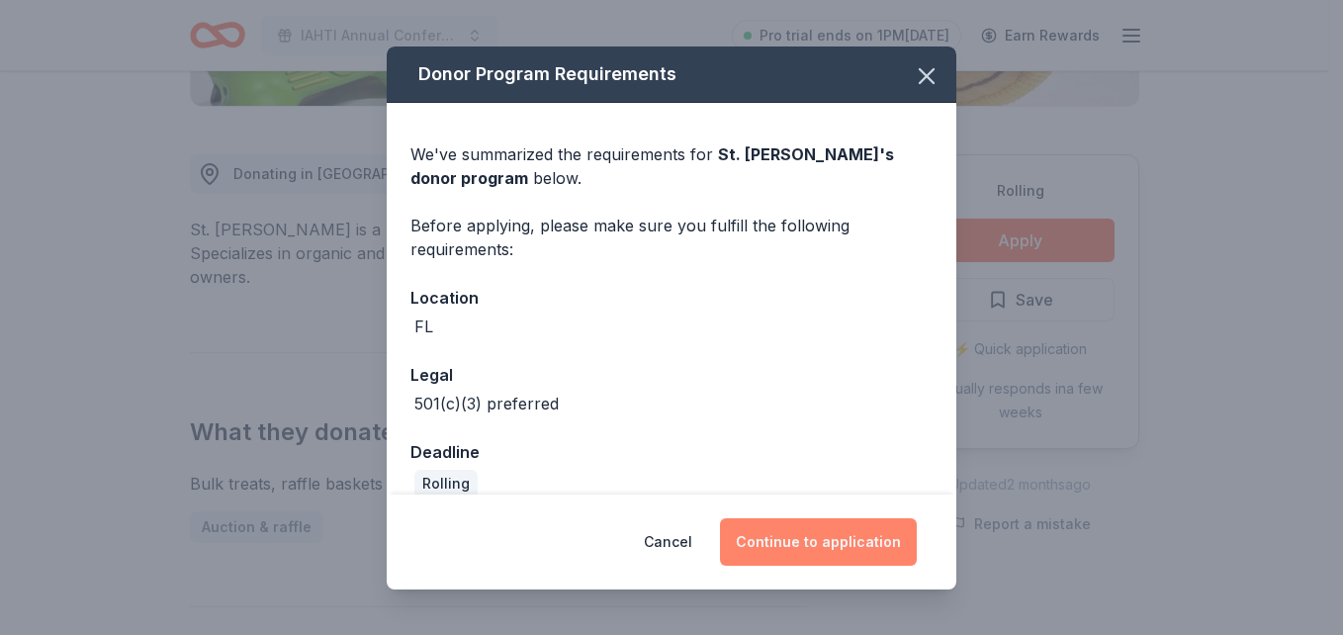
click at [821, 535] on button "Continue to application" at bounding box center [818, 541] width 197 height 47
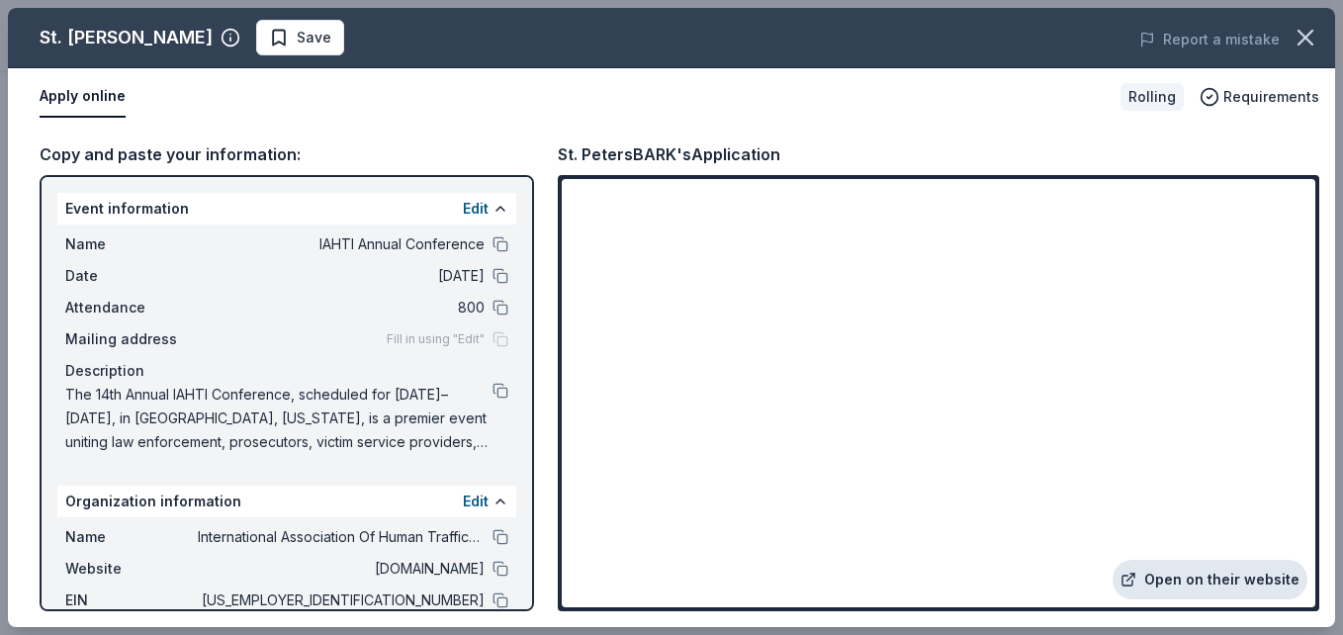
click at [1245, 569] on link "Open on their website" at bounding box center [1209, 580] width 195 height 40
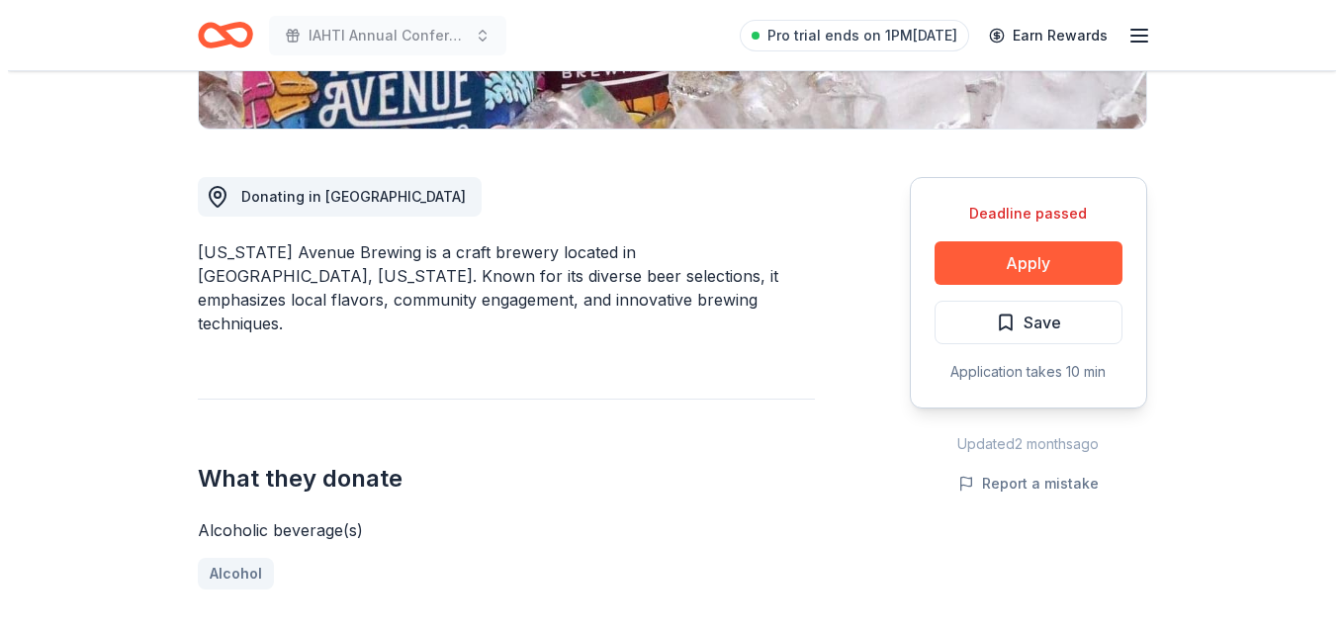
scroll to position [494, 0]
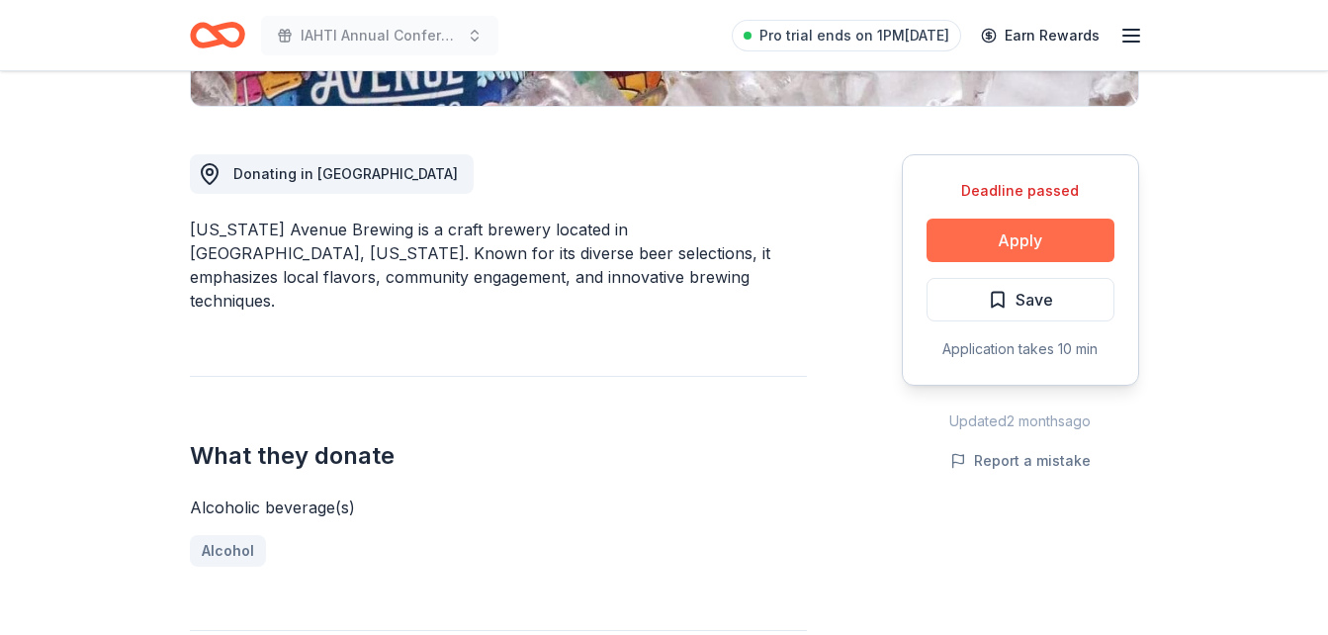
click at [1037, 246] on button "Apply" at bounding box center [1020, 241] width 188 height 44
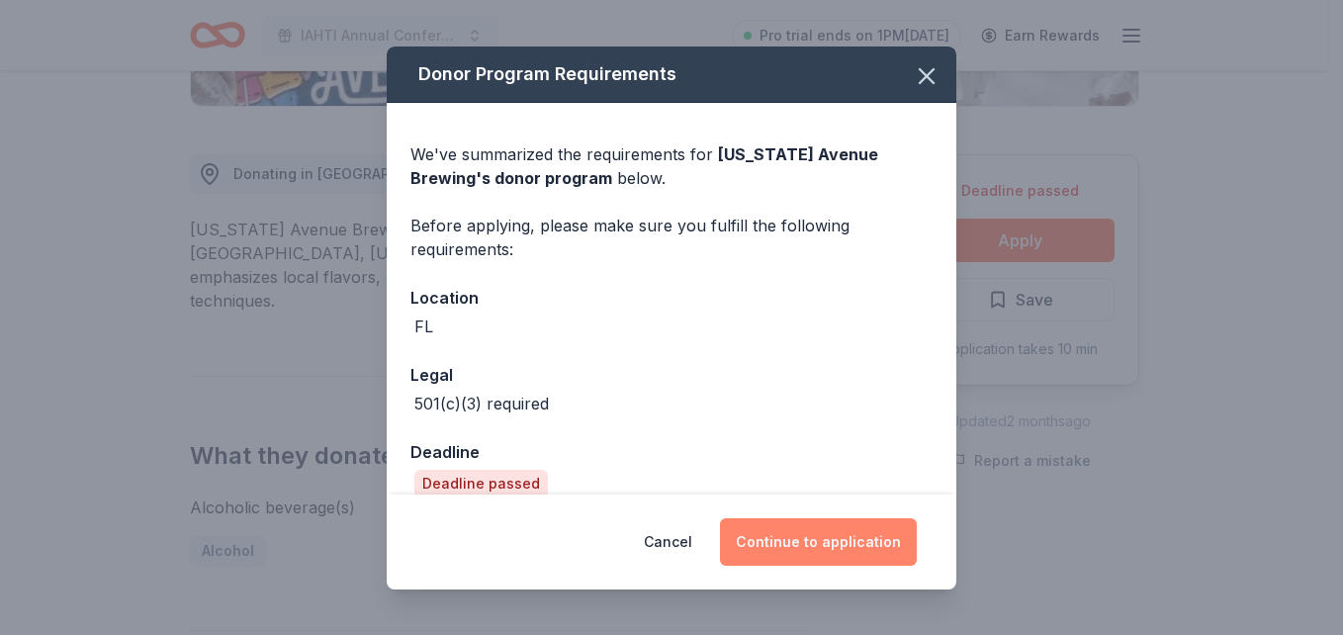
click at [800, 546] on button "Continue to application" at bounding box center [818, 541] width 197 height 47
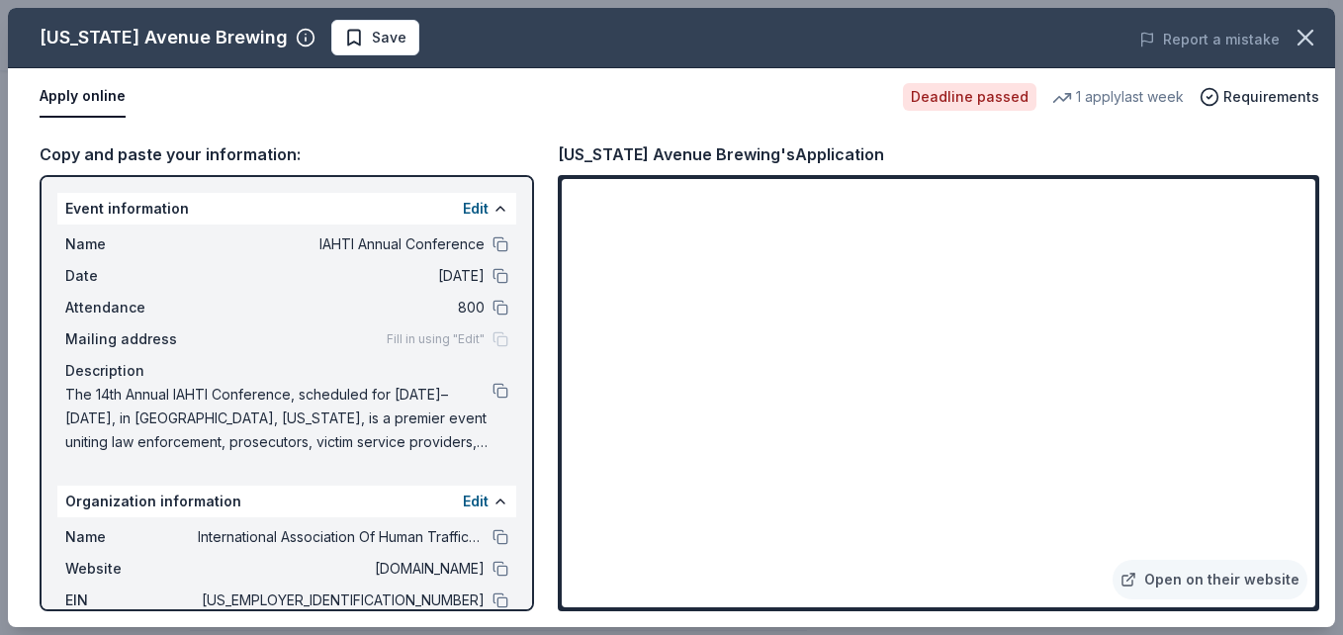
drag, startPoint x: 748, startPoint y: 155, endPoint x: 733, endPoint y: 156, distance: 15.9
click at [733, 156] on div "[US_STATE] Avenue Brewing's Application" at bounding box center [721, 154] width 326 height 26
drag, startPoint x: 740, startPoint y: 150, endPoint x: 611, endPoint y: 151, distance: 128.5
click at [628, 151] on div "[US_STATE] Avenue Brewing's Application" at bounding box center [721, 154] width 326 height 26
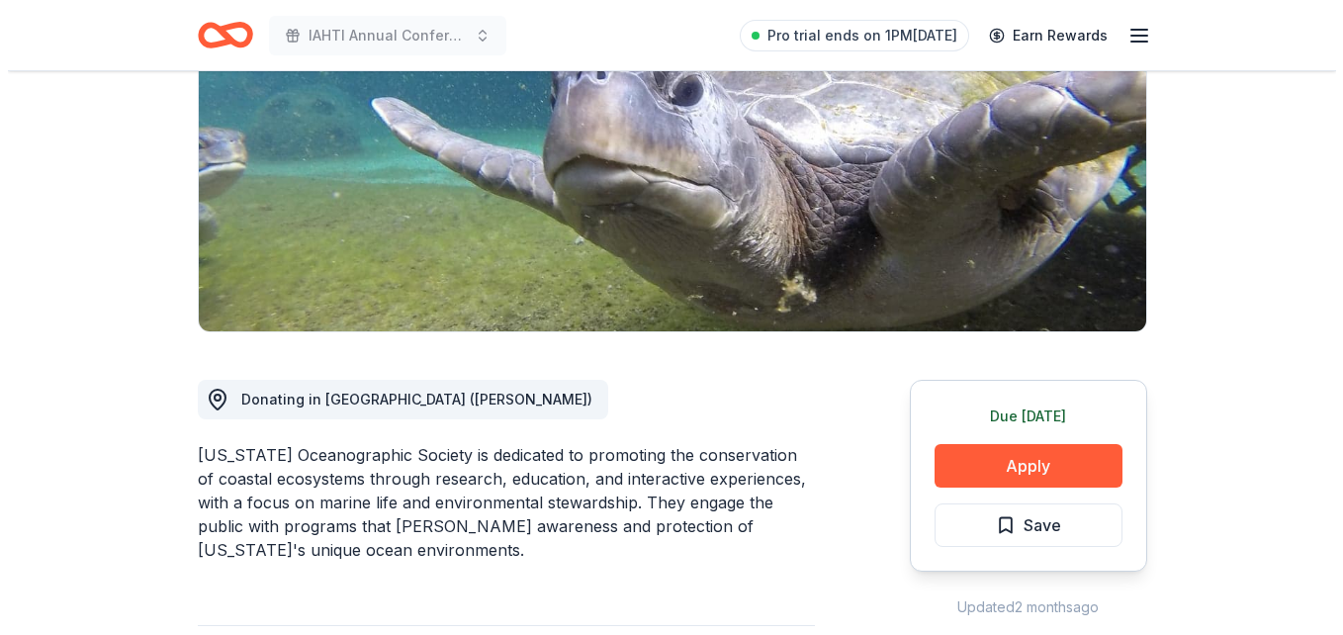
scroll to position [297, 0]
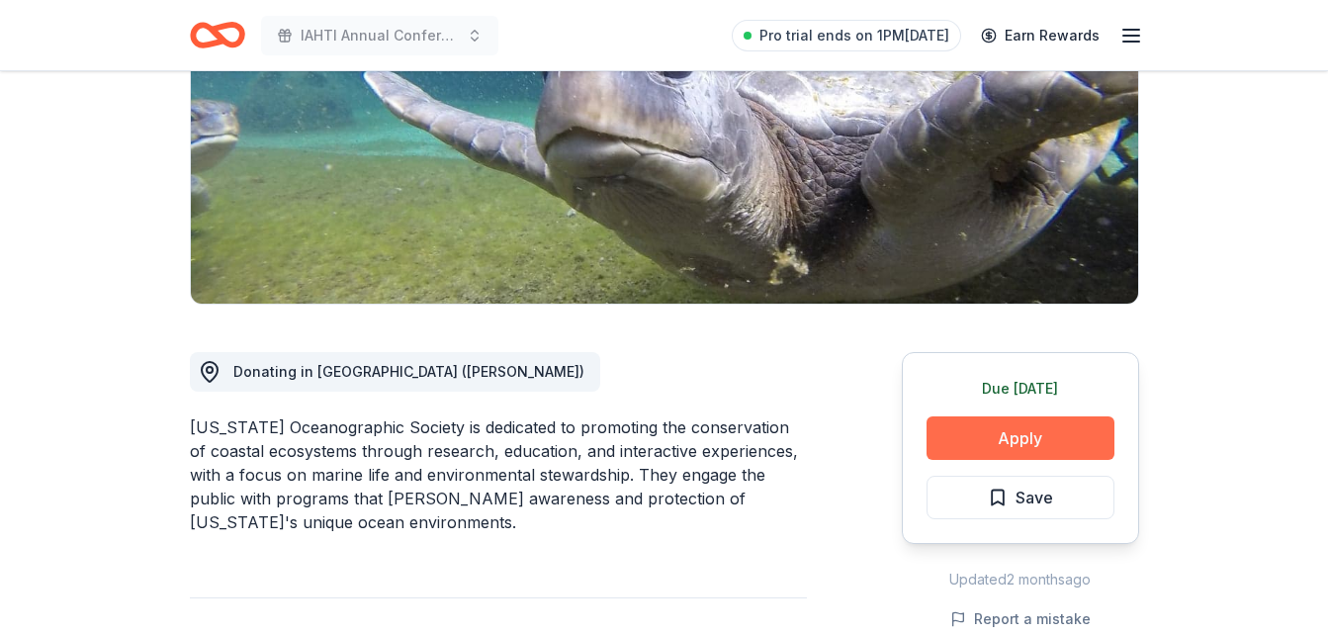
click at [1026, 443] on button "Apply" at bounding box center [1020, 438] width 188 height 44
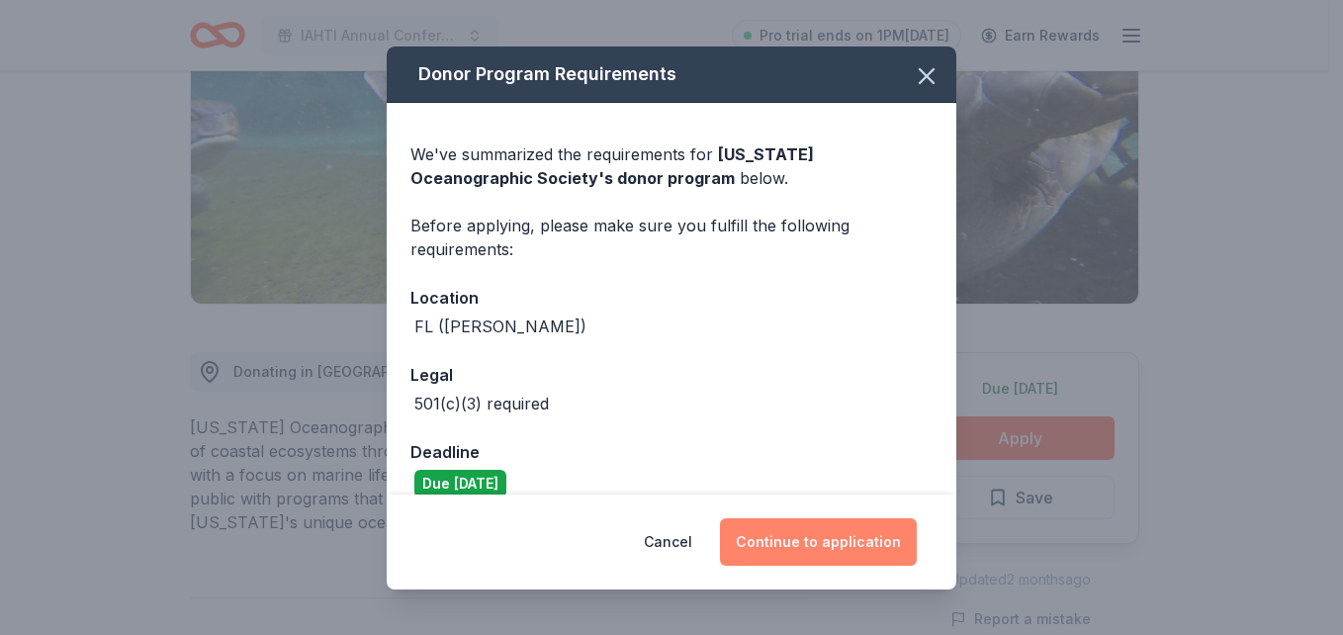
click at [822, 527] on button "Continue to application" at bounding box center [818, 541] width 197 height 47
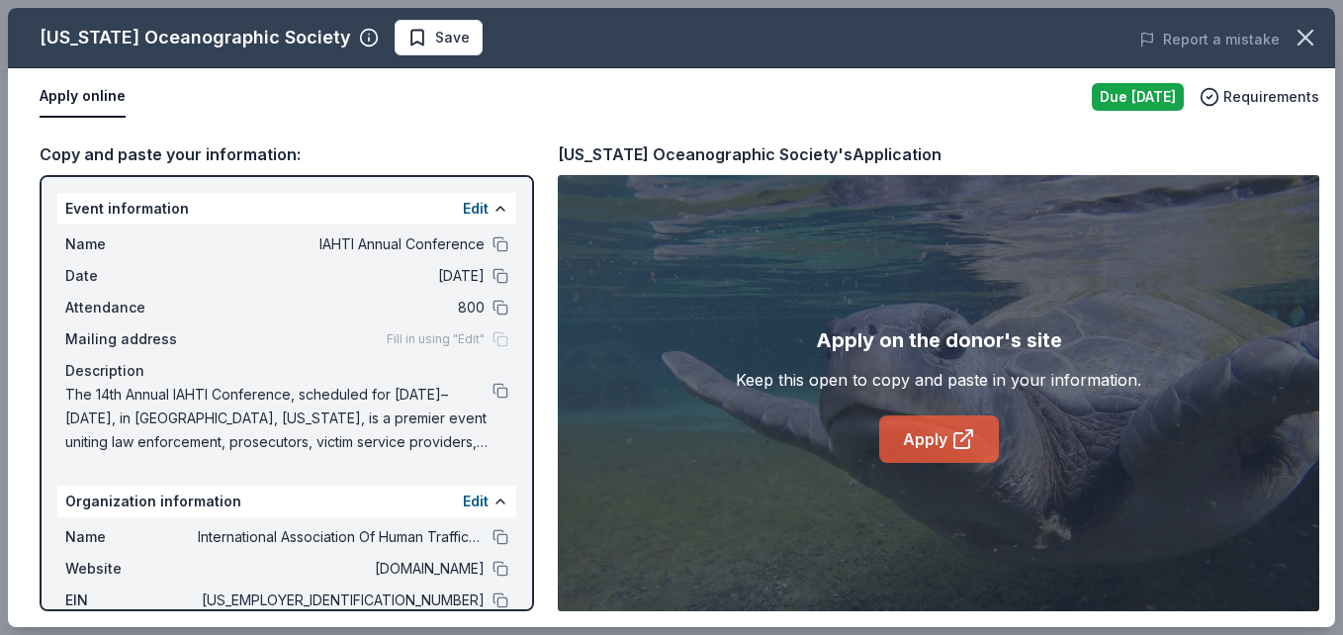
click at [975, 439] on link "Apply" at bounding box center [939, 438] width 120 height 47
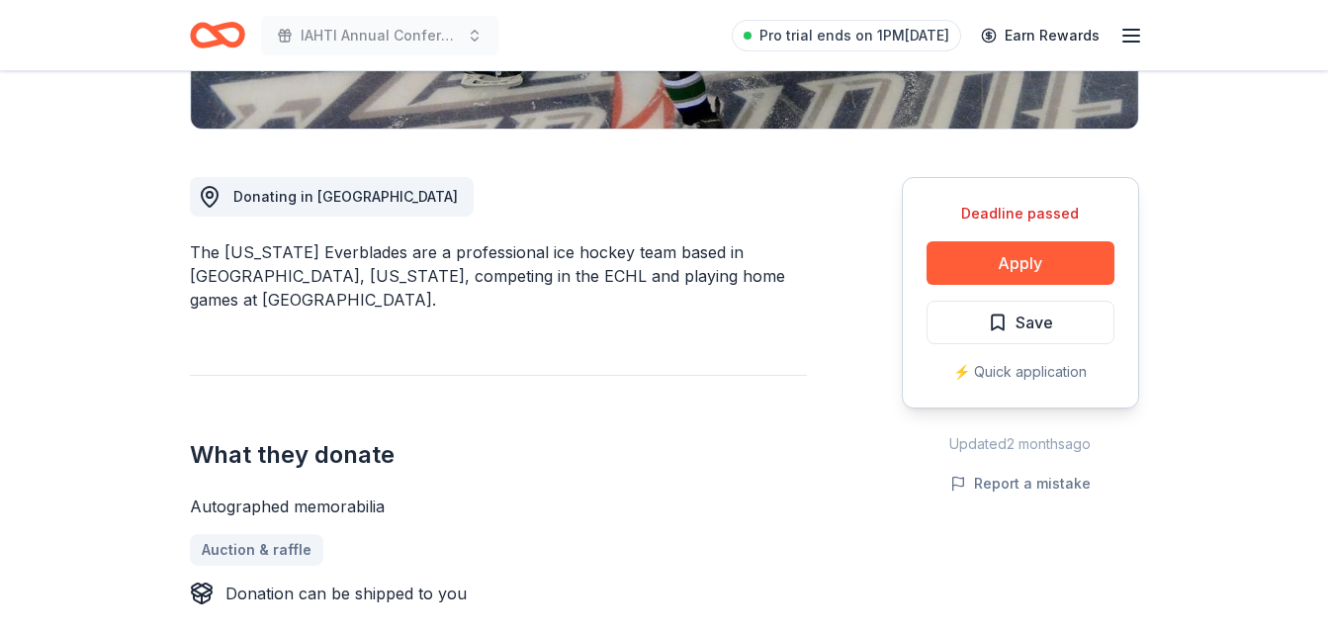
scroll to position [494, 0]
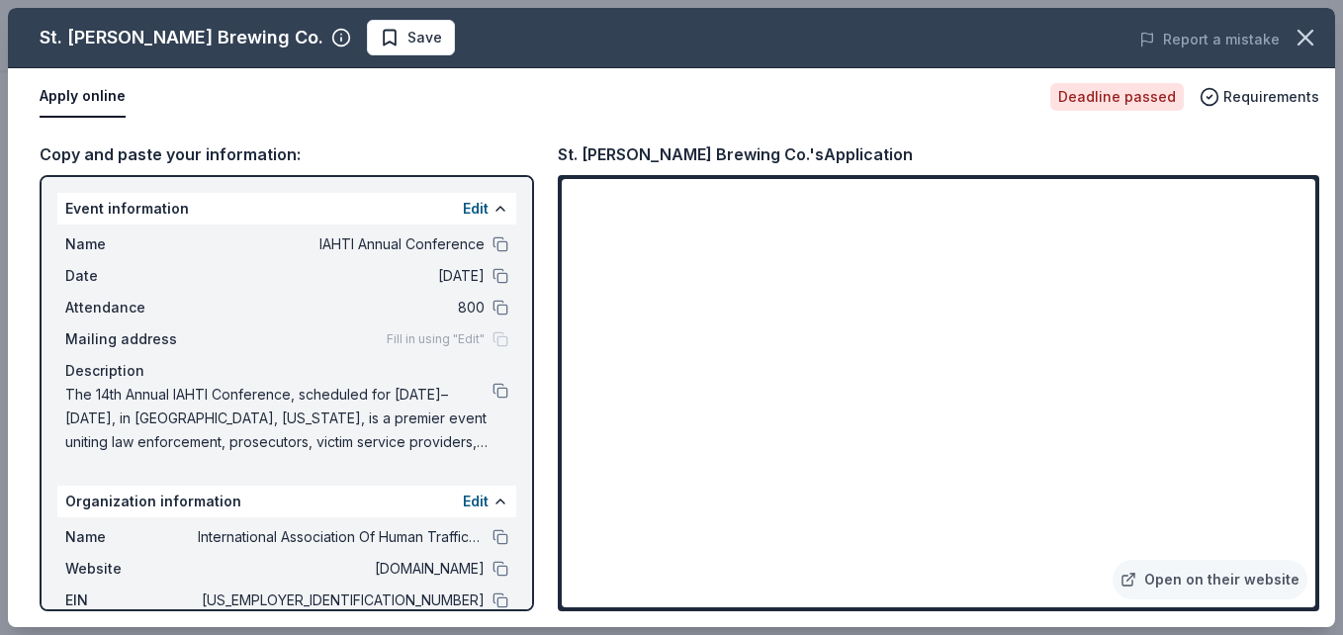
scroll to position [989, 0]
